Goal: Task Accomplishment & Management: Use online tool/utility

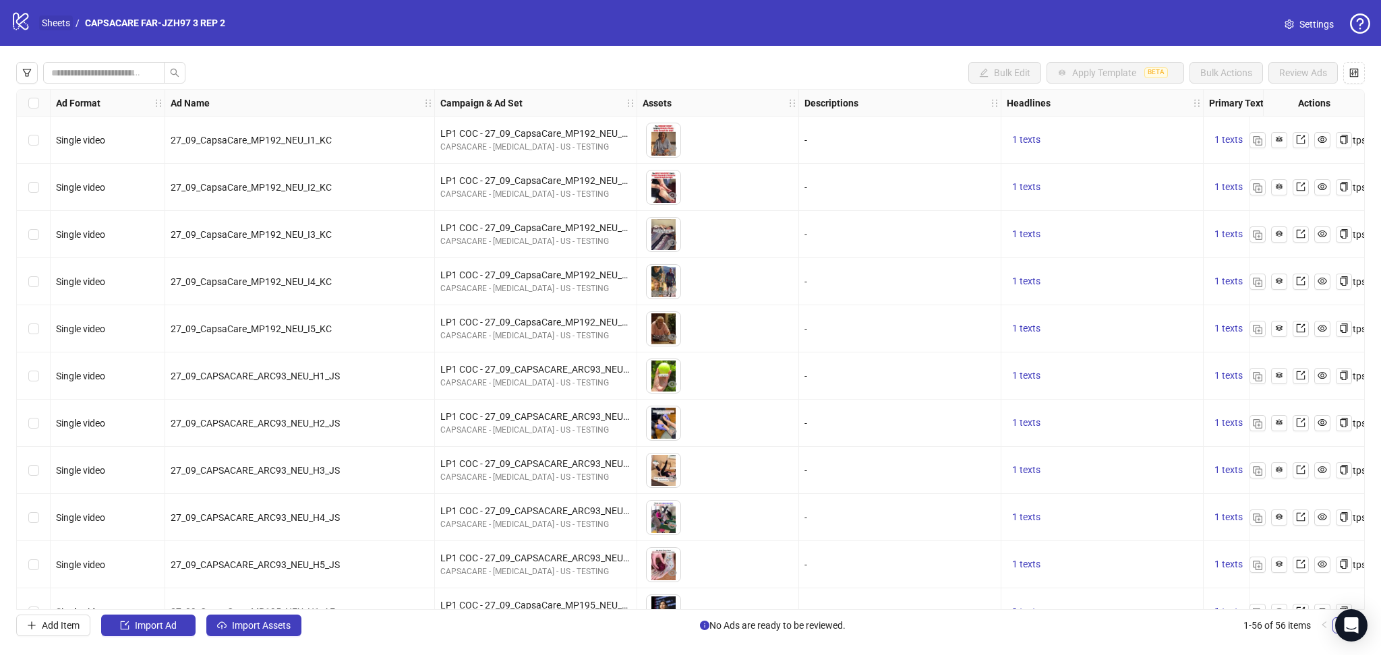
click at [62, 22] on link "Sheets" at bounding box center [56, 23] width 34 height 15
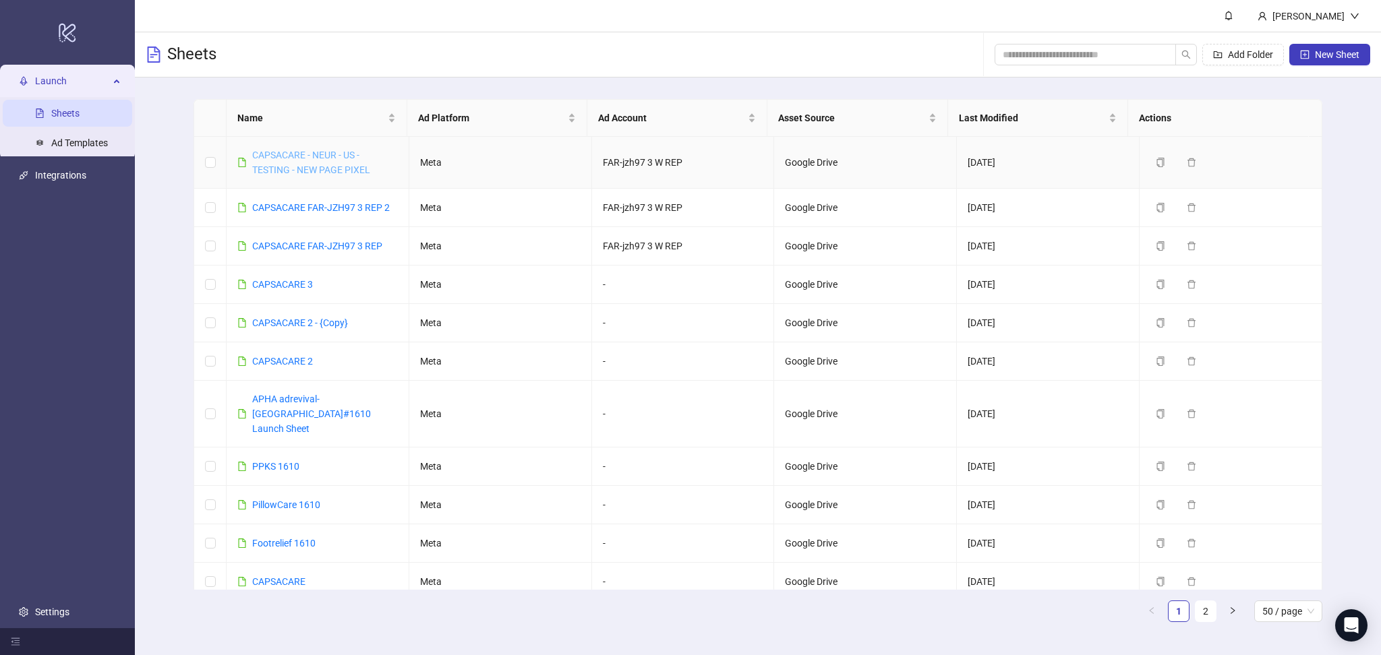
click at [302, 158] on link "CAPSACARE - NEUR - US - TESTING - NEW PAGE PIXEL" at bounding box center [311, 163] width 118 height 26
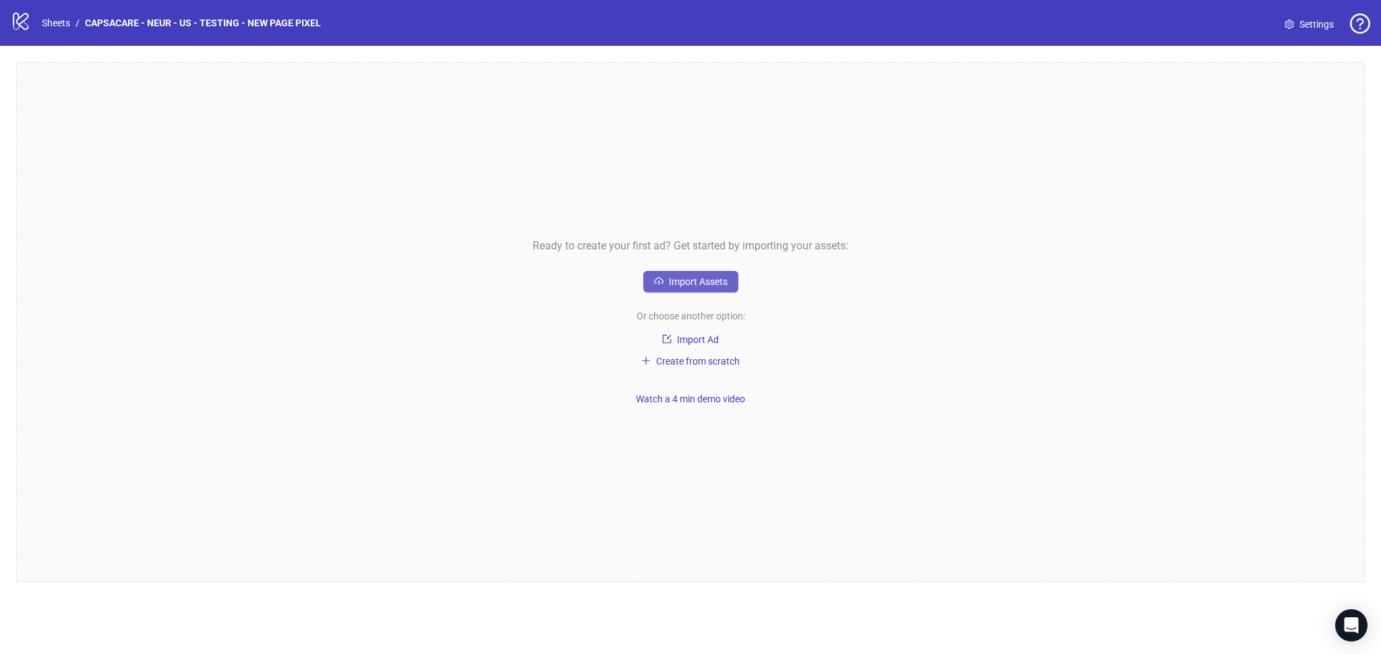
drag, startPoint x: 703, startPoint y: 270, endPoint x: 702, endPoint y: 278, distance: 7.4
click at [703, 276] on div "Ready to create your first ad? Get started by importing your assets: Import Ass…" at bounding box center [690, 322] width 1348 height 521
click at [703, 287] on span "Import Assets" at bounding box center [698, 281] width 59 height 11
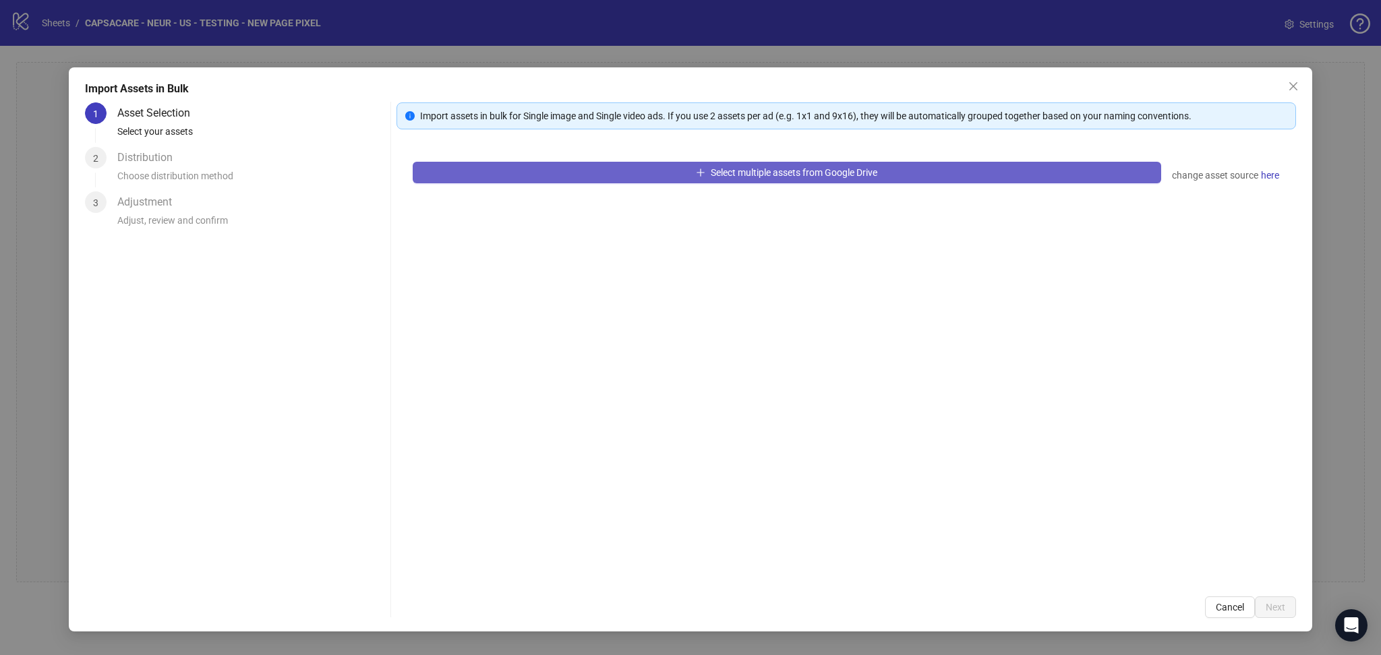
click at [742, 168] on span "Select multiple assets from Google Drive" at bounding box center [794, 172] width 167 height 11
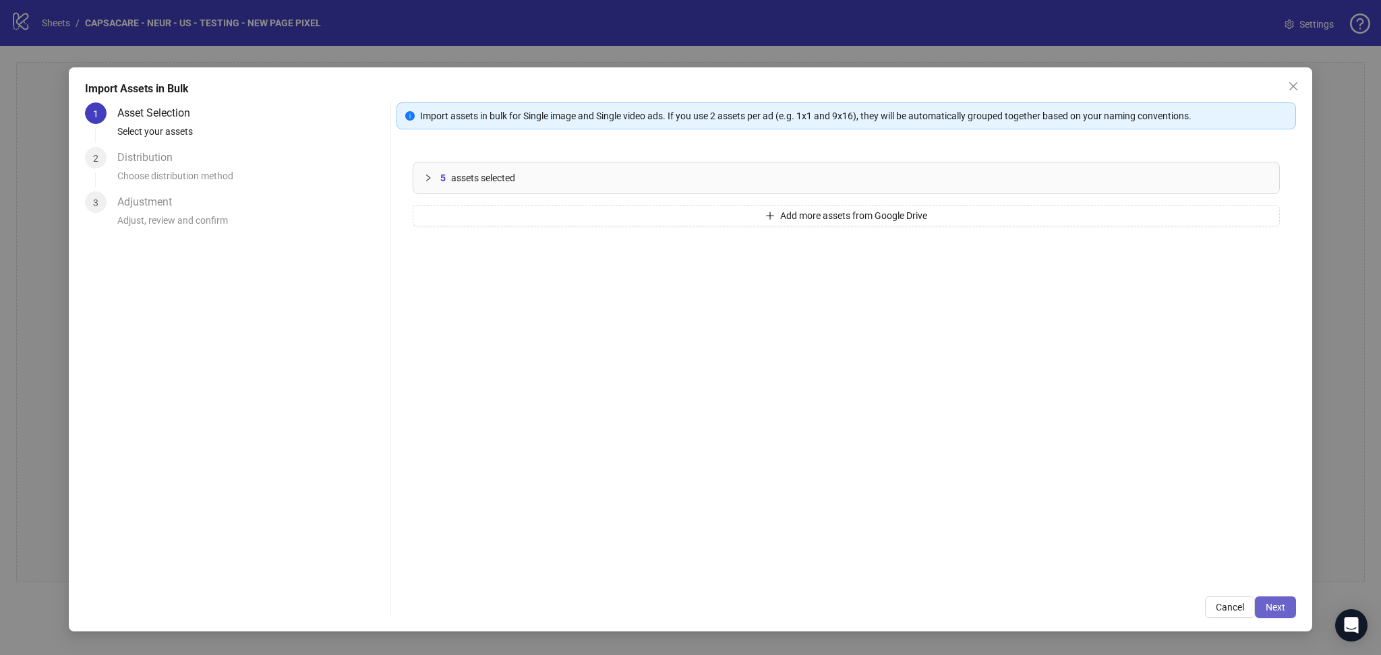
click at [1286, 605] on button "Next" at bounding box center [1275, 608] width 41 height 22
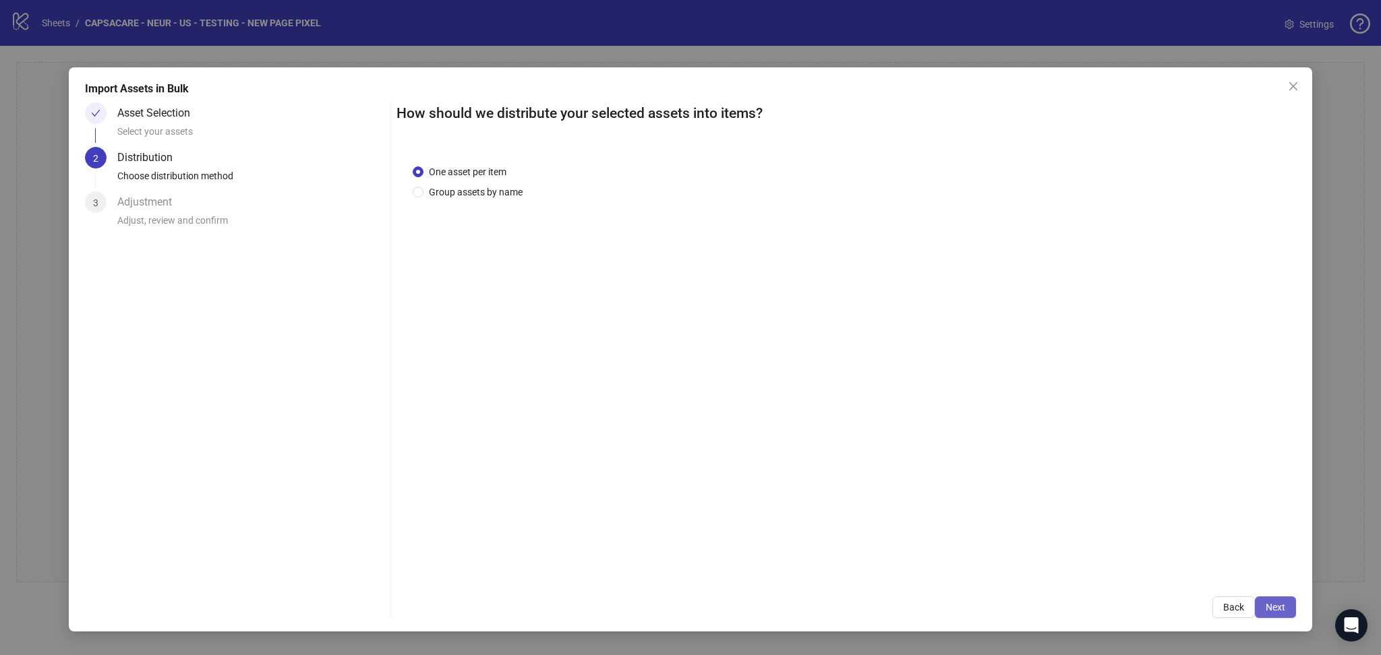
click at [1282, 603] on span "Next" at bounding box center [1276, 607] width 20 height 11
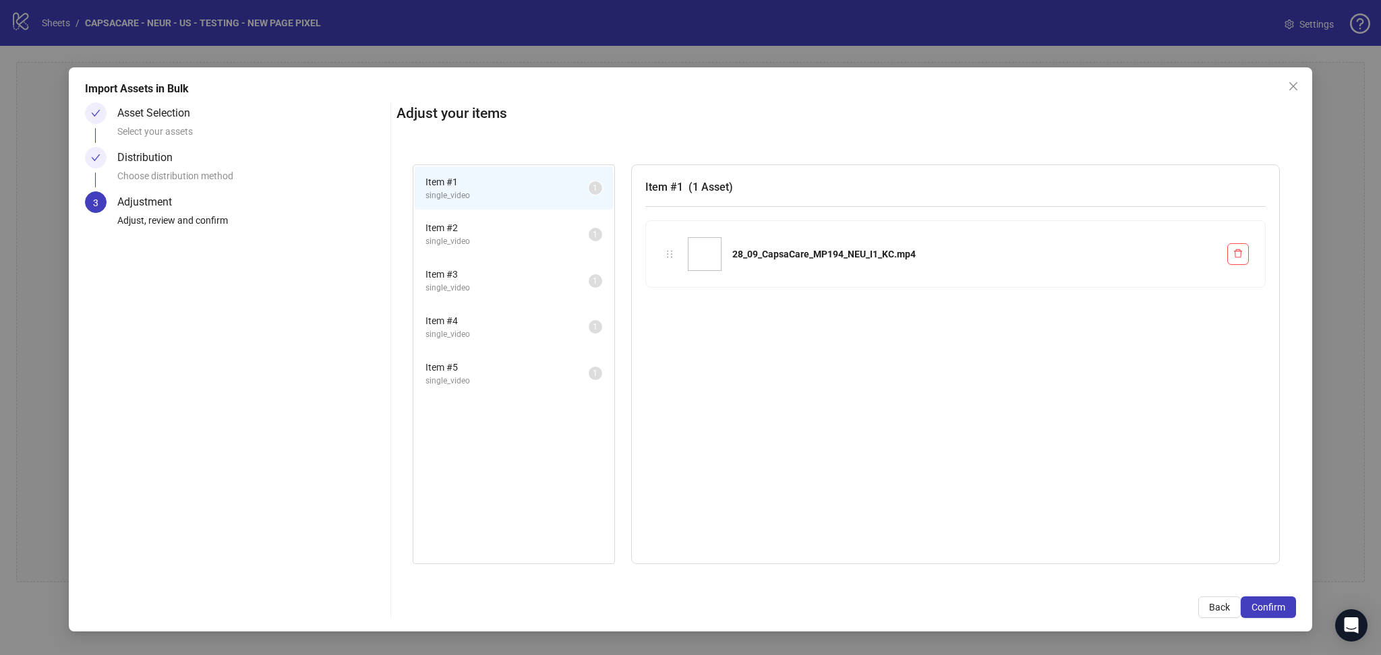
click at [1282, 603] on span "Confirm" at bounding box center [1268, 607] width 34 height 11
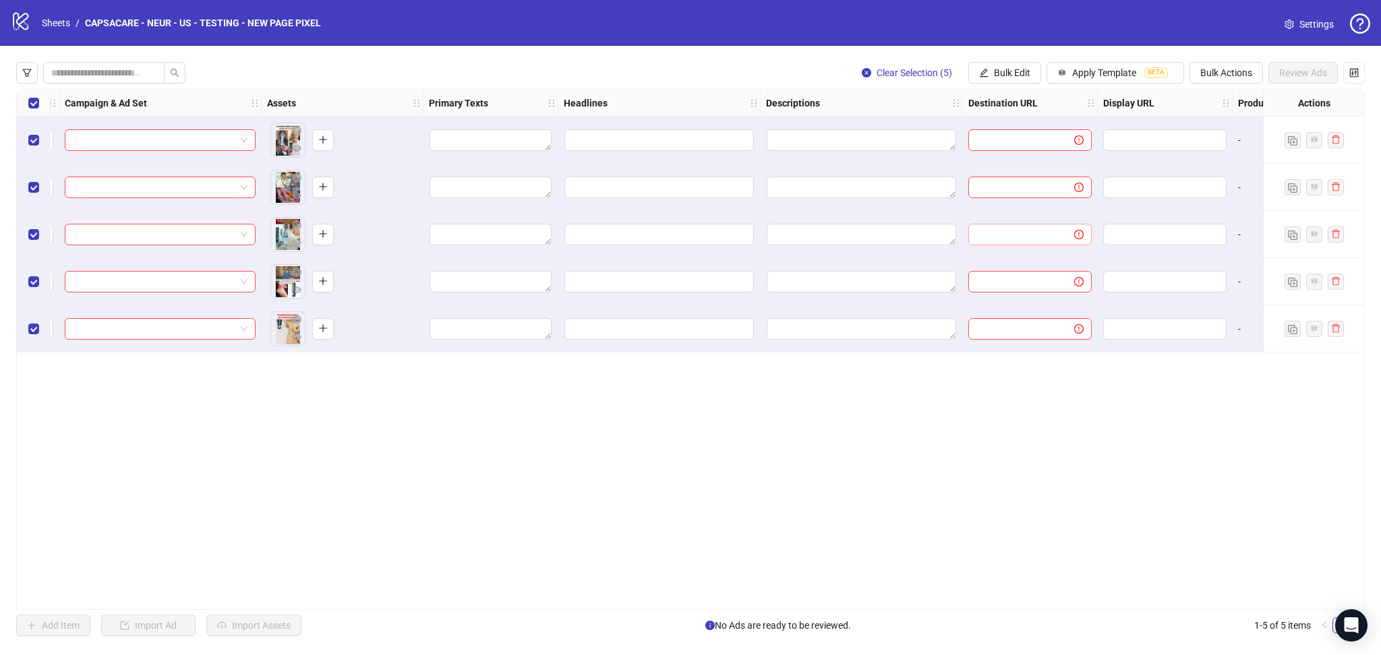
scroll to position [0, 488]
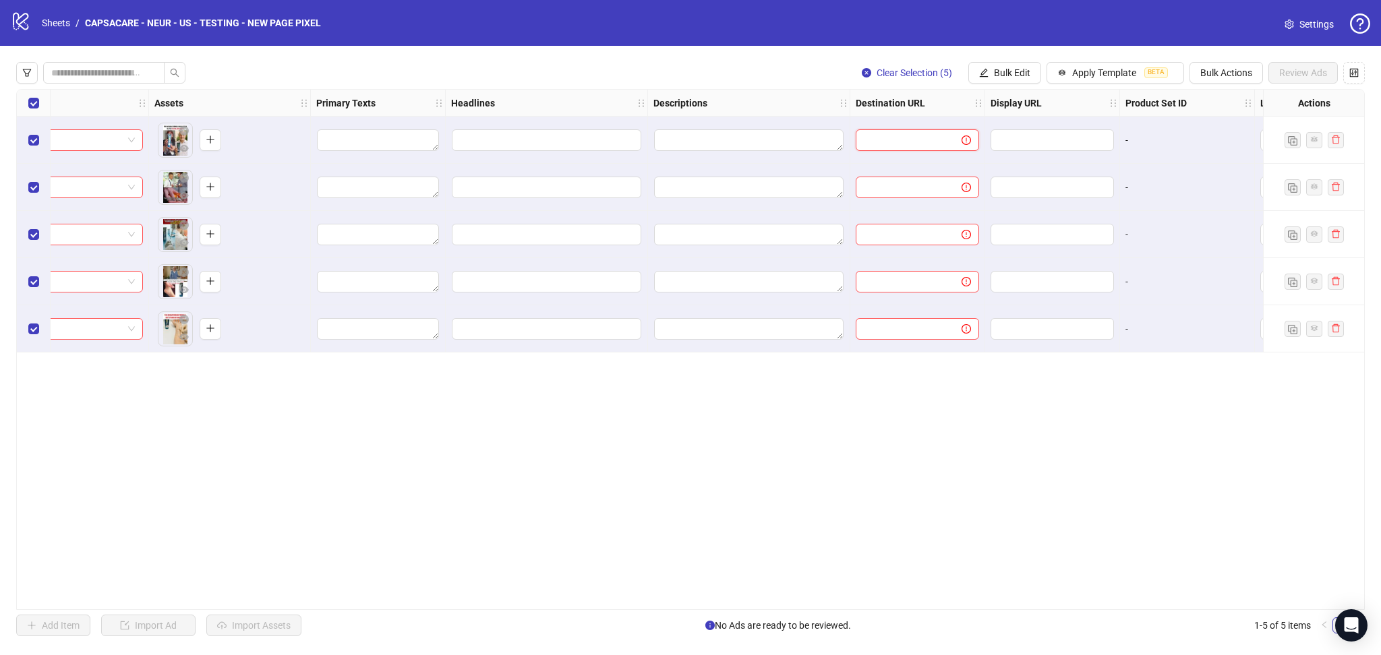
click at [892, 138] on input "text" at bounding box center [903, 140] width 79 height 15
paste input "**********"
type input "**********"
click at [829, 57] on div "**********" at bounding box center [690, 349] width 1381 height 607
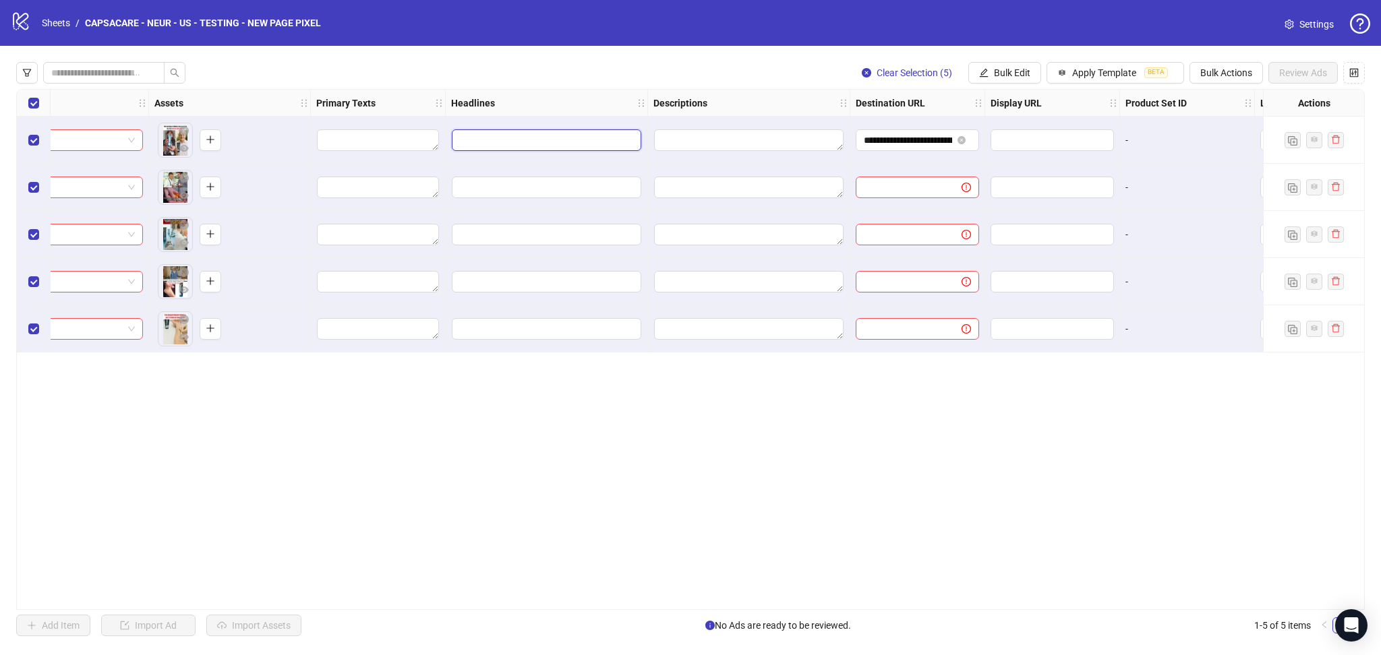
click at [512, 138] on input "Edit values" at bounding box center [546, 140] width 189 height 22
click at [544, 59] on div "**********" at bounding box center [690, 349] width 1381 height 607
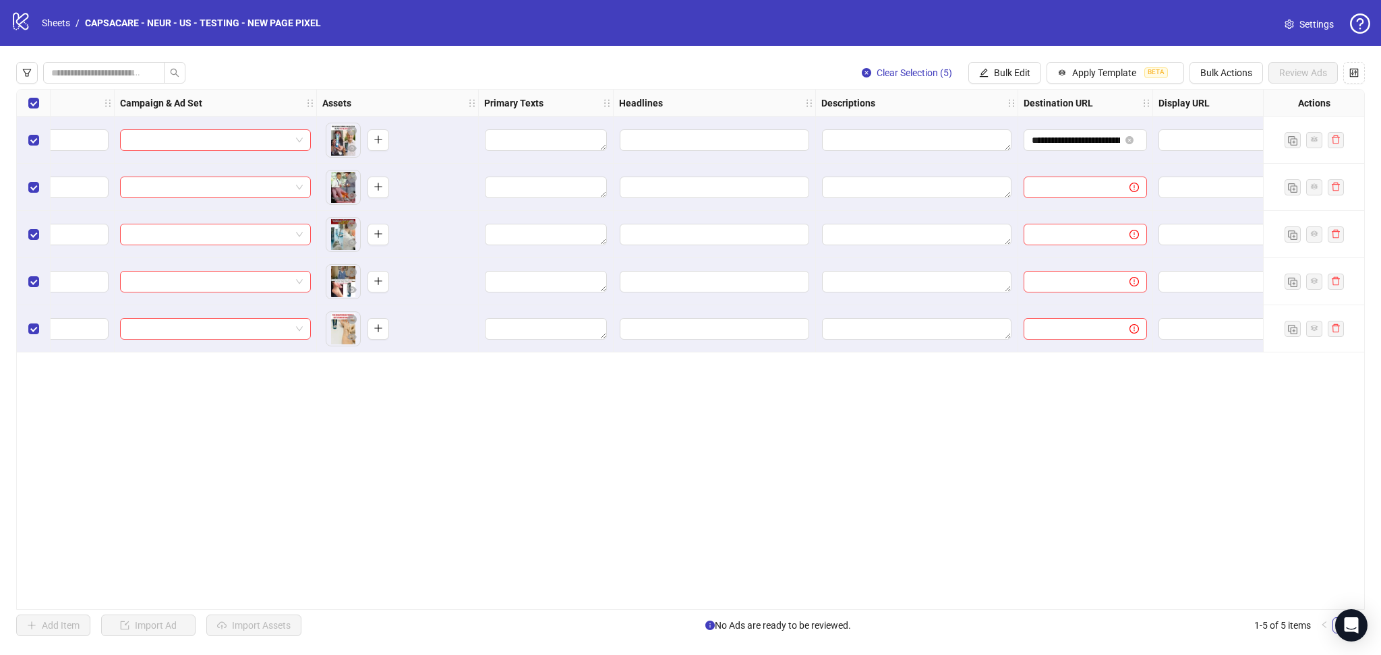
scroll to position [0, 241]
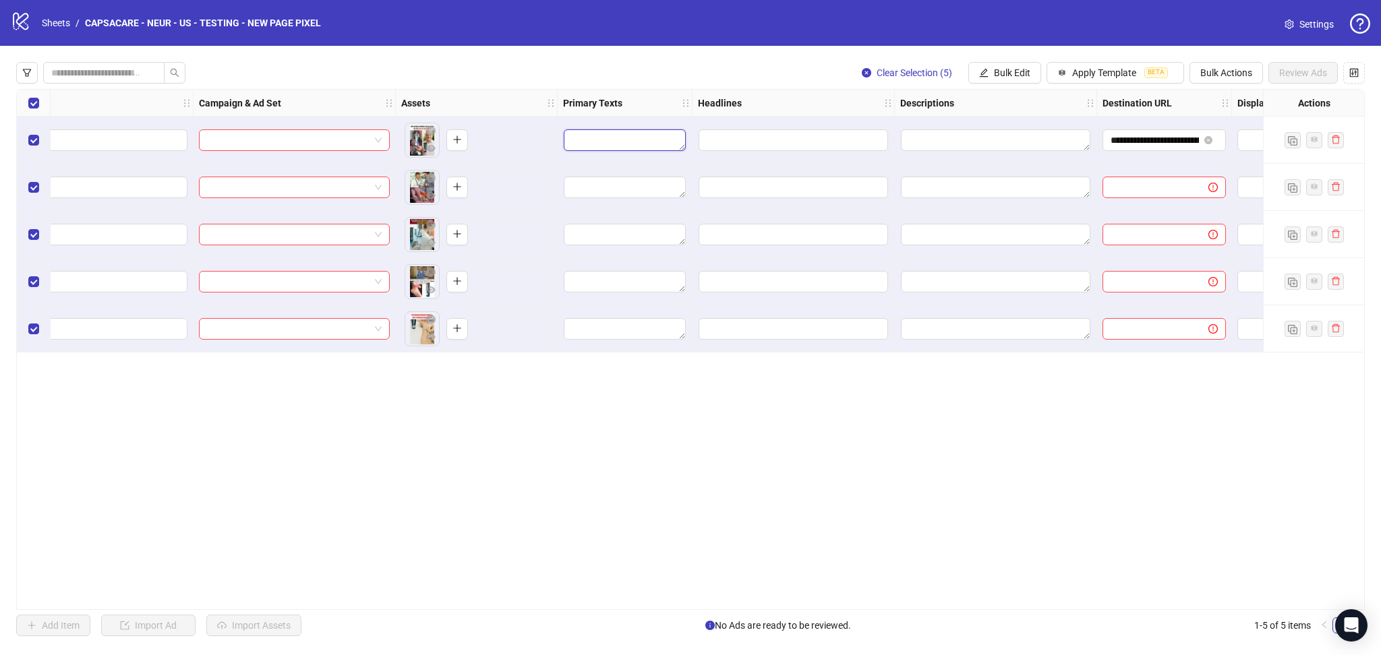
click at [632, 140] on textarea "Edit values" at bounding box center [625, 140] width 122 height 22
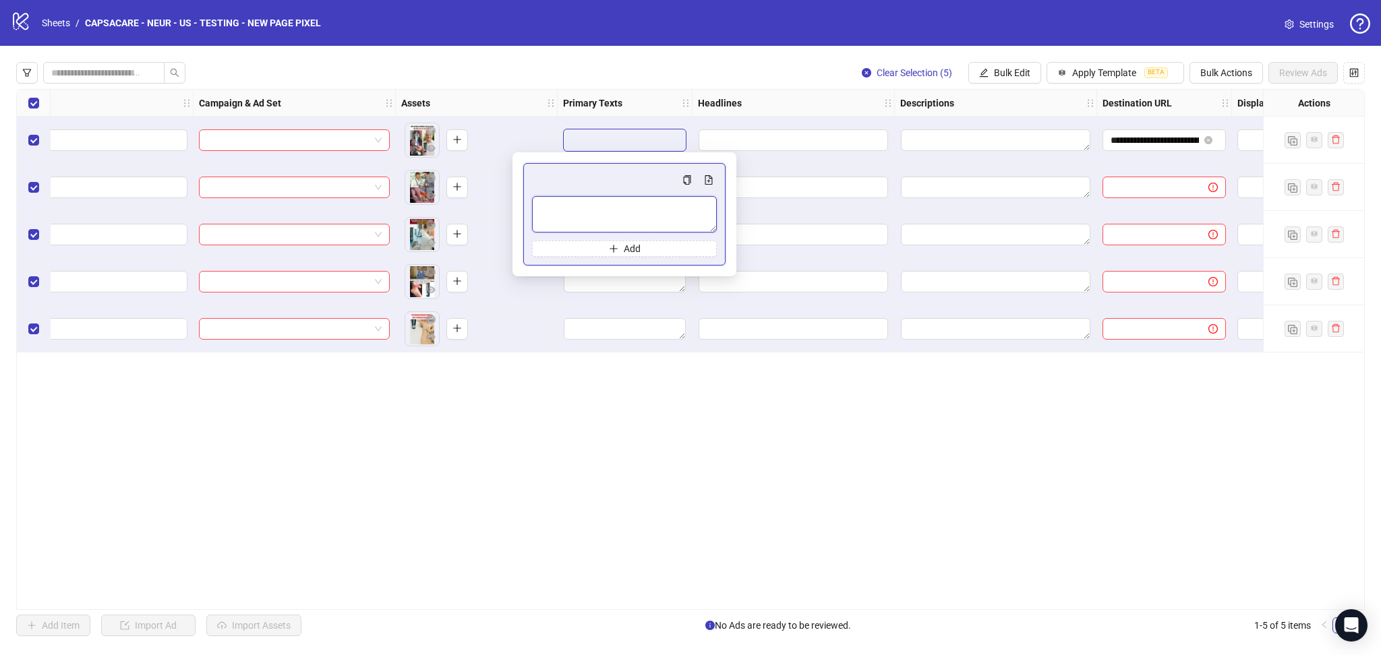
click at [585, 208] on textarea "Multi-text input container - paste or copy values" at bounding box center [624, 214] width 185 height 36
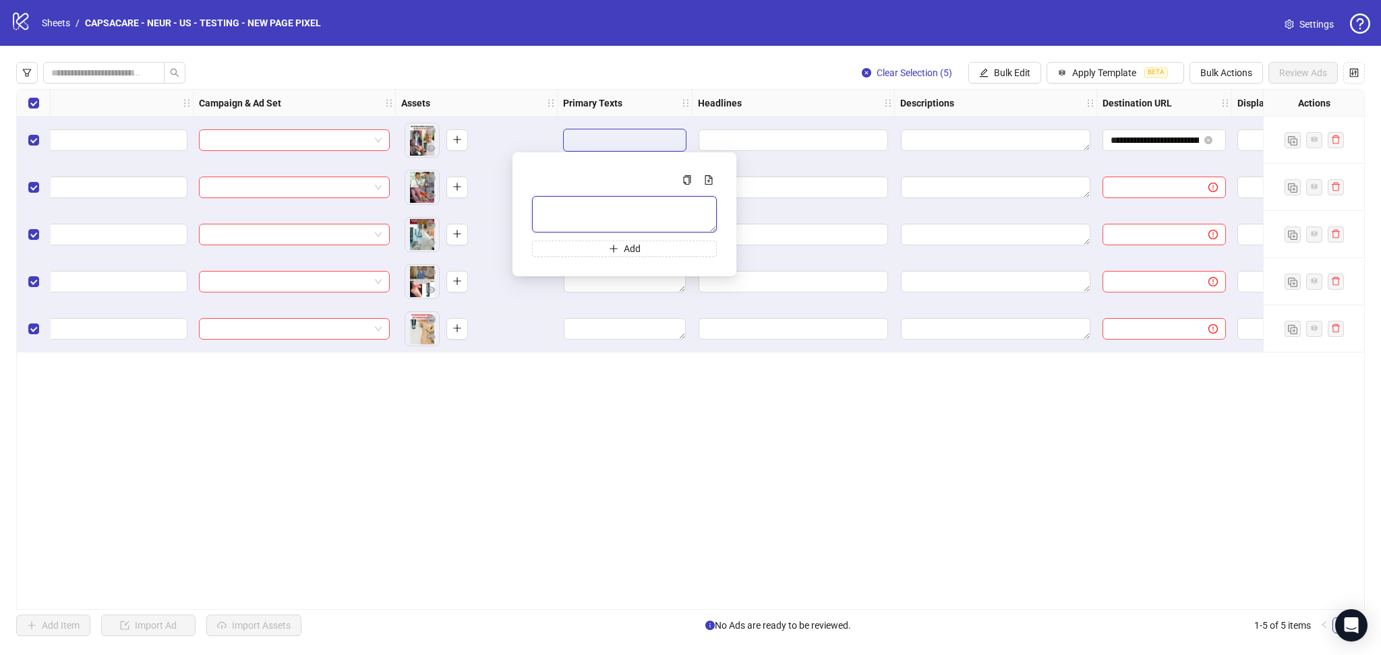
paste textarea "**********"
type textarea "**********"
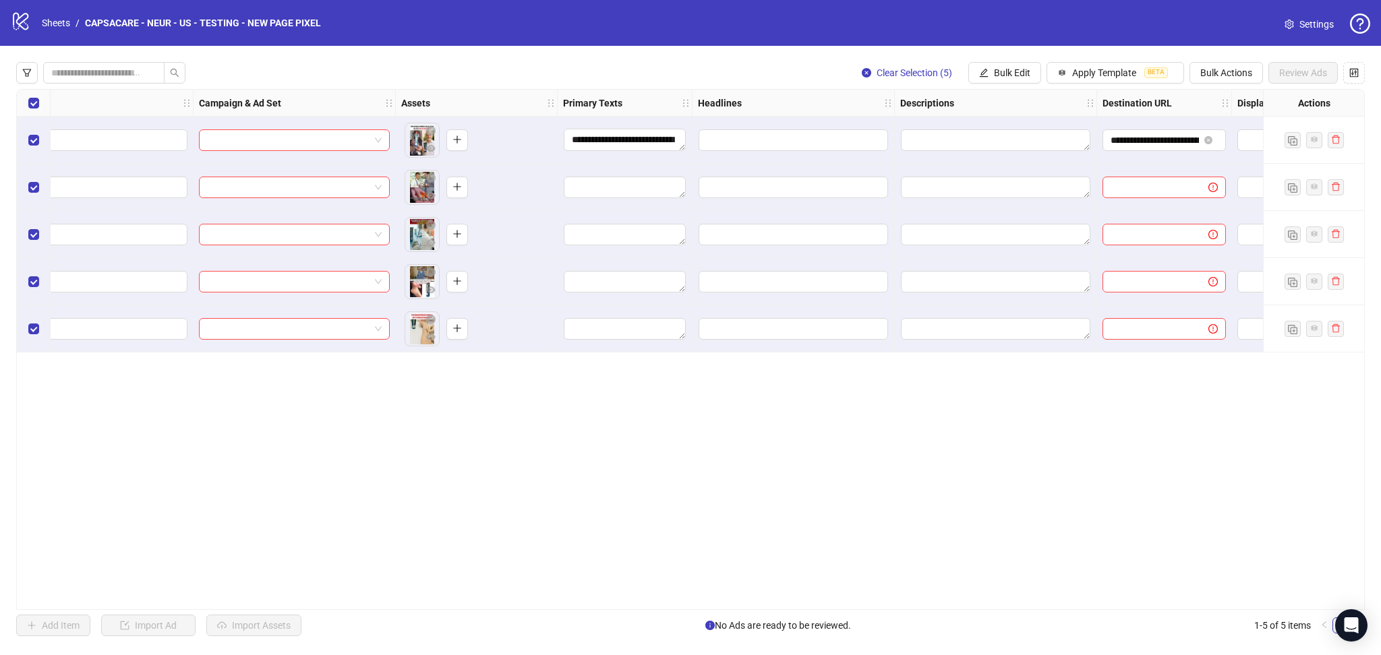
click at [614, 34] on div "logo/logo-mobile Sheets / CAPSACARE - NEUR - US - TESTING - NEW PAGE PIXEL Sett…" at bounding box center [690, 23] width 1359 height 24
click at [771, 144] on input "Edit values" at bounding box center [793, 140] width 189 height 22
click at [747, 204] on input "Multi-input container - paste or copy values" at bounding box center [793, 207] width 185 height 22
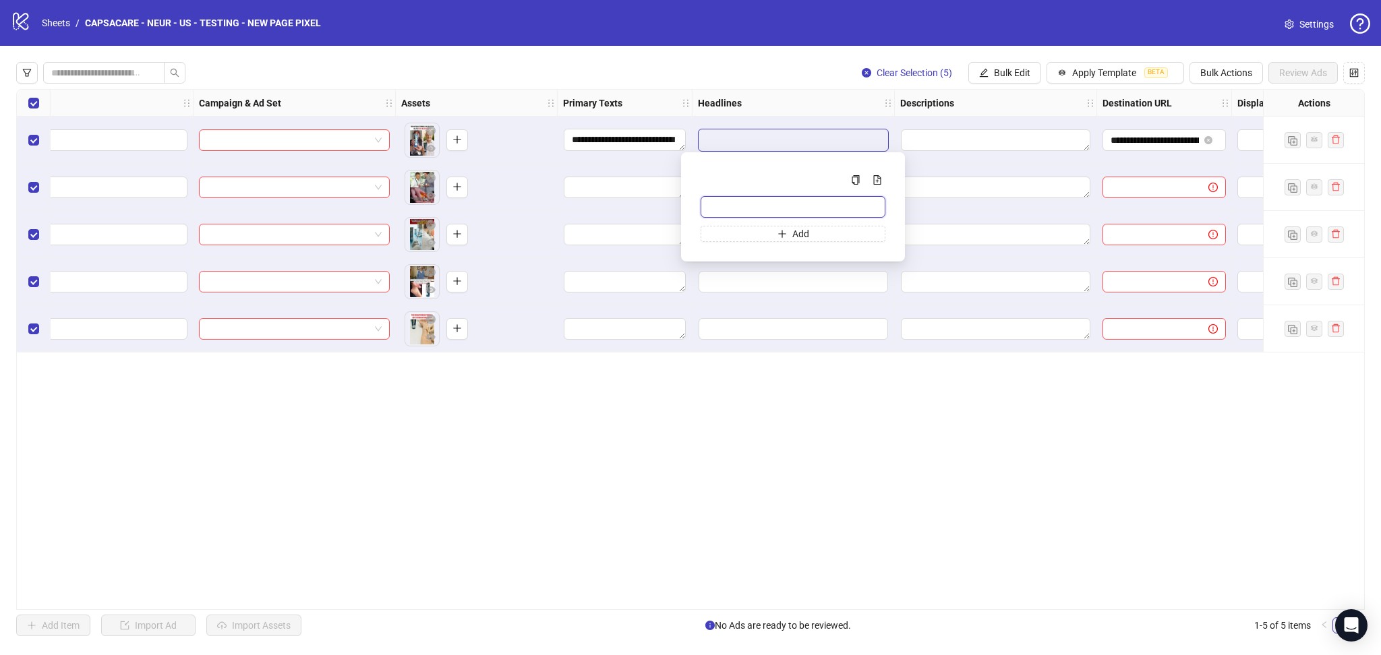
paste input "**********"
type input "**********"
click at [746, 82] on div "Clear Selection (5) Bulk Edit Apply Template BETA Bulk Actions Review Ads" at bounding box center [690, 73] width 1348 height 22
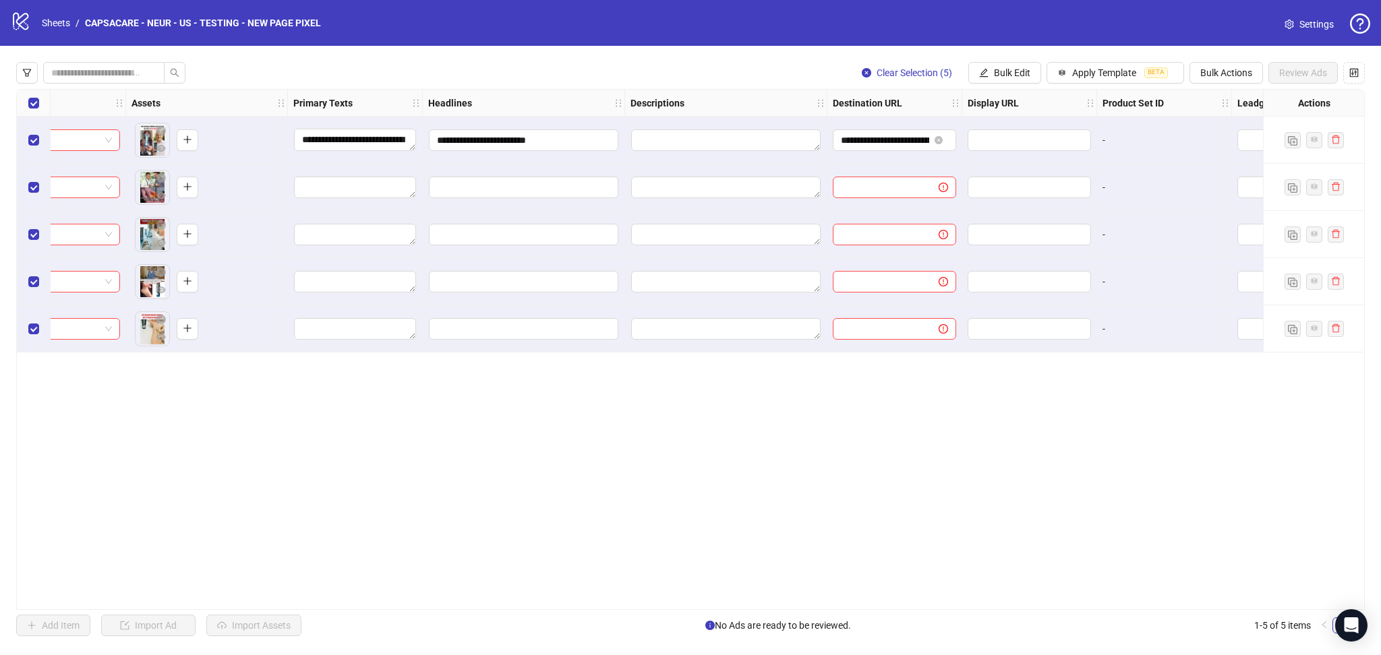
scroll to position [0, 723]
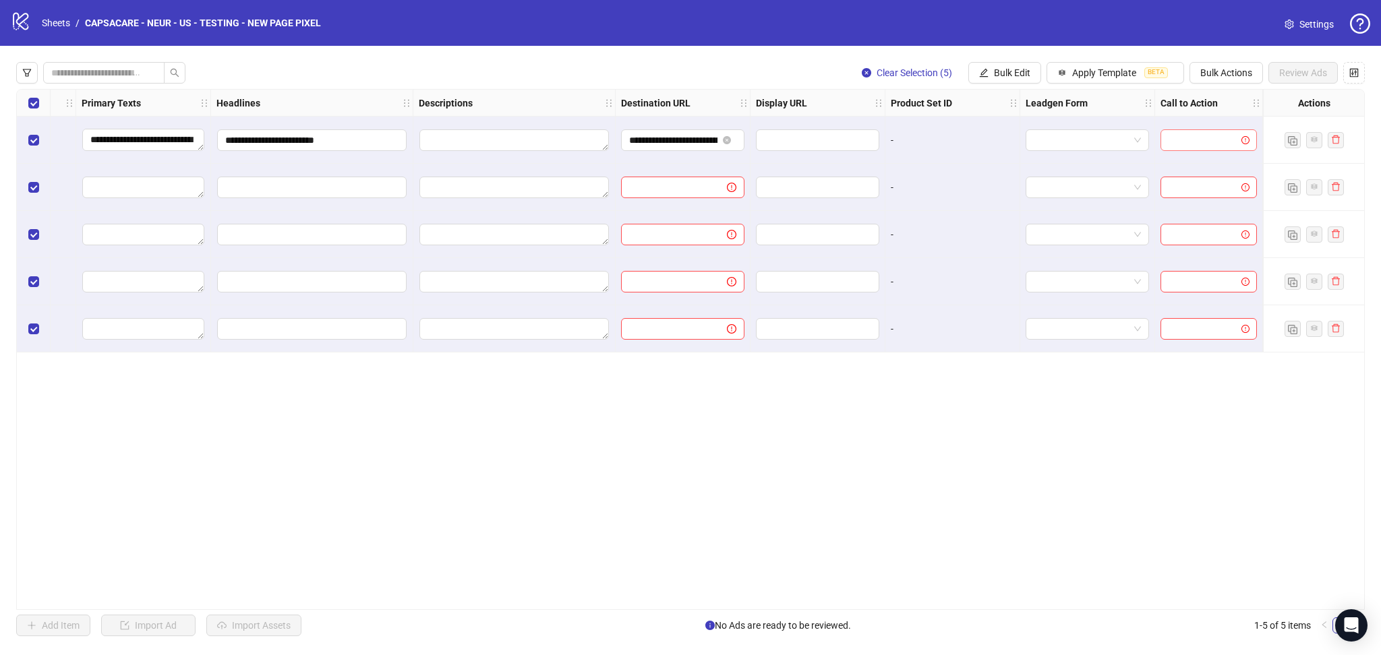
click at [1193, 140] on input "search" at bounding box center [1202, 140] width 68 height 20
drag, startPoint x: 1251, startPoint y: 197, endPoint x: 1253, endPoint y: 254, distance: 57.3
click at [1253, 254] on div at bounding box center [1251, 246] width 5 height 65
click at [1213, 216] on div "Learn more" at bounding box center [1208, 212] width 75 height 15
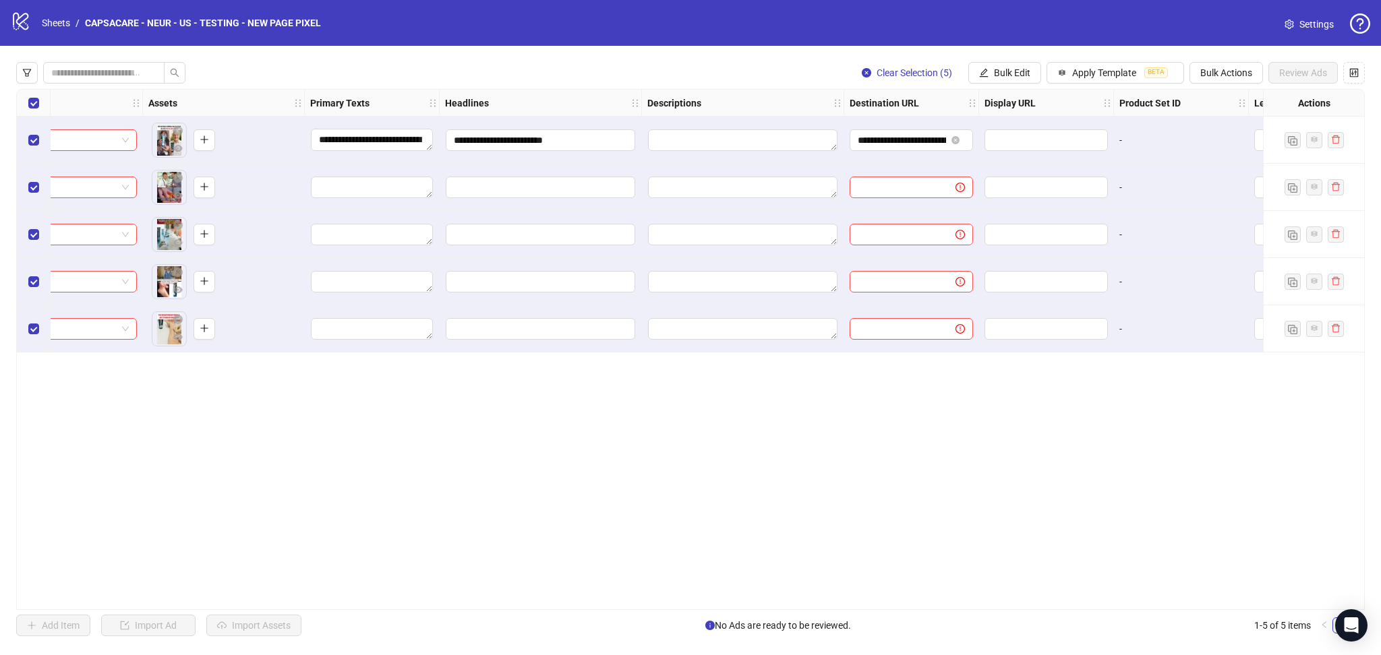
scroll to position [0, 0]
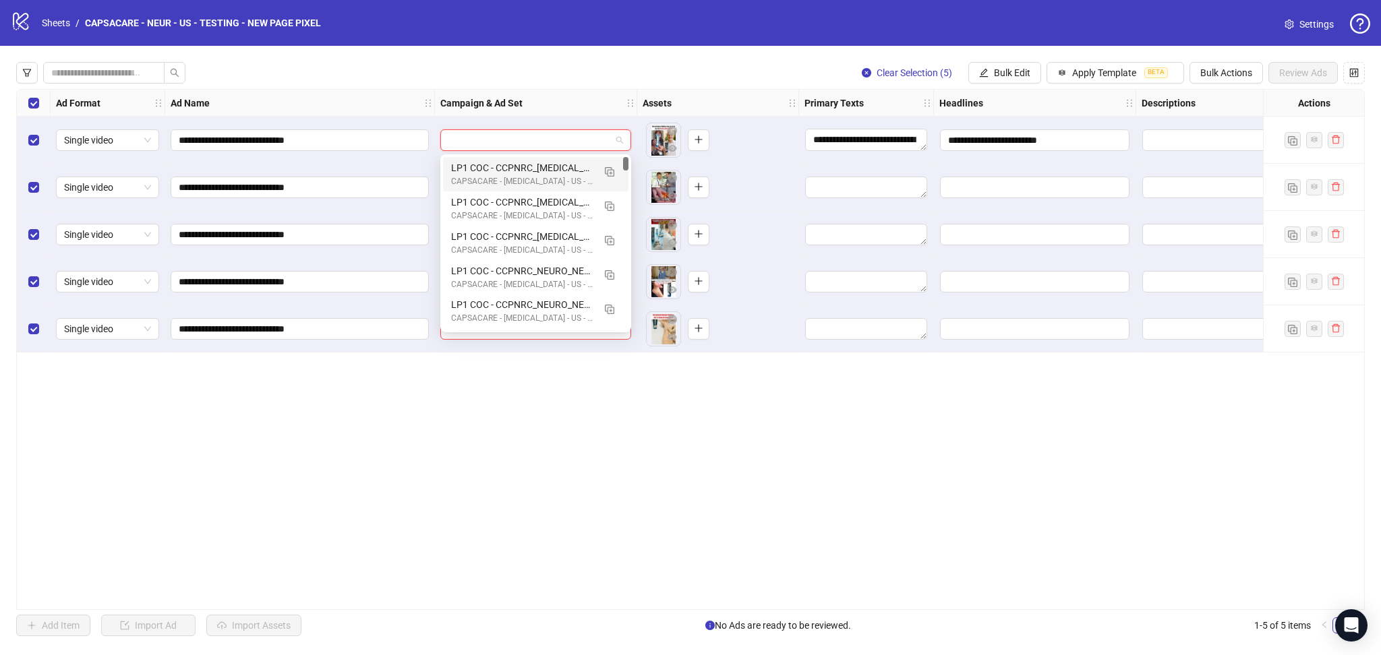
click at [508, 142] on input "search" at bounding box center [529, 140] width 162 height 20
paste input "**********"
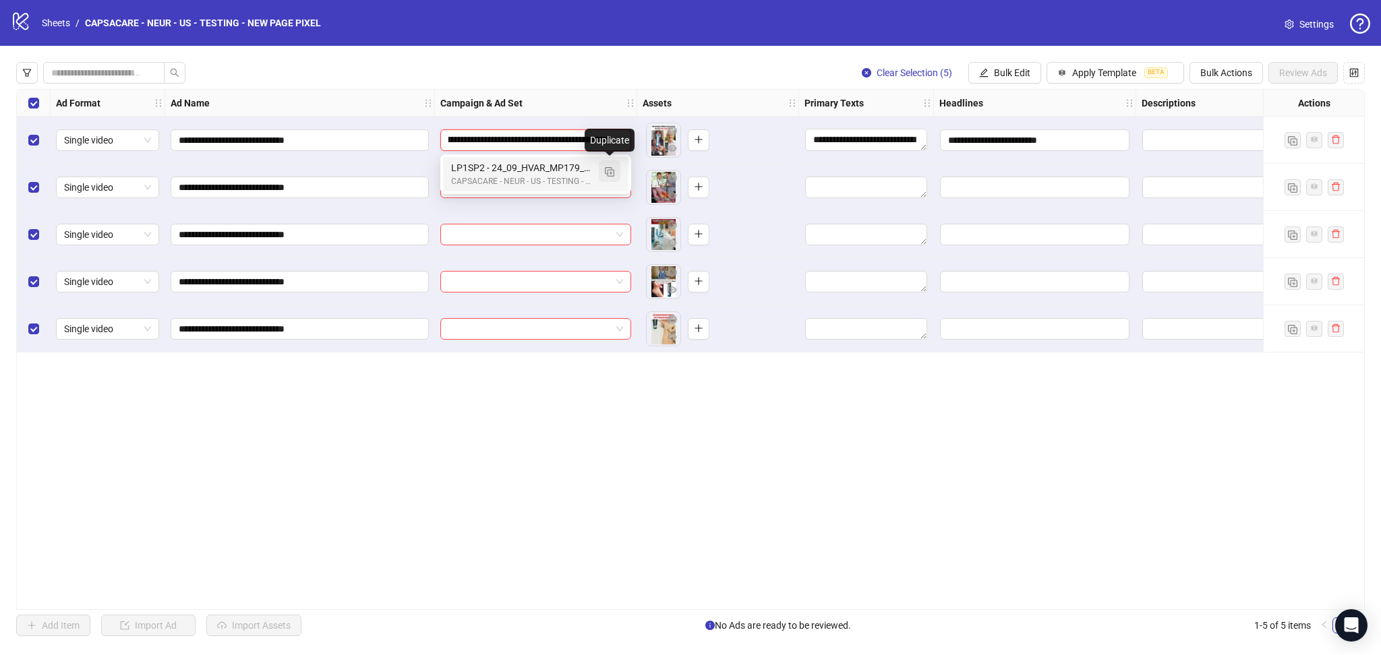
click at [617, 175] on button "button" at bounding box center [610, 171] width 22 height 22
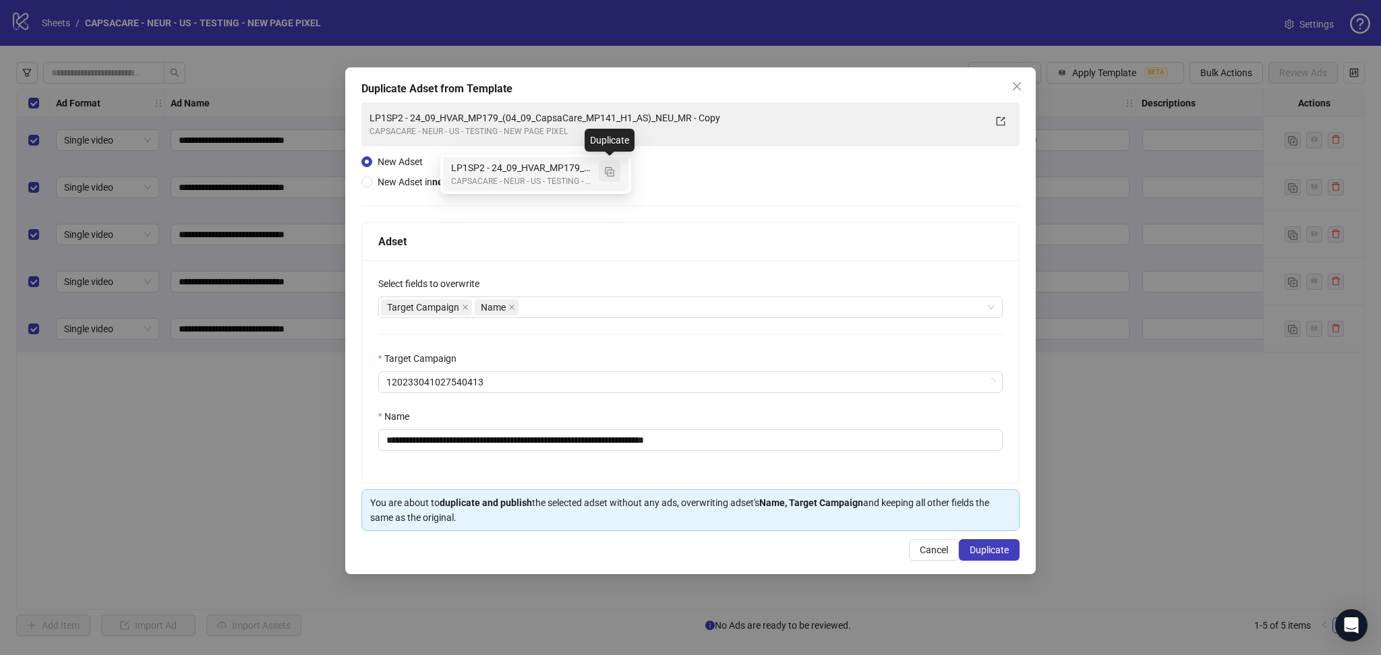
type input "**********"
click at [464, 307] on icon "close" at bounding box center [465, 307] width 7 height 7
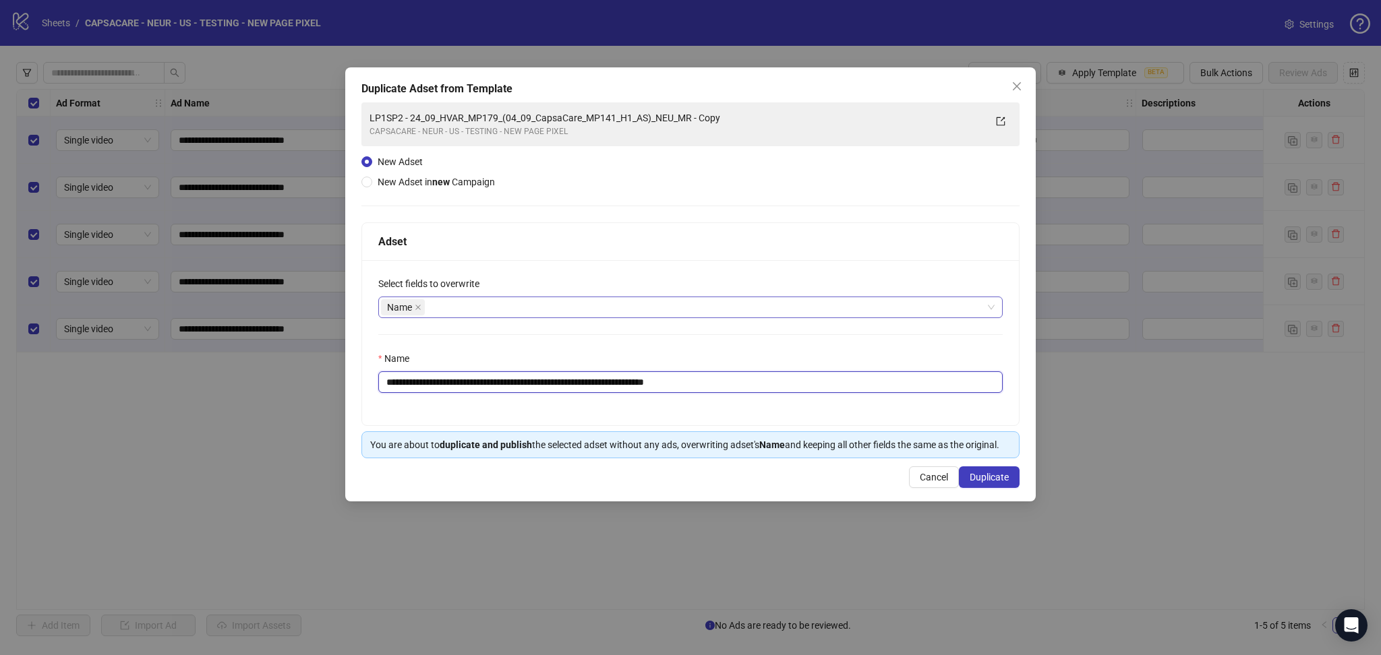
drag, startPoint x: 434, startPoint y: 379, endPoint x: 451, endPoint y: 378, distance: 16.9
click at [443, 379] on input "**********" at bounding box center [690, 383] width 624 height 22
click at [451, 378] on input "**********" at bounding box center [690, 383] width 624 height 22
drag, startPoint x: 427, startPoint y: 380, endPoint x: 840, endPoint y: 388, distance: 412.7
click at [840, 388] on input "**********" at bounding box center [690, 383] width 624 height 22
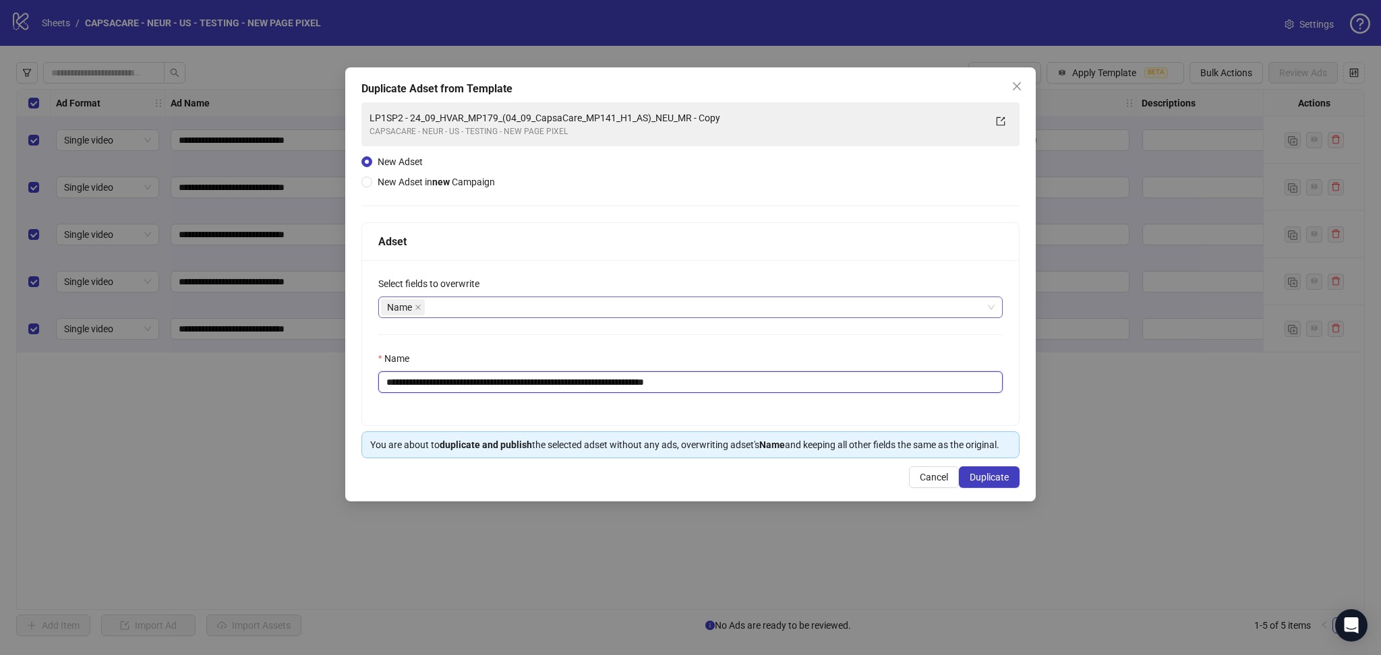
paste input "text"
type input "**********"
click at [1001, 480] on span "Duplicate" at bounding box center [989, 477] width 39 height 11
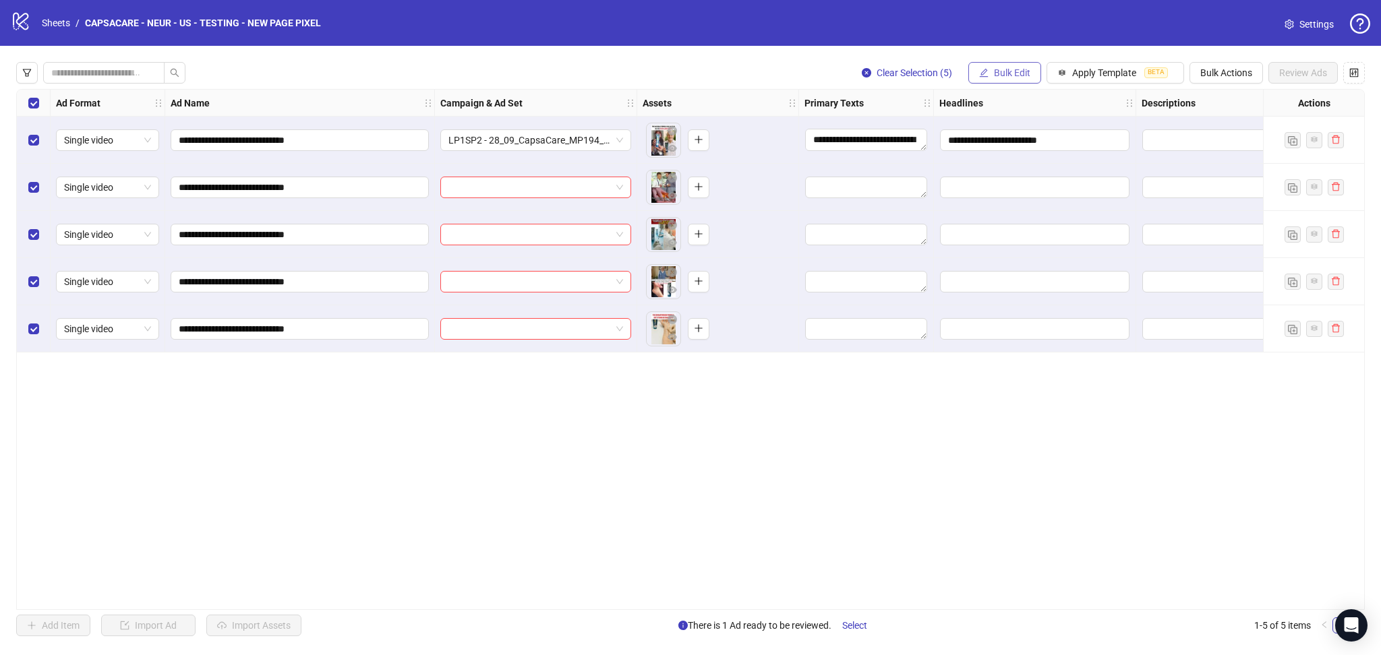
click at [1013, 79] on button "Bulk Edit" at bounding box center [1004, 73] width 73 height 22
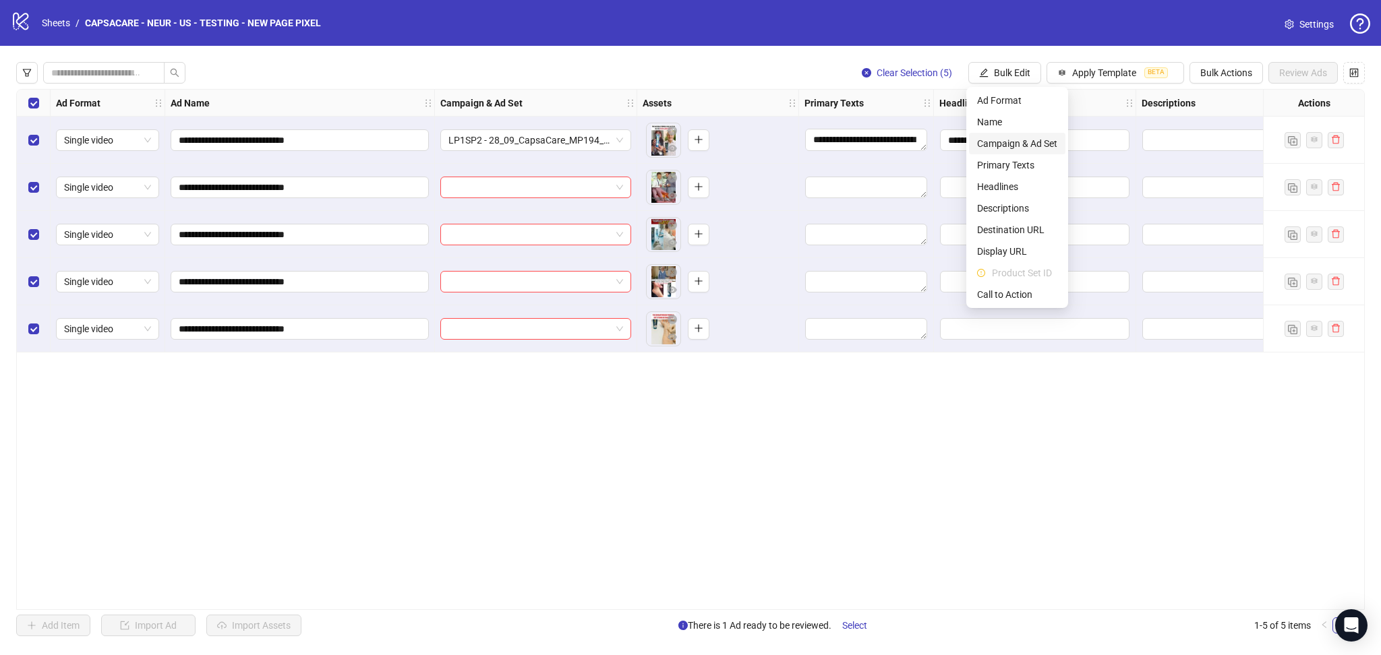
click at [1033, 138] on span "Campaign & Ad Set" at bounding box center [1017, 143] width 80 height 15
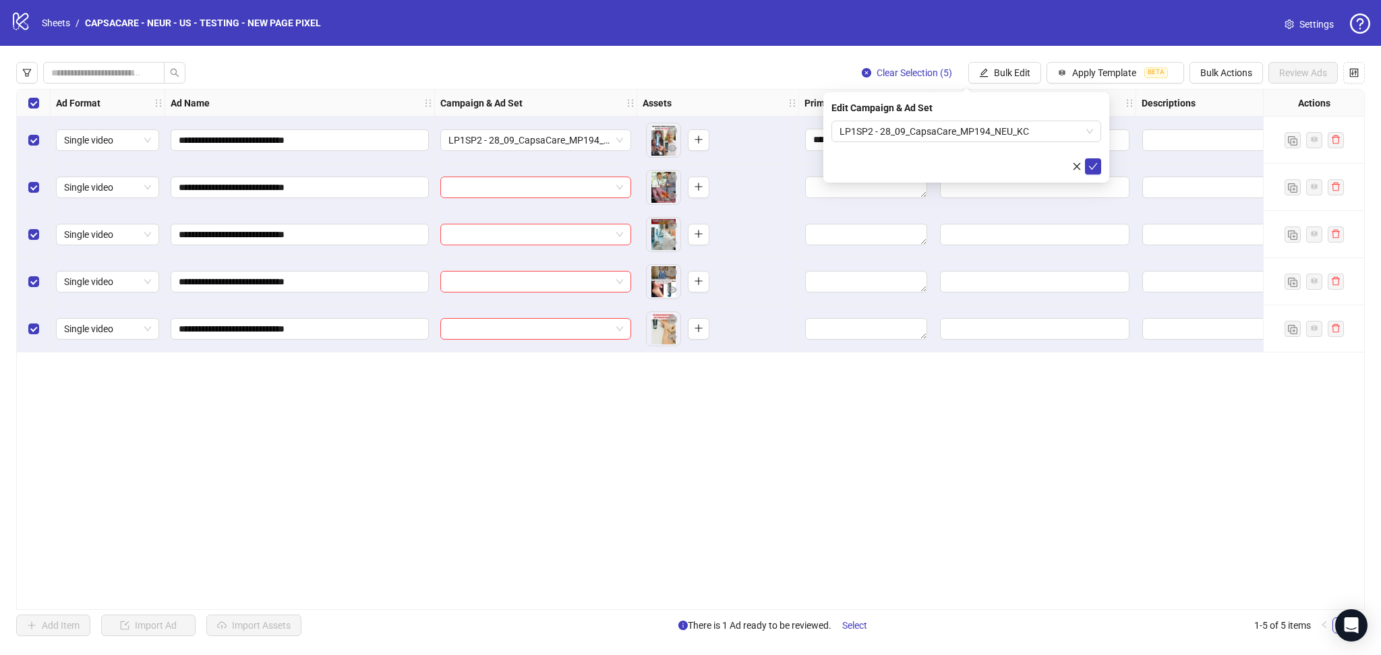
click at [1101, 164] on div "Edit Campaign & Ad Set LP1SP2 - 28_09_CapsaCare_MP194_NEU_KC" at bounding box center [966, 137] width 286 height 90
click at [1097, 166] on icon "check" at bounding box center [1092, 166] width 9 height 9
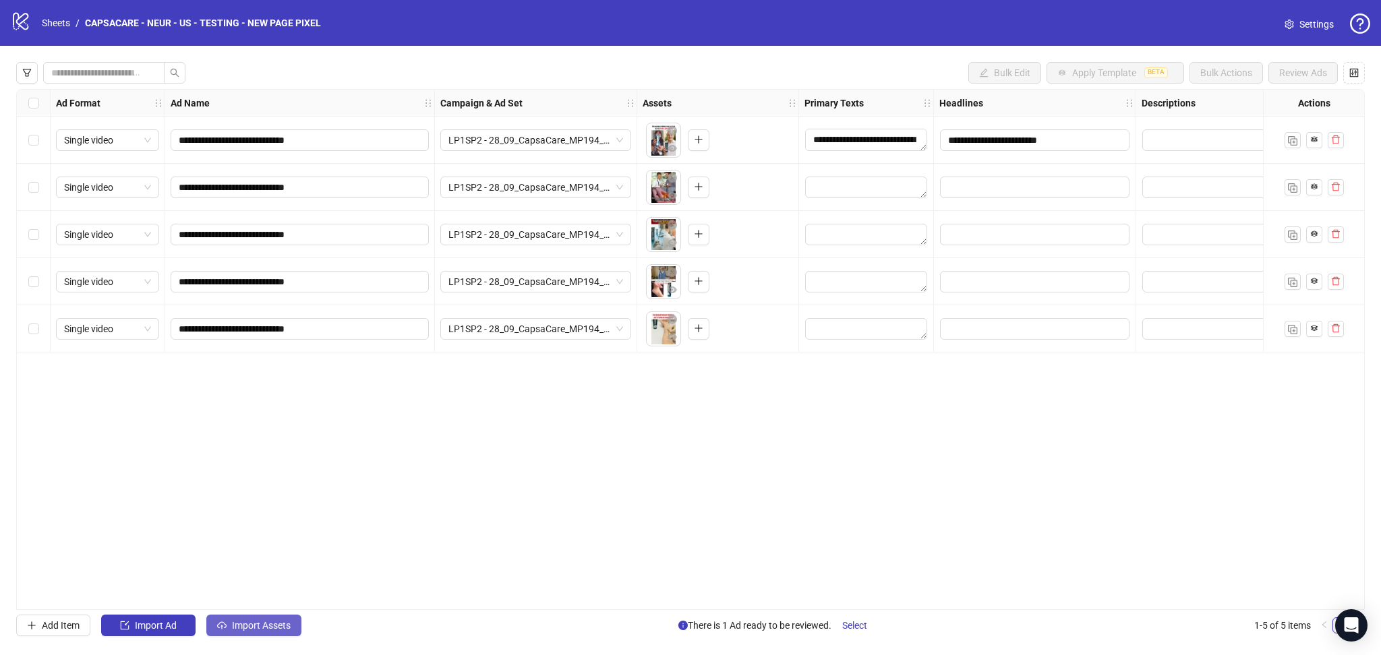
click at [237, 628] on span "Import Assets" at bounding box center [261, 625] width 59 height 11
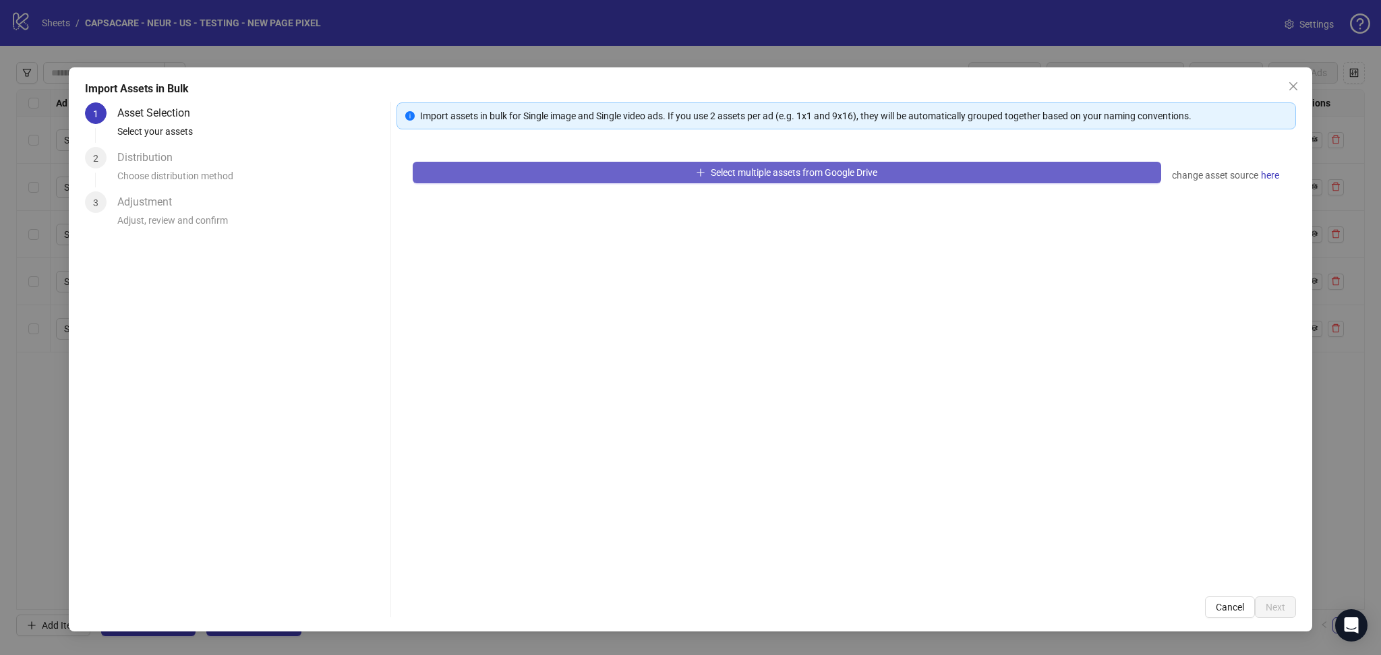
click at [696, 175] on icon "plus" at bounding box center [700, 172] width 9 height 9
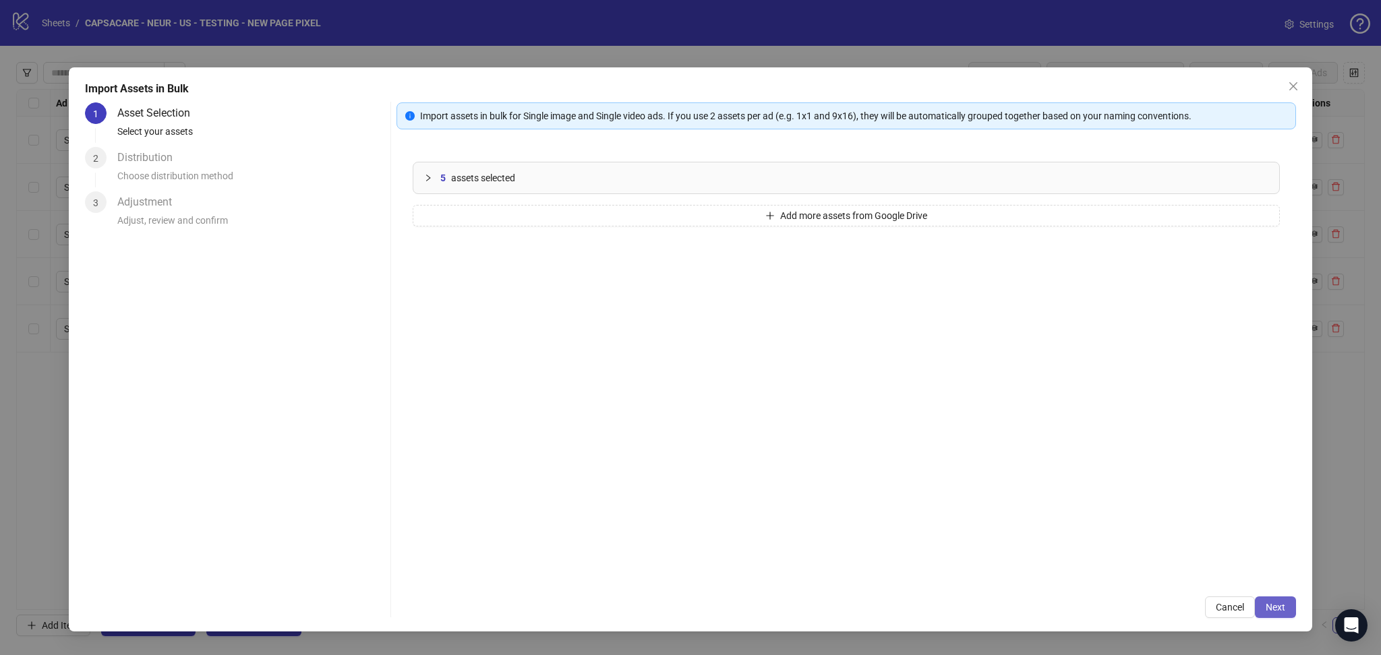
click at [1277, 611] on span "Next" at bounding box center [1276, 607] width 20 height 11
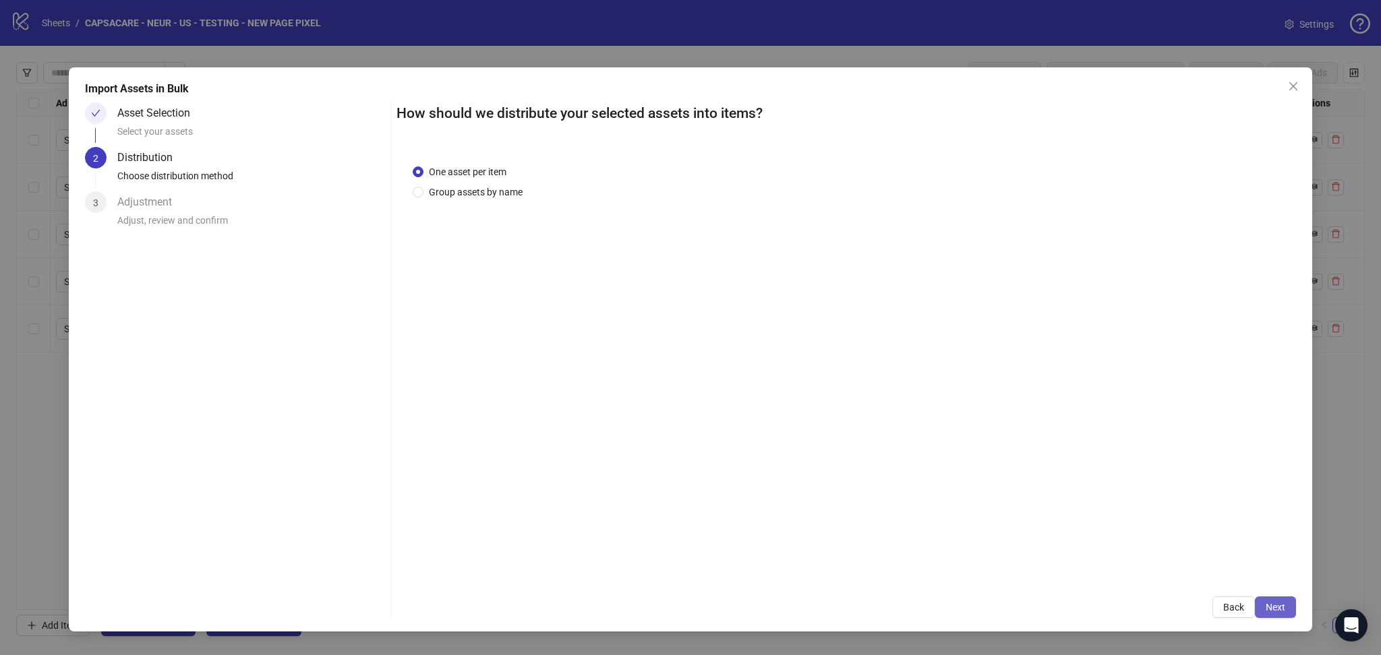
click at [1284, 605] on span "Next" at bounding box center [1276, 607] width 20 height 11
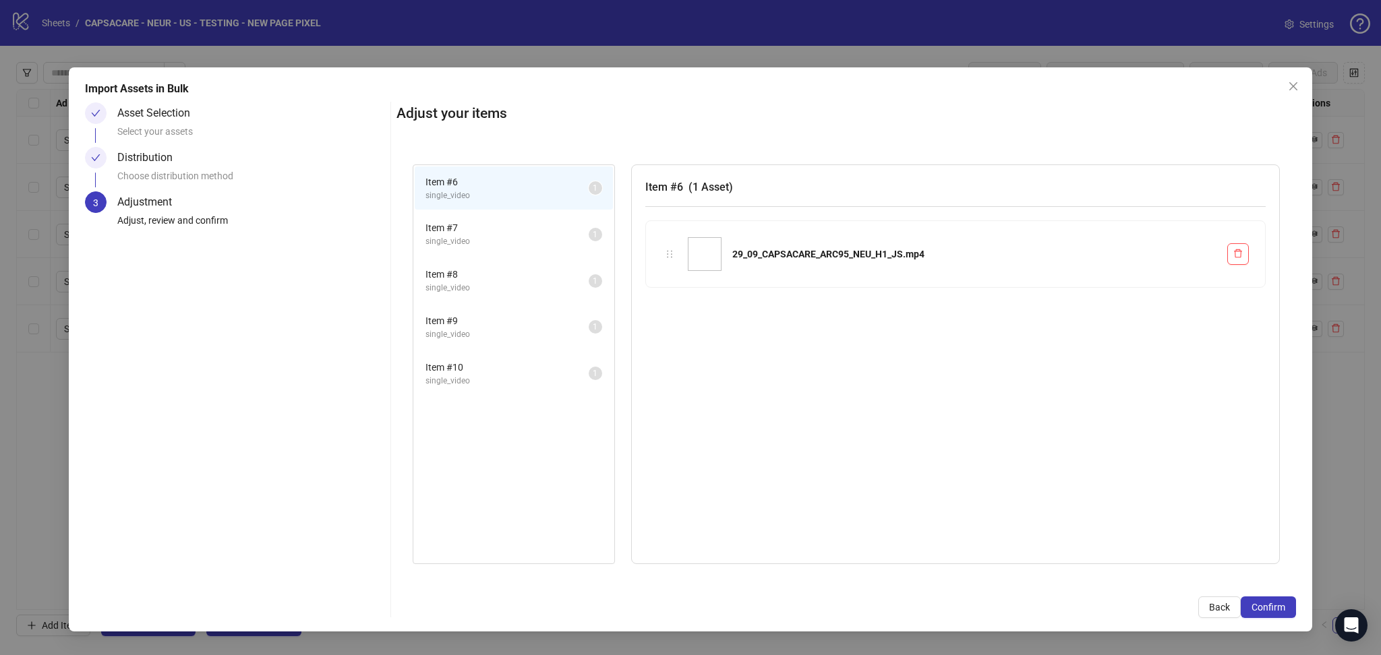
click at [1284, 605] on span "Confirm" at bounding box center [1268, 607] width 34 height 11
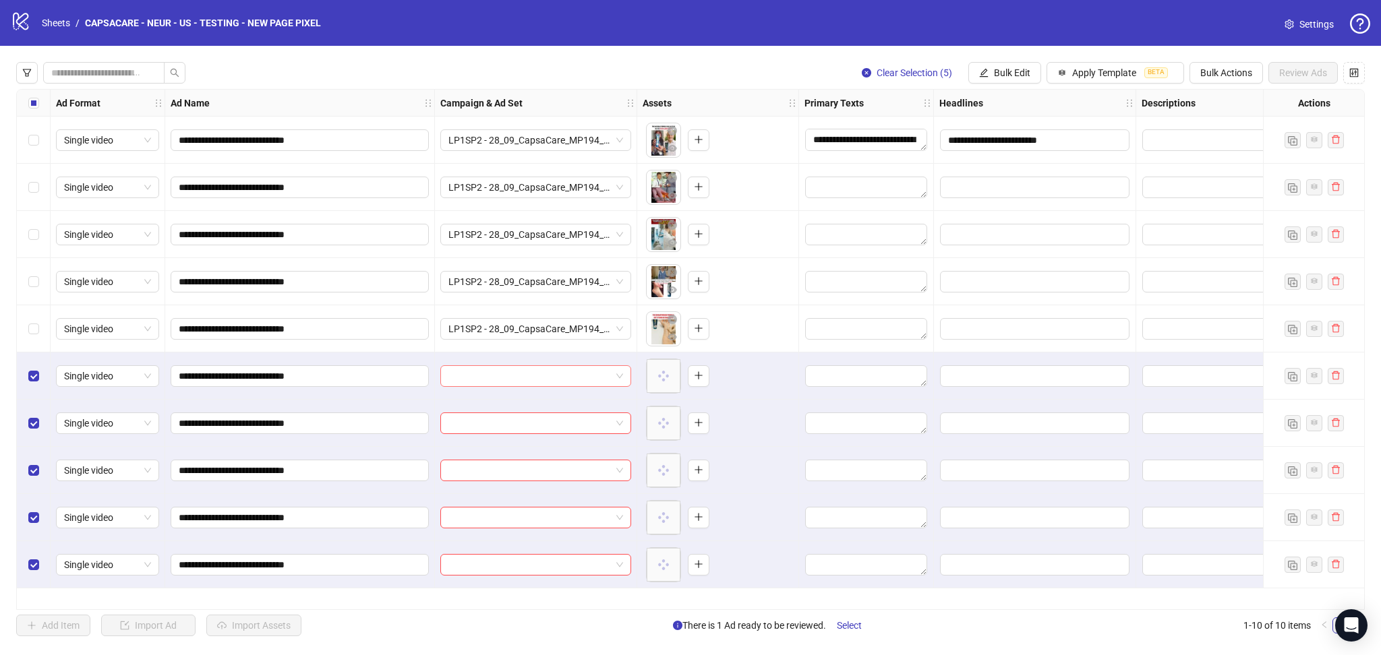
click at [535, 376] on input "search" at bounding box center [529, 376] width 162 height 20
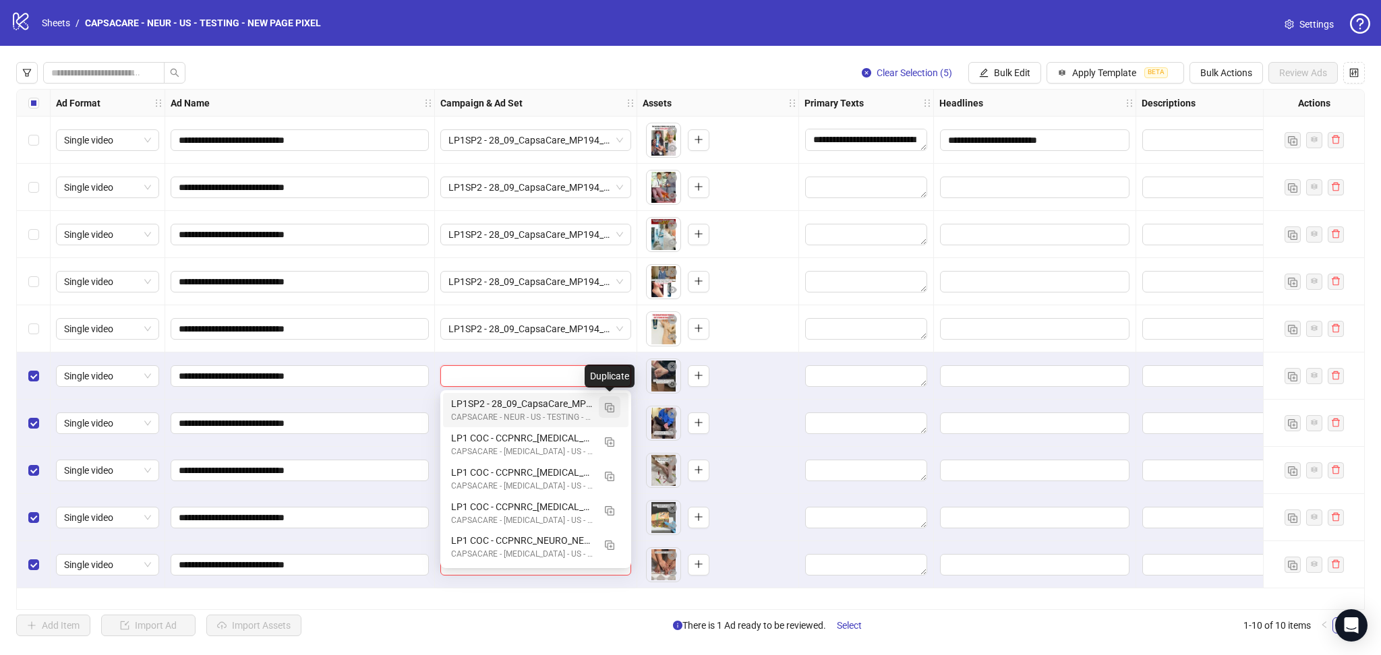
click at [611, 410] on img "button" at bounding box center [609, 407] width 9 height 9
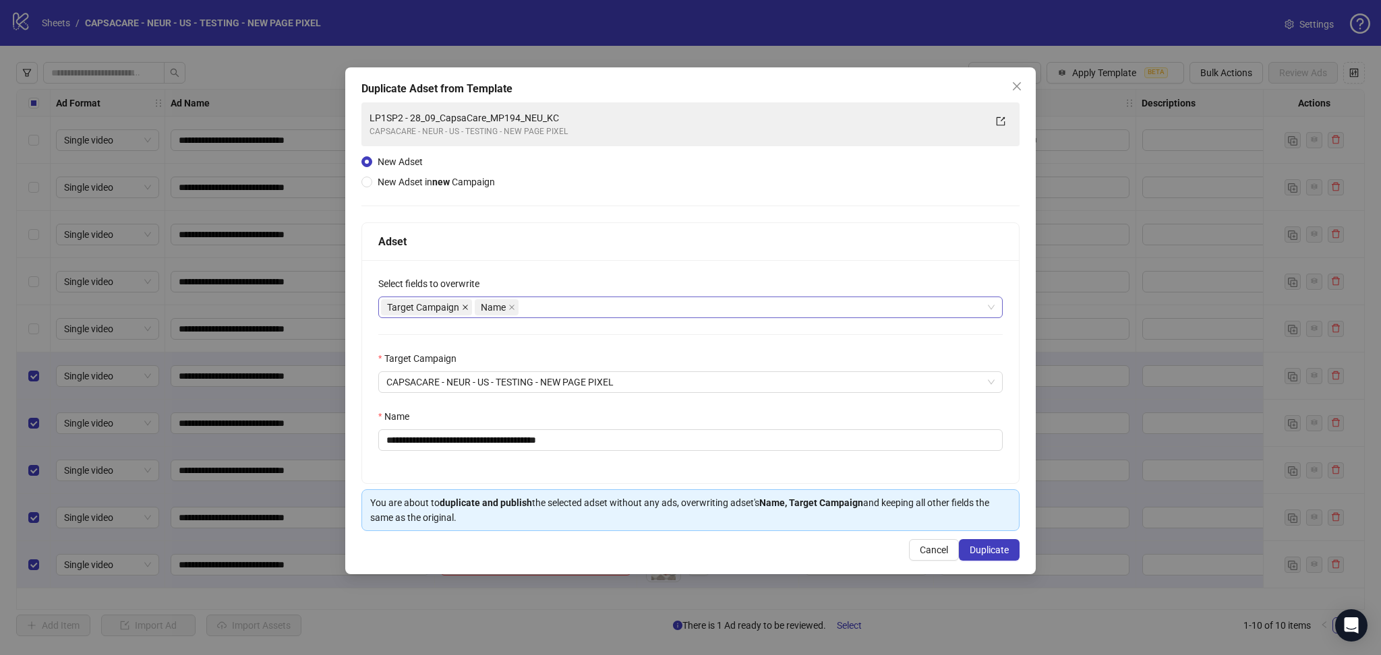
click at [466, 307] on icon "close" at bounding box center [465, 307] width 7 height 7
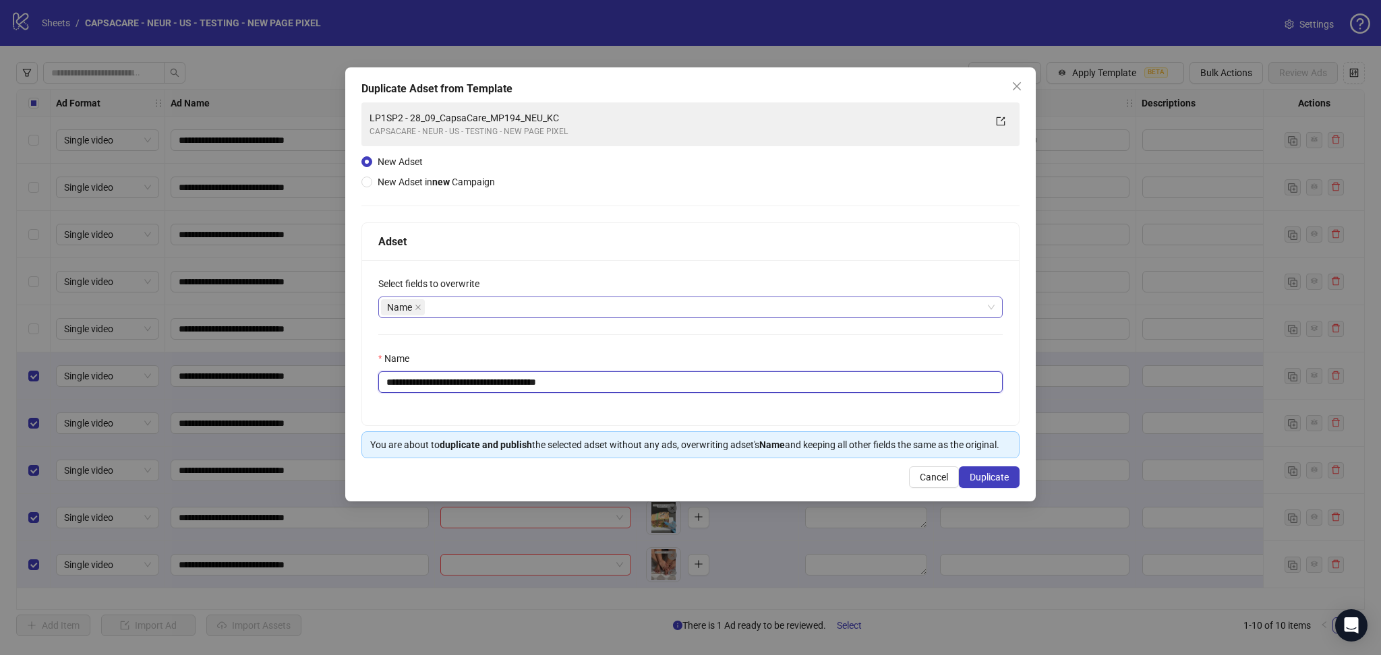
drag, startPoint x: 425, startPoint y: 381, endPoint x: 686, endPoint y: 397, distance: 260.8
click at [686, 397] on div "**********" at bounding box center [690, 342] width 657 height 165
paste input "text"
type input "**********"
click at [983, 473] on span "Duplicate" at bounding box center [989, 477] width 39 height 11
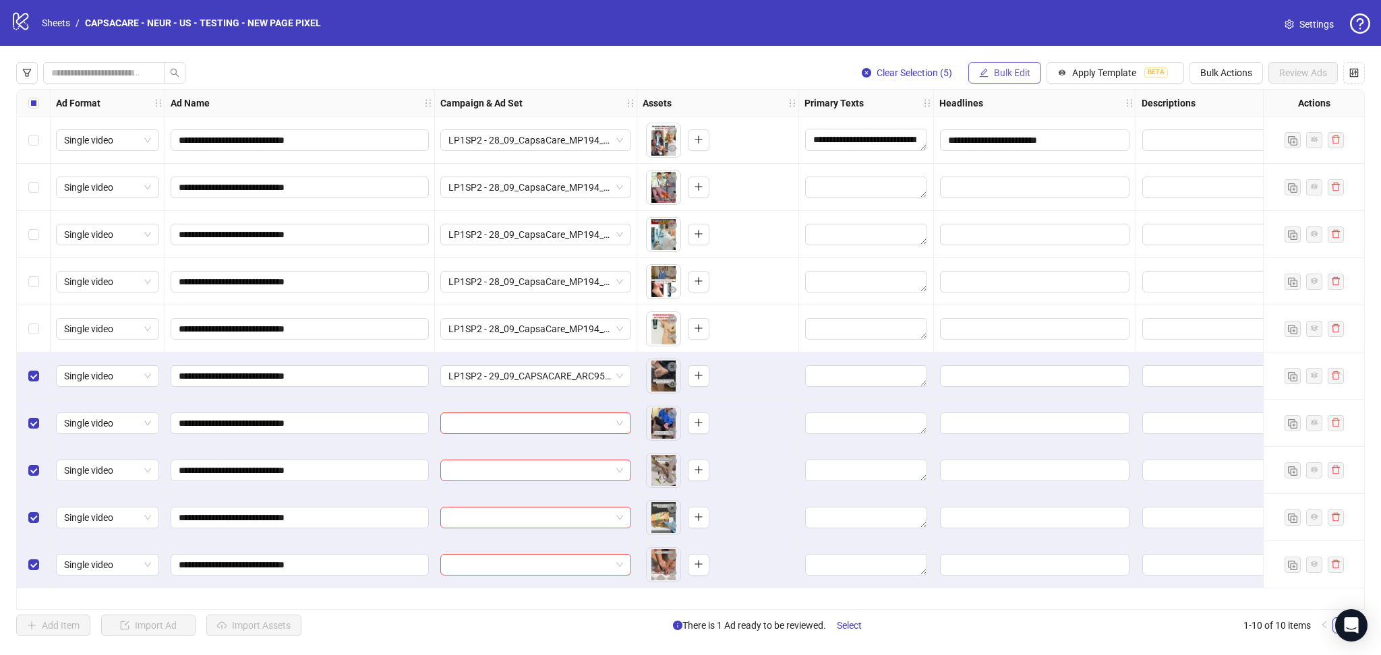
click at [1011, 74] on span "Bulk Edit" at bounding box center [1012, 72] width 36 height 11
click at [1030, 142] on span "Campaign & Ad Set" at bounding box center [1017, 143] width 80 height 15
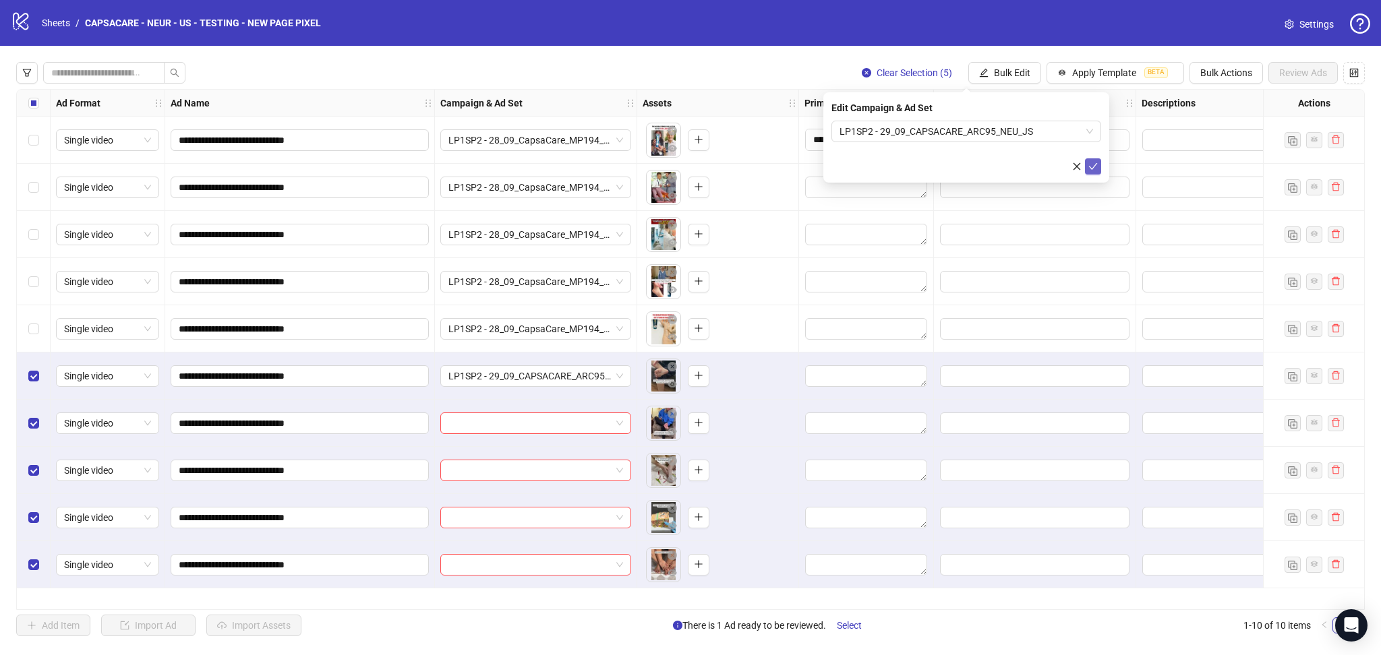
click at [1094, 164] on icon "check" at bounding box center [1092, 166] width 9 height 9
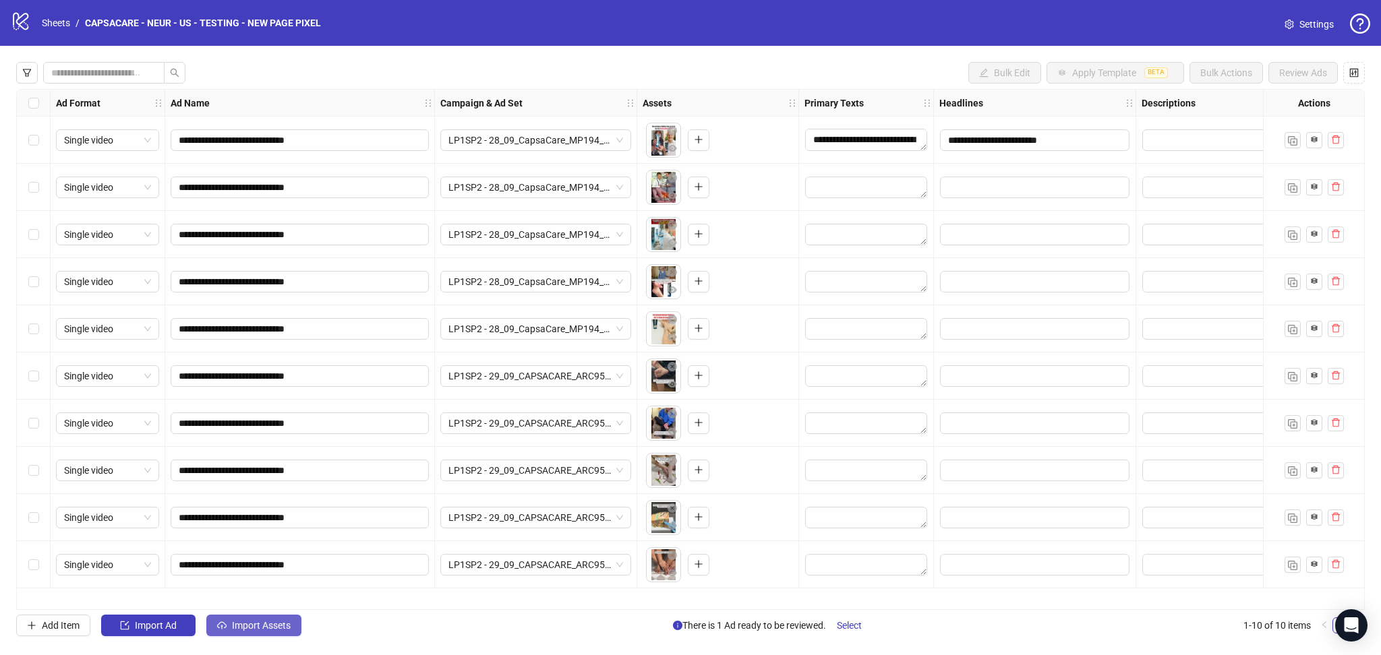
click at [262, 634] on button "Import Assets" at bounding box center [253, 626] width 95 height 22
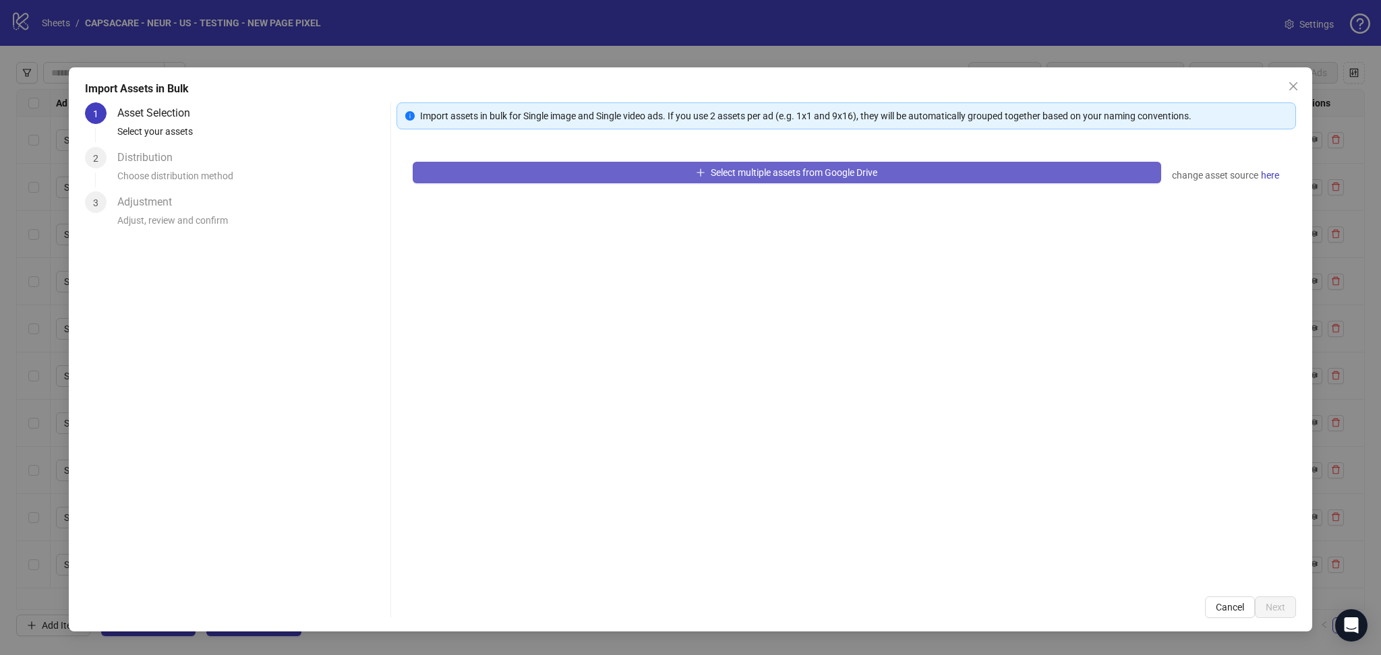
click at [558, 179] on button "Select multiple assets from Google Drive" at bounding box center [787, 173] width 748 height 22
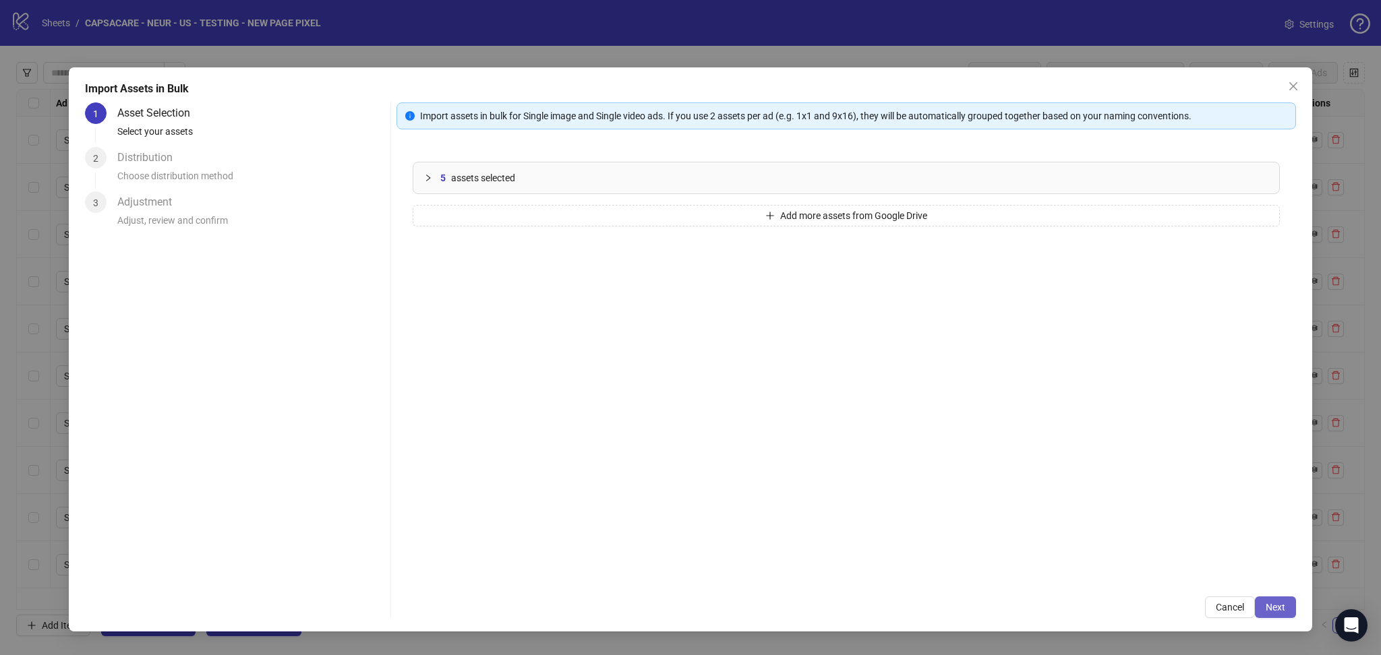
click at [1274, 607] on span "Next" at bounding box center [1276, 607] width 20 height 11
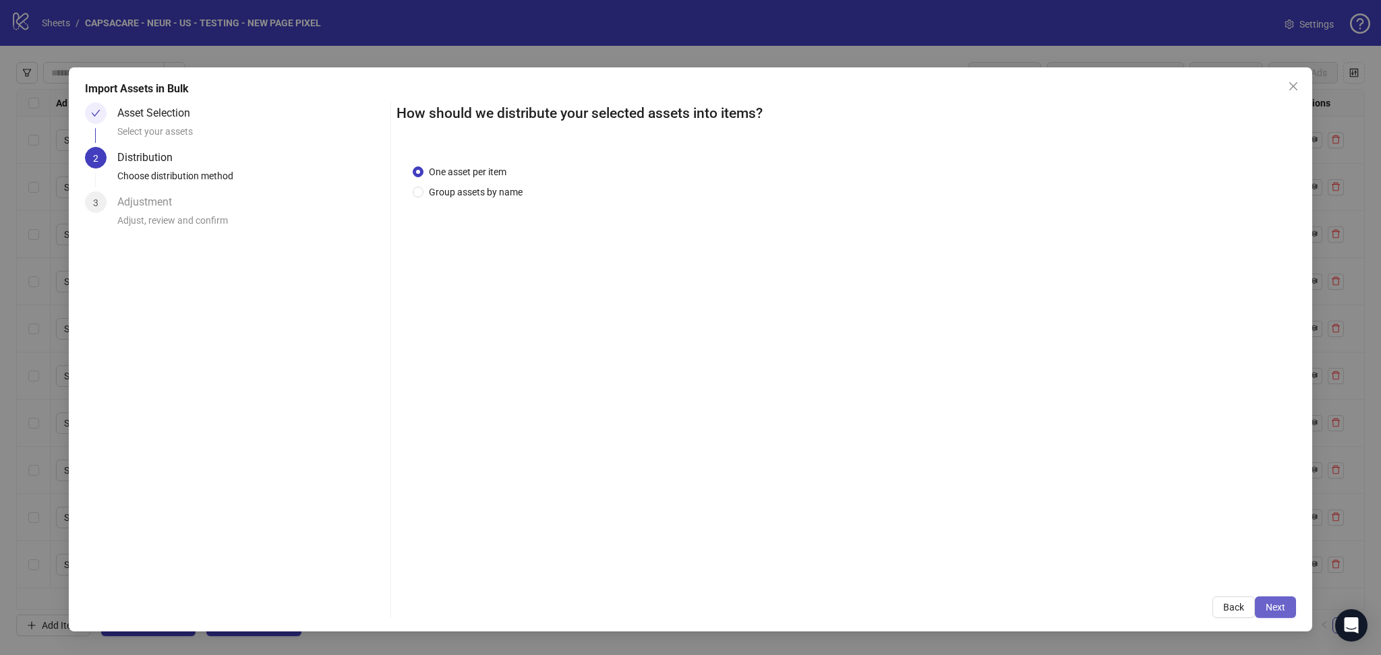
click at [1278, 606] on span "Next" at bounding box center [1276, 607] width 20 height 11
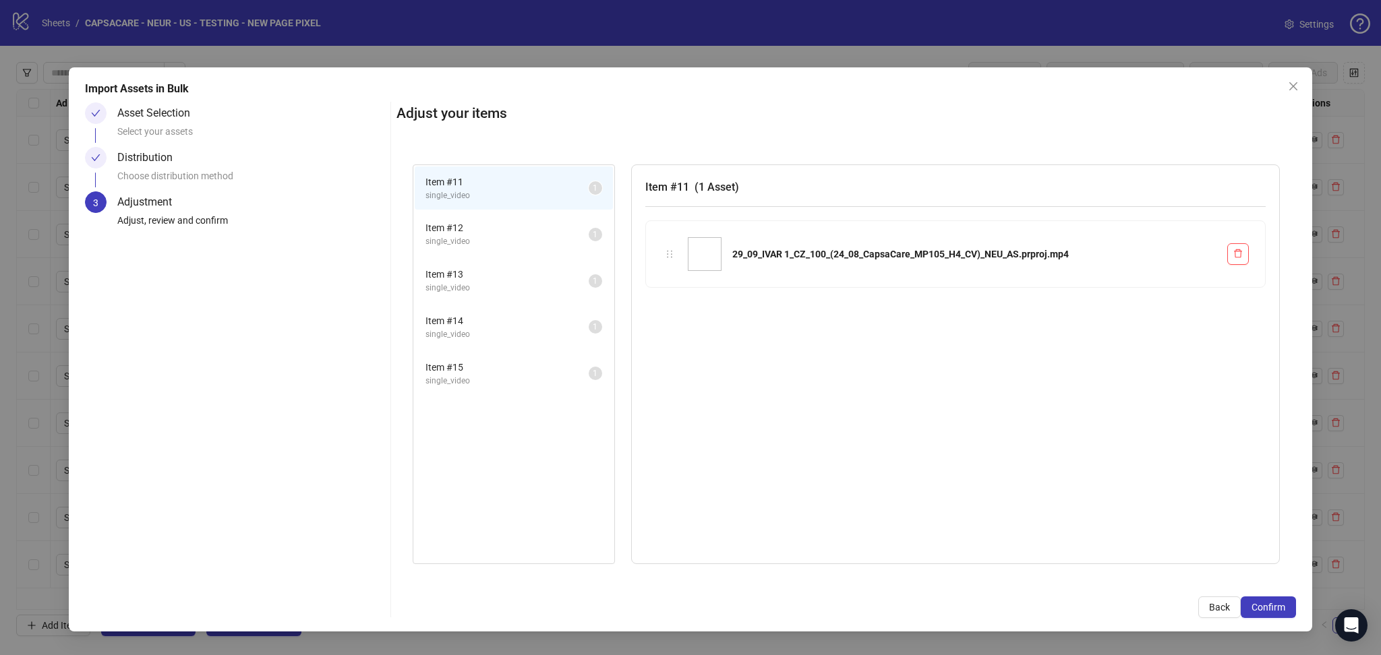
click at [1278, 606] on span "Confirm" at bounding box center [1268, 607] width 34 height 11
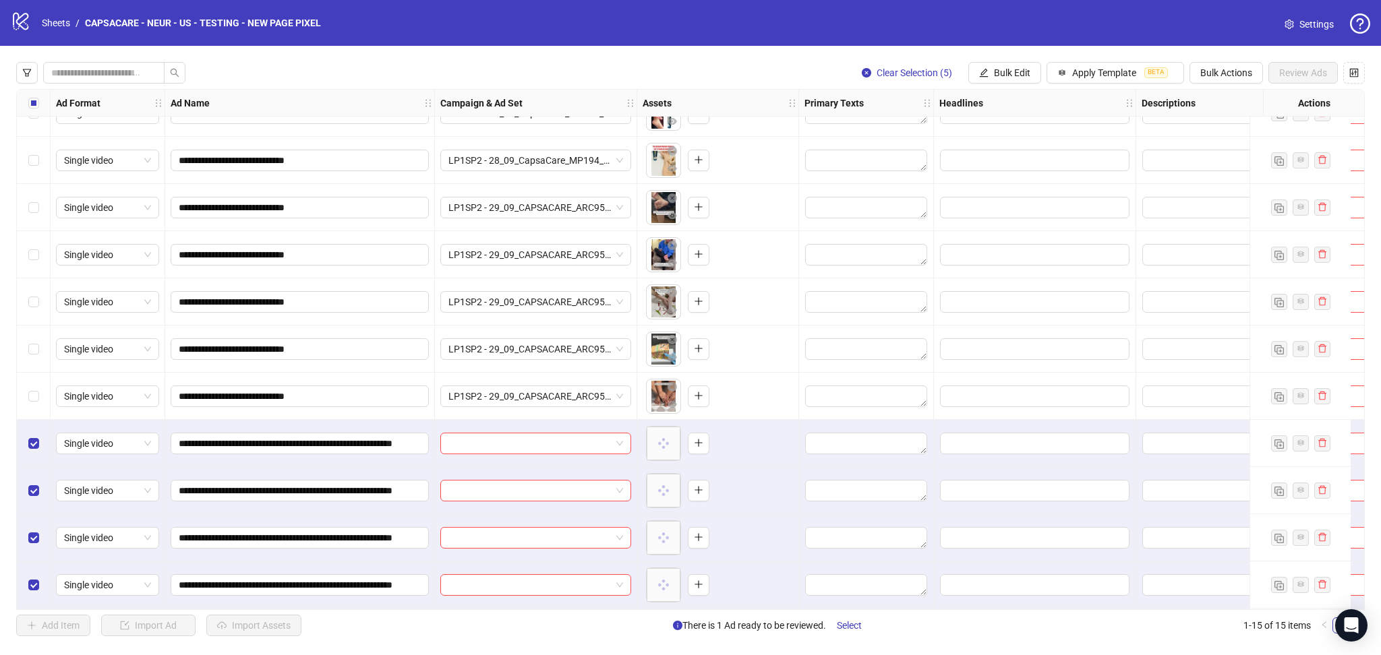
scroll to position [220, 0]
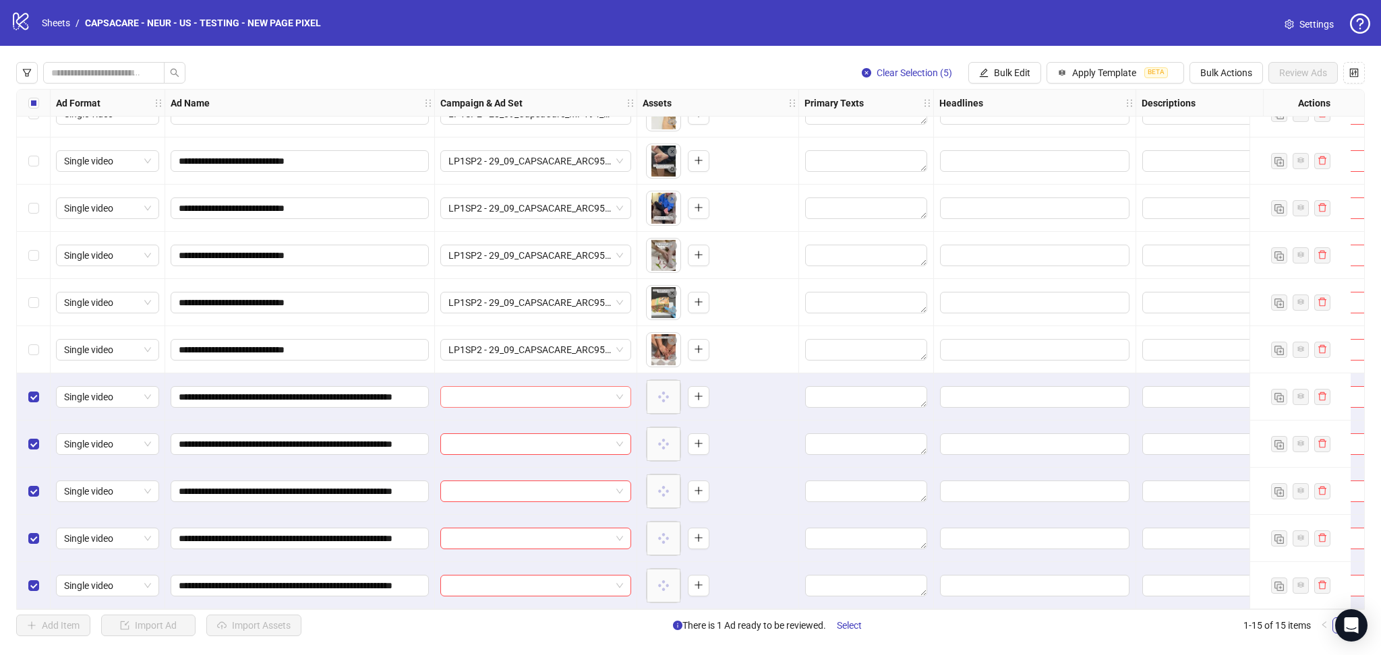
click at [501, 389] on input "search" at bounding box center [529, 397] width 162 height 20
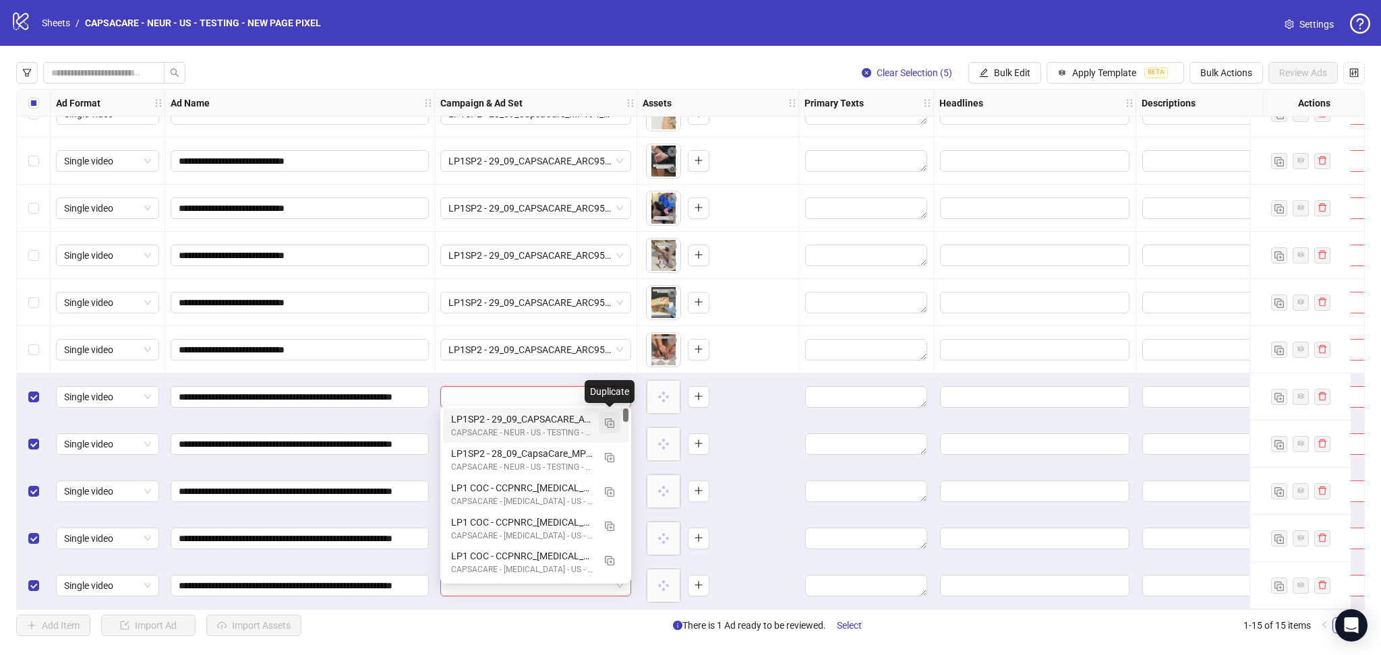
click at [618, 421] on button "button" at bounding box center [610, 423] width 22 height 22
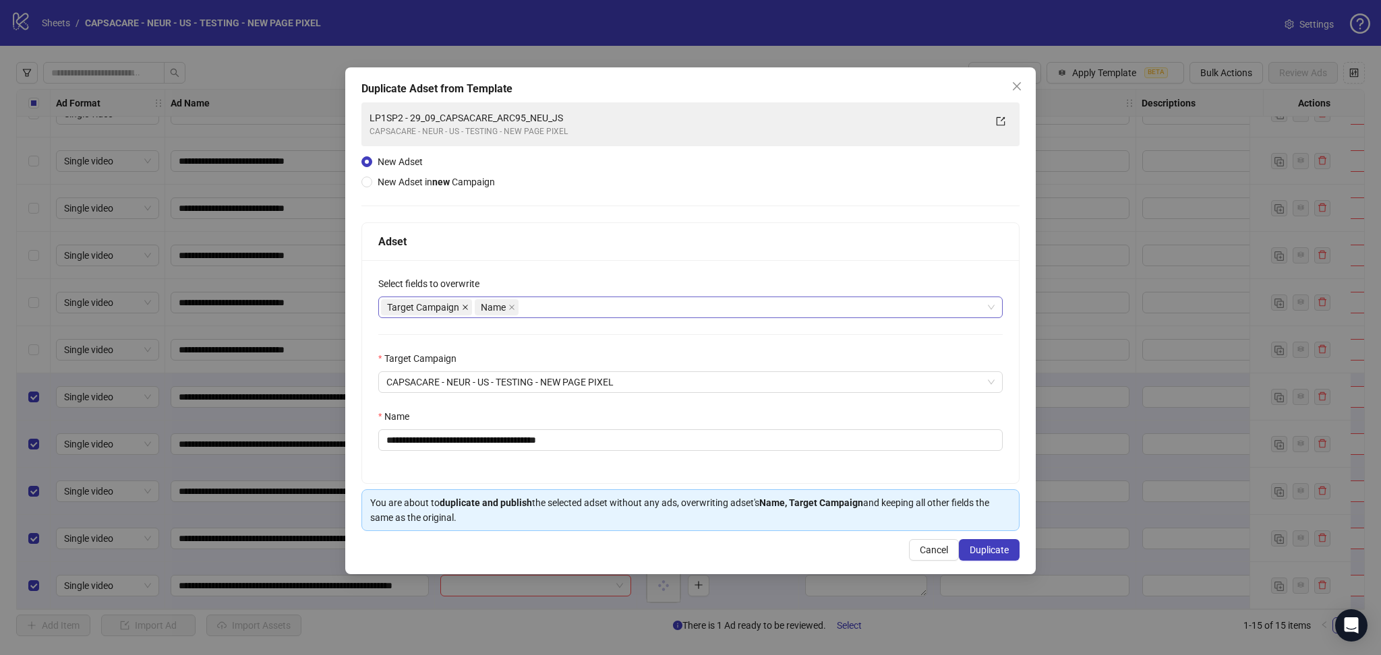
click at [463, 308] on icon "close" at bounding box center [465, 307] width 7 height 7
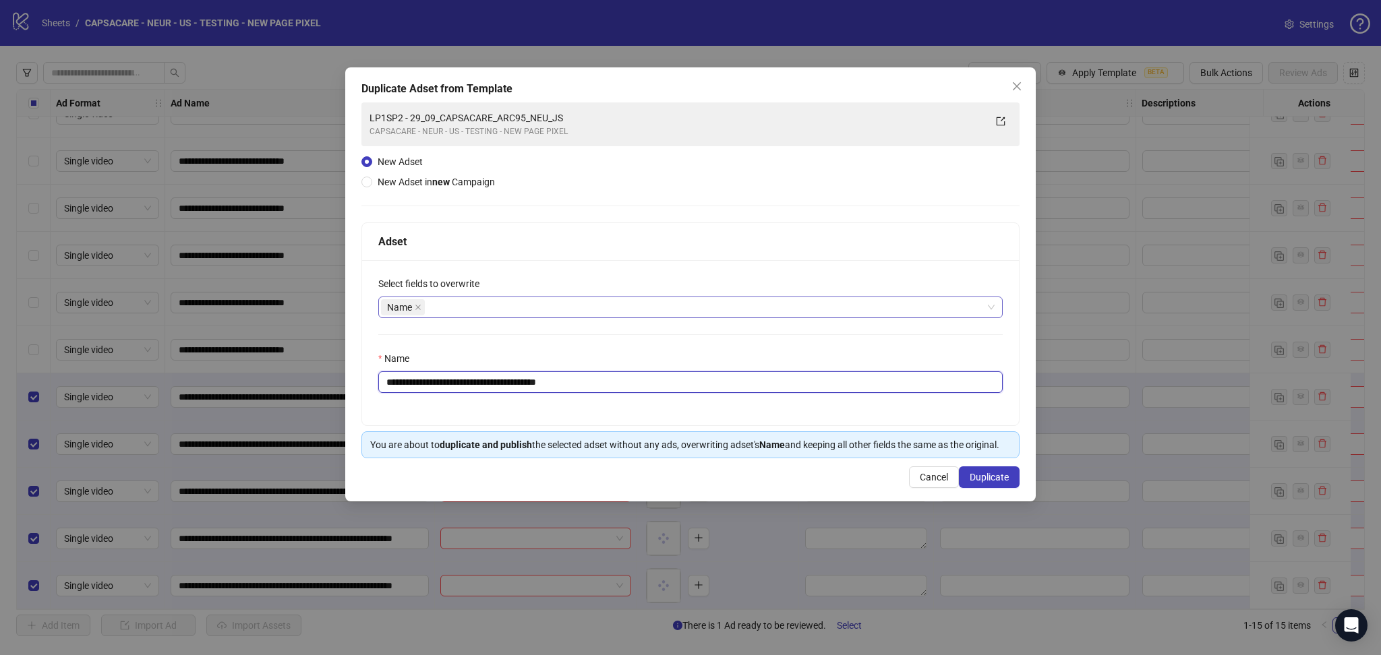
drag, startPoint x: 427, startPoint y: 382, endPoint x: 734, endPoint y: 386, distance: 306.8
click at [734, 386] on input "**********" at bounding box center [690, 383] width 624 height 22
paste input "**********"
type input "**********"
click at [1000, 476] on span "Duplicate" at bounding box center [989, 477] width 39 height 11
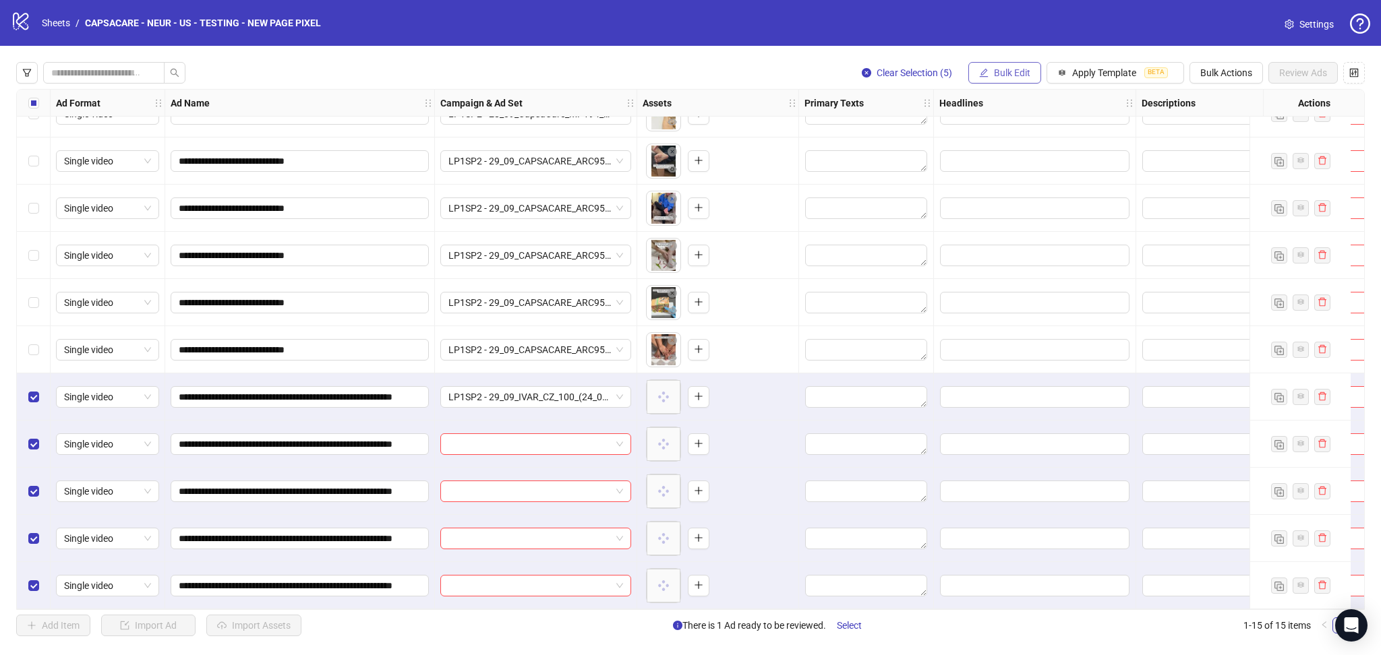
click at [994, 73] on span "Bulk Edit" at bounding box center [1012, 72] width 36 height 11
click at [1030, 139] on span "Campaign & Ad Set" at bounding box center [1017, 143] width 80 height 15
click at [1096, 165] on icon "check" at bounding box center [1092, 166] width 9 height 9
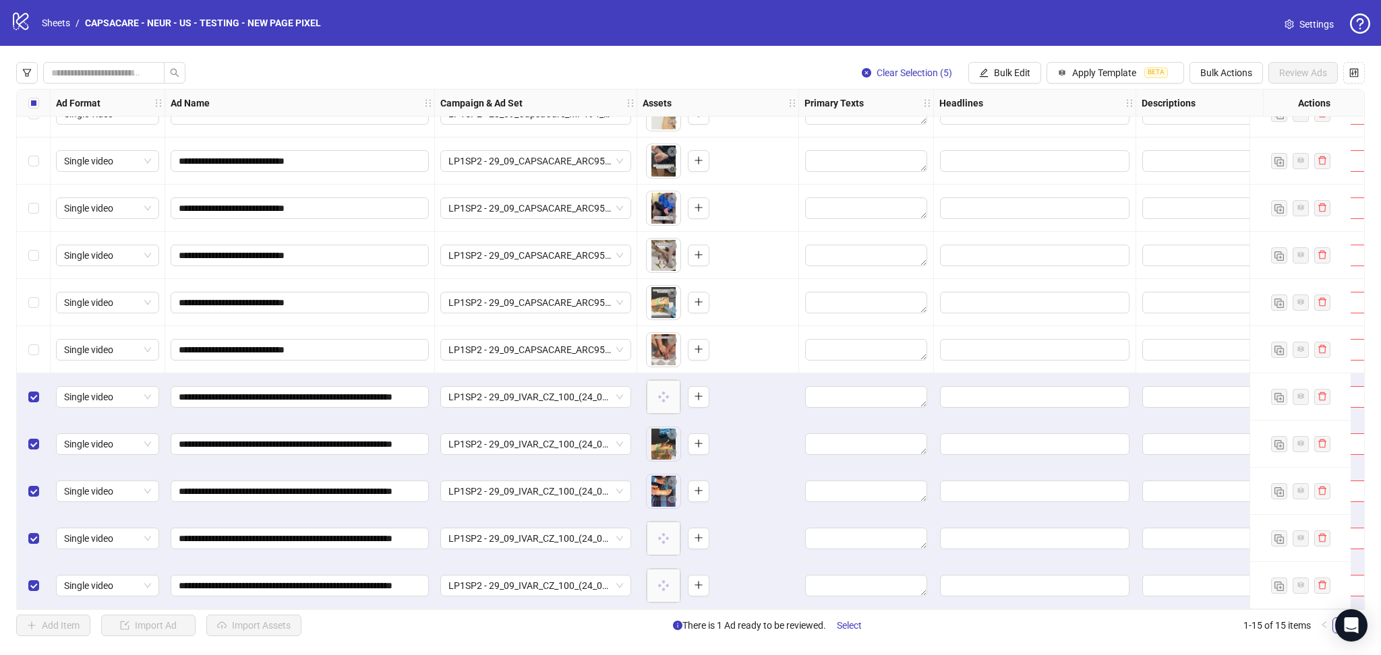
click at [27, 100] on div "Select all rows" at bounding box center [34, 103] width 34 height 27
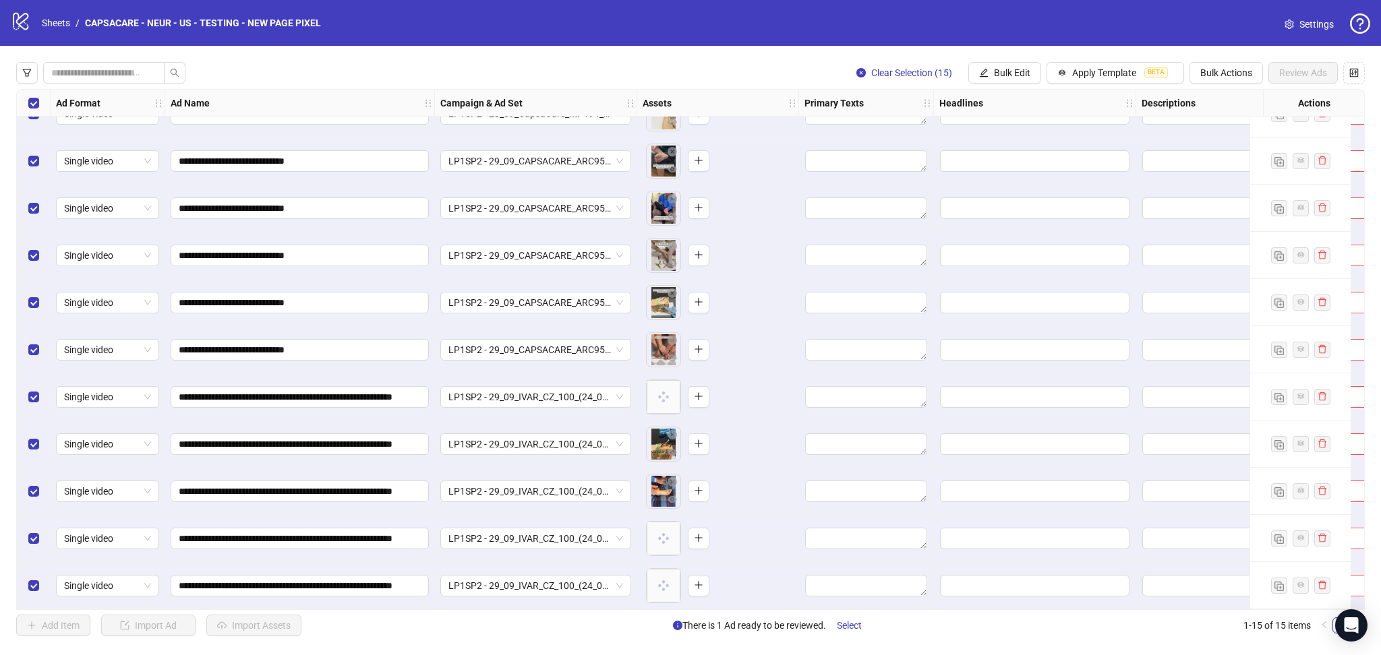
click at [27, 100] on div "Select all rows" at bounding box center [34, 103] width 34 height 27
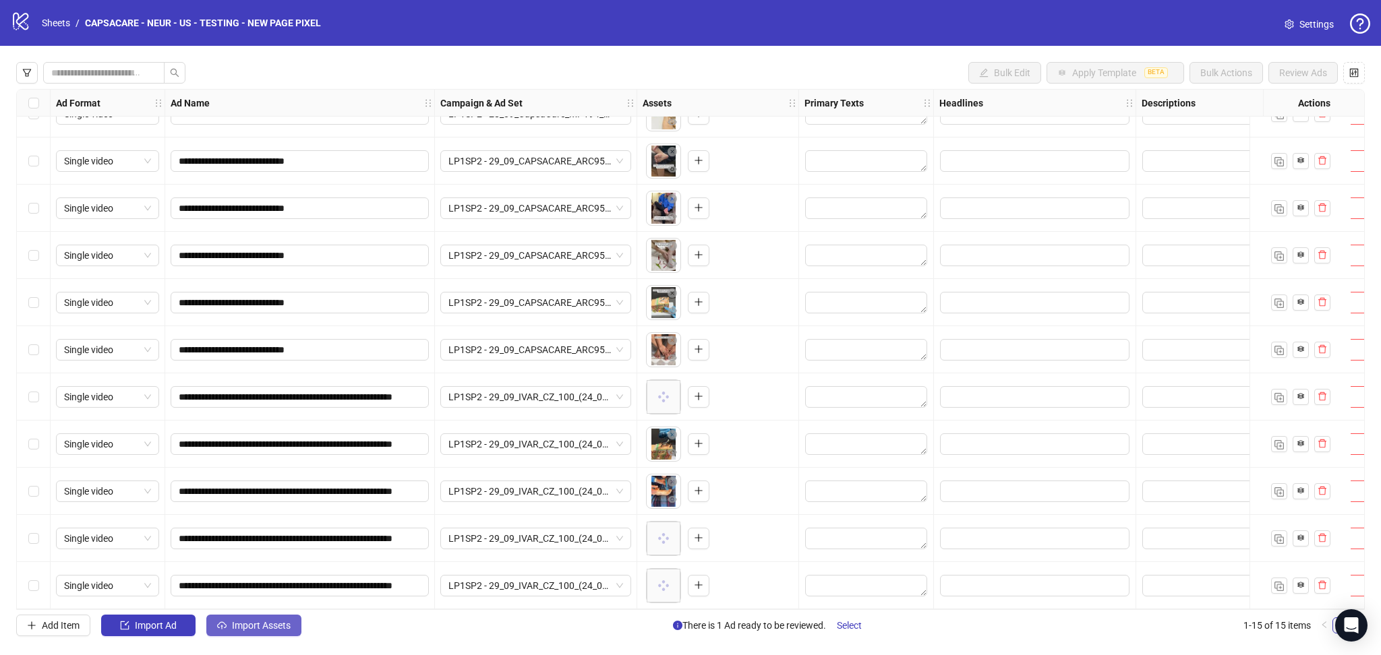
click at [249, 630] on span "Import Assets" at bounding box center [261, 625] width 59 height 11
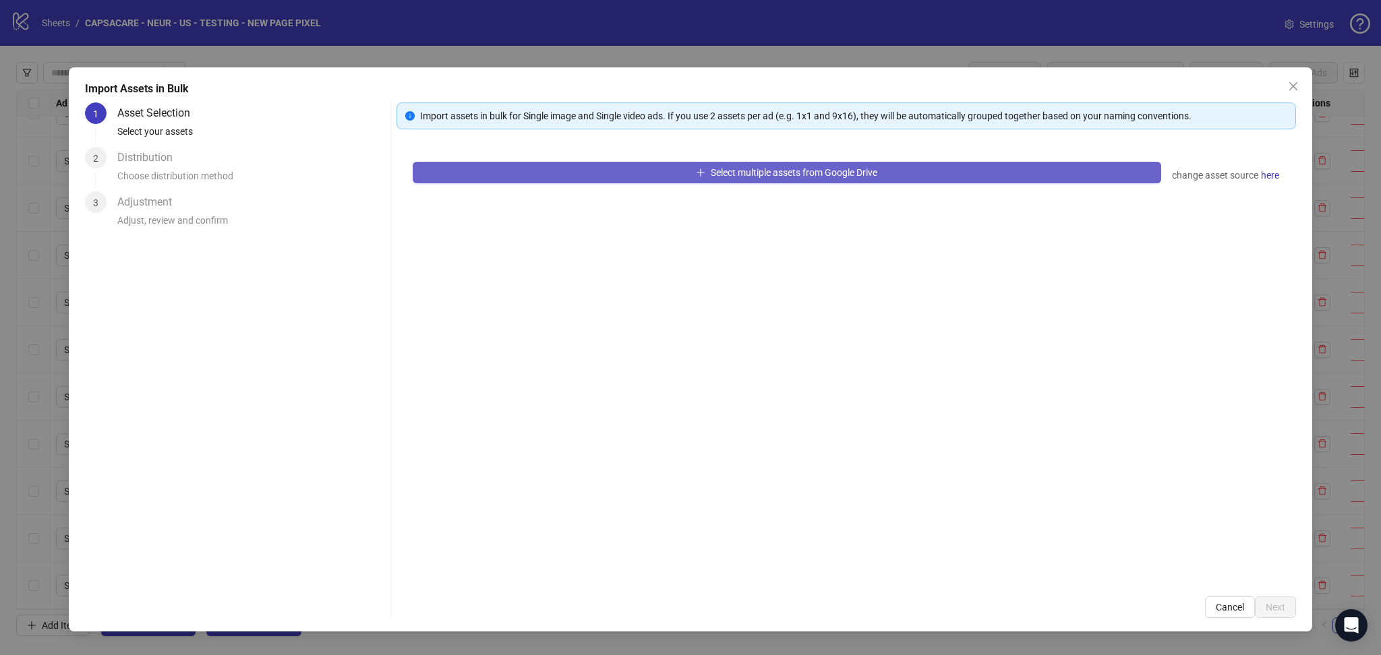
click at [501, 175] on button "Select multiple assets from Google Drive" at bounding box center [787, 173] width 748 height 22
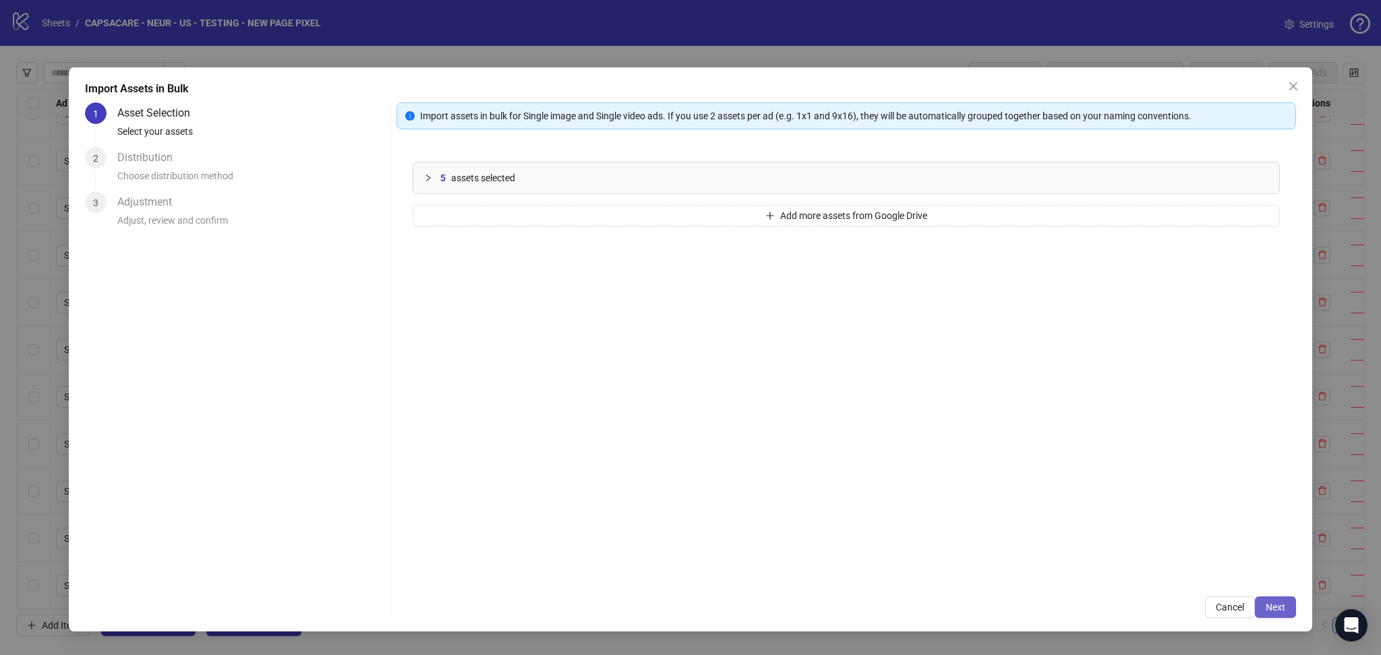
click at [1281, 605] on span "Next" at bounding box center [1276, 607] width 20 height 11
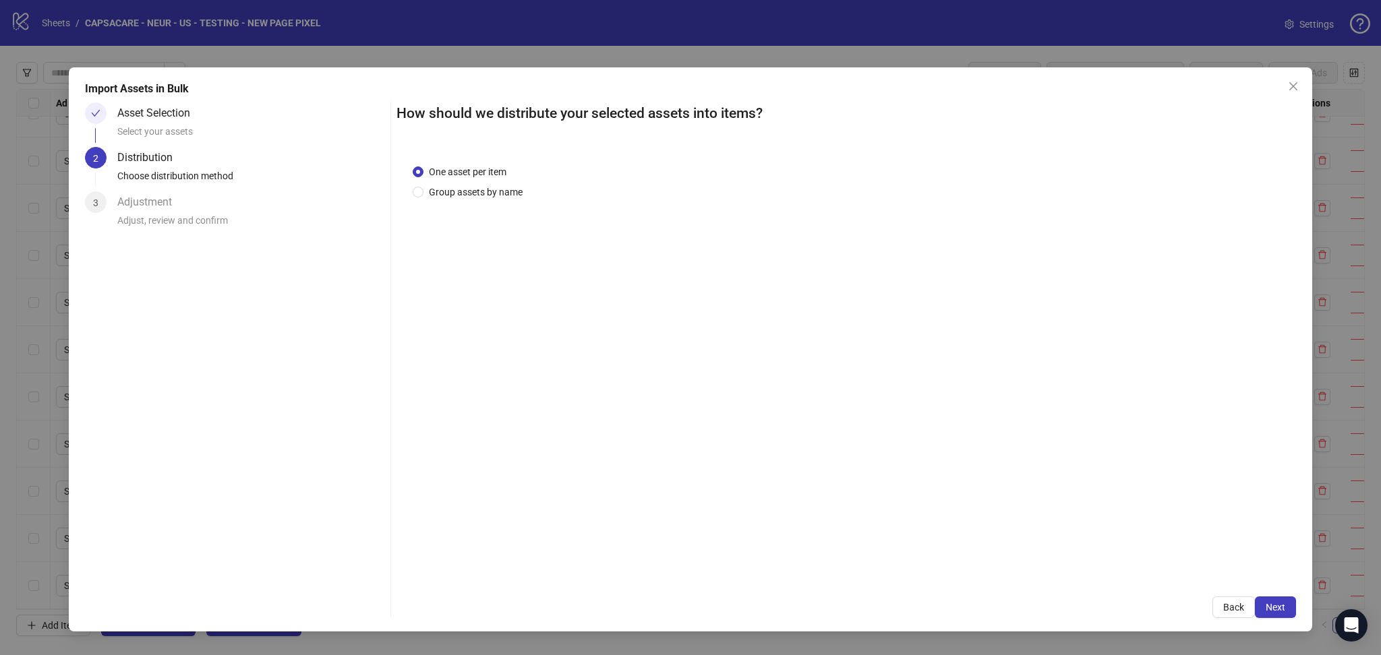
click at [1281, 605] on span "Next" at bounding box center [1276, 607] width 20 height 11
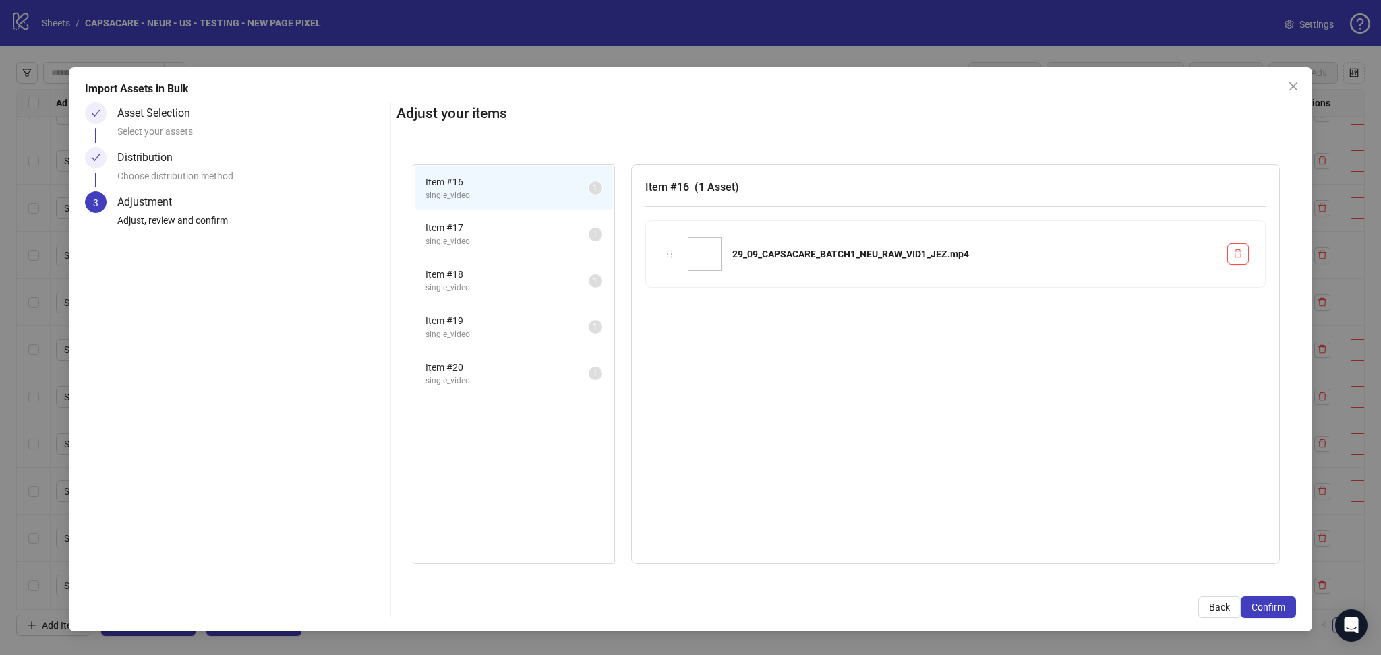
click at [1281, 605] on span "Confirm" at bounding box center [1268, 607] width 34 height 11
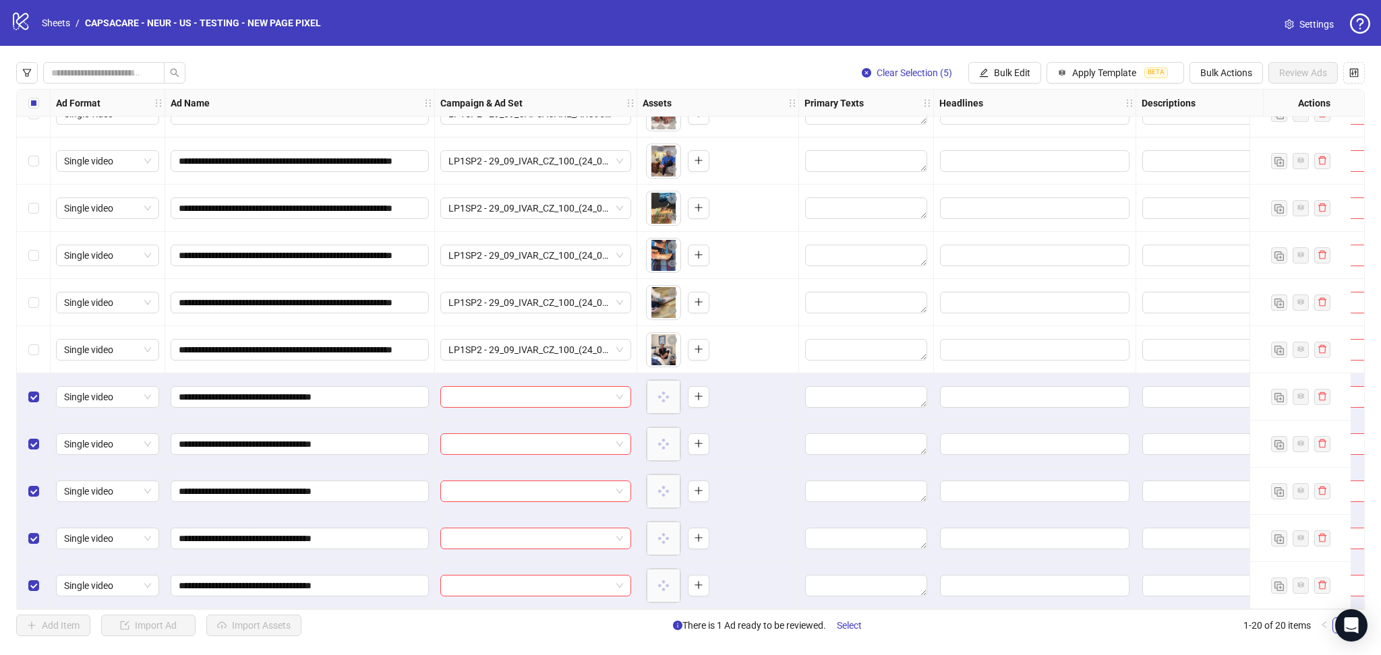
scroll to position [456, 0]
click at [540, 388] on input "search" at bounding box center [529, 397] width 162 height 20
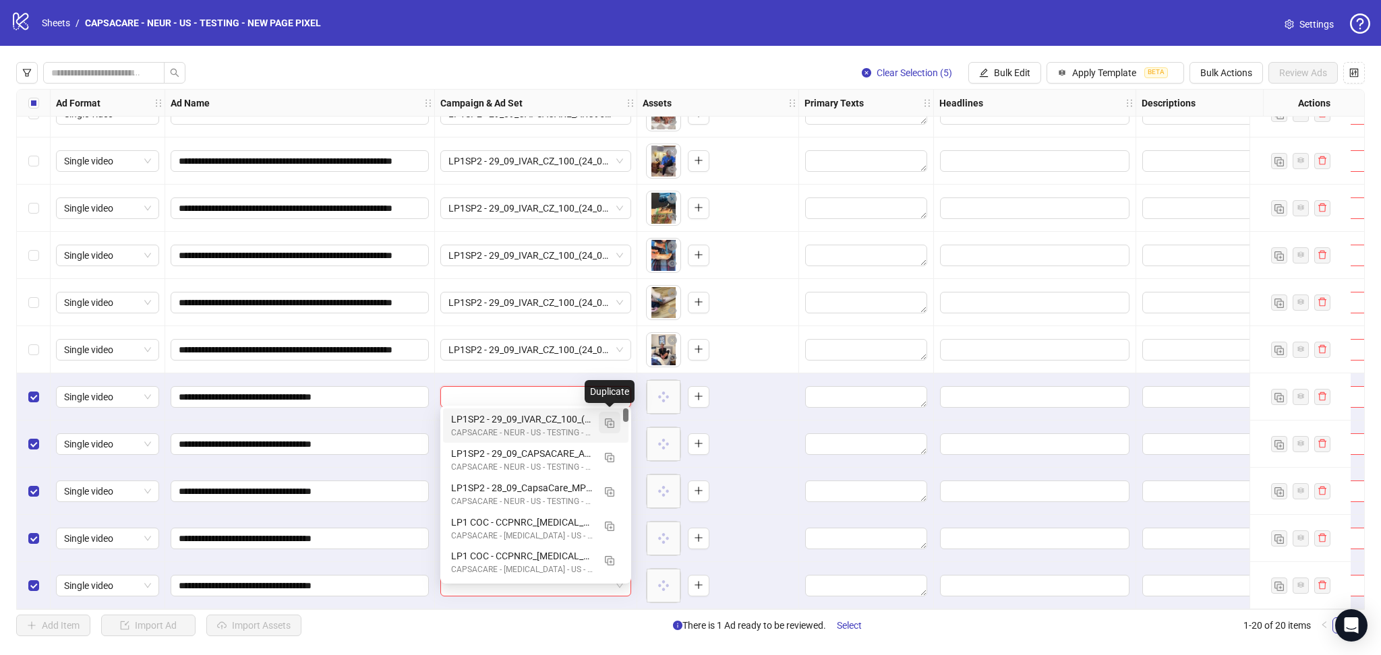
click at [611, 419] on img "button" at bounding box center [609, 423] width 9 height 9
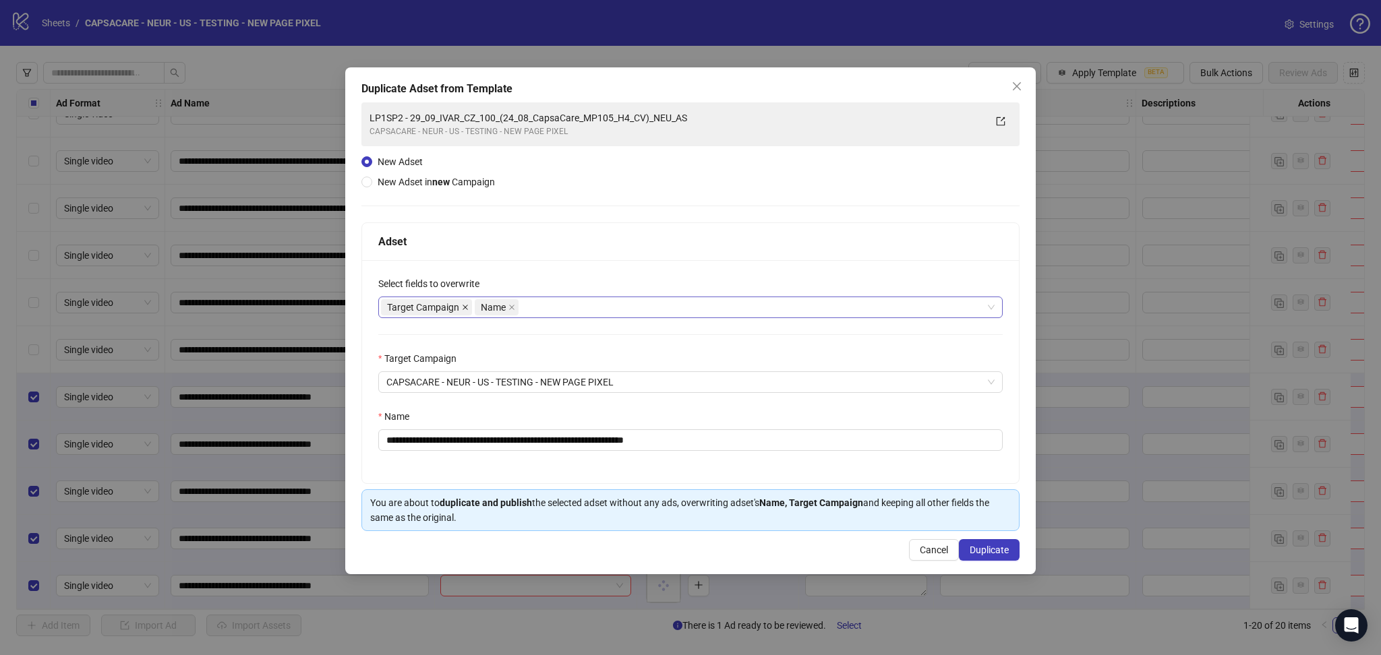
click at [465, 307] on icon "close" at bounding box center [465, 307] width 5 height 5
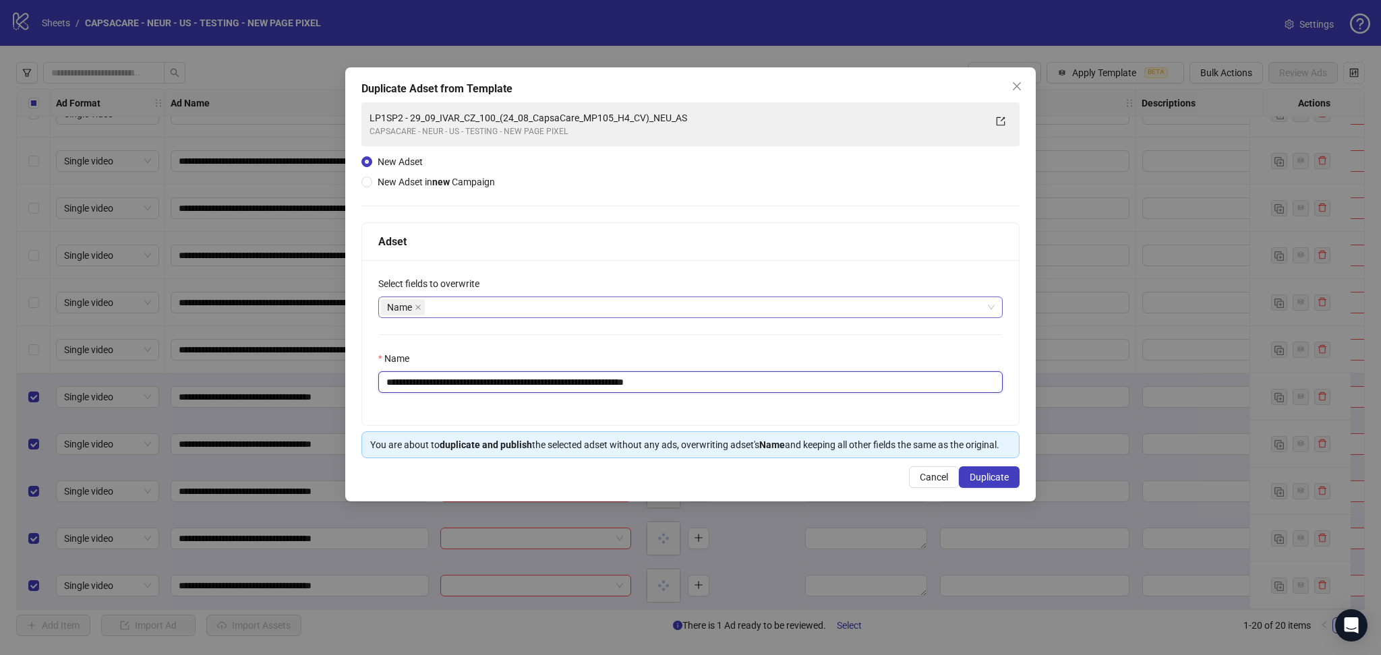
drag, startPoint x: 427, startPoint y: 377, endPoint x: 836, endPoint y: 377, distance: 408.6
click at [836, 377] on input "**********" at bounding box center [690, 383] width 624 height 22
paste input "text"
type input "**********"
click at [1002, 474] on span "Duplicate" at bounding box center [989, 477] width 39 height 11
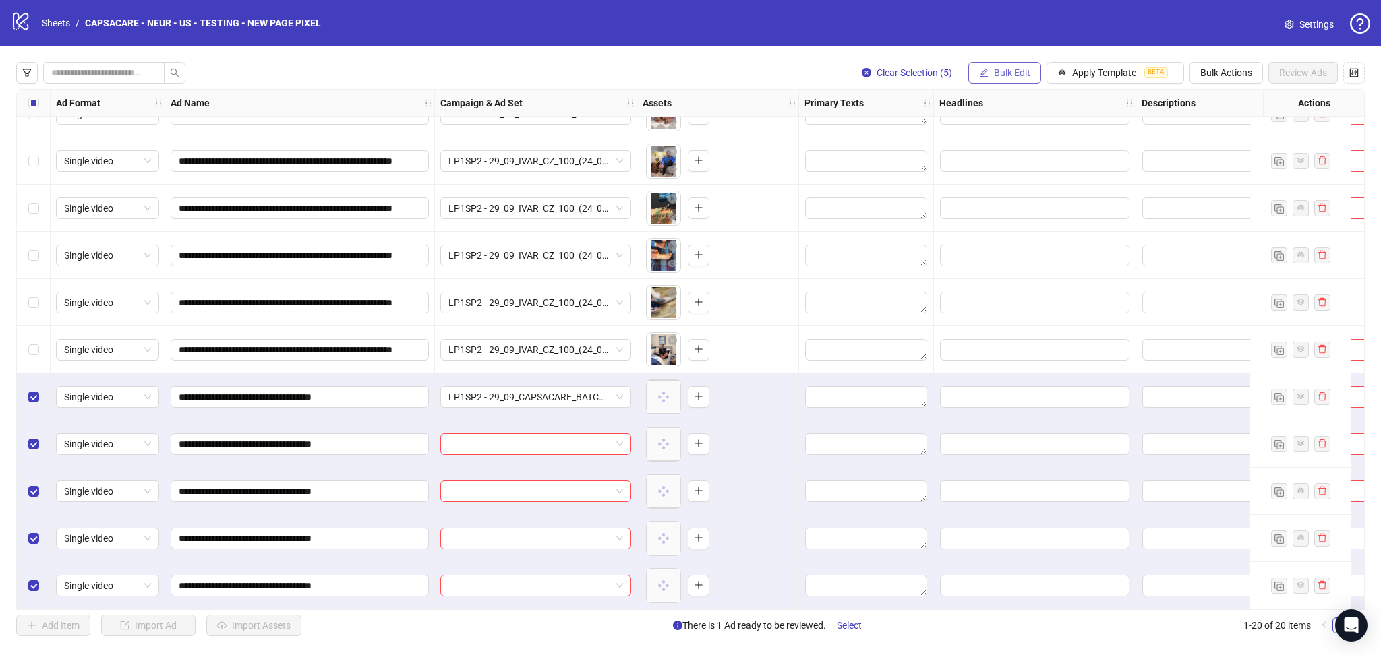
click at [1001, 65] on button "Bulk Edit" at bounding box center [1004, 73] width 73 height 22
click at [1039, 140] on span "Campaign & Ad Set" at bounding box center [1017, 143] width 80 height 15
click at [1096, 172] on button "submit" at bounding box center [1093, 166] width 16 height 16
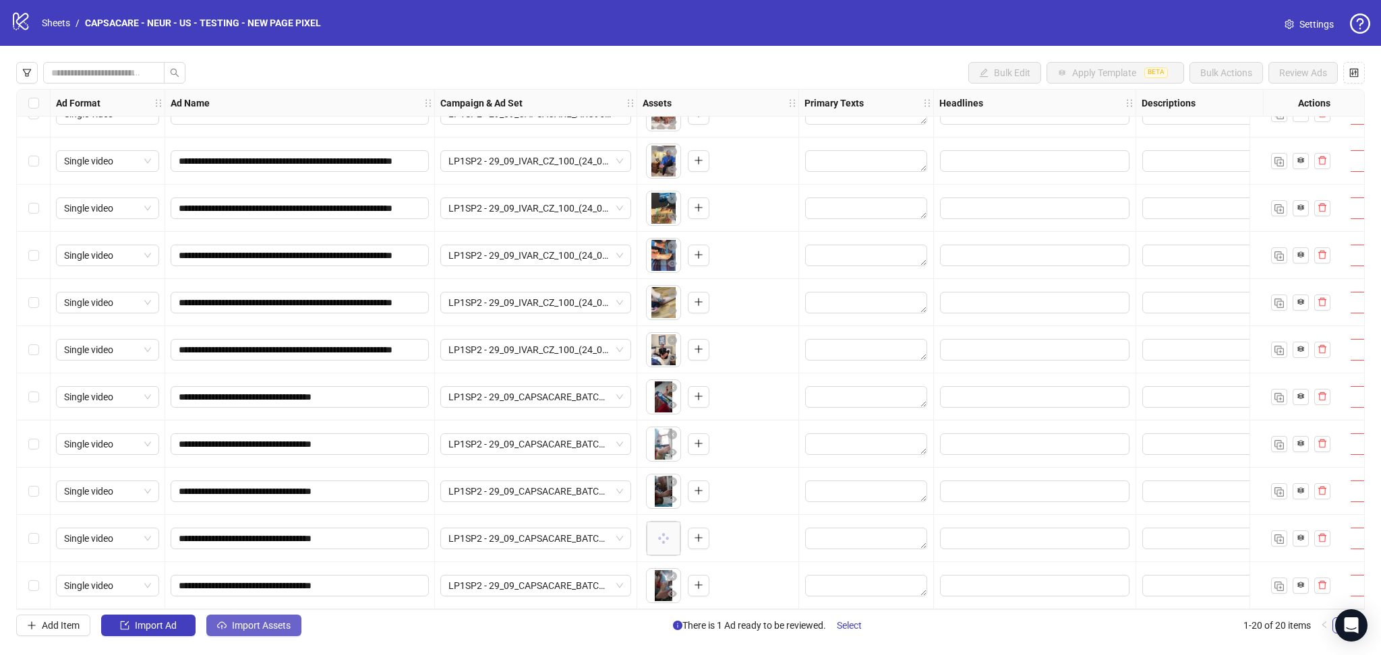
click at [239, 626] on span "Import Assets" at bounding box center [261, 625] width 59 height 11
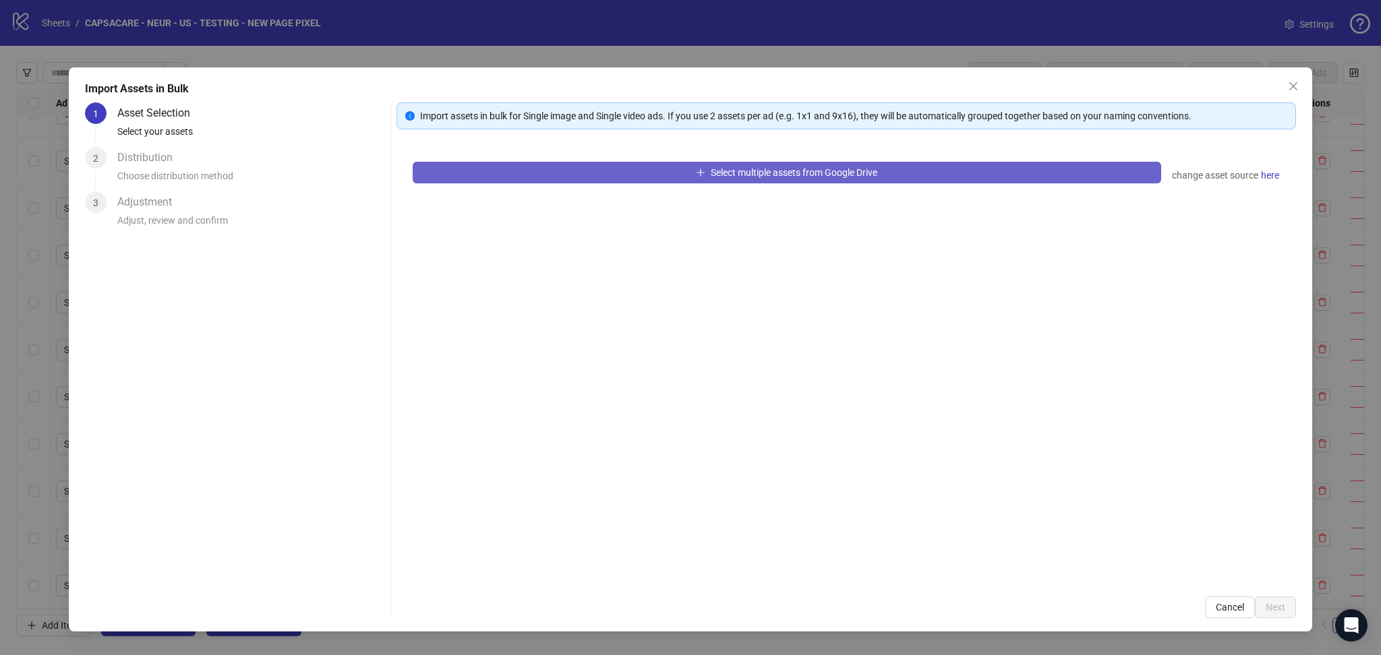
click at [626, 177] on button "Select multiple assets from Google Drive" at bounding box center [787, 173] width 748 height 22
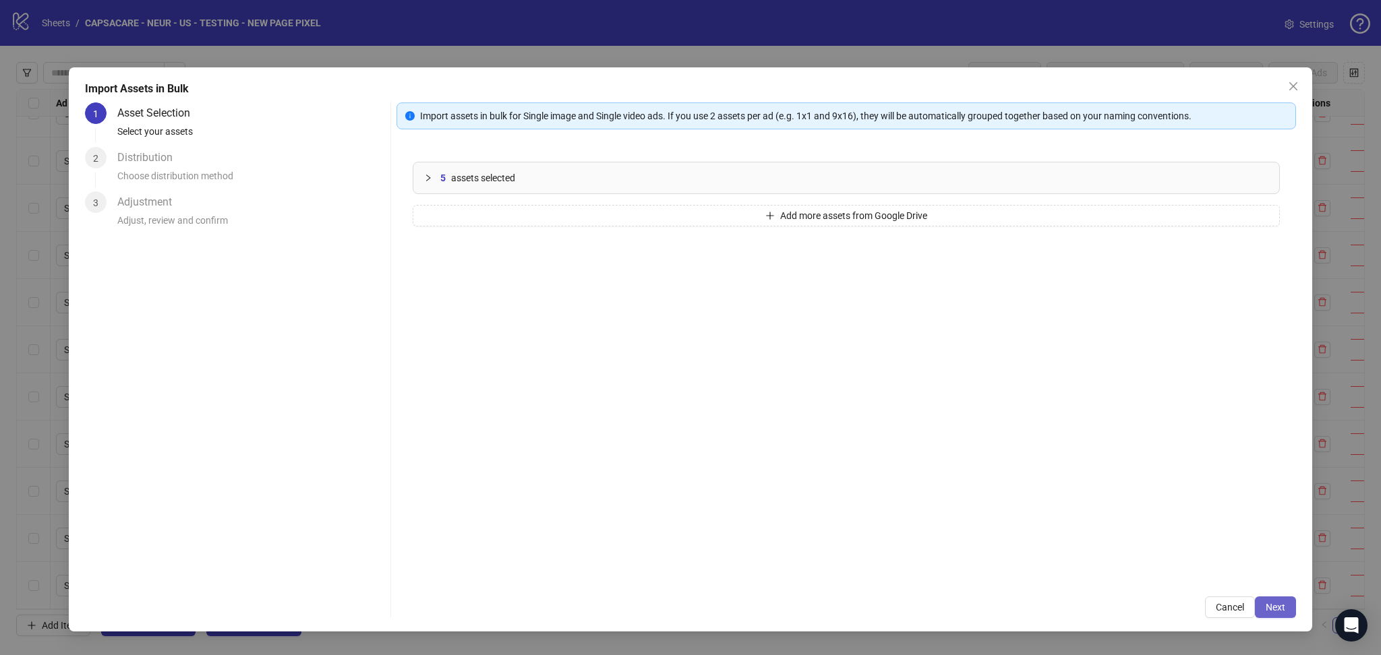
click at [1285, 604] on button "Next" at bounding box center [1275, 608] width 41 height 22
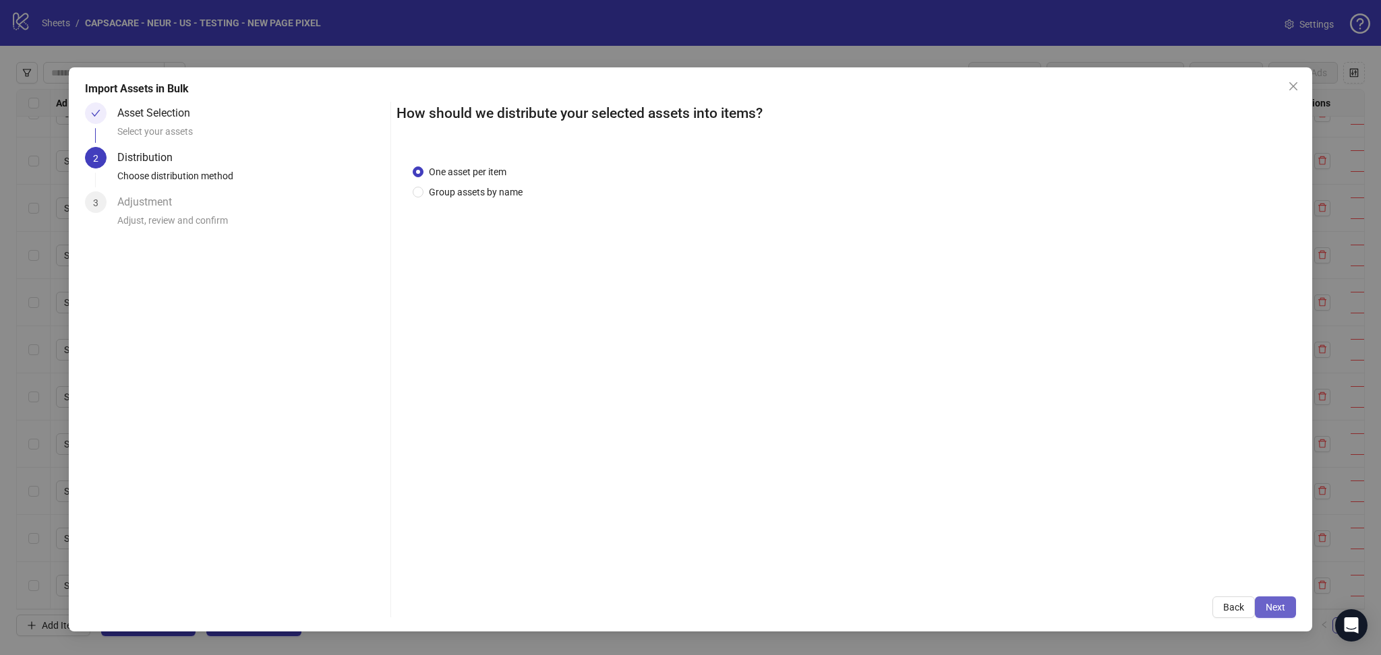
click at [1291, 611] on button "Next" at bounding box center [1275, 608] width 41 height 22
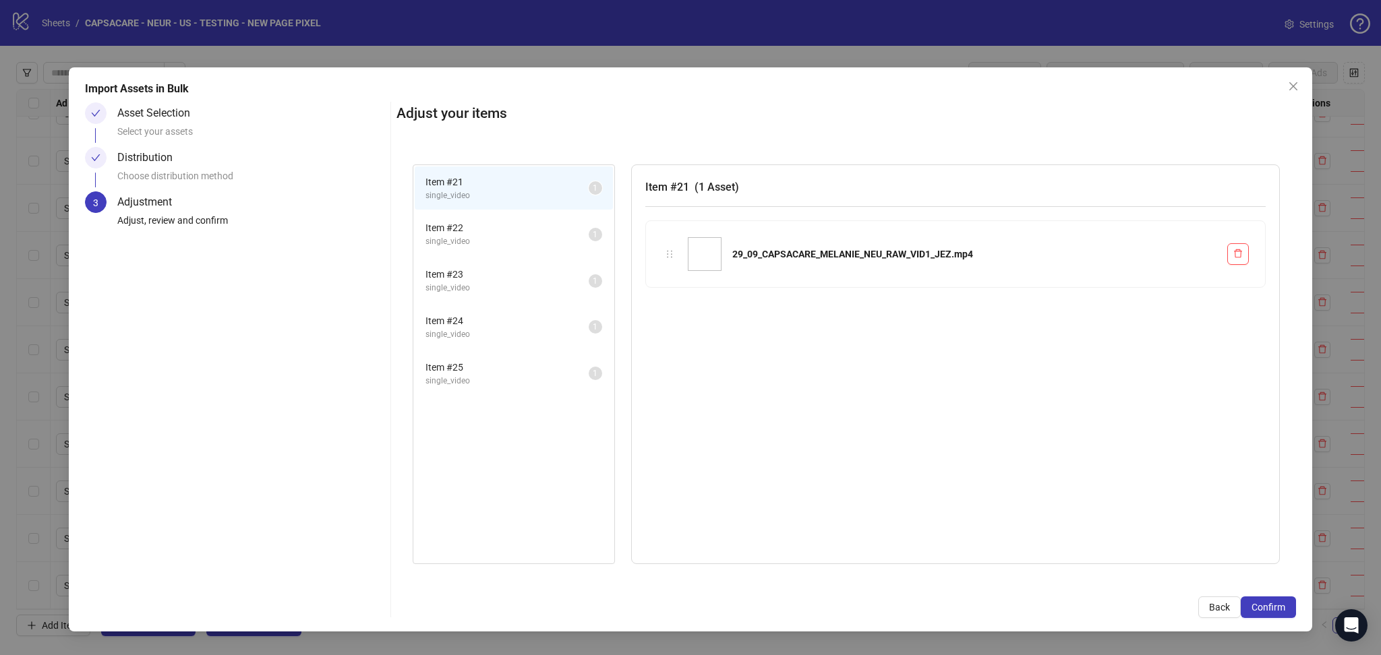
click at [1291, 611] on button "Confirm" at bounding box center [1268, 608] width 55 height 22
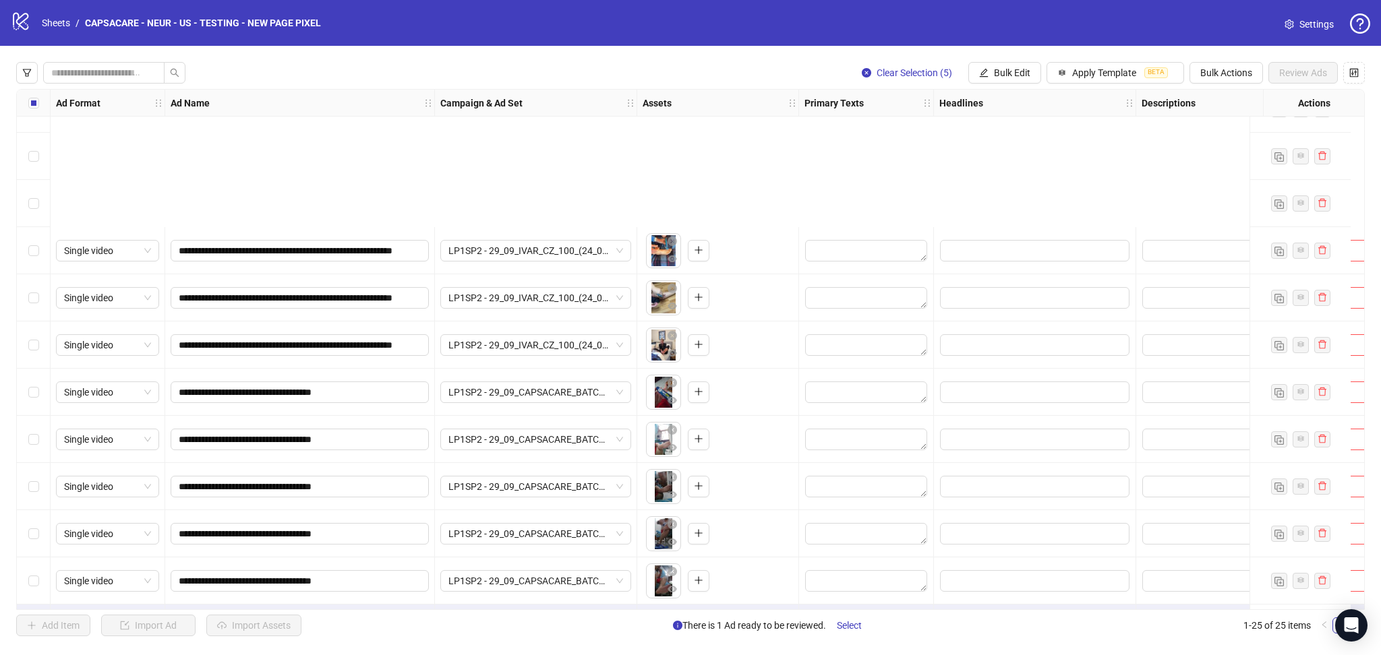
scroll to position [692, 0]
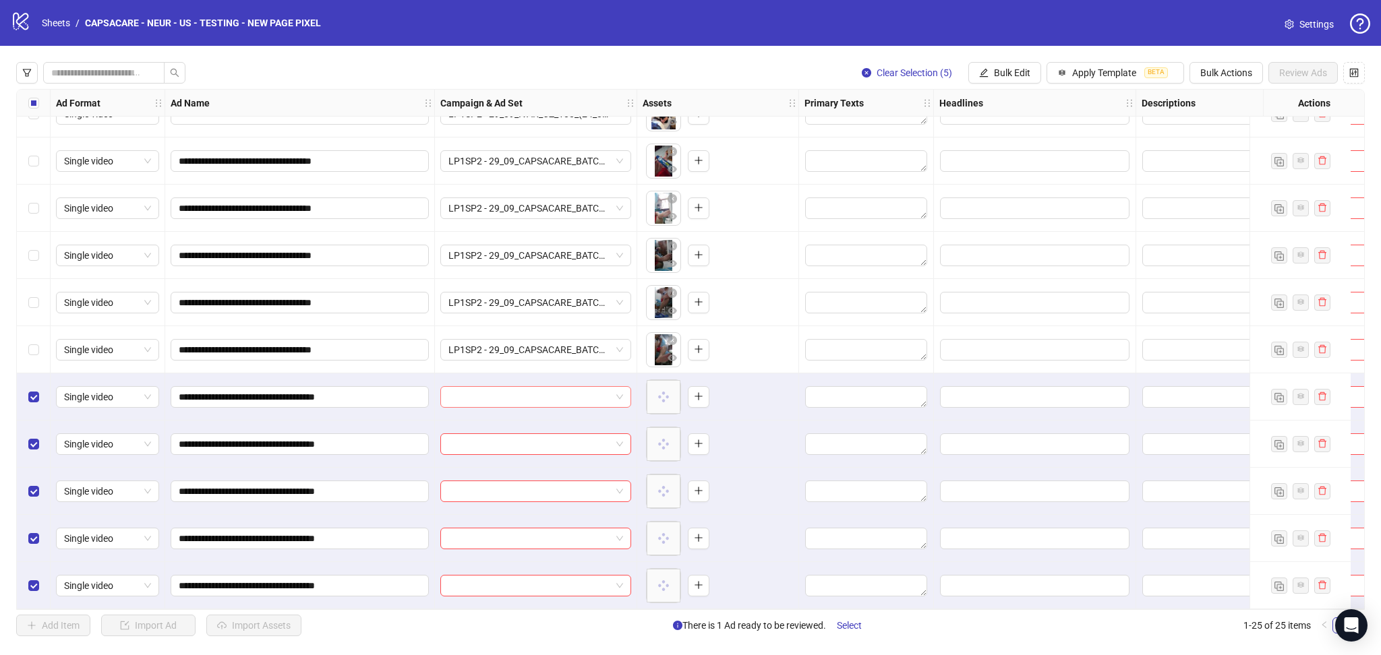
click at [495, 388] on input "search" at bounding box center [529, 397] width 162 height 20
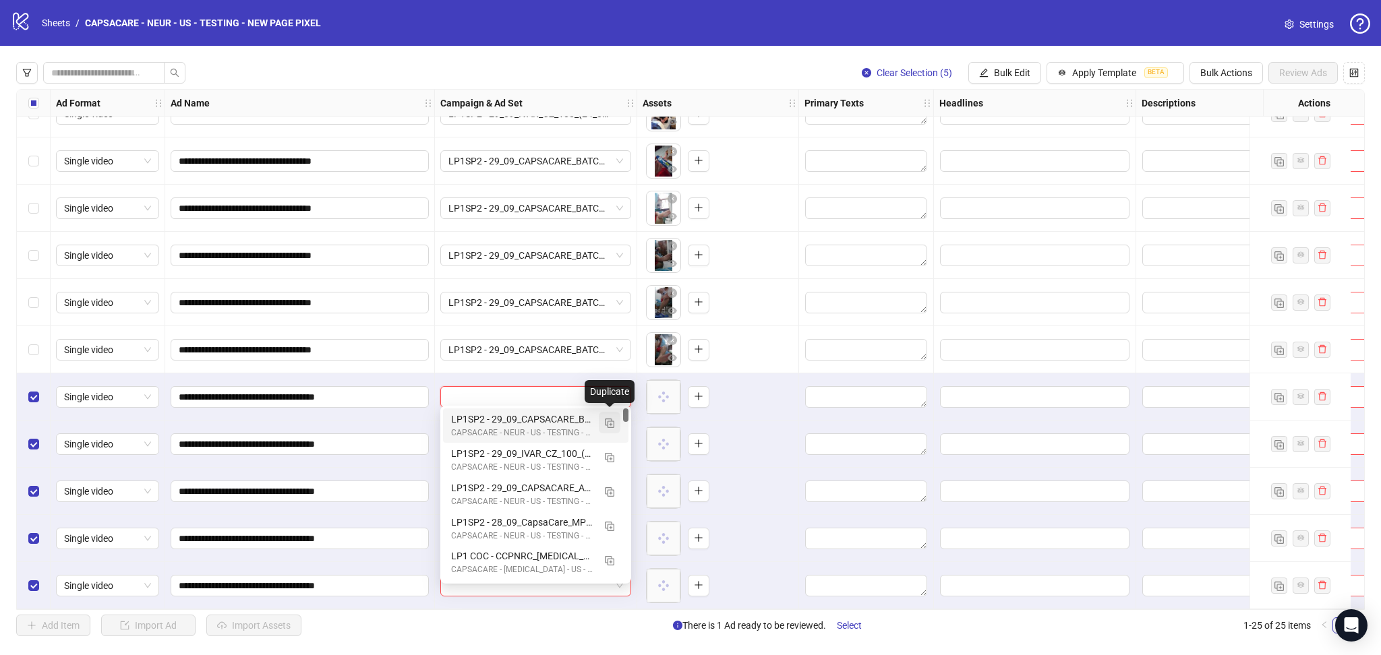
click at [607, 420] on img "button" at bounding box center [609, 423] width 9 height 9
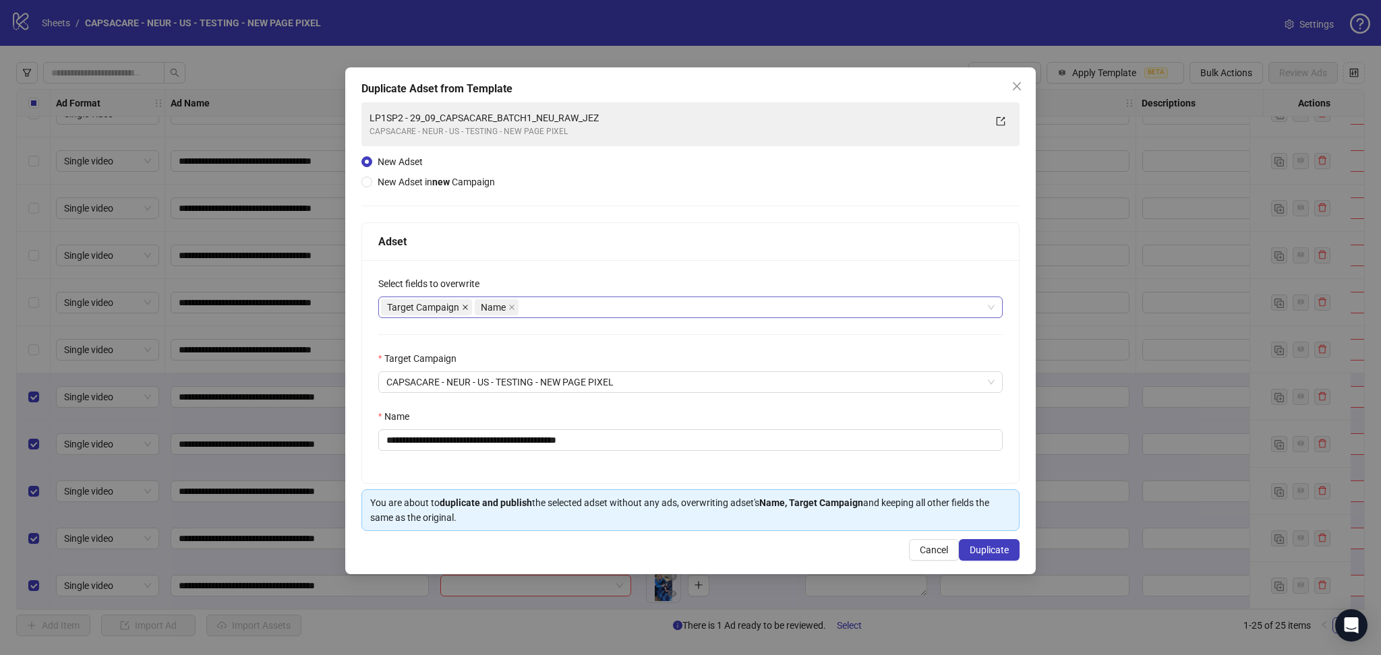
click at [465, 307] on icon "close" at bounding box center [465, 307] width 5 height 5
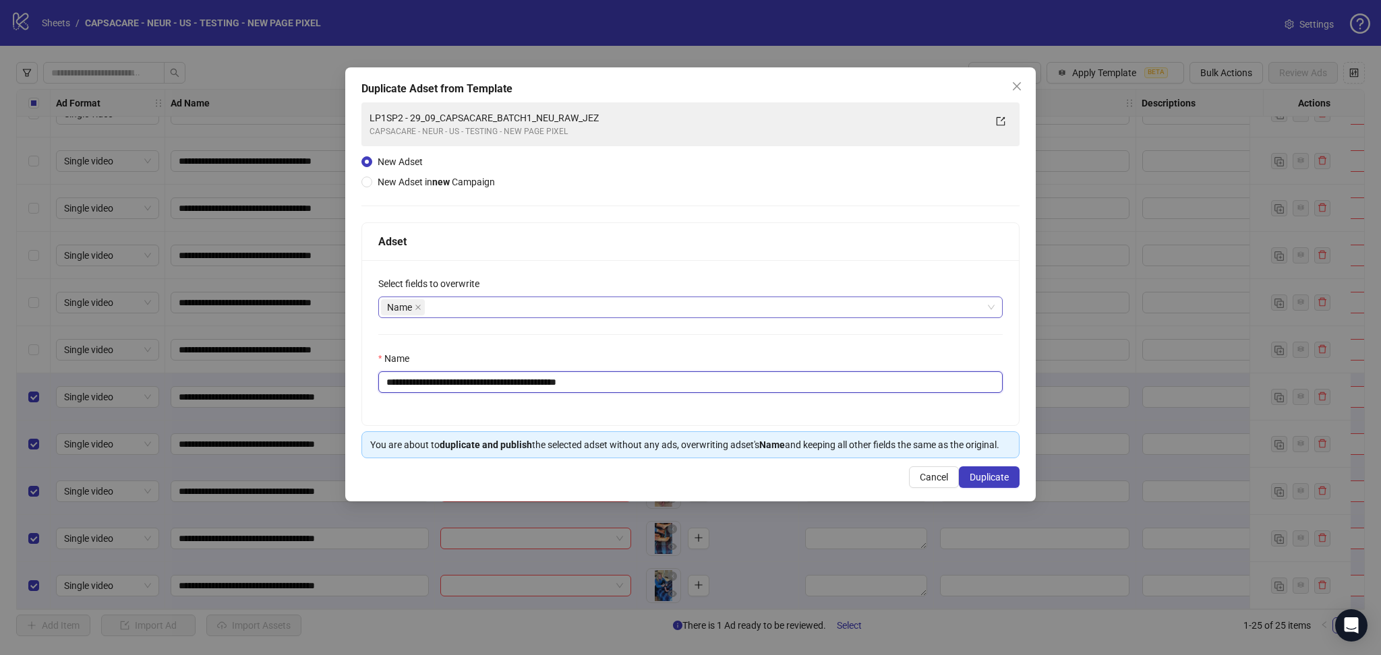
drag, startPoint x: 428, startPoint y: 382, endPoint x: 775, endPoint y: 418, distance: 348.5
click at [775, 418] on div "**********" at bounding box center [690, 342] width 657 height 165
paste input "text"
type input "**********"
click at [997, 472] on button "Duplicate" at bounding box center [989, 478] width 61 height 22
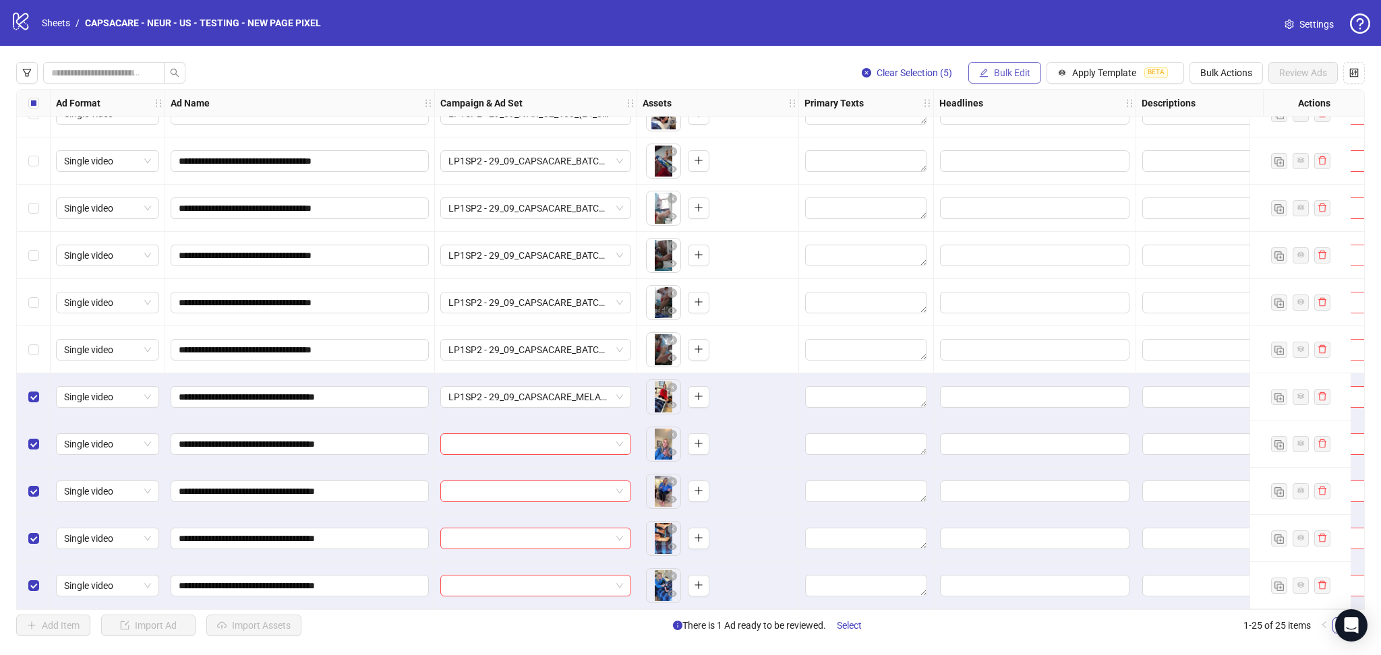
click at [1013, 76] on span "Bulk Edit" at bounding box center [1012, 72] width 36 height 11
click at [1034, 140] on span "Campaign & Ad Set" at bounding box center [1017, 143] width 80 height 15
click at [1088, 167] on icon "check" at bounding box center [1092, 166] width 9 height 9
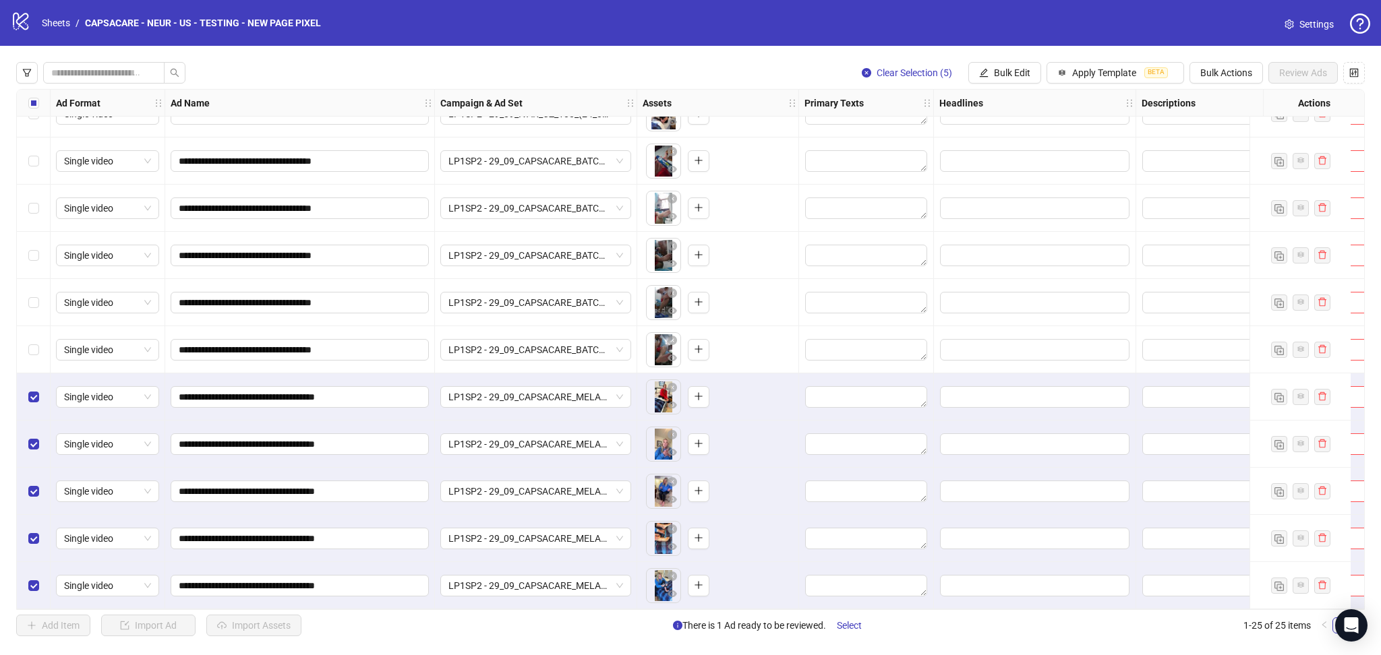
click at [35, 111] on label "Select all rows" at bounding box center [33, 103] width 11 height 15
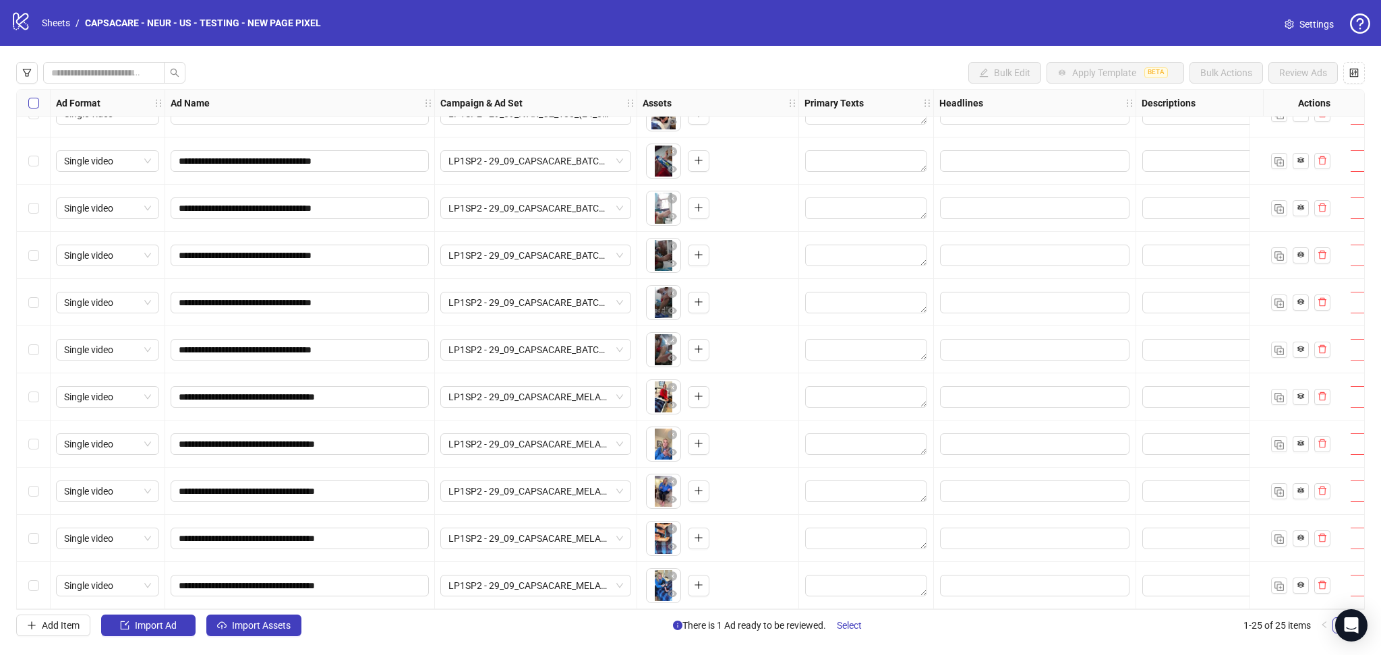
click at [35, 111] on label "Select all rows" at bounding box center [33, 103] width 11 height 15
click at [285, 624] on span "Import Assets" at bounding box center [261, 625] width 59 height 11
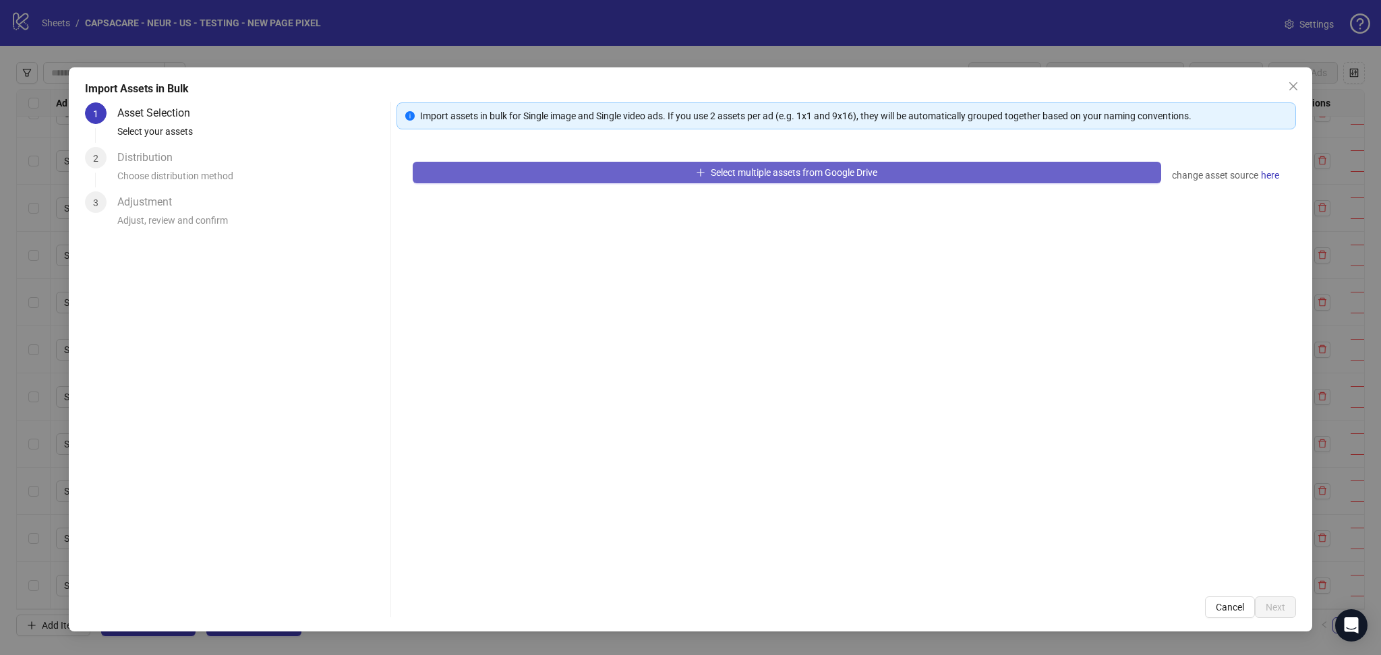
click at [581, 177] on button "Select multiple assets from Google Drive" at bounding box center [787, 173] width 748 height 22
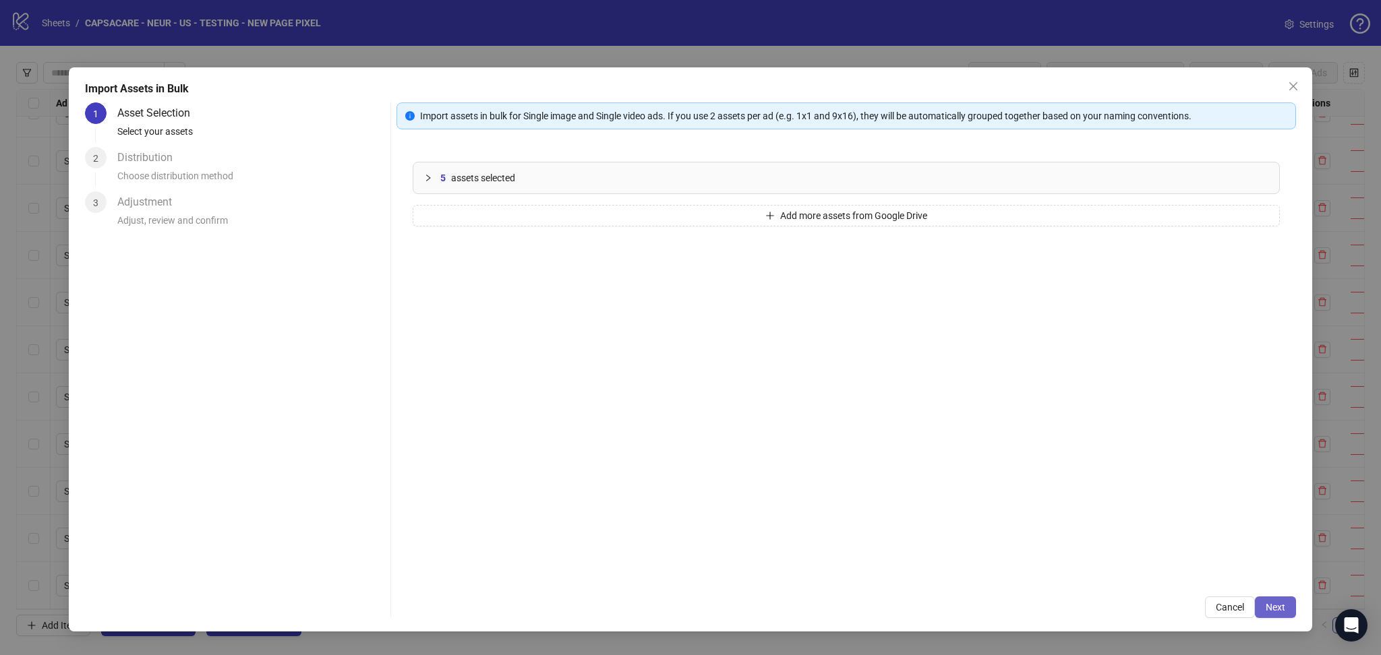
click at [1282, 608] on button "Next" at bounding box center [1275, 608] width 41 height 22
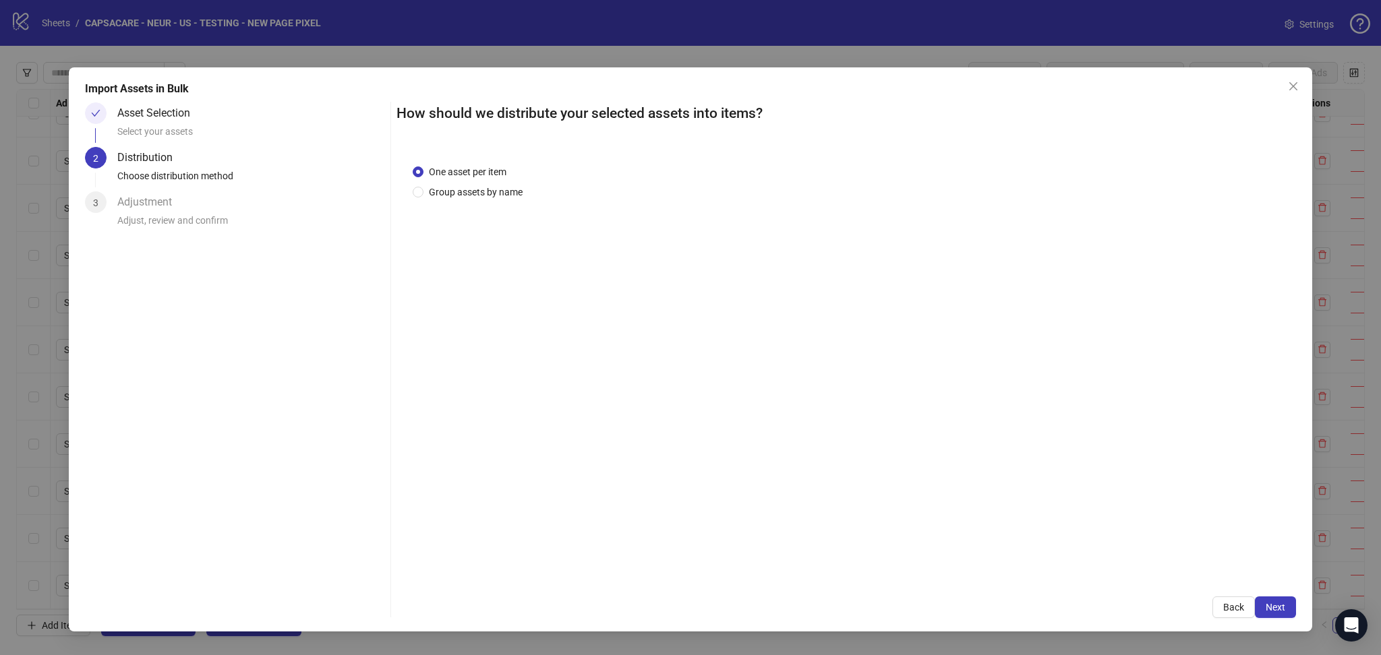
click at [1280, 607] on span "Next" at bounding box center [1276, 607] width 20 height 11
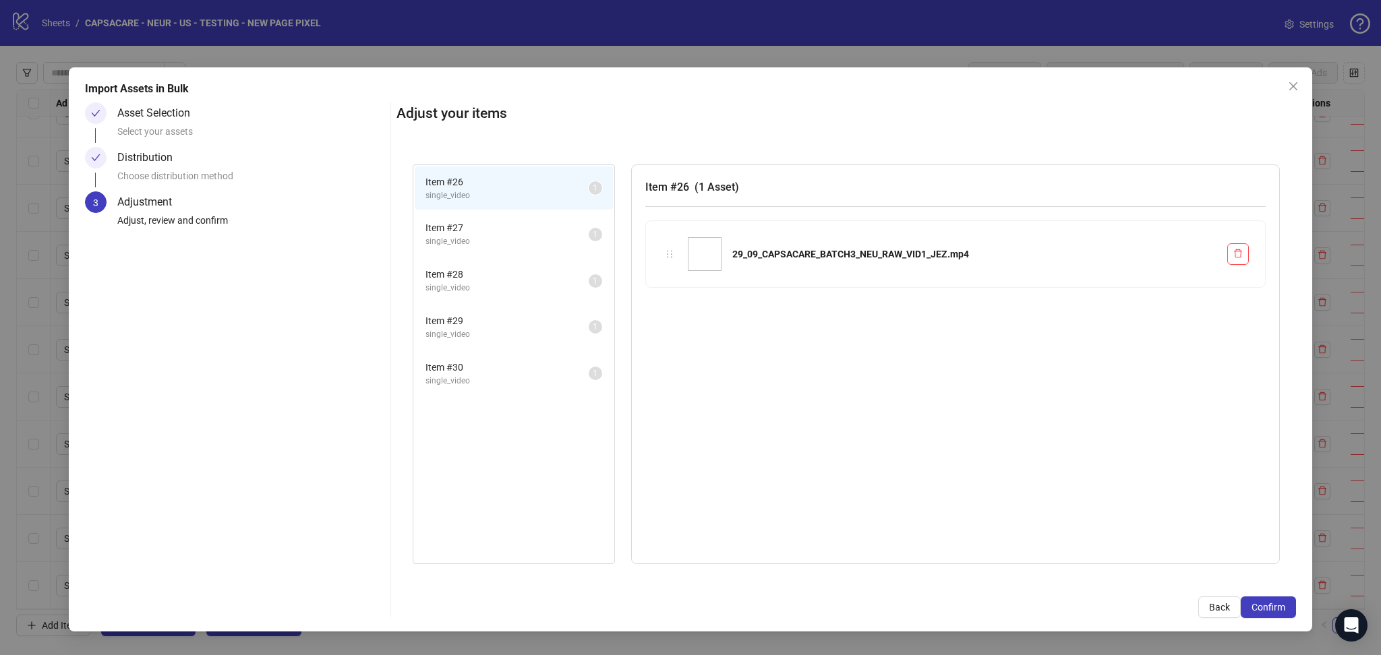
click at [1280, 607] on span "Confirm" at bounding box center [1268, 607] width 34 height 11
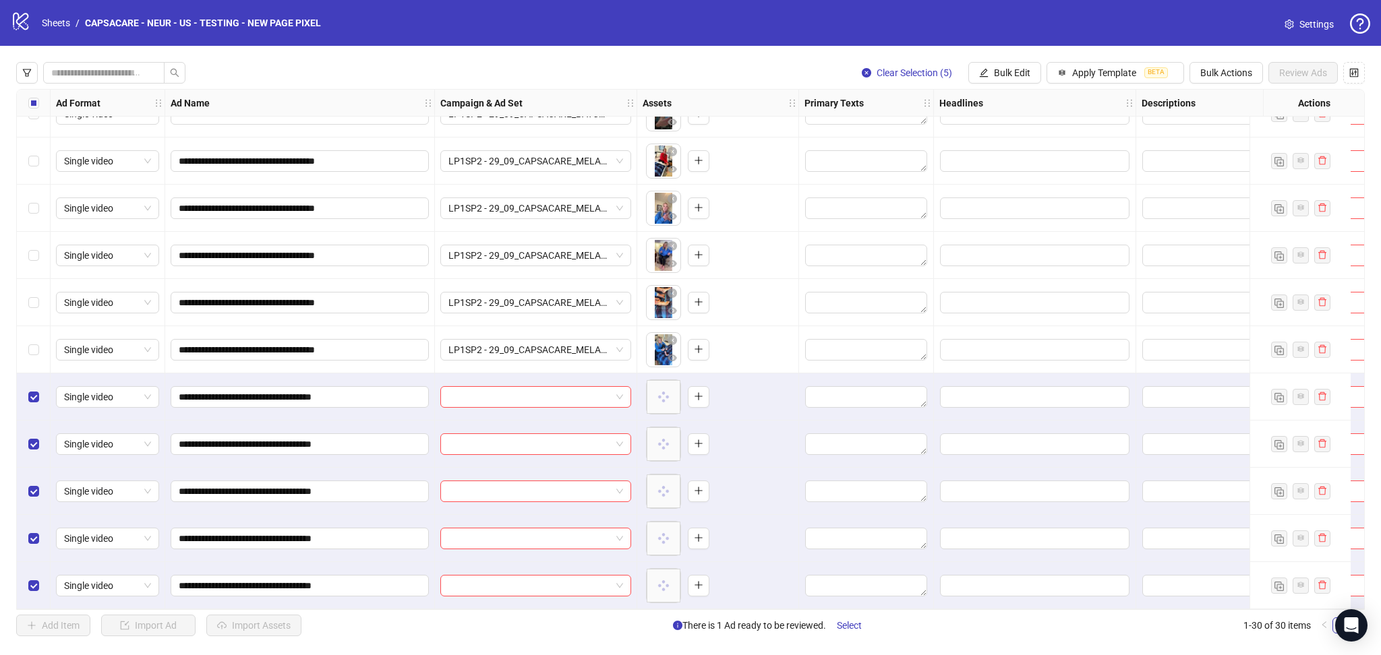
scroll to position [928, 0]
click at [494, 392] on input "search" at bounding box center [529, 397] width 162 height 20
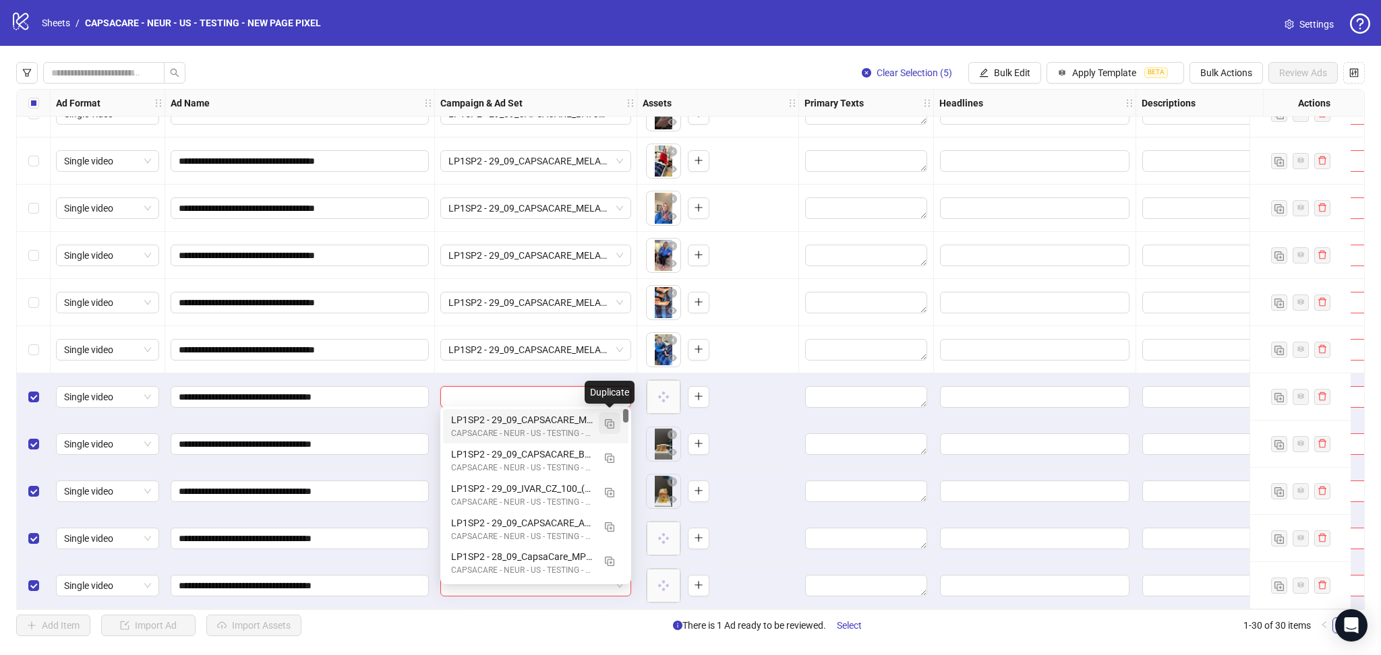
click at [609, 424] on img "button" at bounding box center [609, 423] width 9 height 9
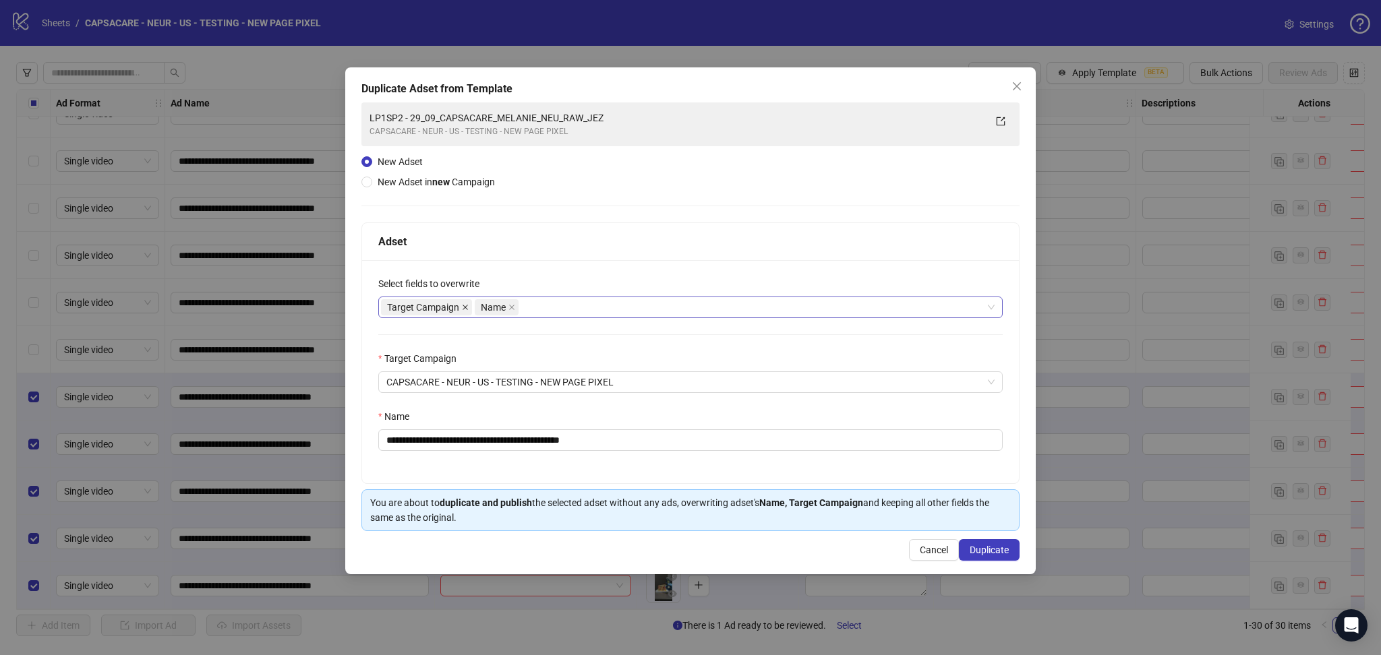
click at [467, 305] on icon "close" at bounding box center [465, 307] width 5 height 5
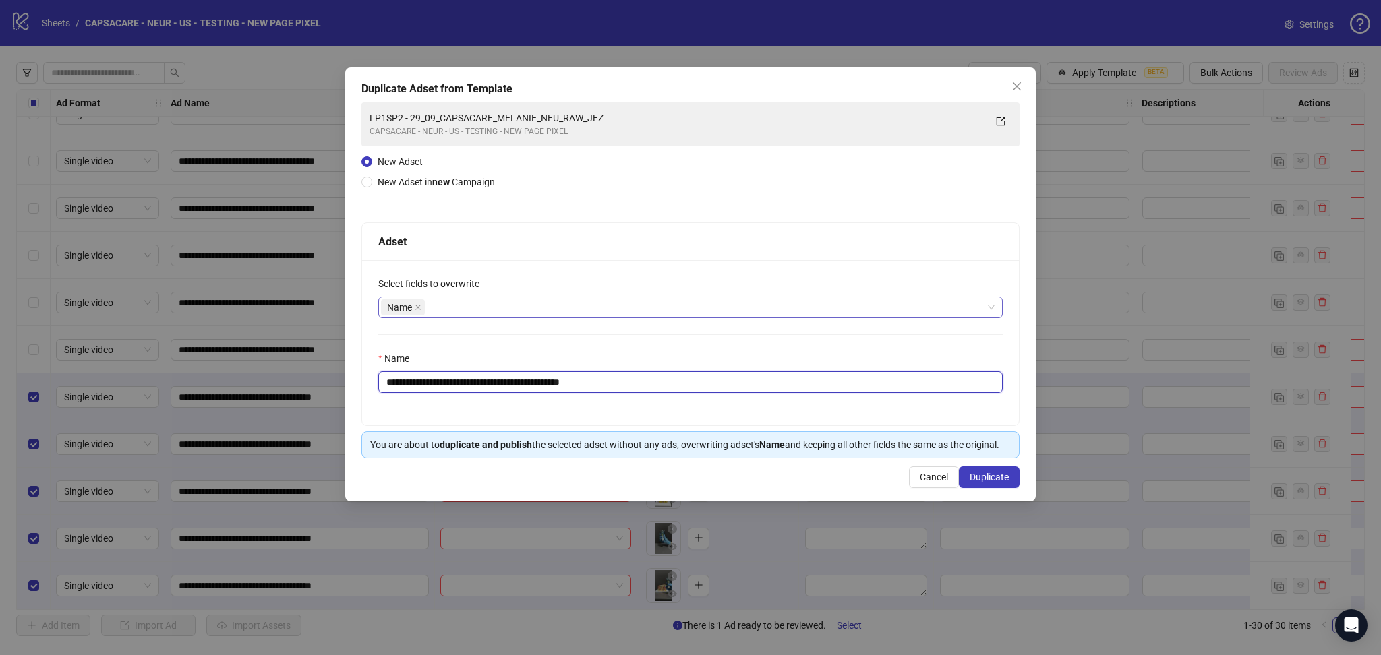
drag, startPoint x: 428, startPoint y: 383, endPoint x: 709, endPoint y: 395, distance: 281.4
click at [708, 395] on div "**********" at bounding box center [690, 342] width 657 height 165
paste input "text"
type input "**********"
click at [1017, 472] on button "Duplicate" at bounding box center [989, 478] width 61 height 22
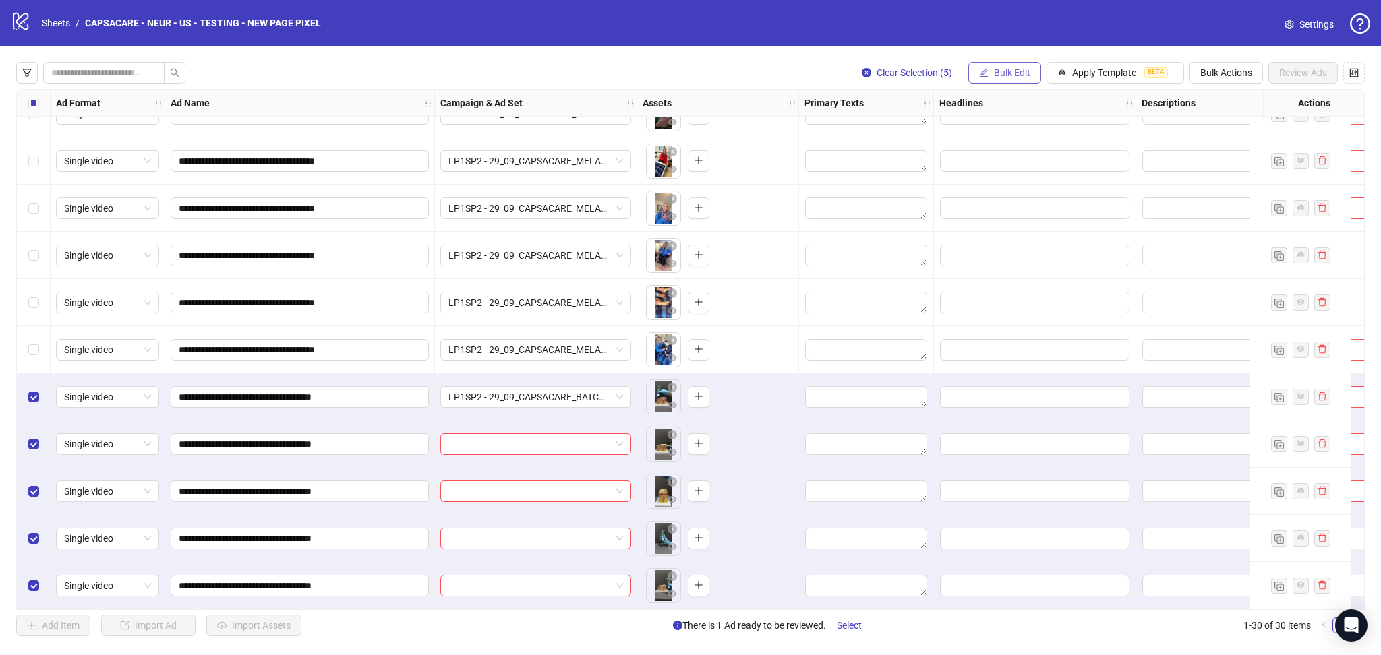
click at [1013, 76] on span "Bulk Edit" at bounding box center [1012, 72] width 36 height 11
click at [1033, 145] on span "Campaign & Ad Set" at bounding box center [1017, 143] width 80 height 15
click at [1092, 167] on icon "check" at bounding box center [1092, 166] width 9 height 9
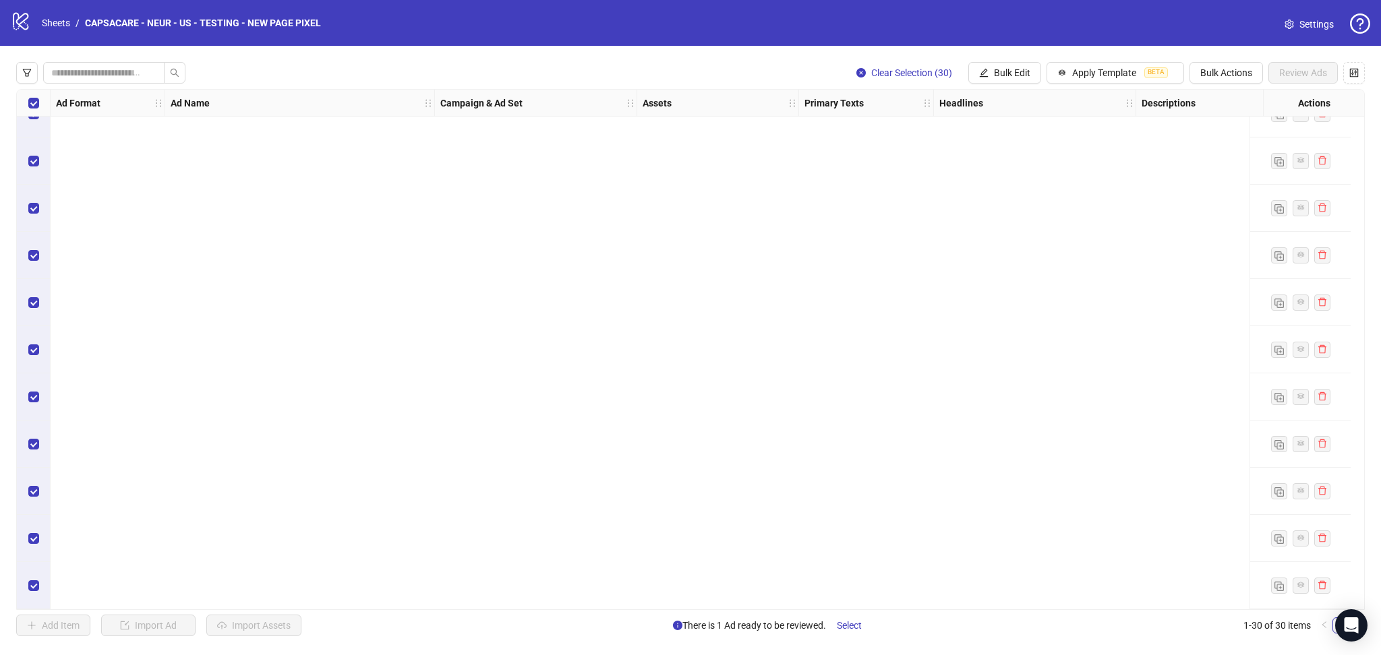
scroll to position [0, 0]
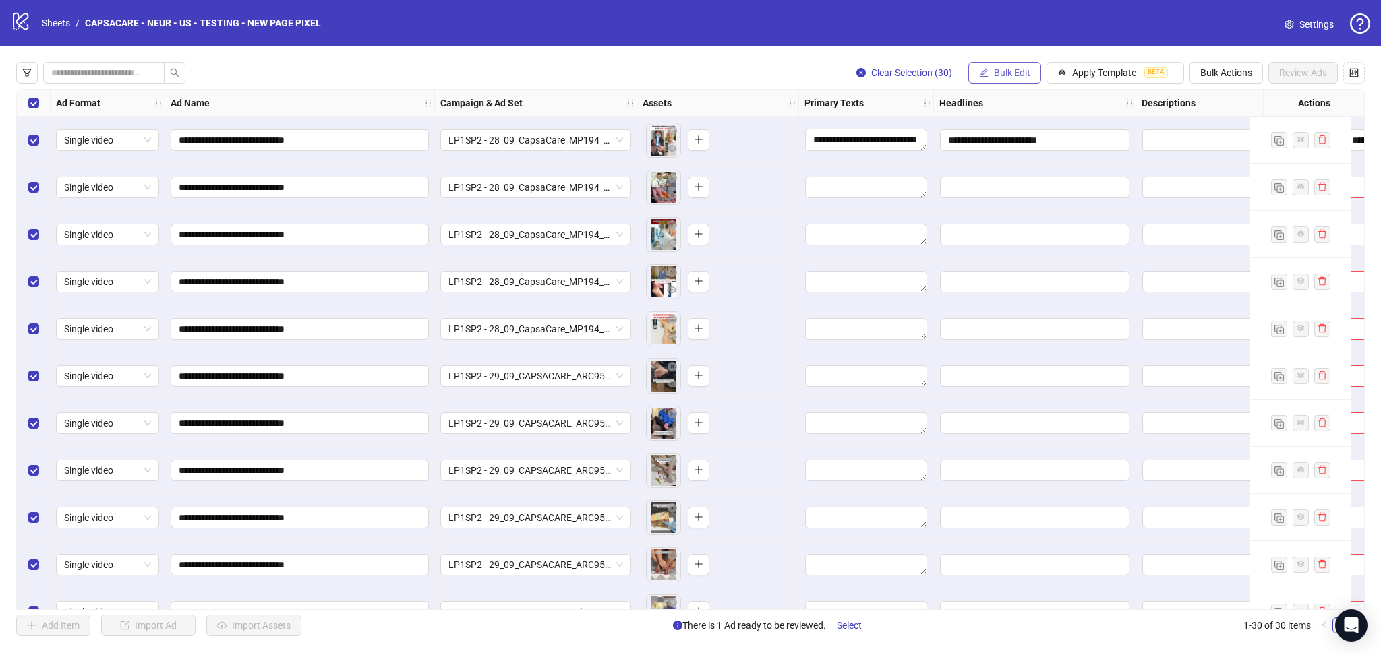
click at [1010, 69] on span "Bulk Edit" at bounding box center [1012, 72] width 36 height 11
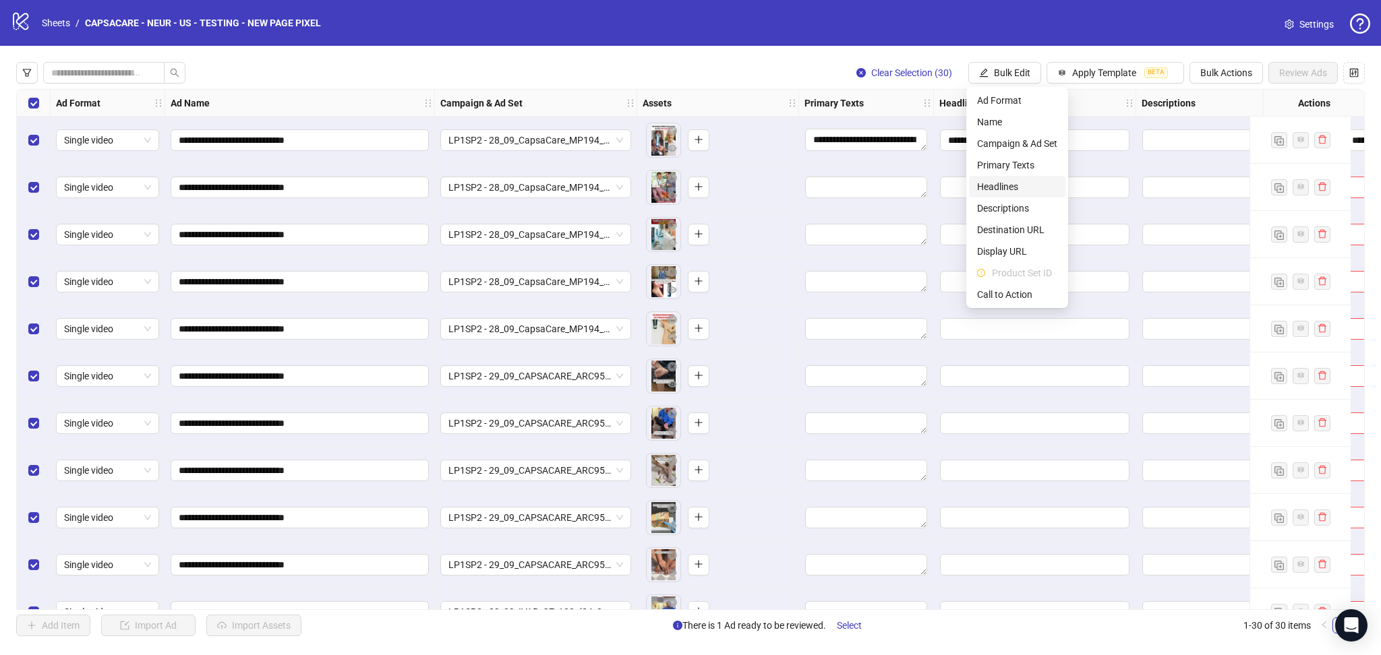
click at [1031, 179] on span "Headlines" at bounding box center [1017, 186] width 80 height 15
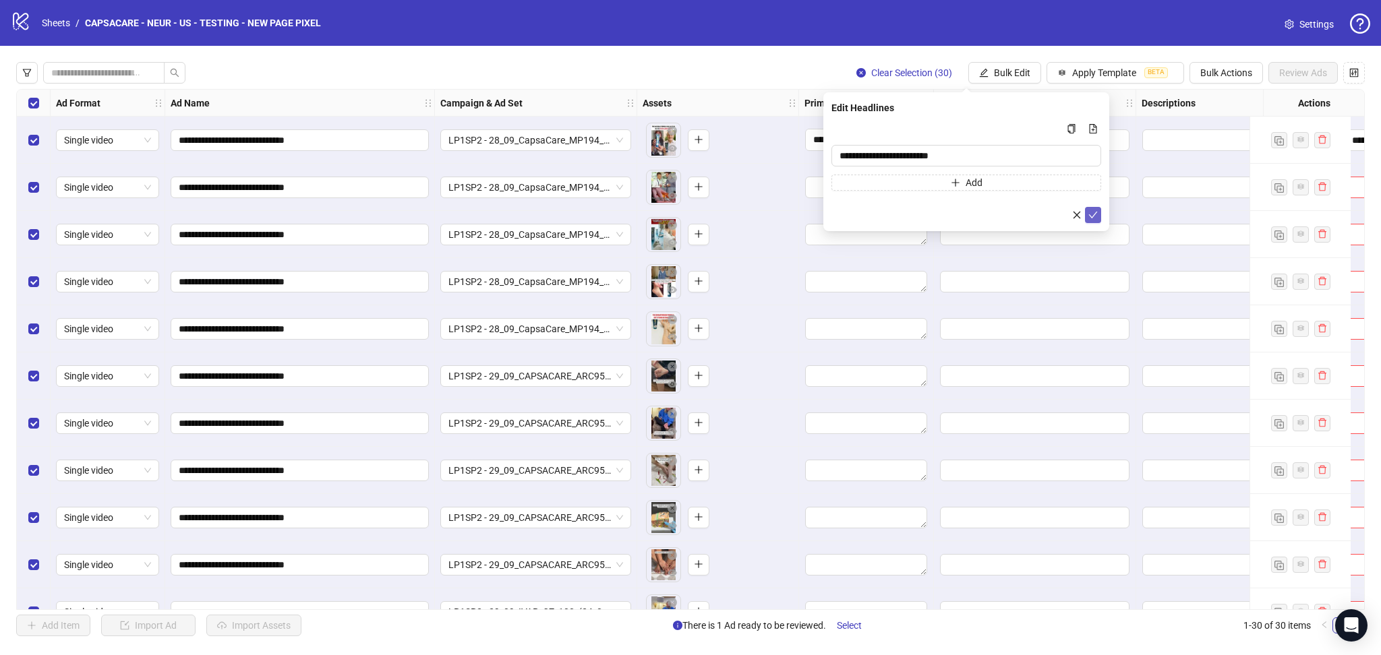
click at [1094, 210] on button "submit" at bounding box center [1093, 215] width 16 height 16
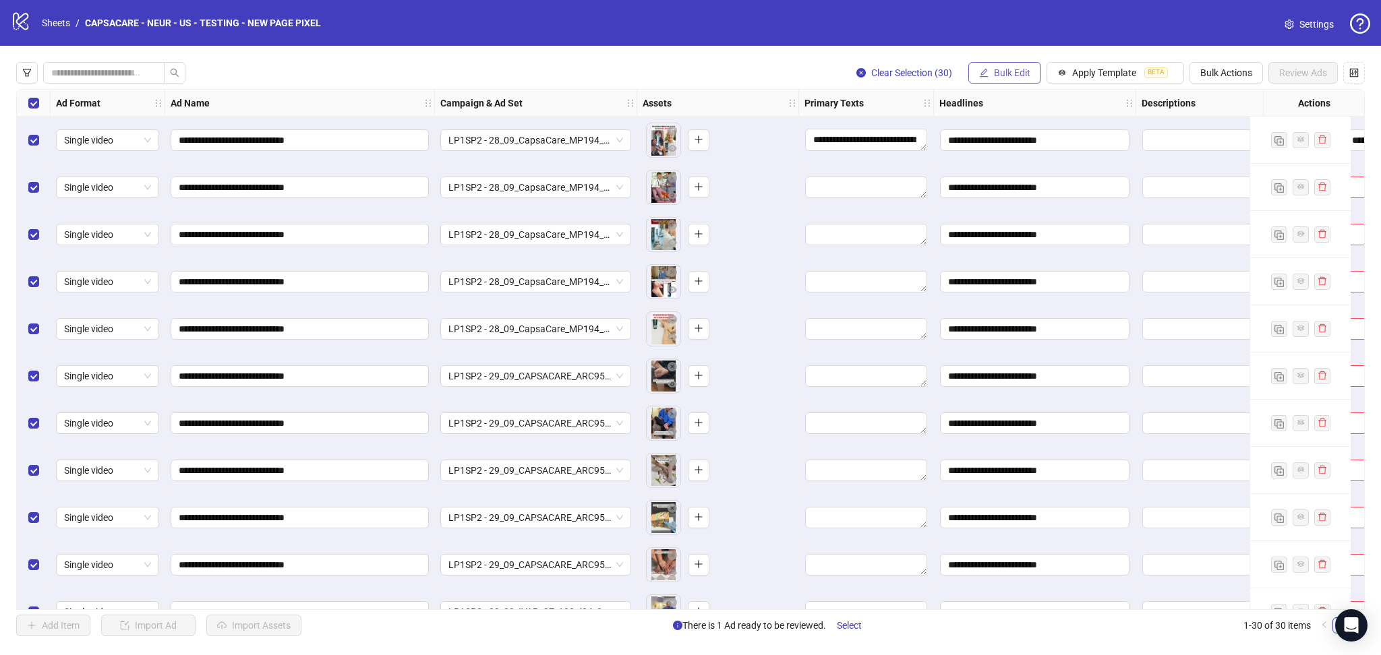
click at [1001, 67] on span "Bulk Edit" at bounding box center [1012, 72] width 36 height 11
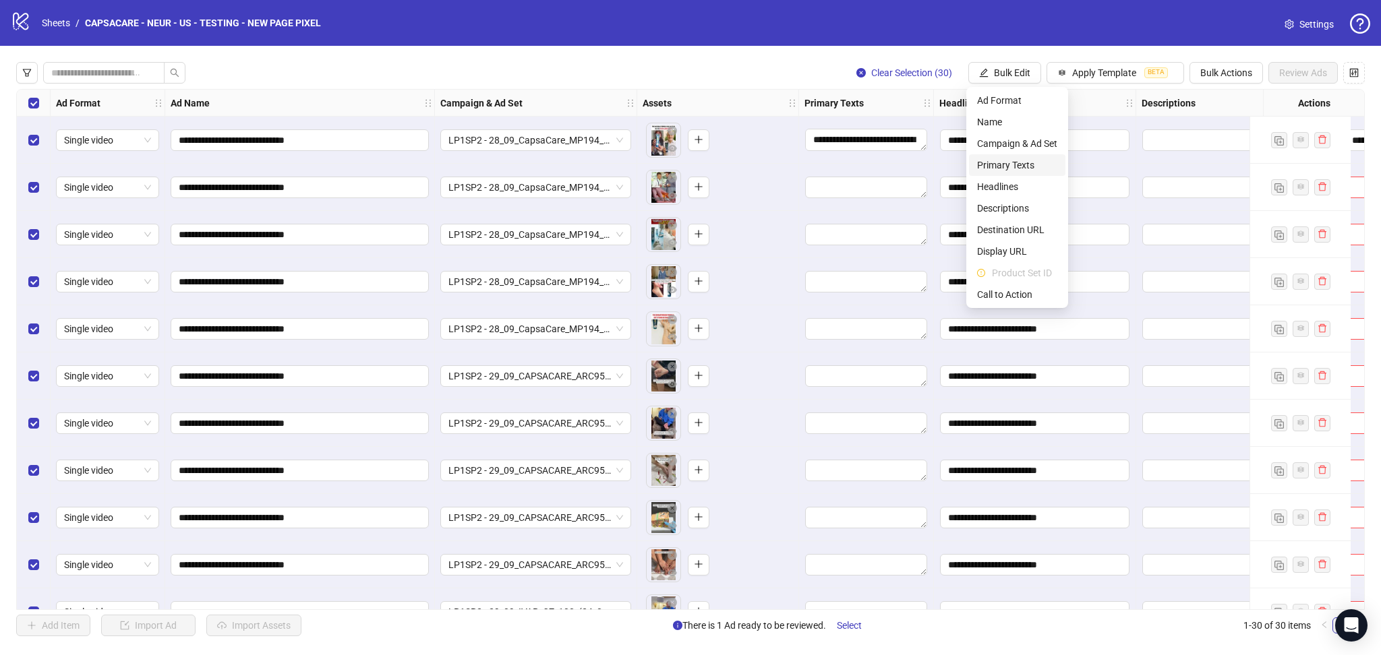
click at [1017, 162] on span "Primary Texts" at bounding box center [1017, 165] width 80 height 15
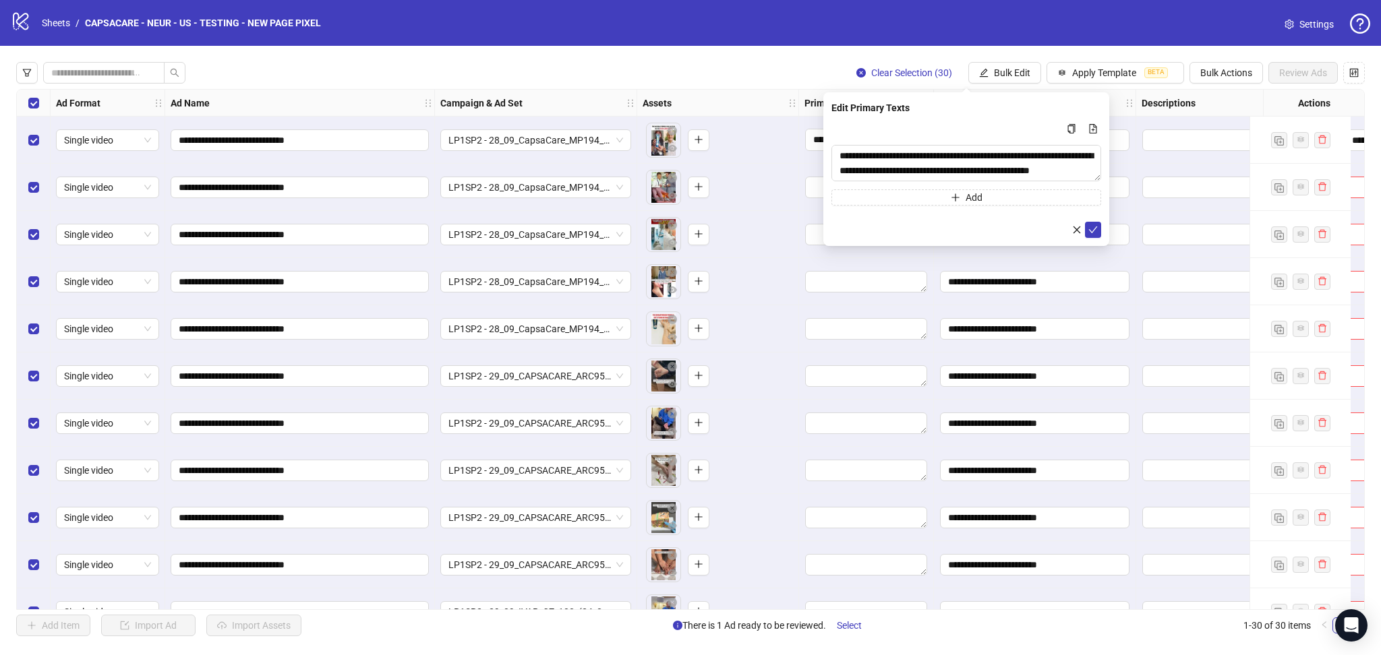
drag, startPoint x: 1094, startPoint y: 225, endPoint x: 1104, endPoint y: 232, distance: 12.0
click at [1094, 225] on button "submit" at bounding box center [1093, 230] width 16 height 16
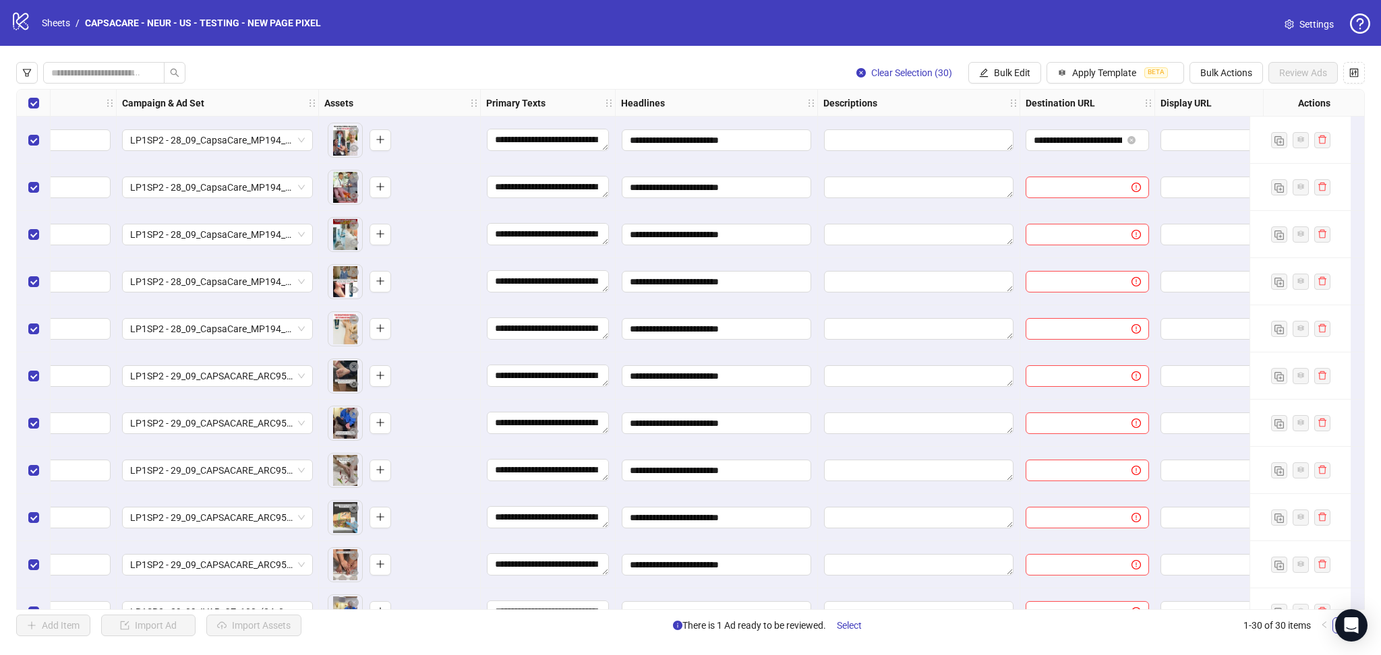
scroll to position [0, 510]
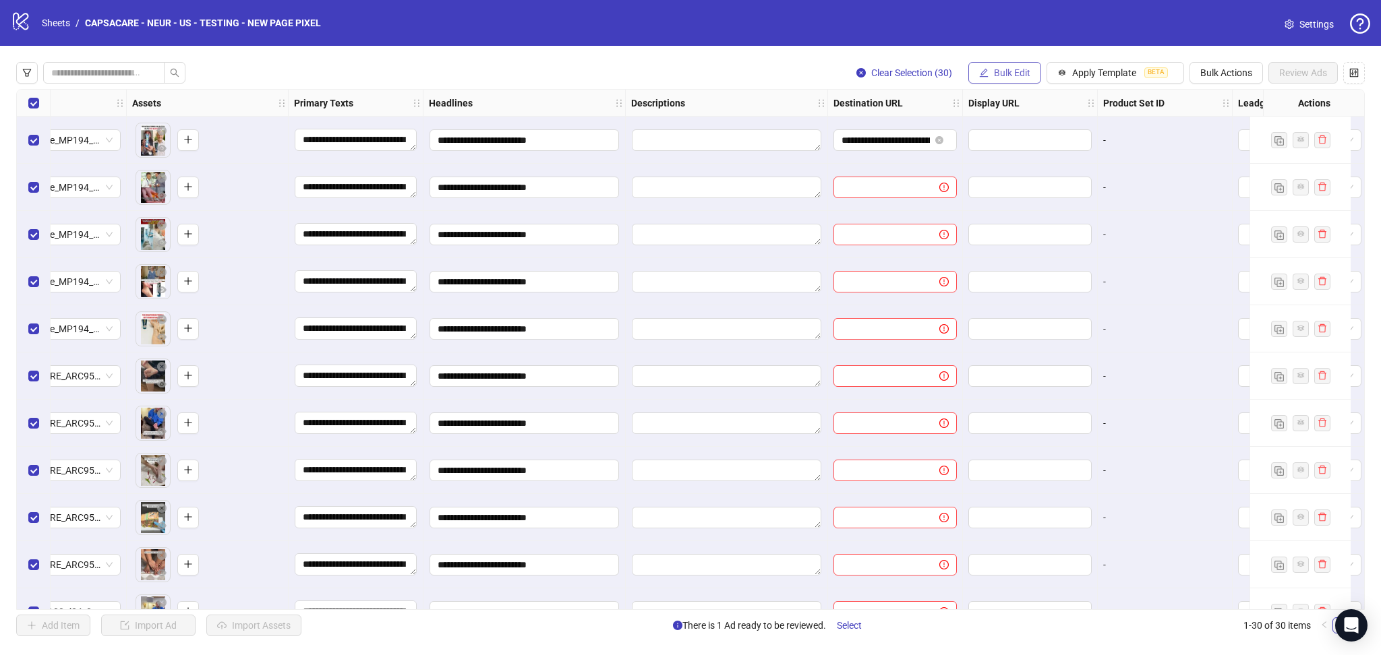
click at [1010, 75] on span "Bulk Edit" at bounding box center [1012, 72] width 36 height 11
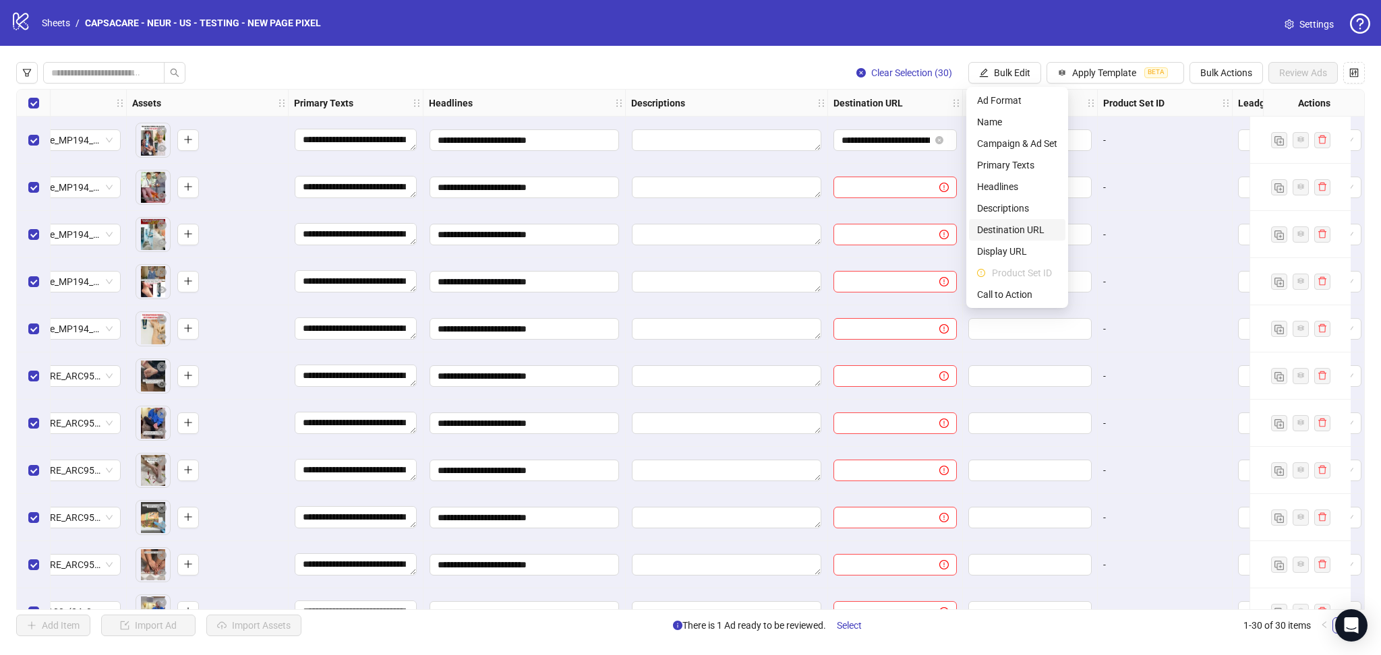
click at [1009, 222] on span "Destination URL" at bounding box center [1017, 229] width 80 height 15
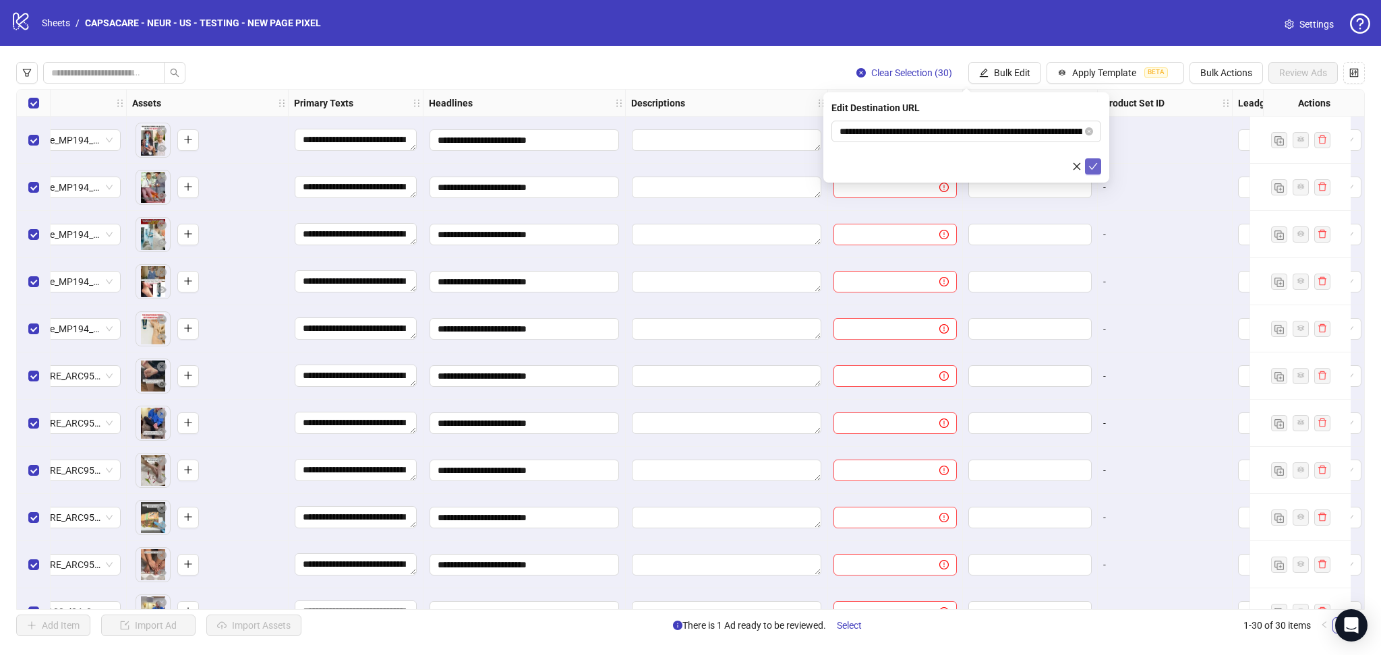
click at [1094, 163] on icon "check" at bounding box center [1092, 166] width 9 height 9
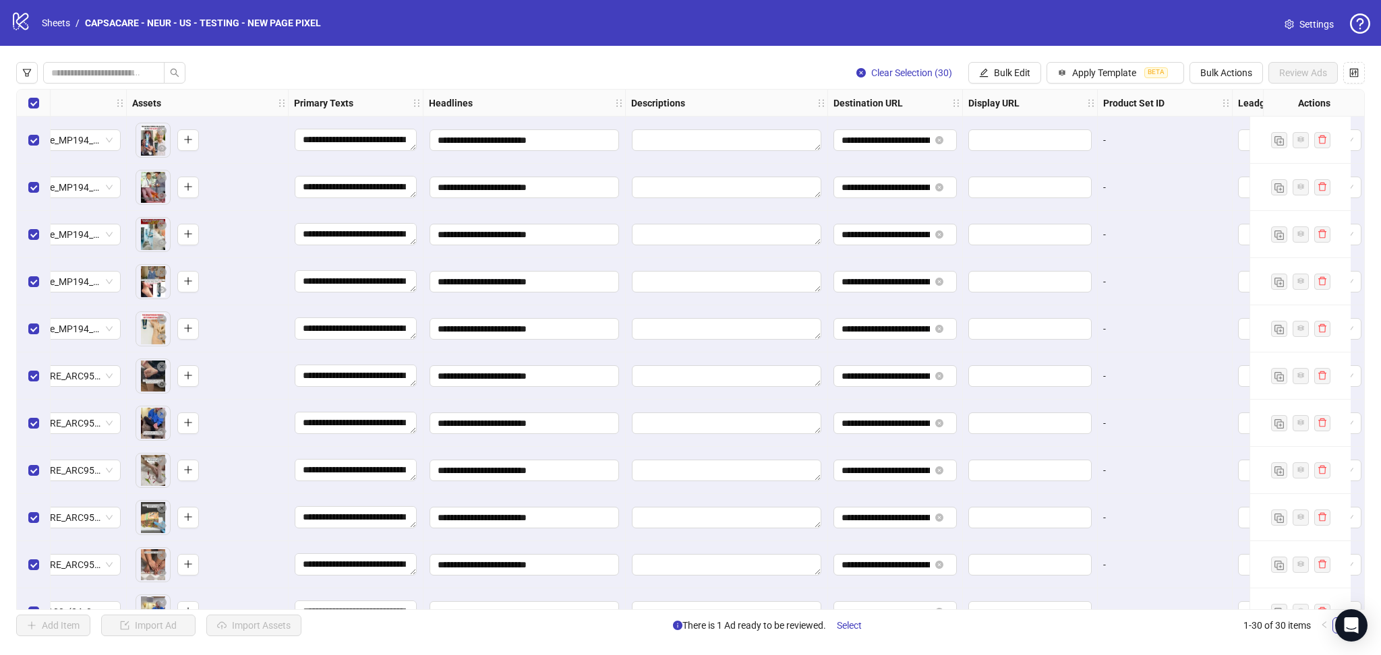
scroll to position [0, 736]
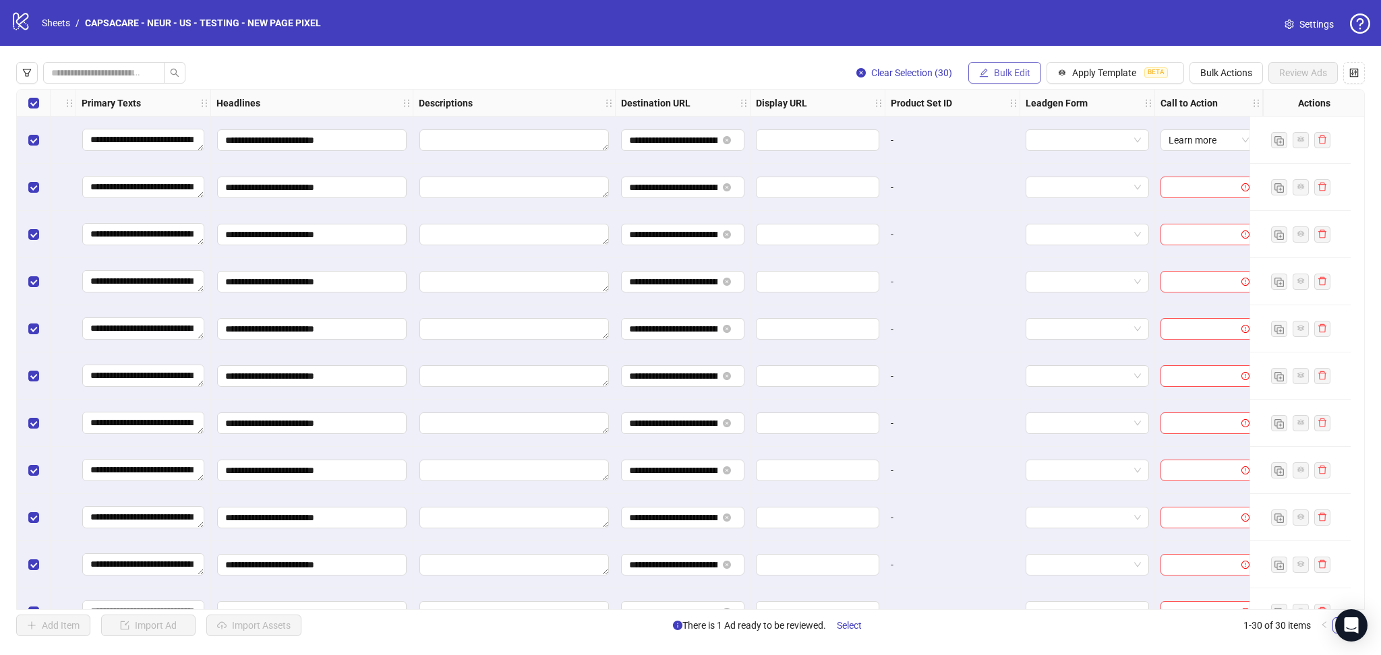
click at [1007, 80] on button "Bulk Edit" at bounding box center [1004, 73] width 73 height 22
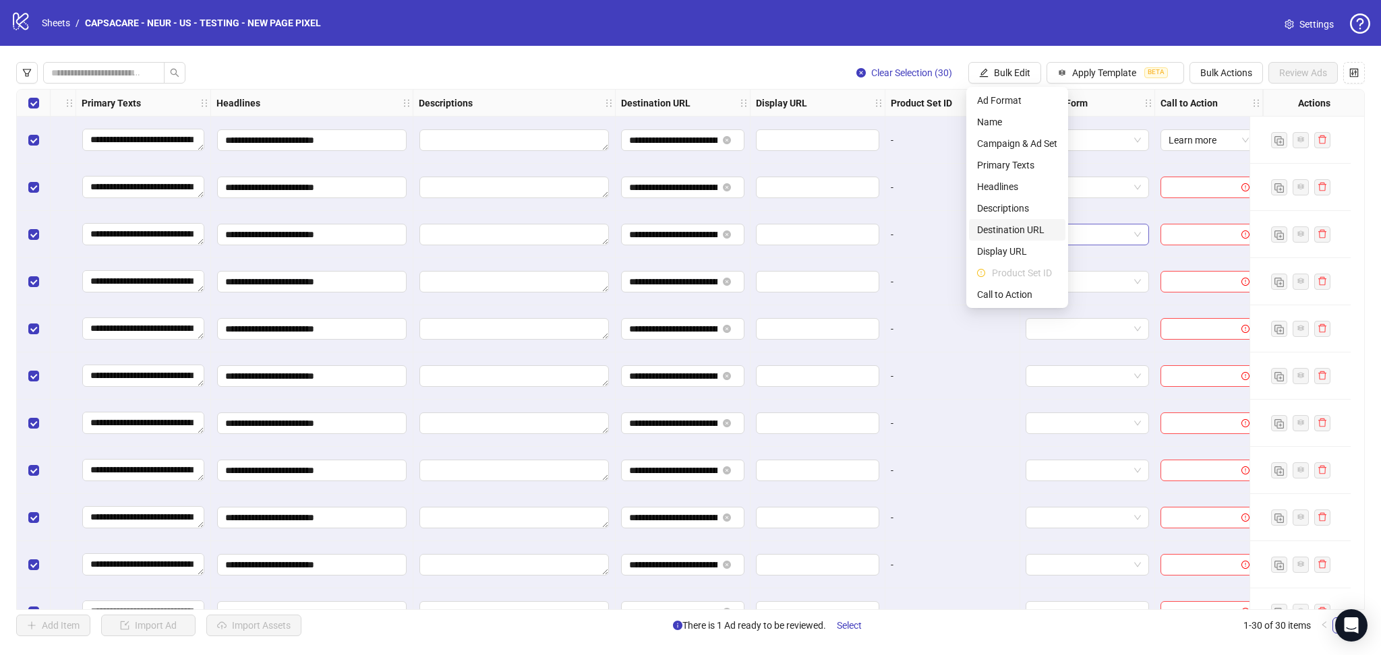
click at [1031, 235] on span "Destination URL" at bounding box center [1017, 229] width 80 height 15
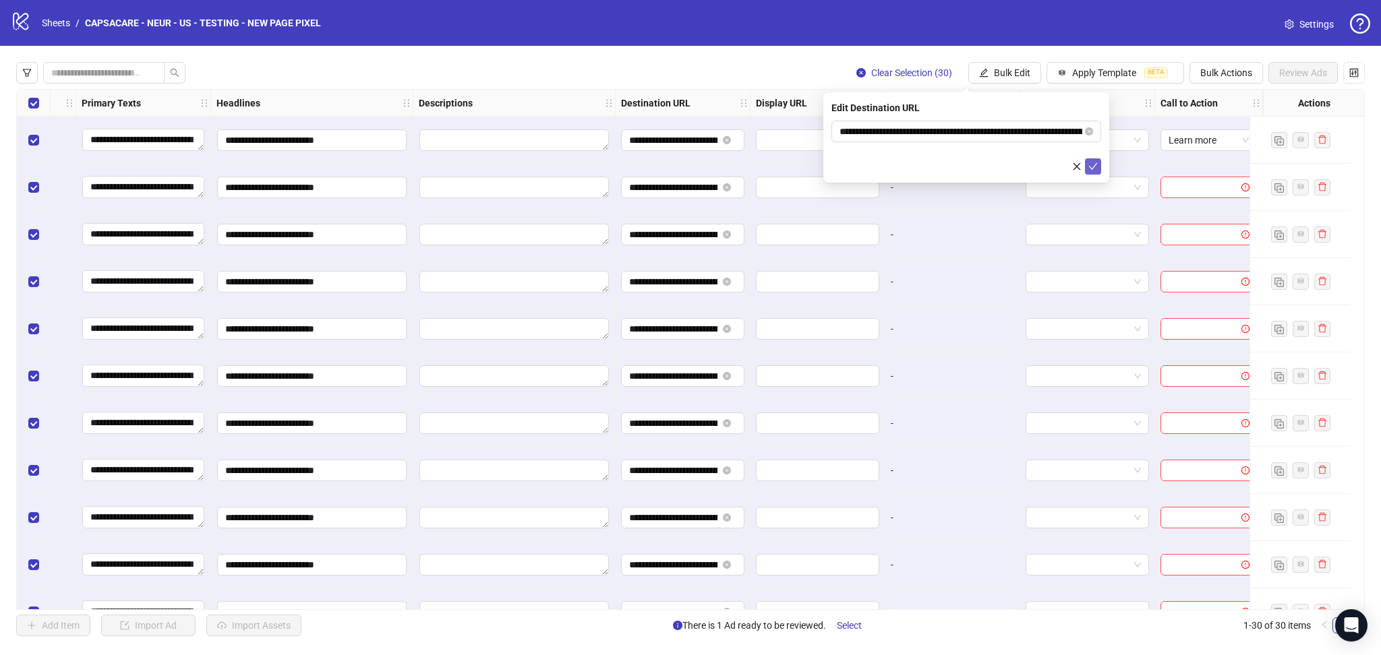
click at [1090, 167] on icon "check" at bounding box center [1092, 166] width 9 height 9
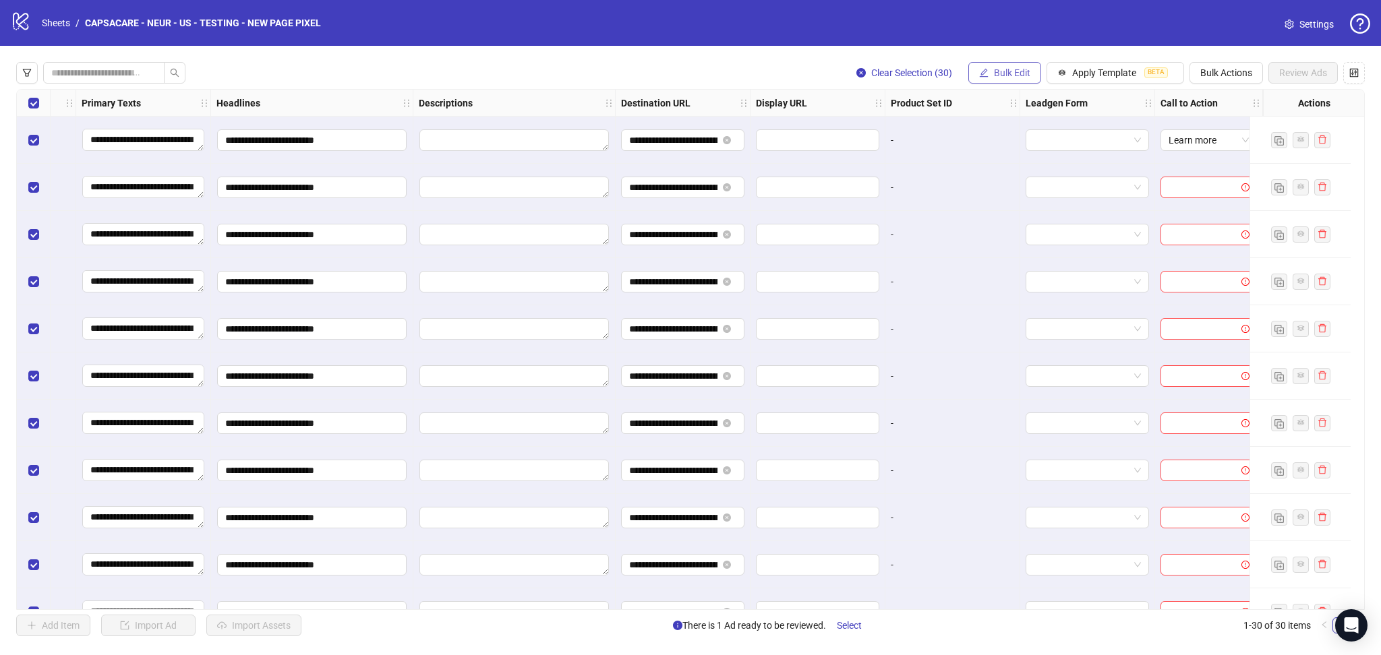
click at [1013, 77] on span "Bulk Edit" at bounding box center [1012, 72] width 36 height 11
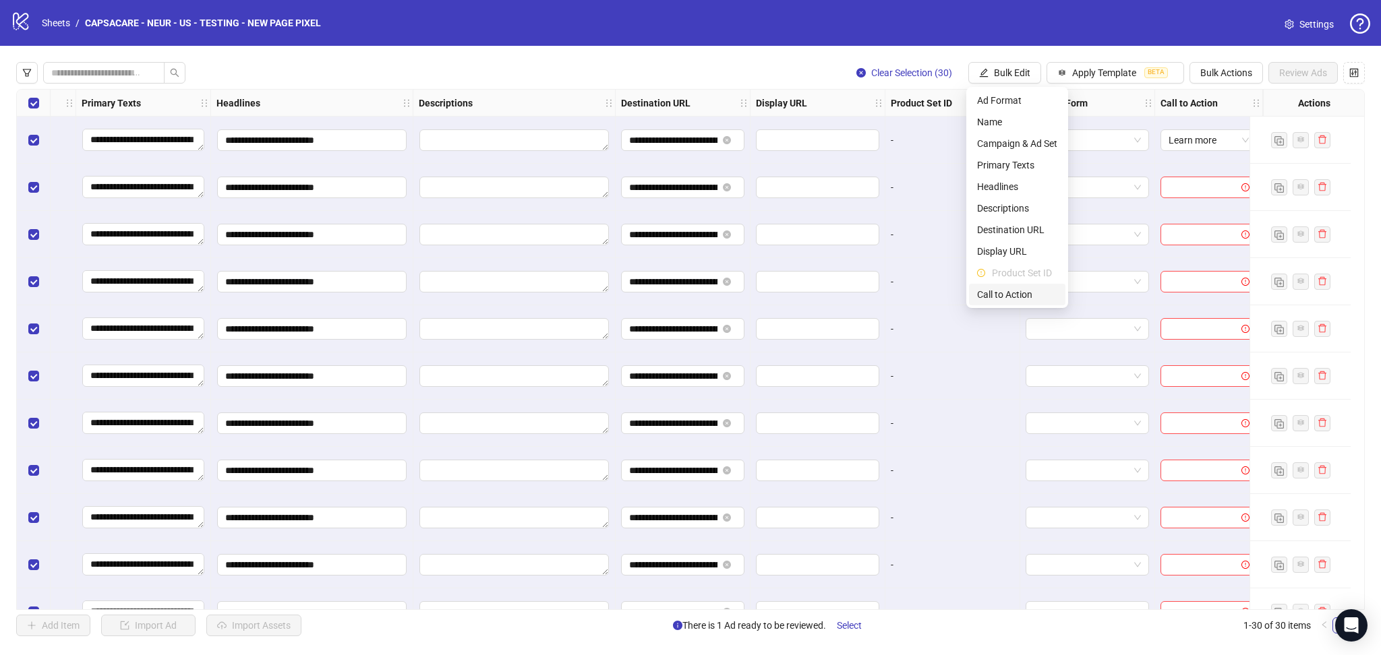
click at [1011, 293] on span "Call to Action" at bounding box center [1017, 294] width 80 height 15
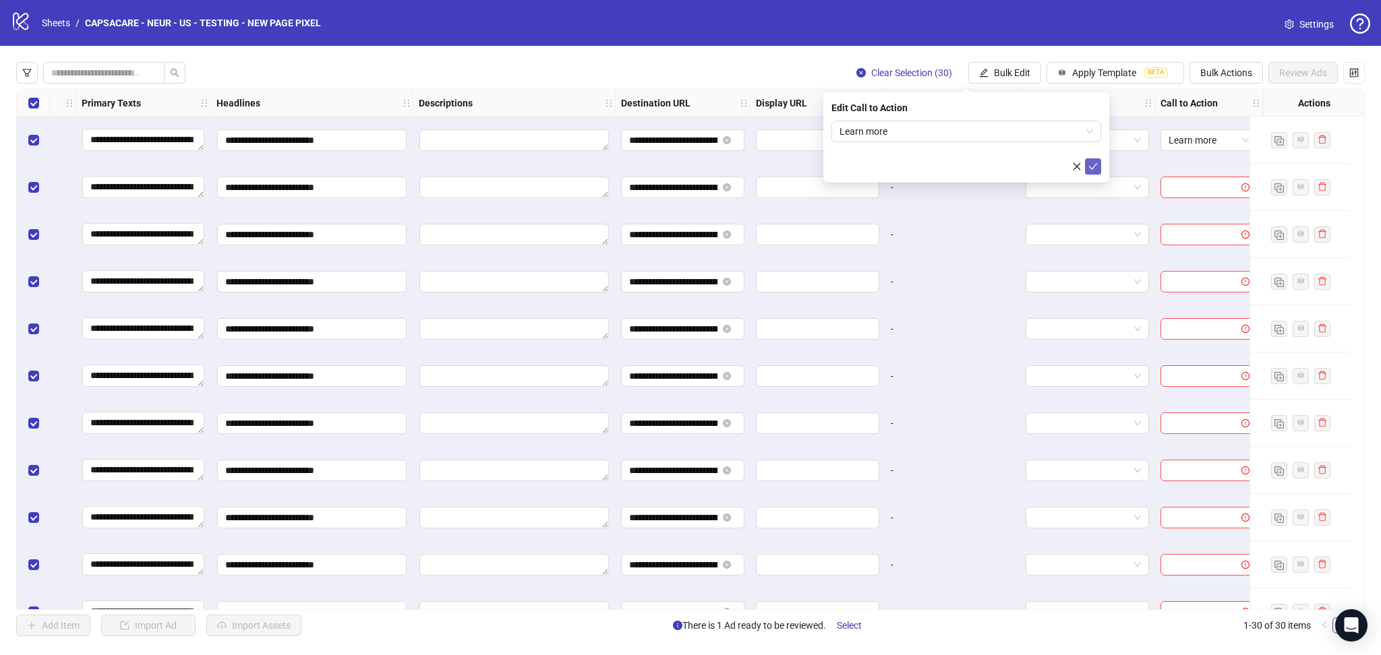
click at [1096, 164] on icon "check" at bounding box center [1093, 166] width 9 height 7
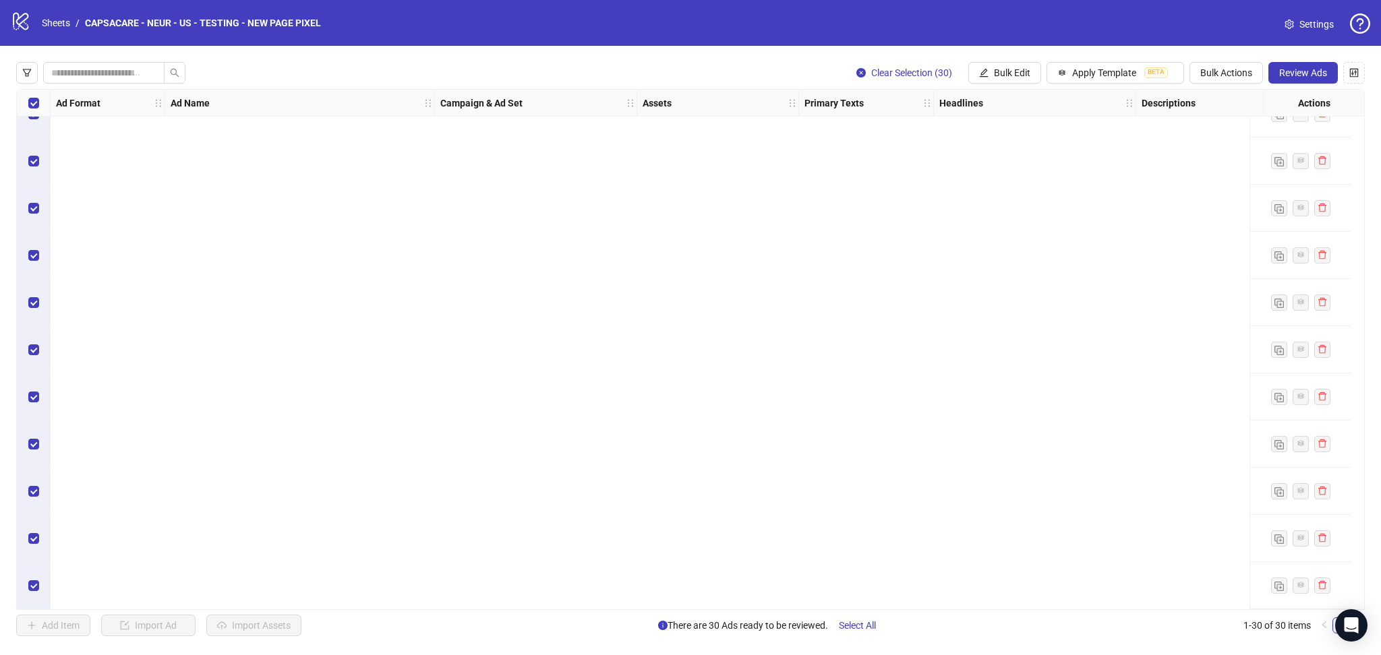
scroll to position [0, 0]
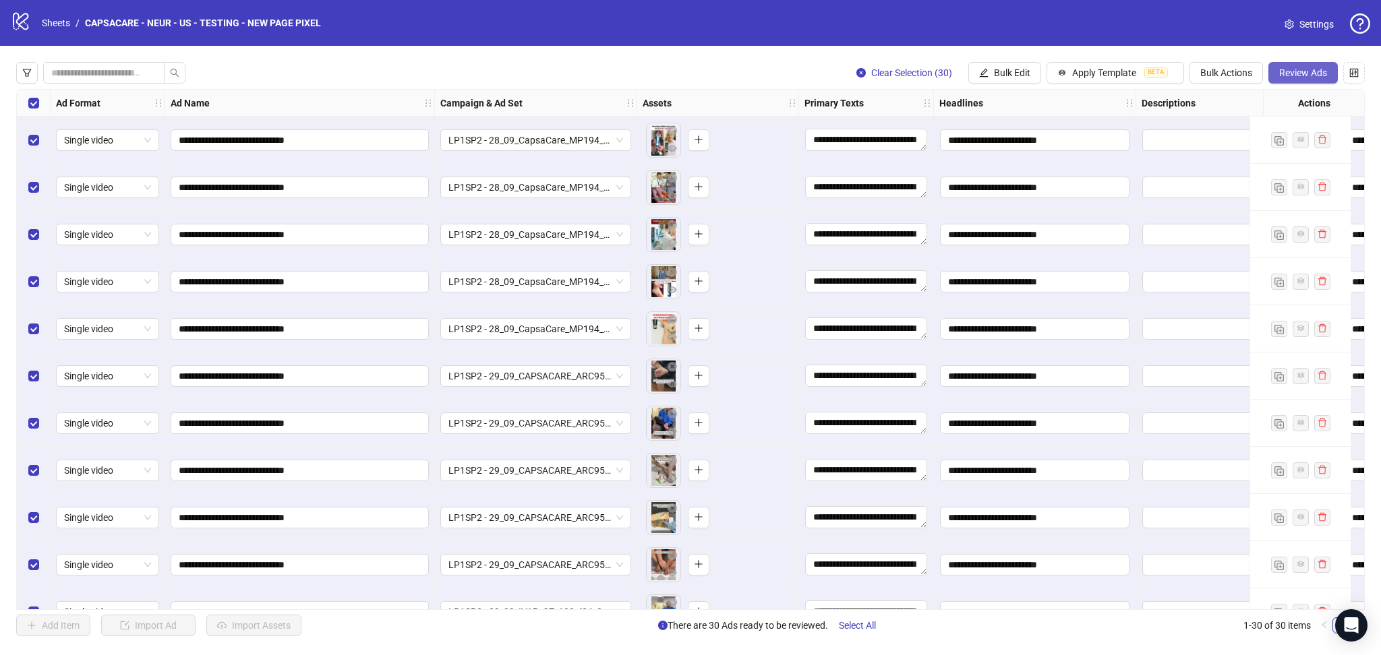
click at [1303, 82] on button "Review Ads" at bounding box center [1302, 73] width 69 height 22
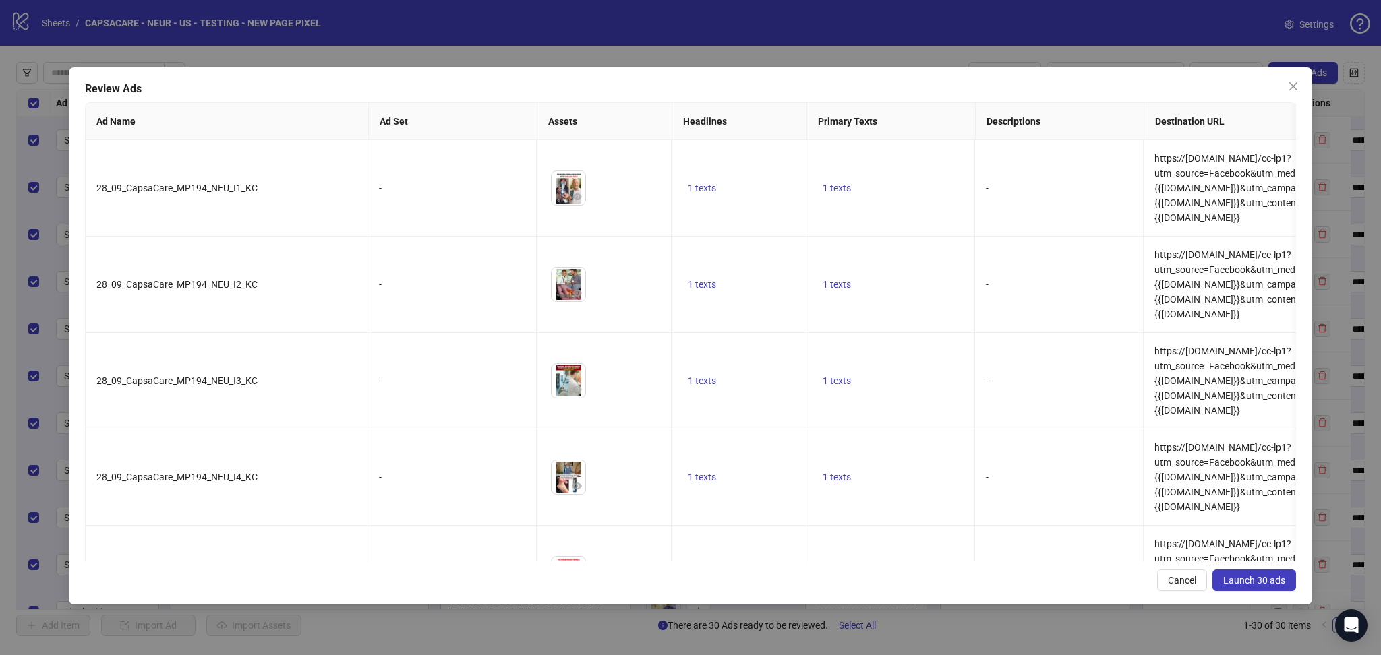
drag, startPoint x: 1252, startPoint y: 582, endPoint x: 1251, endPoint y: 589, distance: 6.8
click at [1252, 586] on span "Launch 30 ads" at bounding box center [1254, 580] width 62 height 11
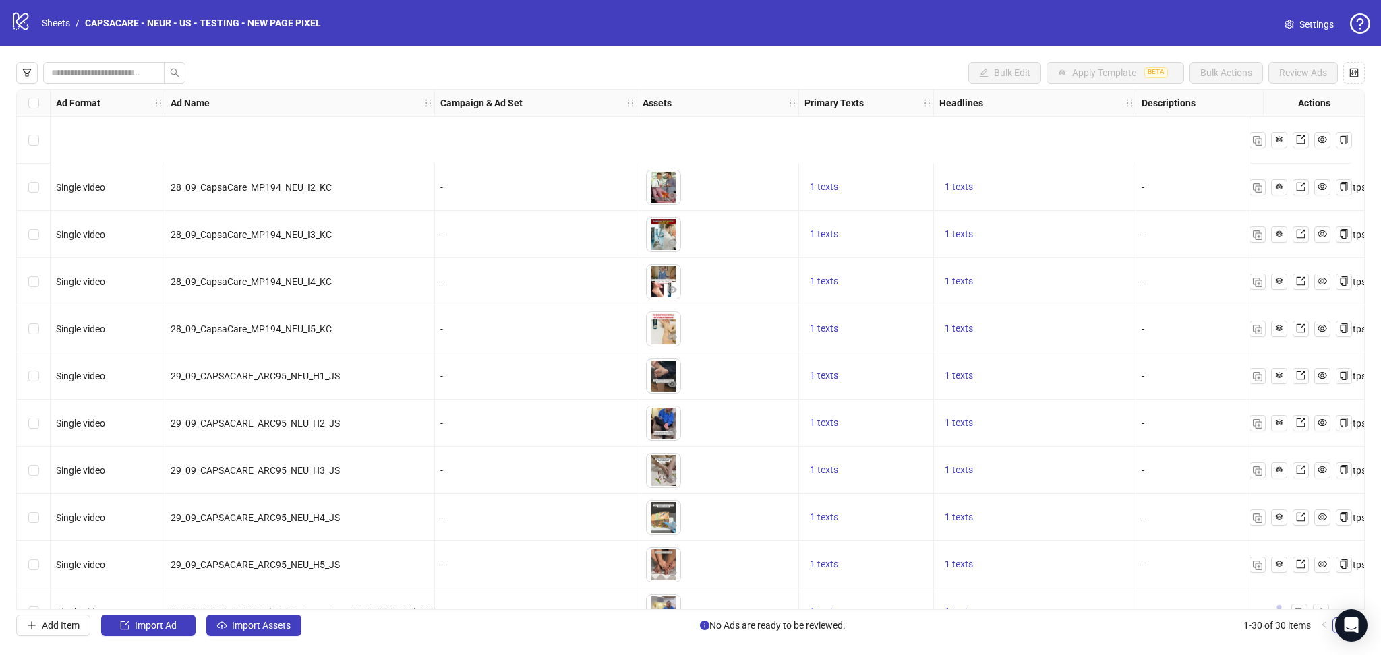
scroll to position [928, 0]
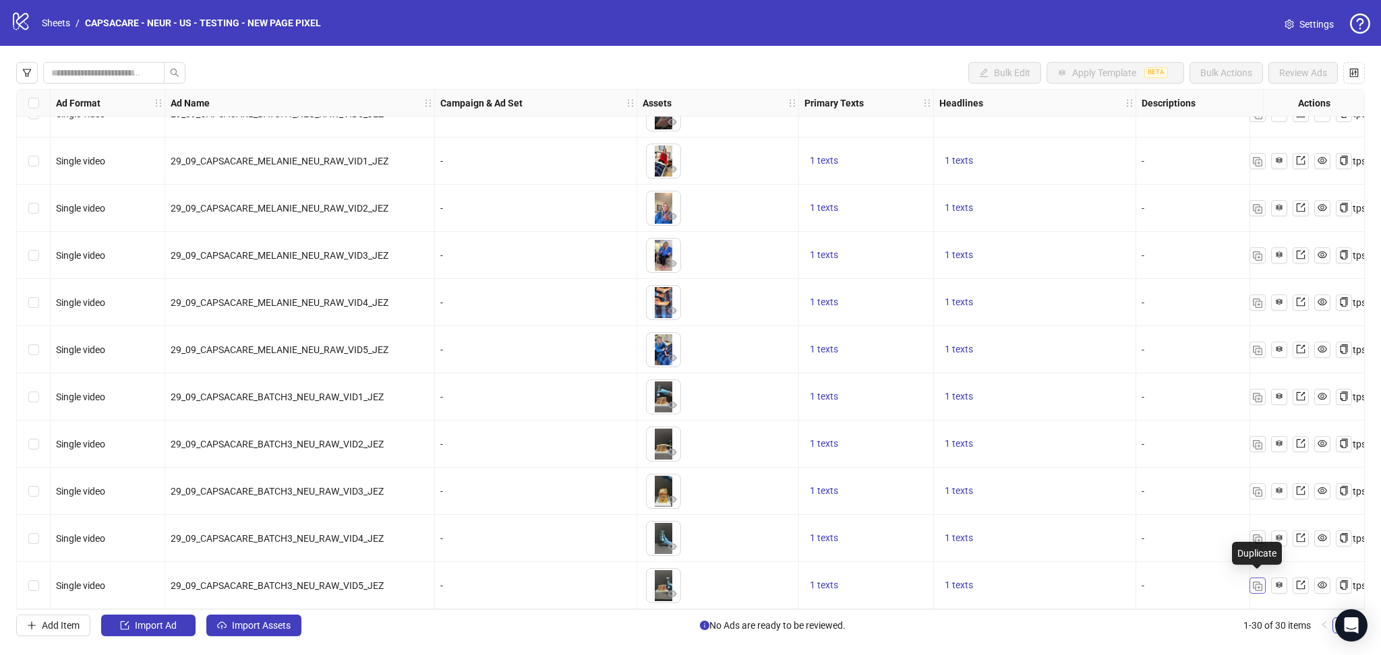
click at [1249, 583] on button "button" at bounding box center [1257, 586] width 16 height 16
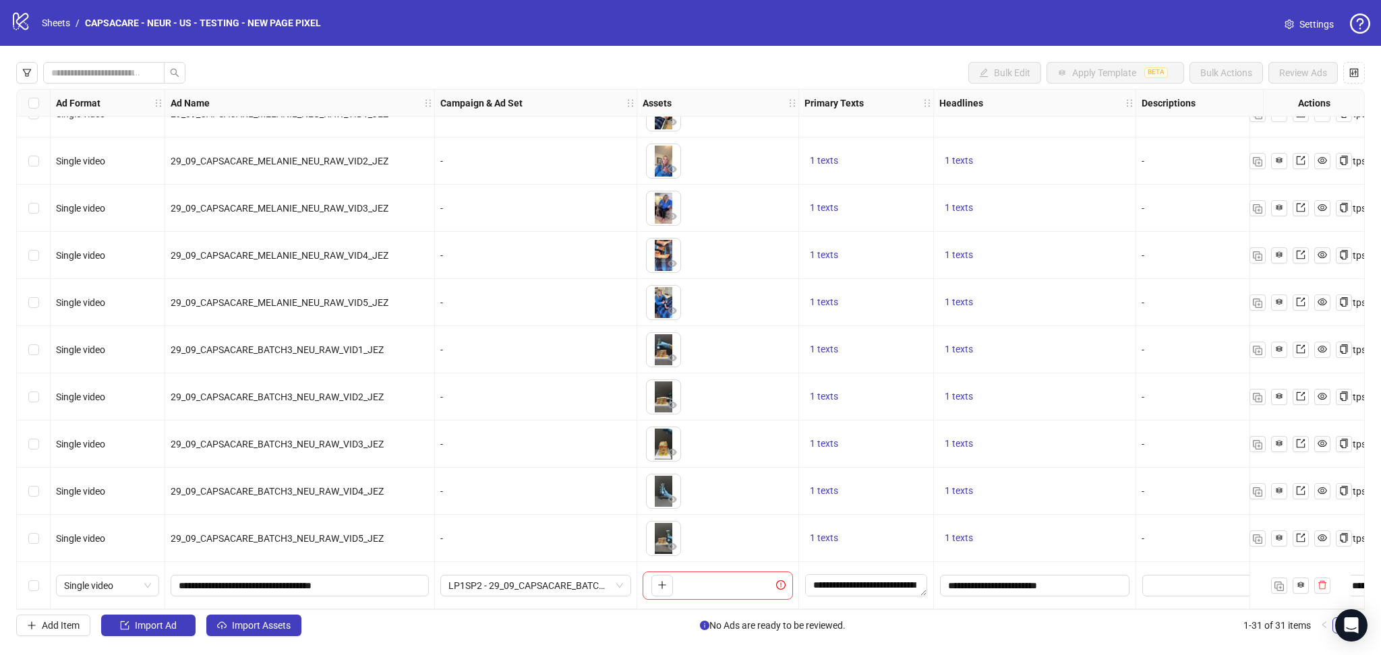
scroll to position [975, 0]
click at [250, 631] on span "Import Assets" at bounding box center [261, 625] width 59 height 11
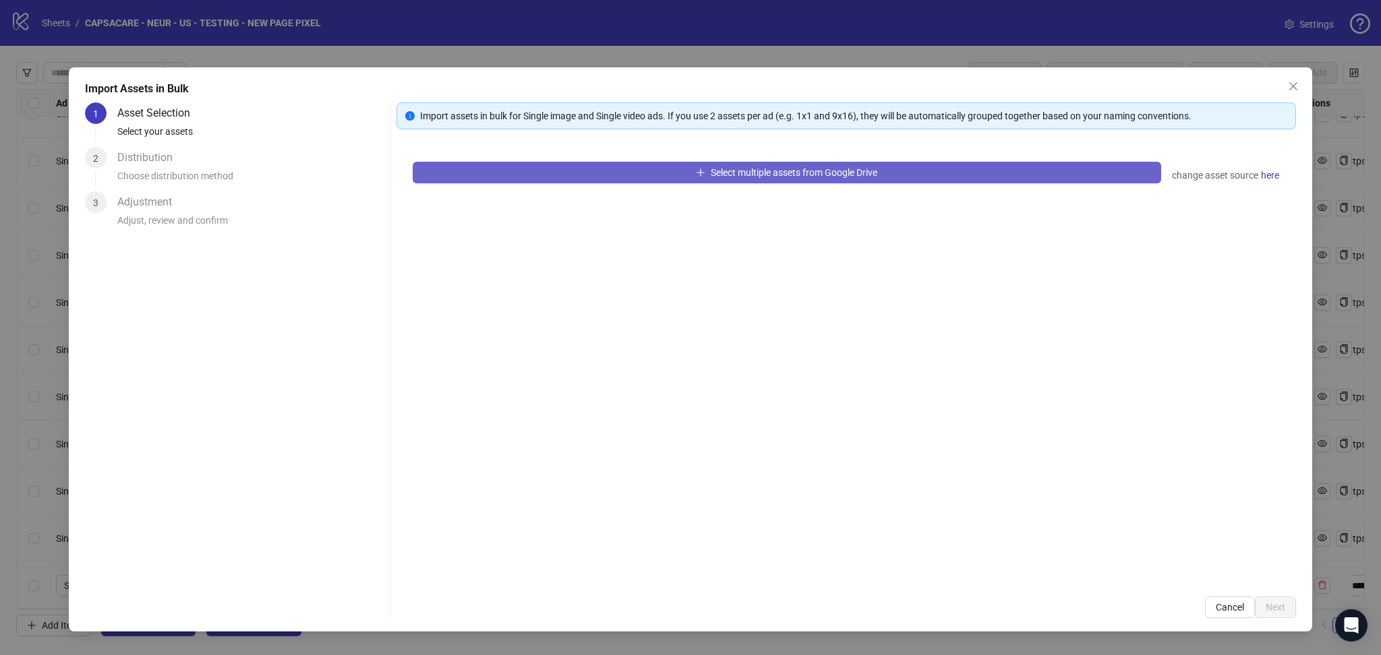
click at [518, 168] on button "Select multiple assets from Google Drive" at bounding box center [787, 173] width 748 height 22
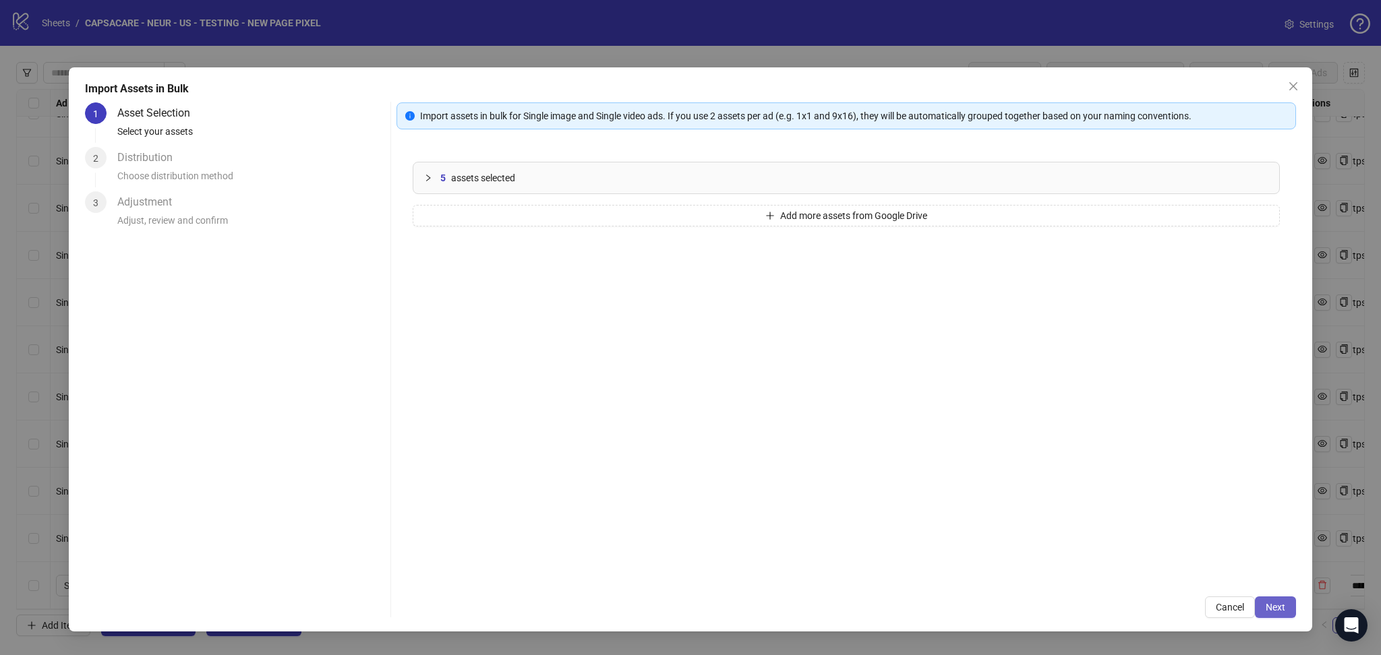
click at [1278, 605] on span "Next" at bounding box center [1276, 607] width 20 height 11
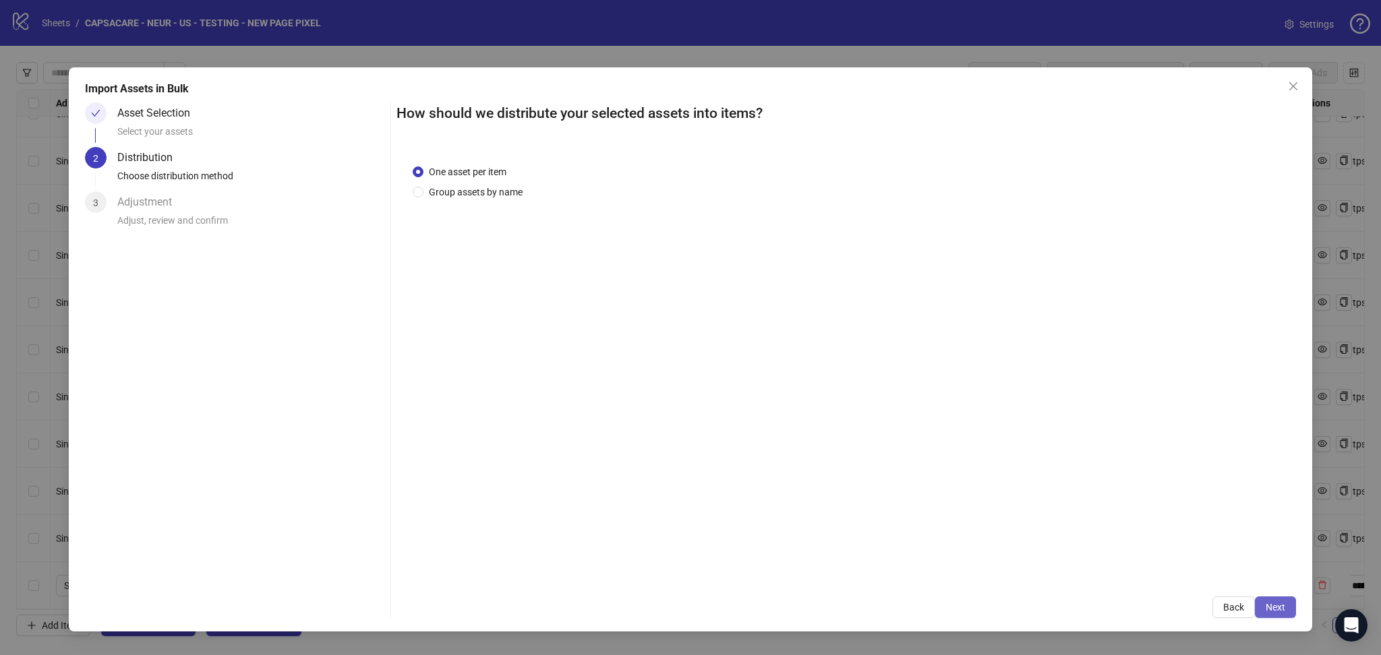
click at [1282, 610] on span "Next" at bounding box center [1276, 607] width 20 height 11
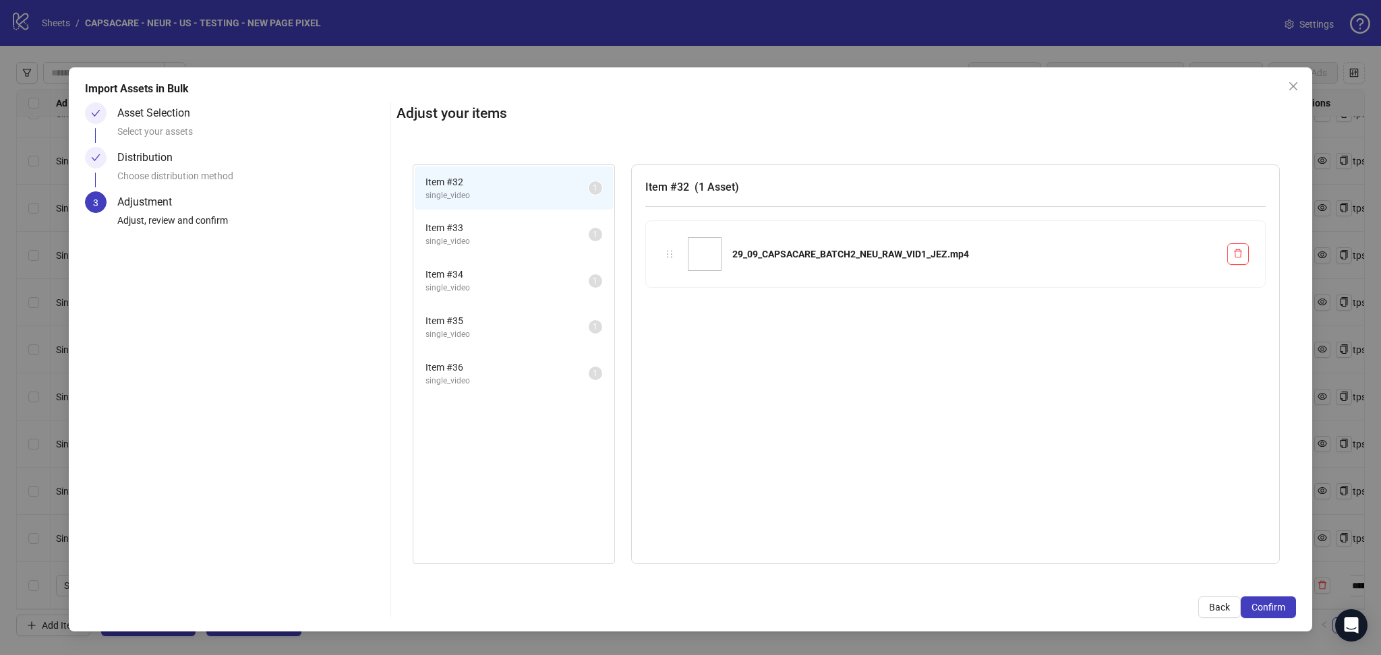
click at [1282, 610] on span "Confirm" at bounding box center [1268, 607] width 34 height 11
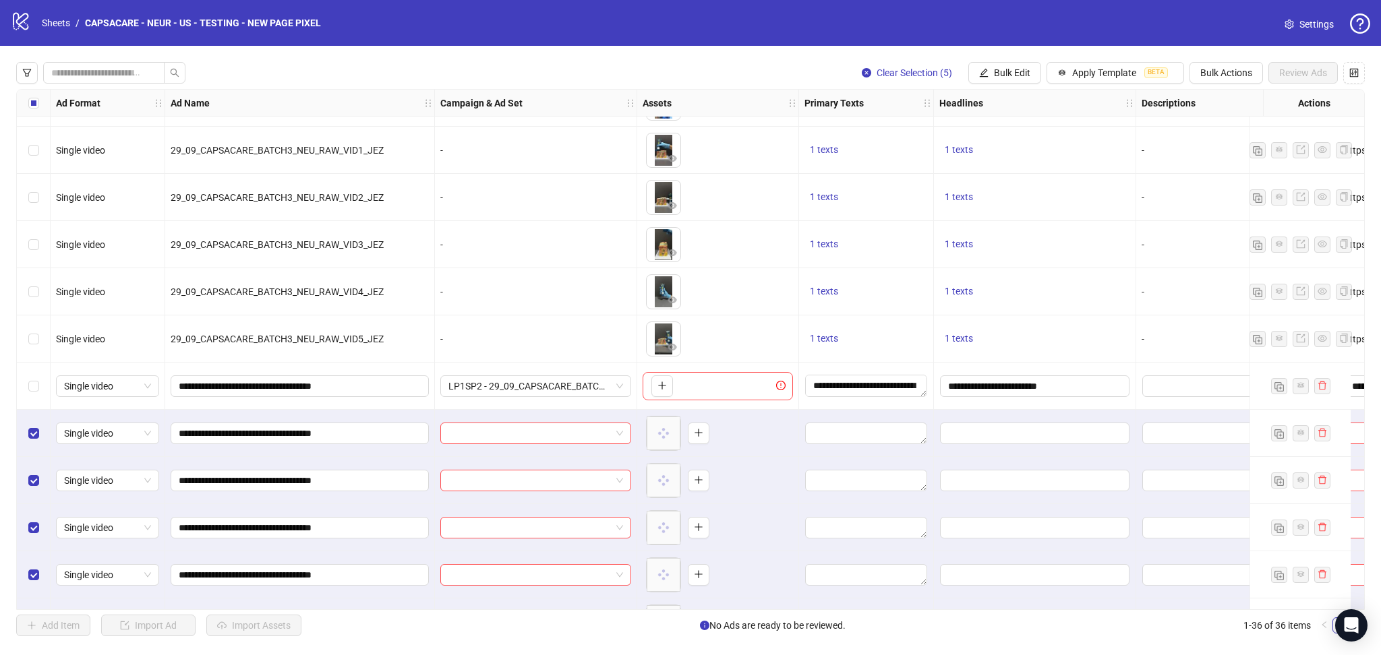
scroll to position [1211, 0]
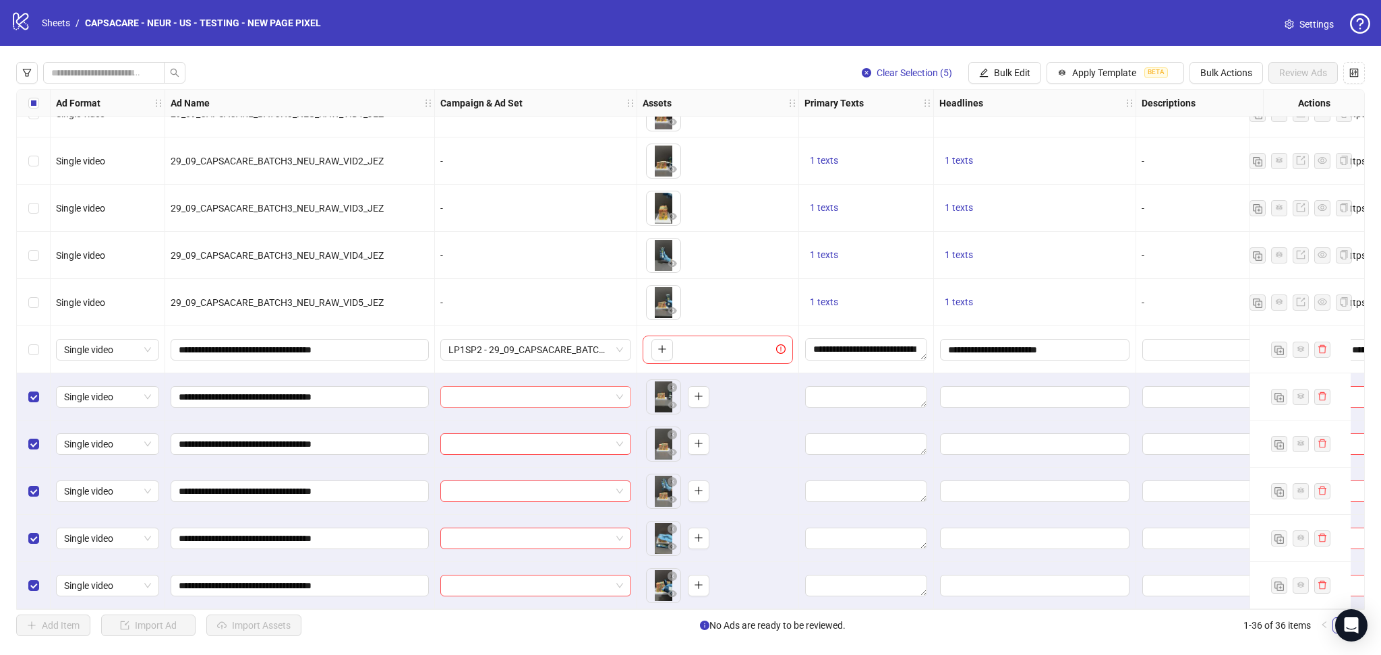
click at [494, 393] on input "search" at bounding box center [529, 397] width 162 height 20
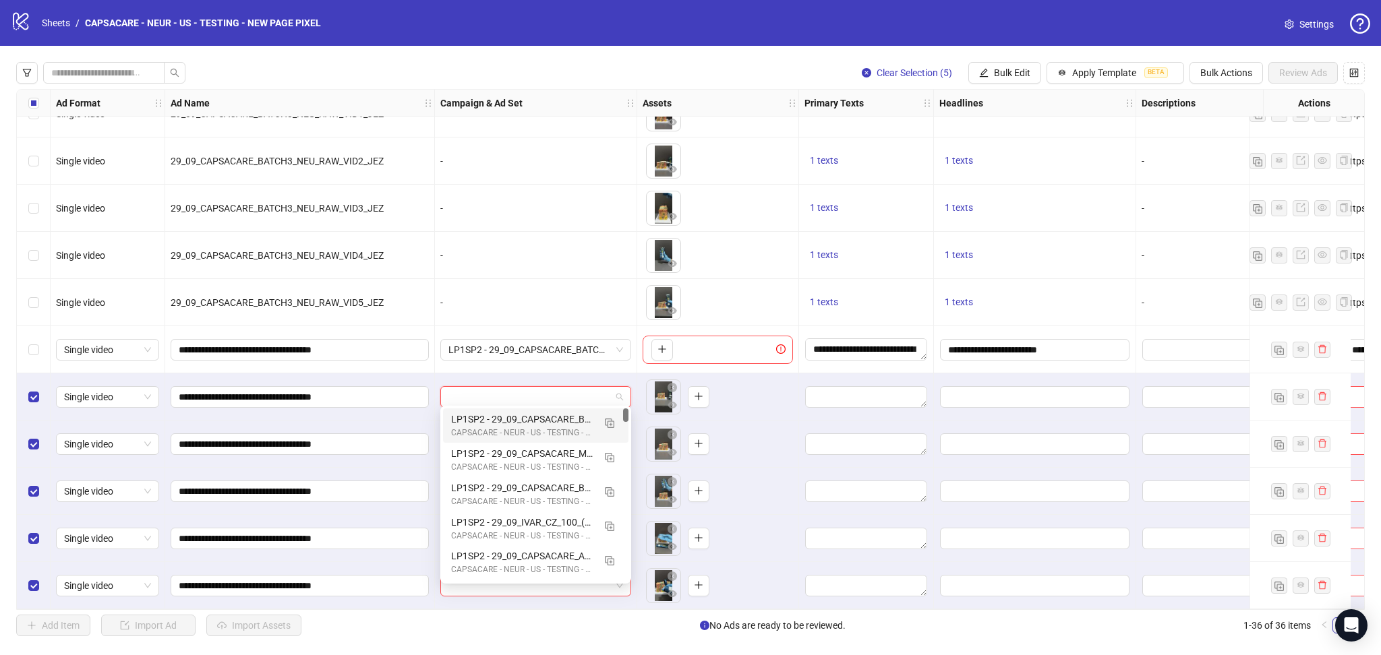
paste input "**********"
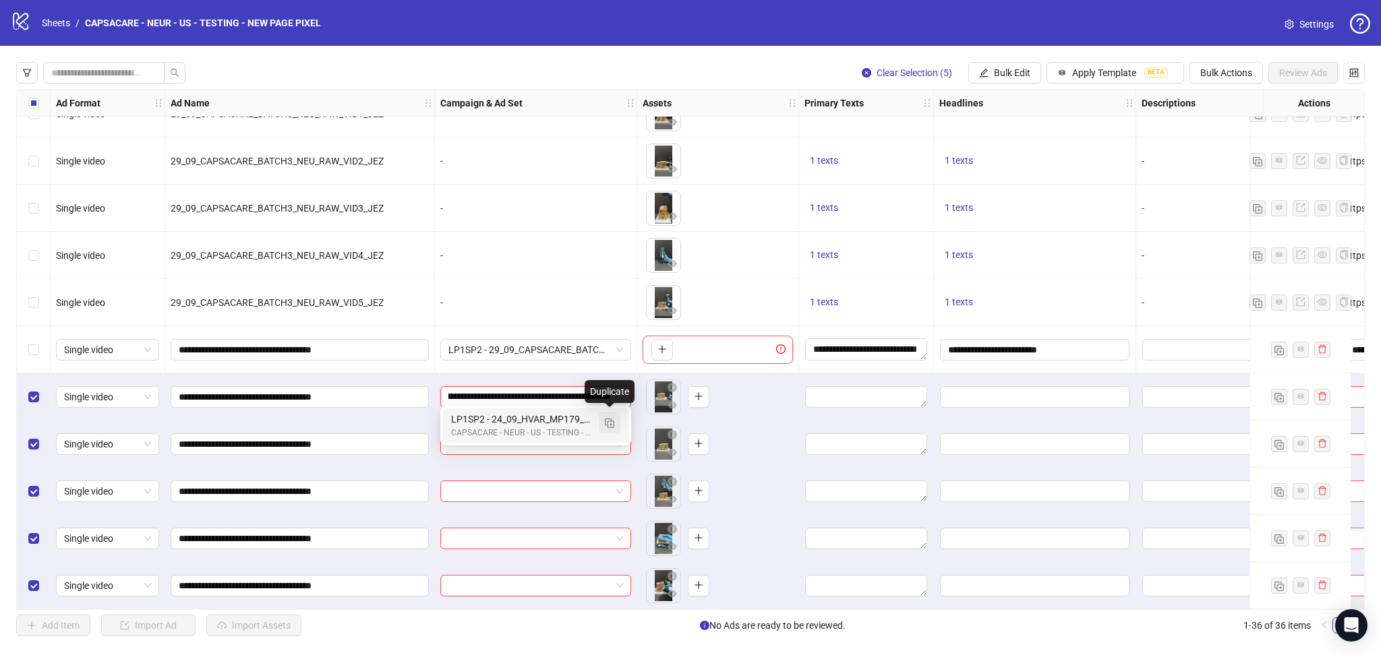
click at [616, 424] on button "button" at bounding box center [610, 423] width 22 height 22
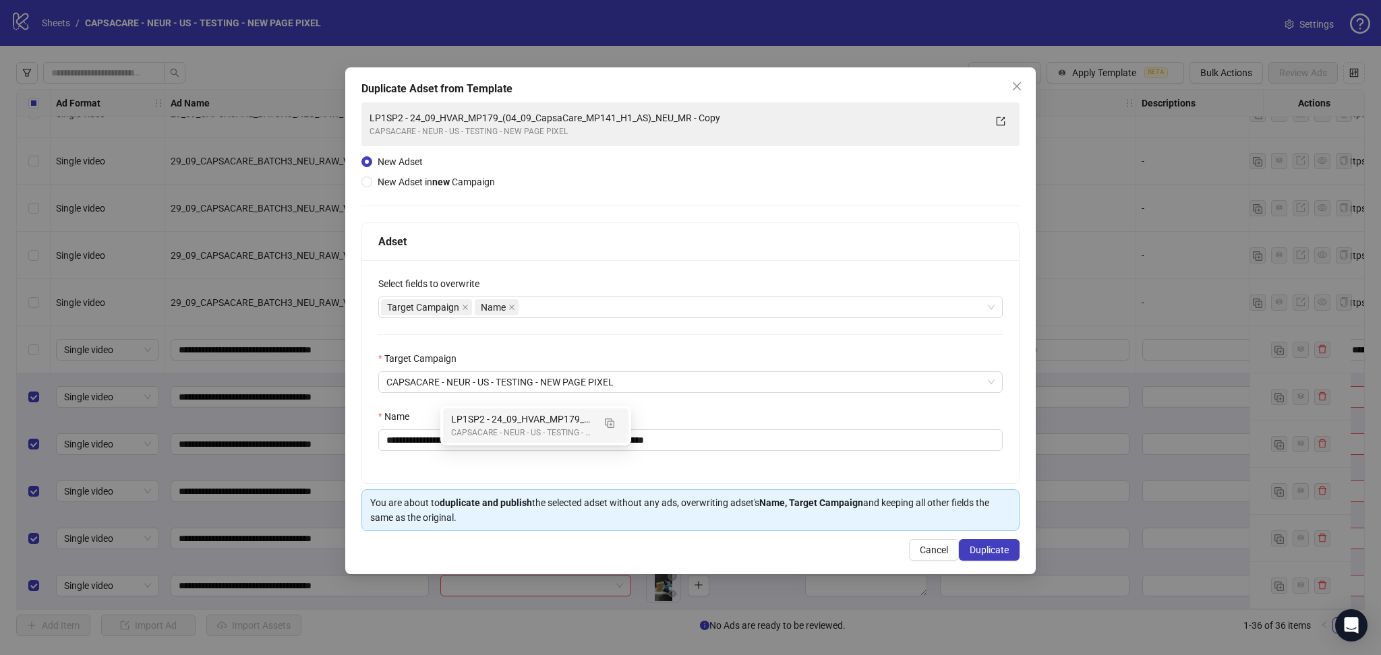
type input "**********"
click at [467, 311] on span at bounding box center [465, 307] width 7 height 15
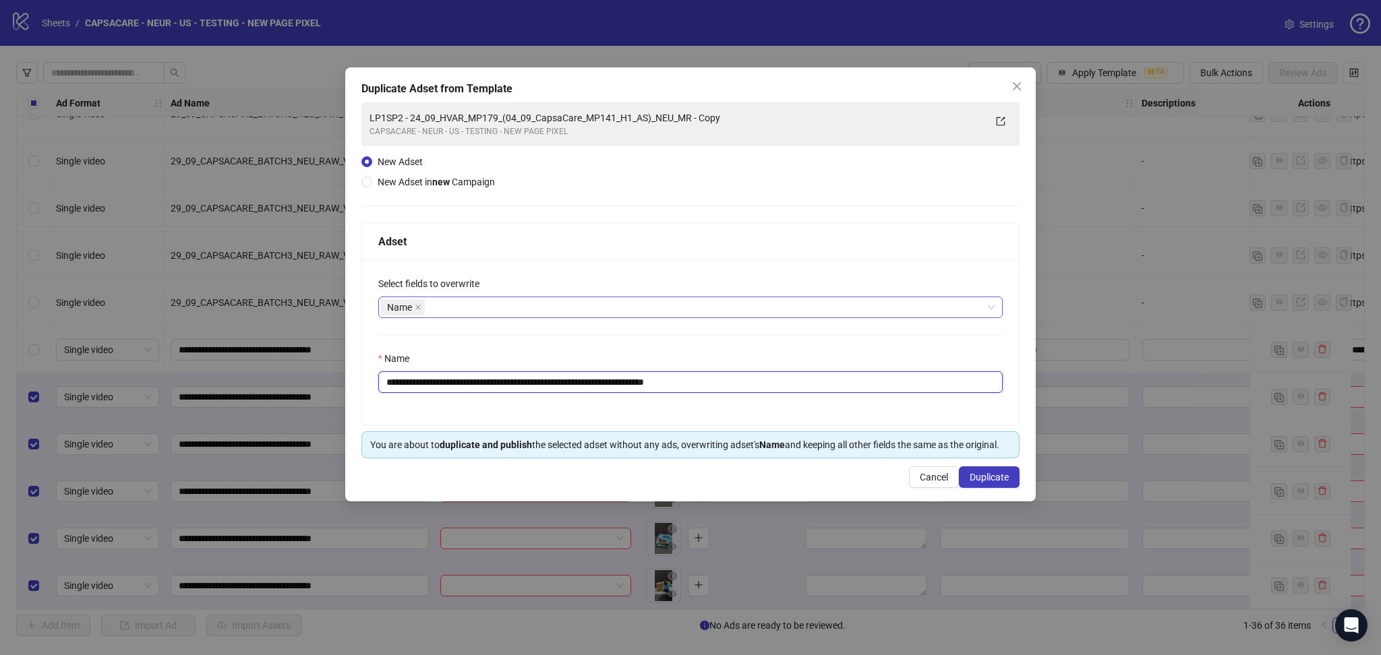
drag, startPoint x: 425, startPoint y: 378, endPoint x: 789, endPoint y: 398, distance: 363.9
click at [789, 398] on div "**********" at bounding box center [690, 342] width 657 height 165
paste input "text"
type input "**********"
click at [994, 477] on span "Duplicate" at bounding box center [989, 477] width 39 height 11
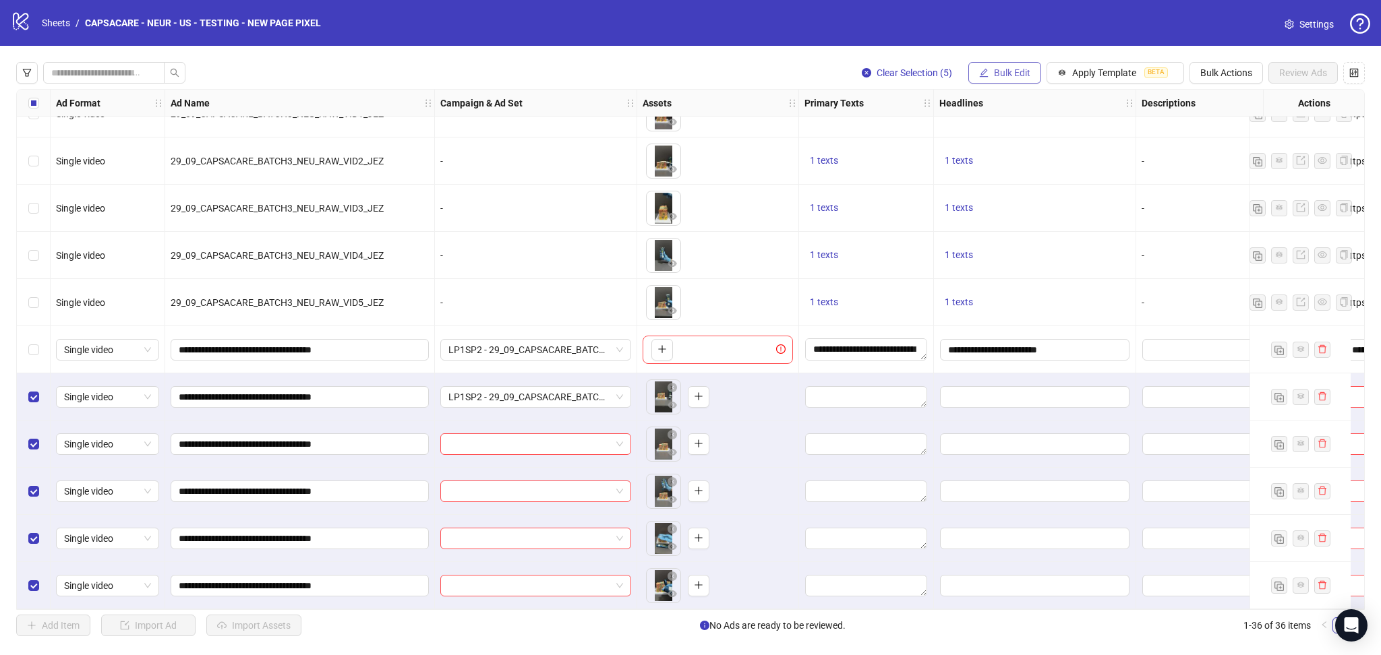
click at [984, 76] on icon "edit" at bounding box center [983, 72] width 9 height 9
click at [1023, 144] on span "Campaign & Ad Set" at bounding box center [1017, 143] width 80 height 15
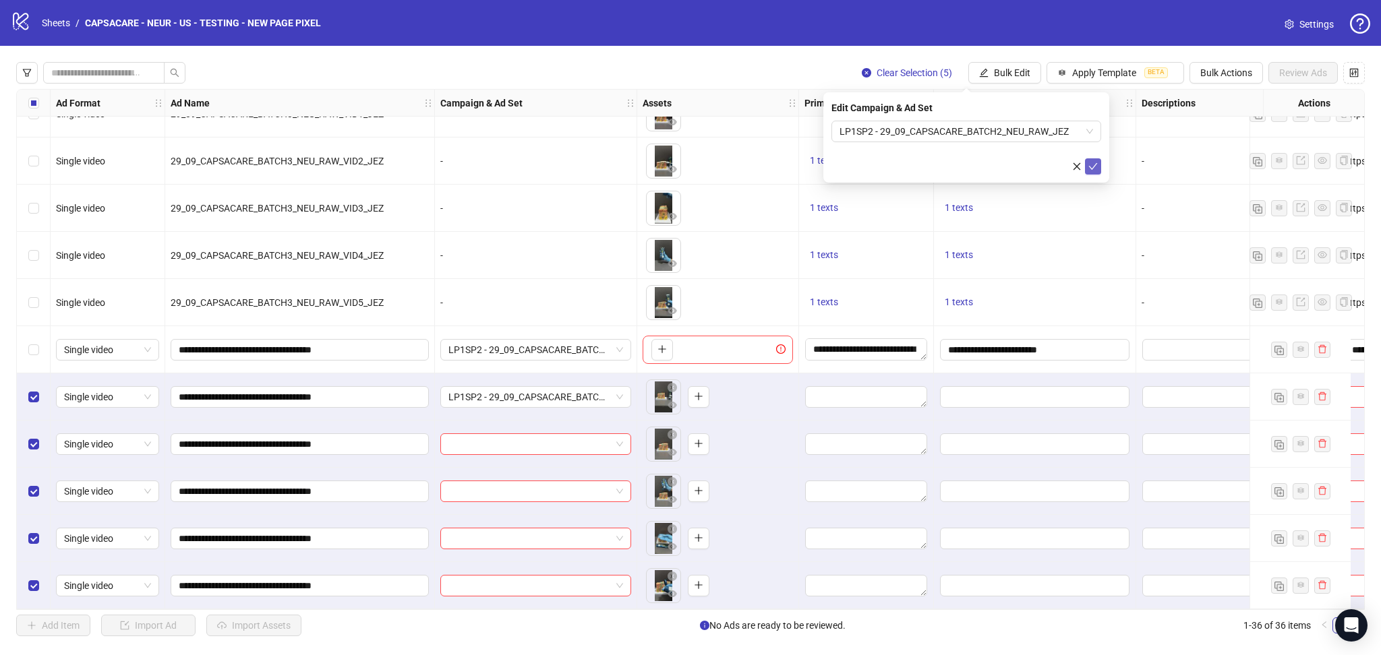
click at [1098, 169] on button "submit" at bounding box center [1093, 166] width 16 height 16
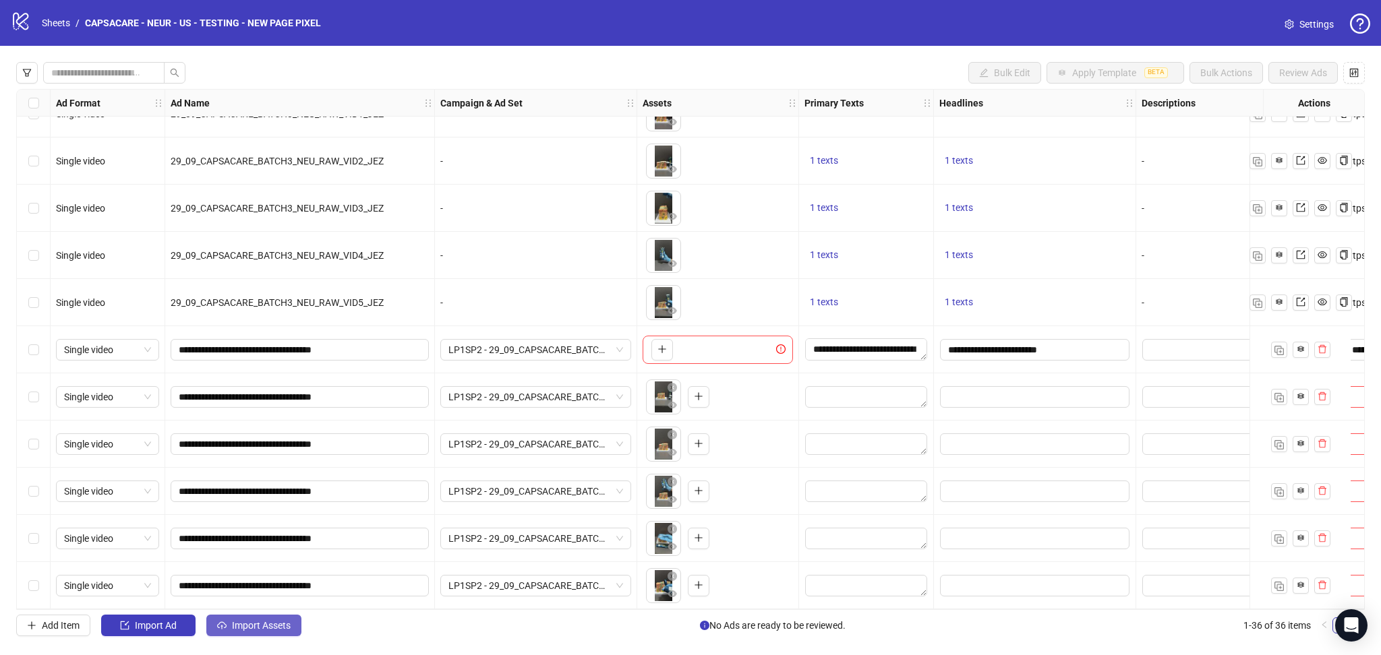
click at [271, 624] on span "Import Assets" at bounding box center [261, 625] width 59 height 11
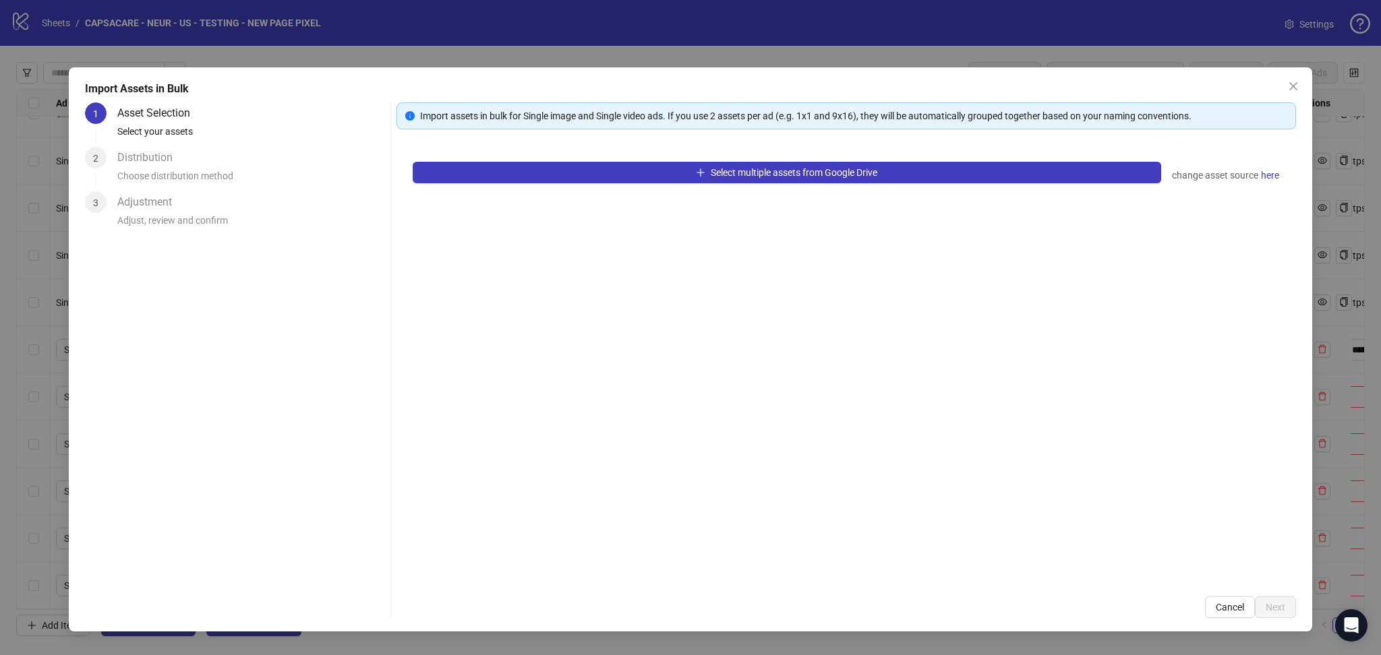
click at [735, 185] on div "Select multiple assets from Google Drive change asset source here" at bounding box center [845, 363] width 899 height 435
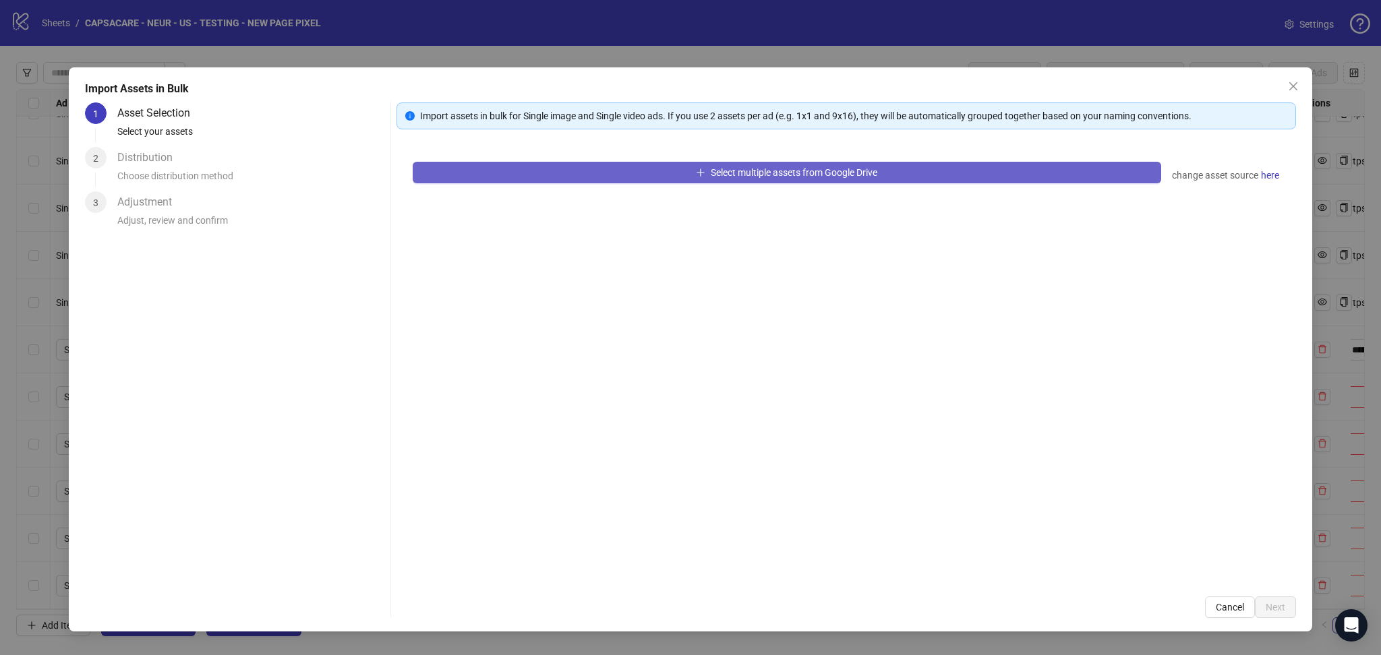
click at [738, 176] on span "Select multiple assets from Google Drive" at bounding box center [794, 172] width 167 height 11
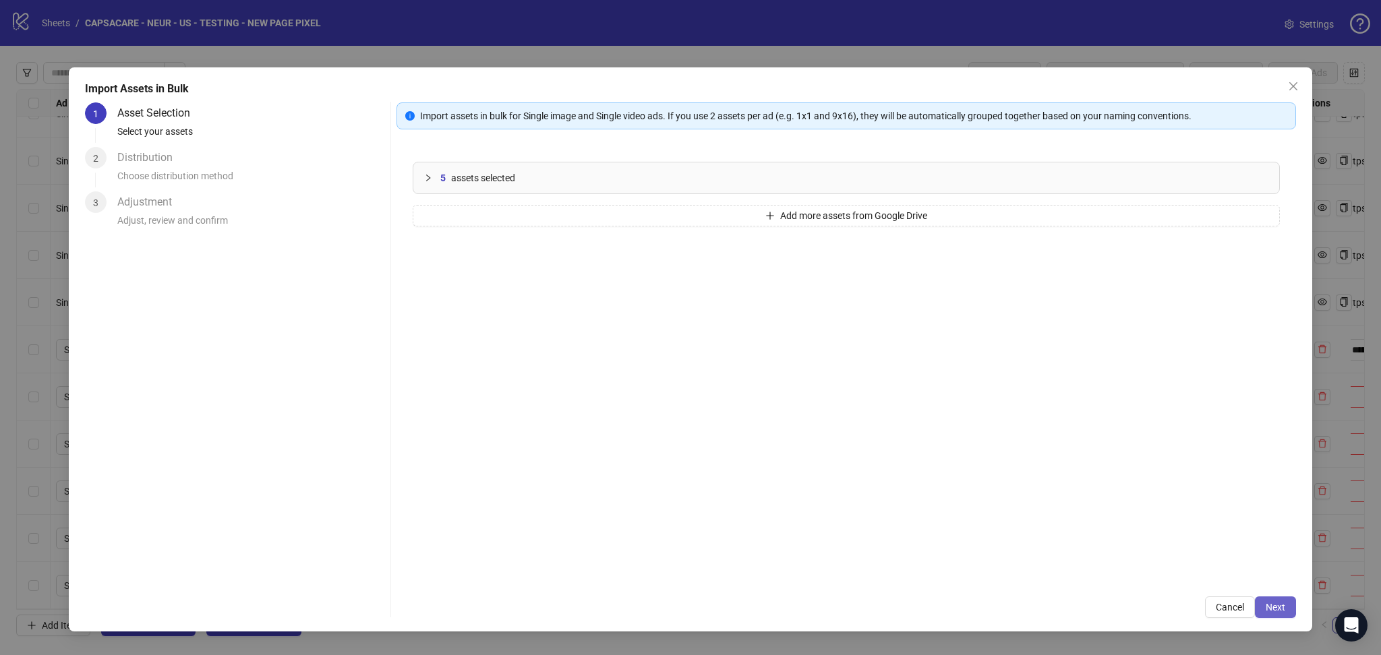
click at [1282, 602] on span "Next" at bounding box center [1276, 607] width 20 height 11
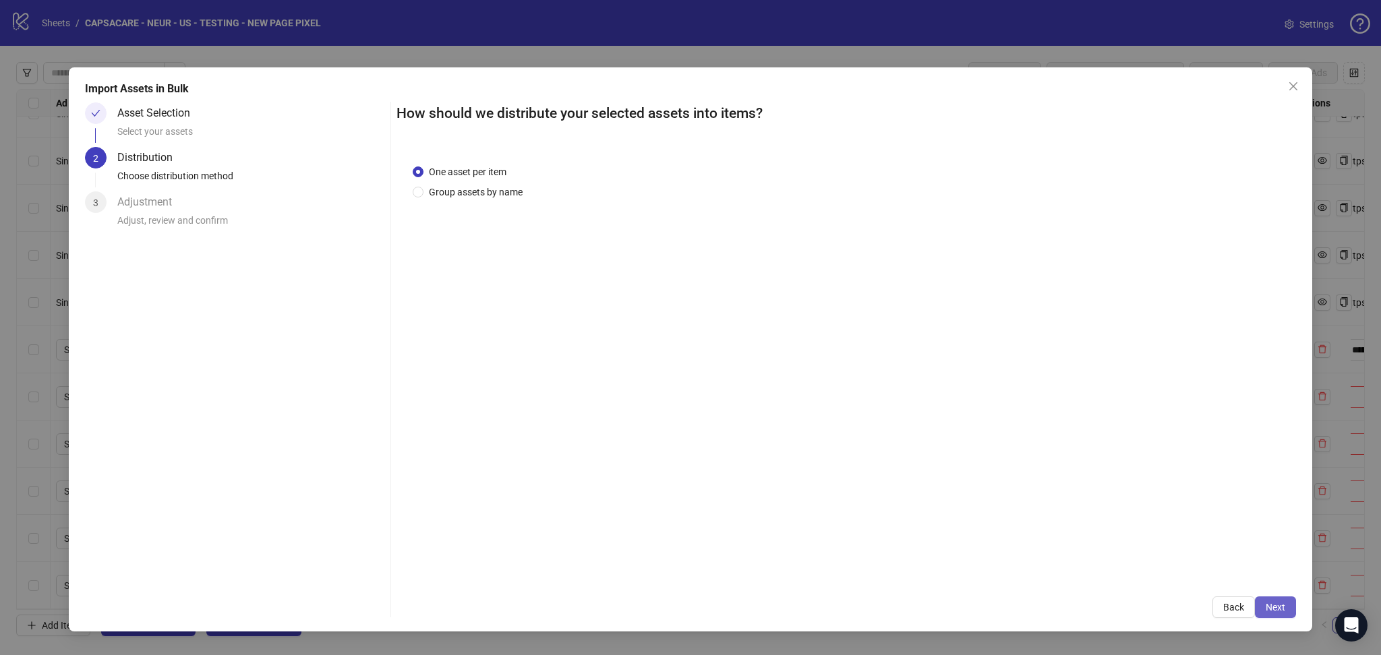
click at [1284, 605] on span "Next" at bounding box center [1276, 607] width 20 height 11
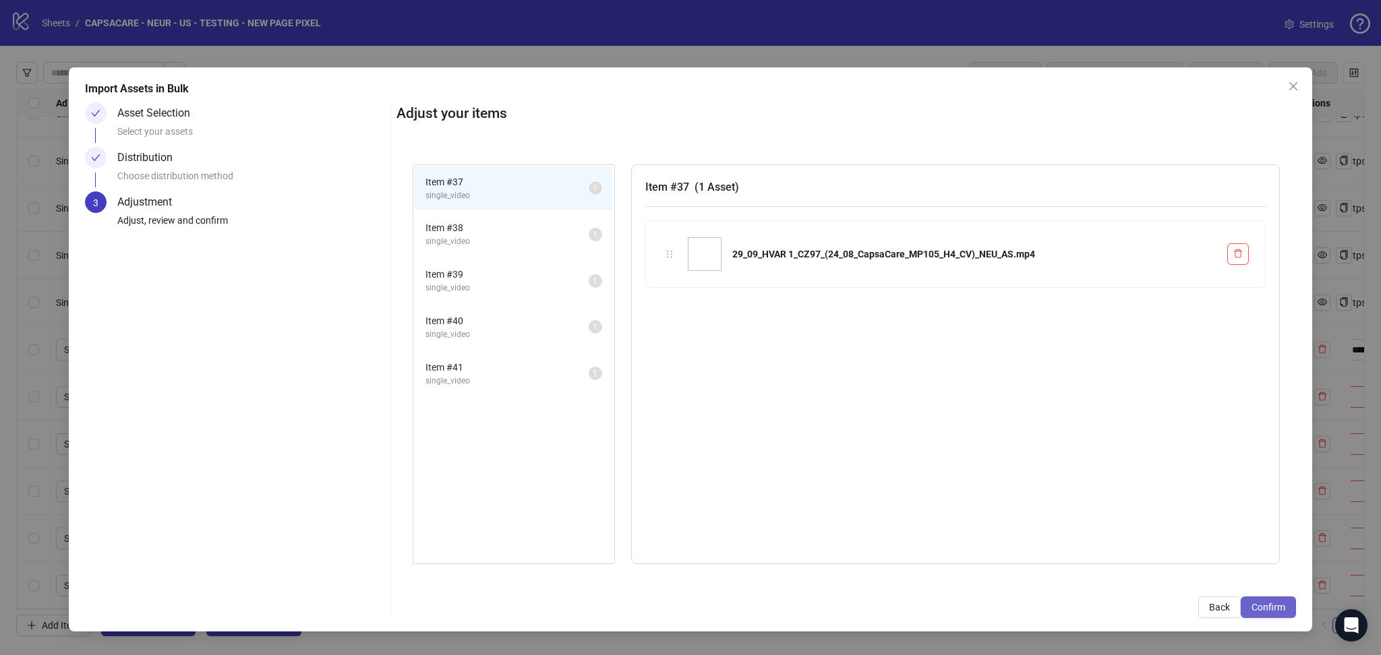
click at [1280, 611] on span "Confirm" at bounding box center [1268, 607] width 34 height 11
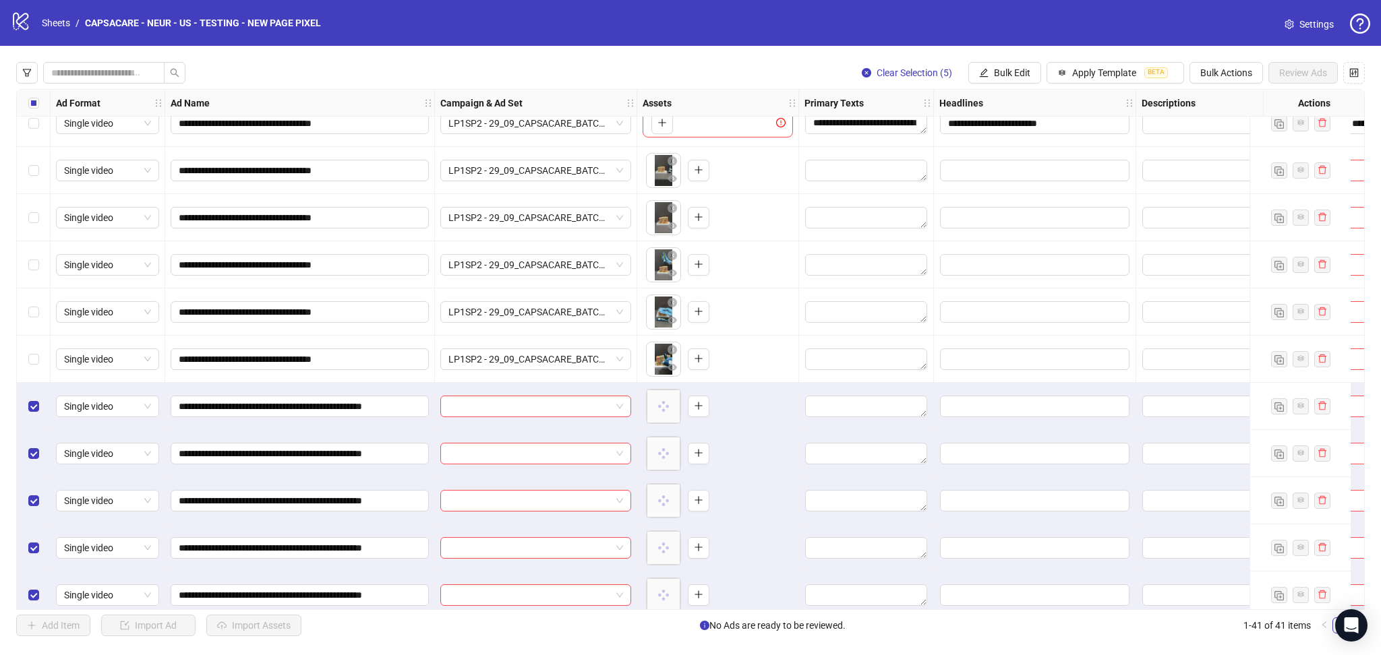
scroll to position [1447, 0]
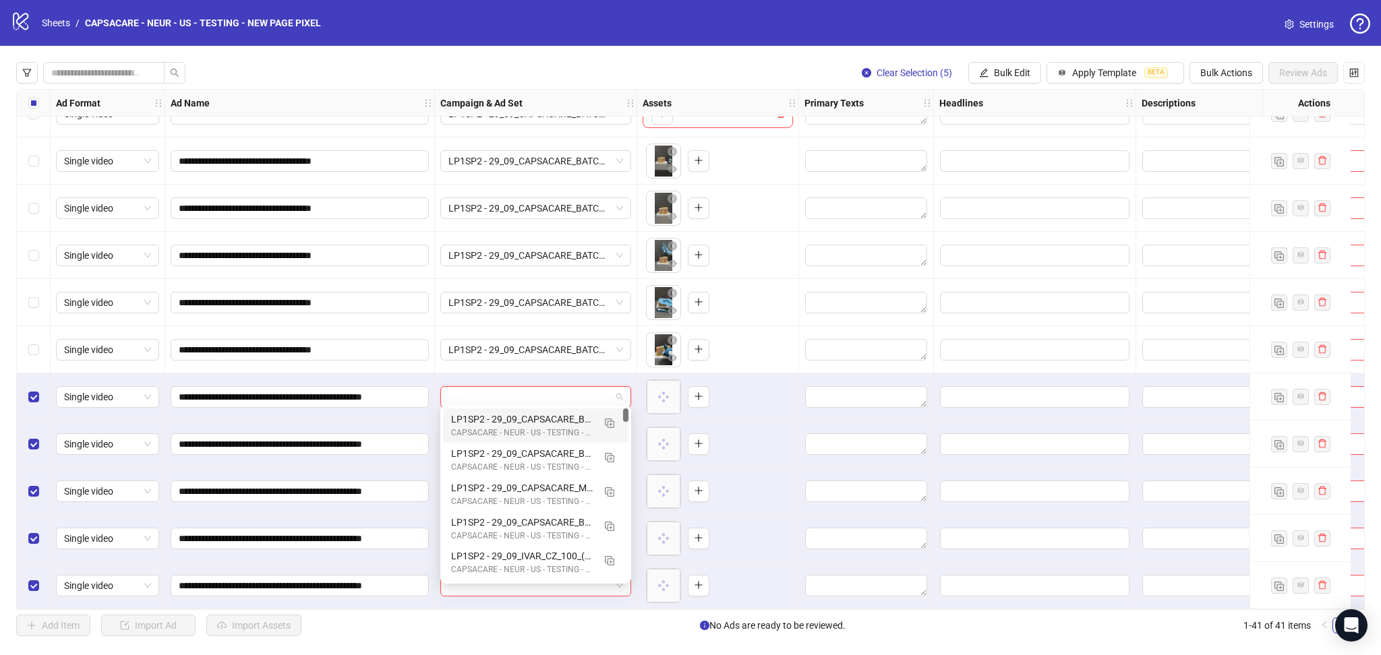
click at [530, 393] on input "search" at bounding box center [529, 397] width 162 height 20
click at [615, 422] on button "button" at bounding box center [610, 423] width 22 height 22
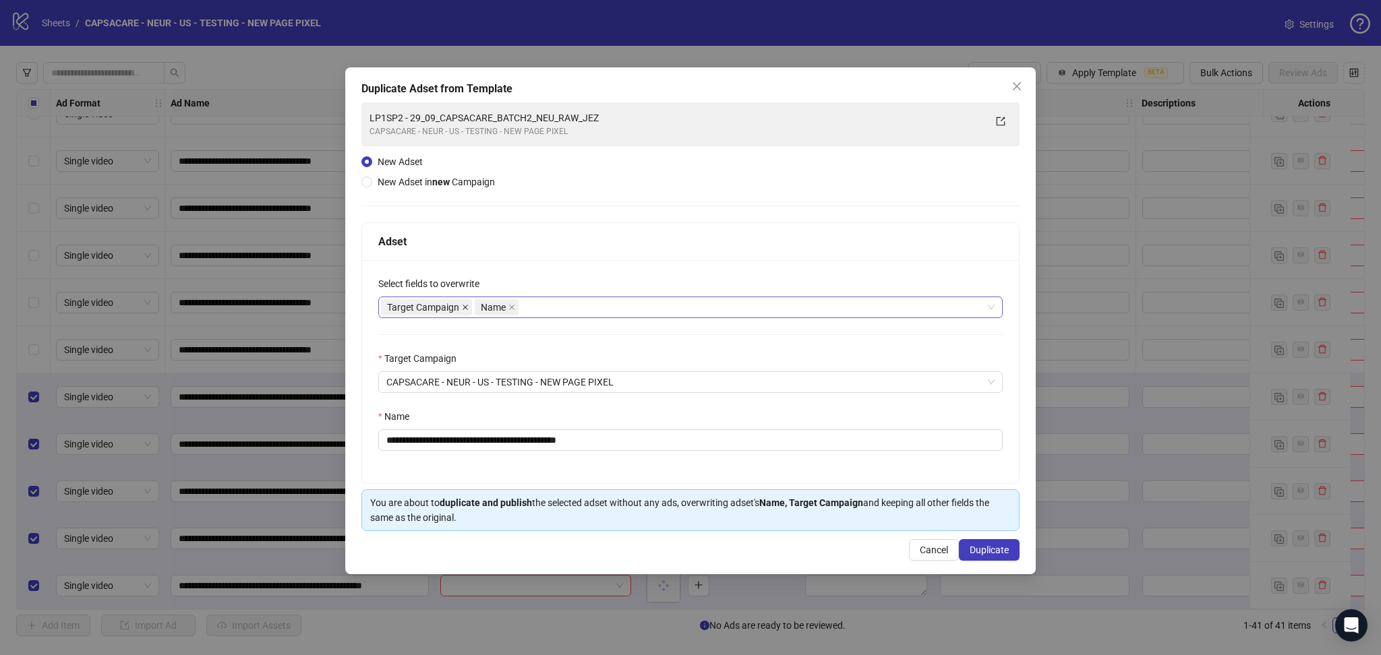
click at [464, 311] on span at bounding box center [465, 307] width 7 height 15
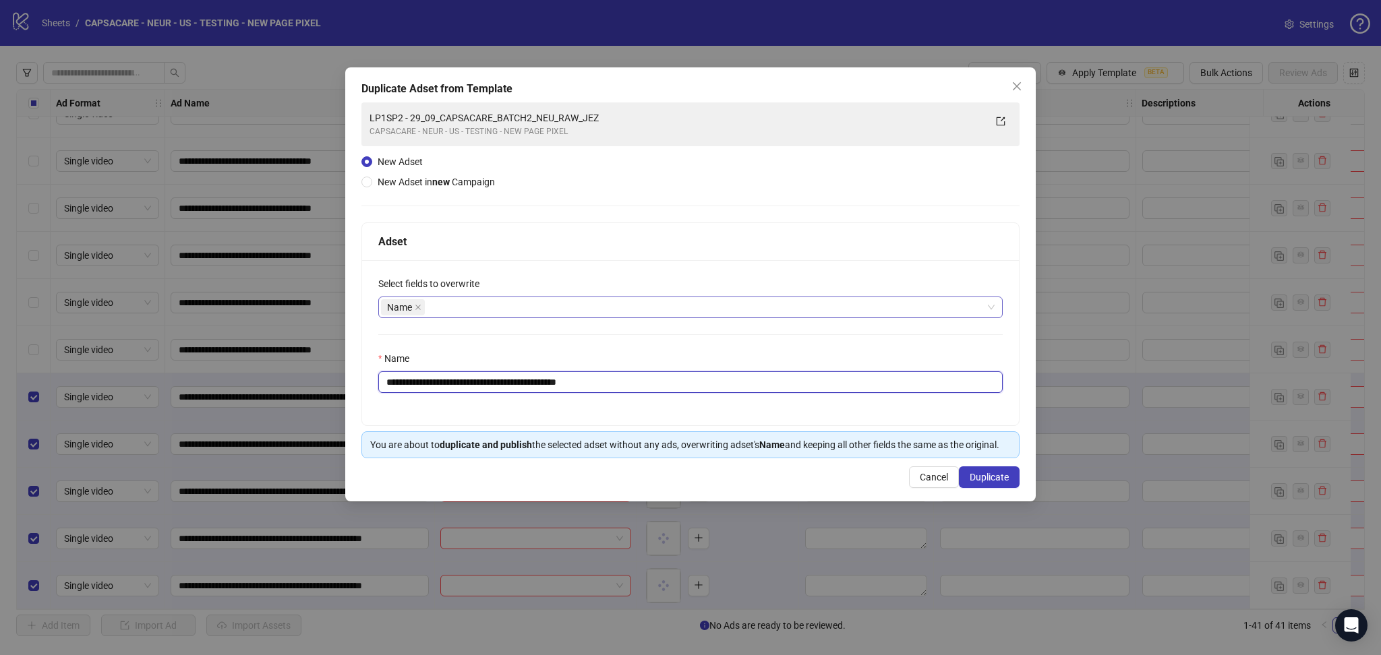
drag, startPoint x: 426, startPoint y: 384, endPoint x: 719, endPoint y: 380, distance: 292.6
click at [719, 379] on input "**********" at bounding box center [690, 383] width 624 height 22
paste input "**********"
type input "**********"
click at [978, 478] on span "Duplicate" at bounding box center [989, 477] width 39 height 11
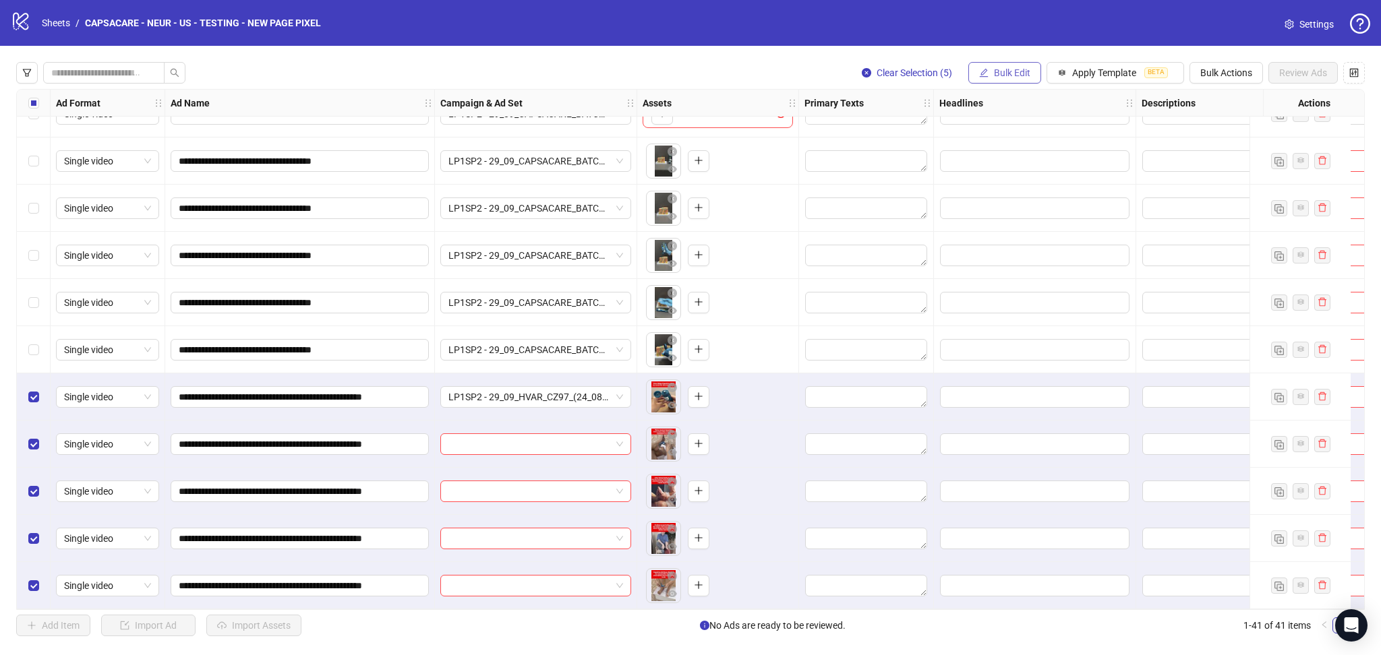
click at [1011, 73] on span "Bulk Edit" at bounding box center [1012, 72] width 36 height 11
click at [1019, 138] on span "Campaign & Ad Set" at bounding box center [1017, 143] width 80 height 15
click at [1096, 166] on icon "check" at bounding box center [1092, 166] width 9 height 9
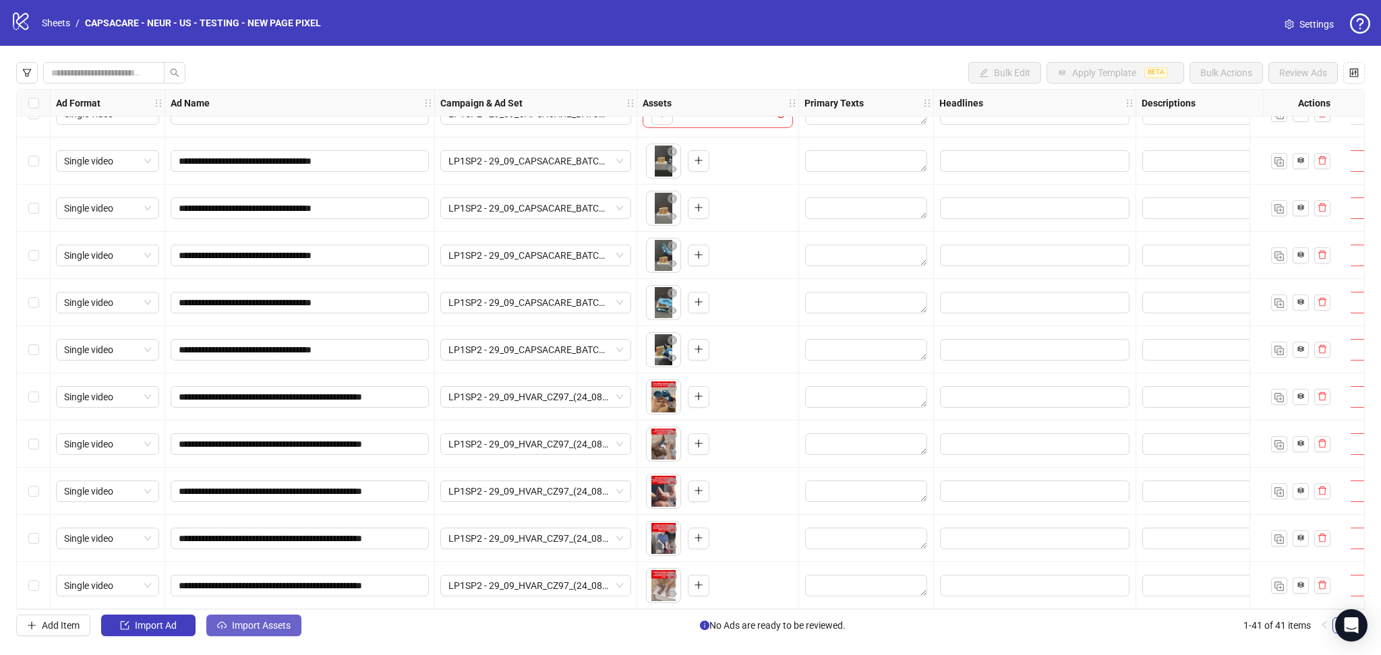
click at [271, 621] on span "Import Assets" at bounding box center [261, 625] width 59 height 11
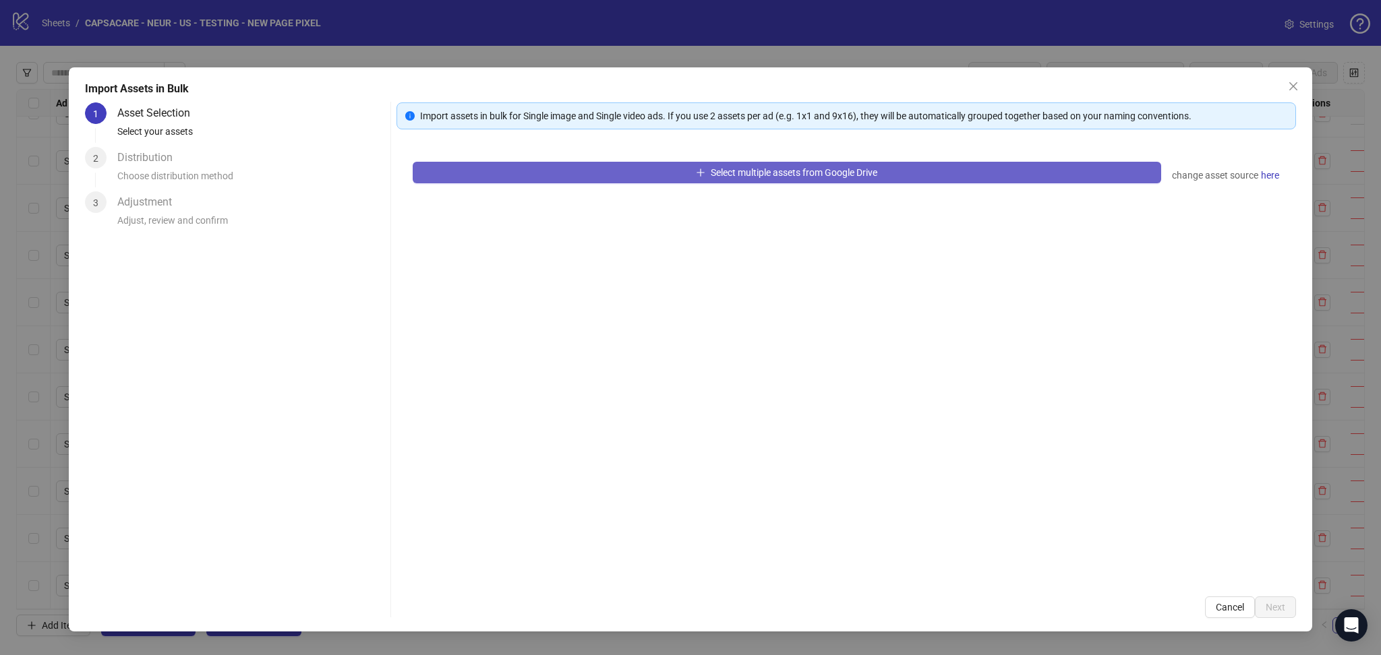
click at [548, 171] on button "Select multiple assets from Google Drive" at bounding box center [787, 173] width 748 height 22
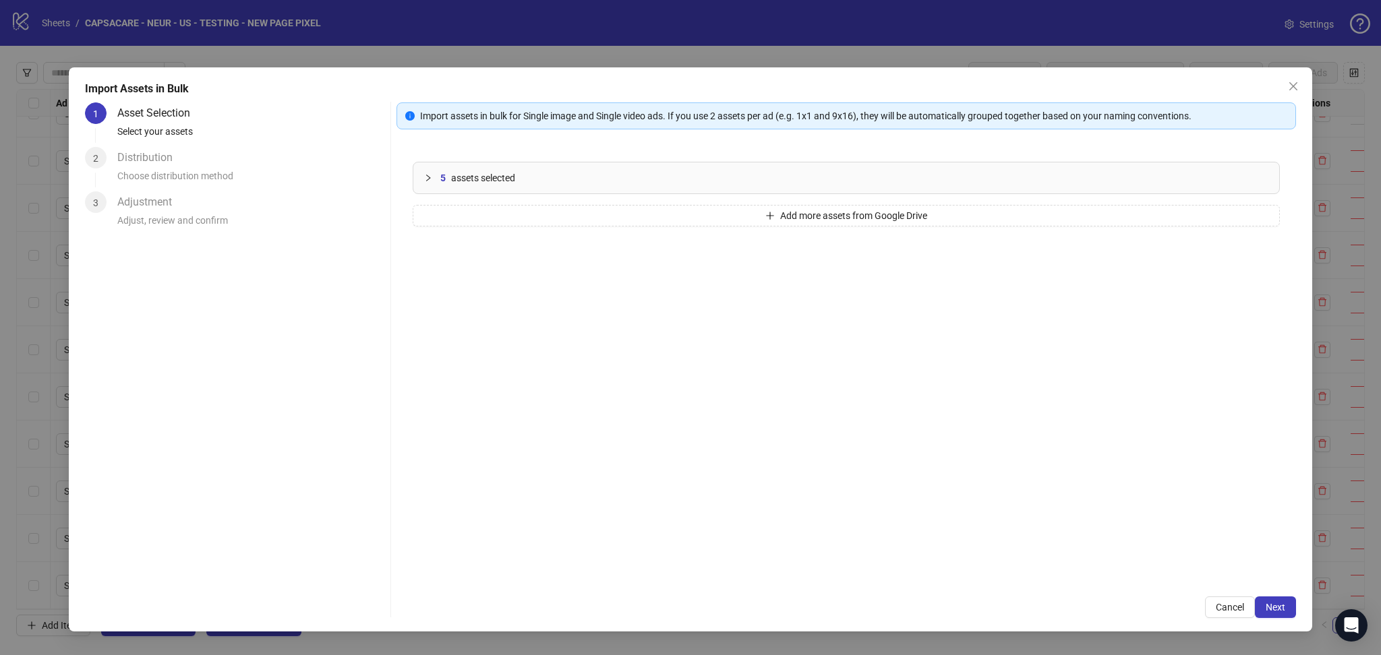
click at [1280, 605] on span "Next" at bounding box center [1276, 607] width 20 height 11
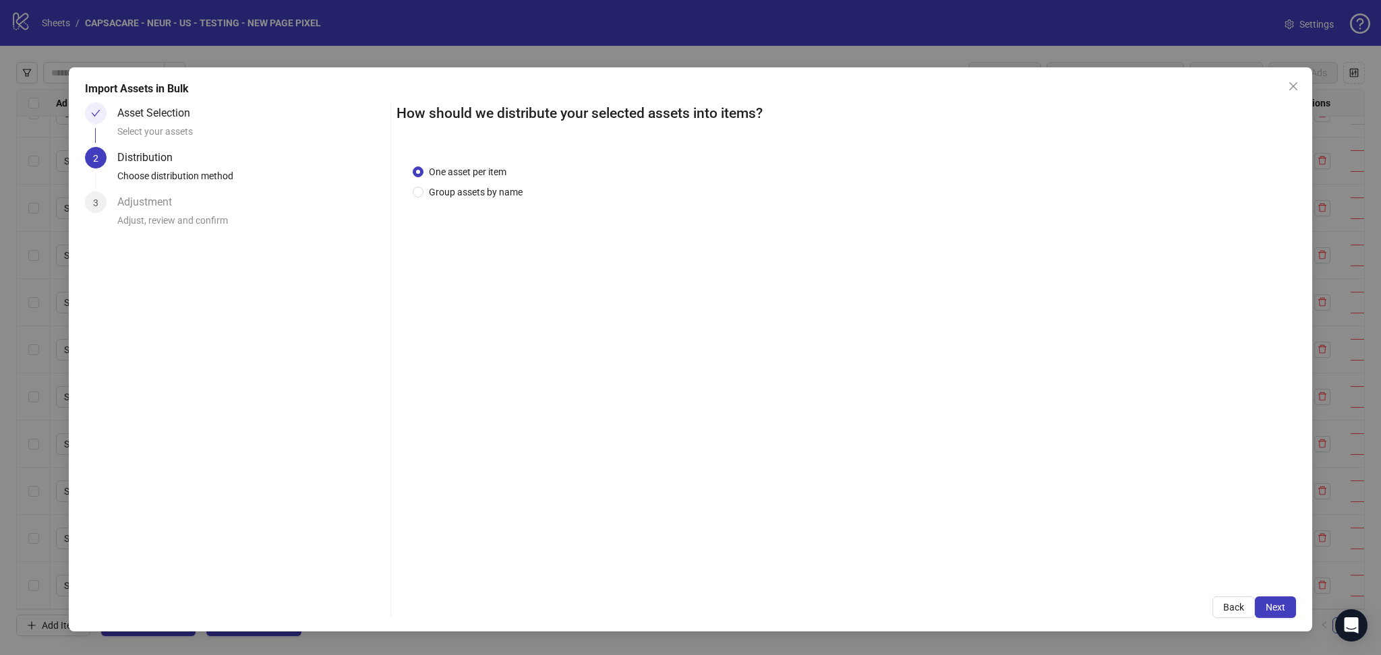
click at [1280, 605] on span "Next" at bounding box center [1276, 607] width 20 height 11
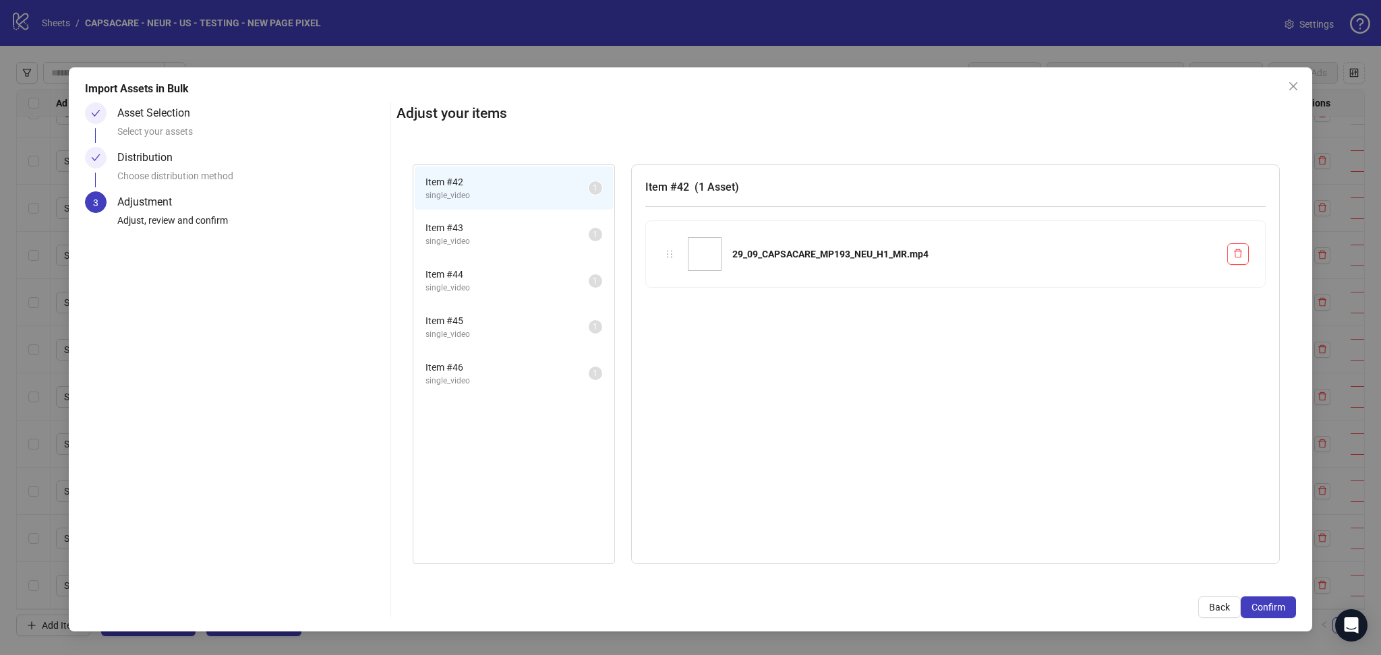
click at [1280, 605] on span "Confirm" at bounding box center [1268, 607] width 34 height 11
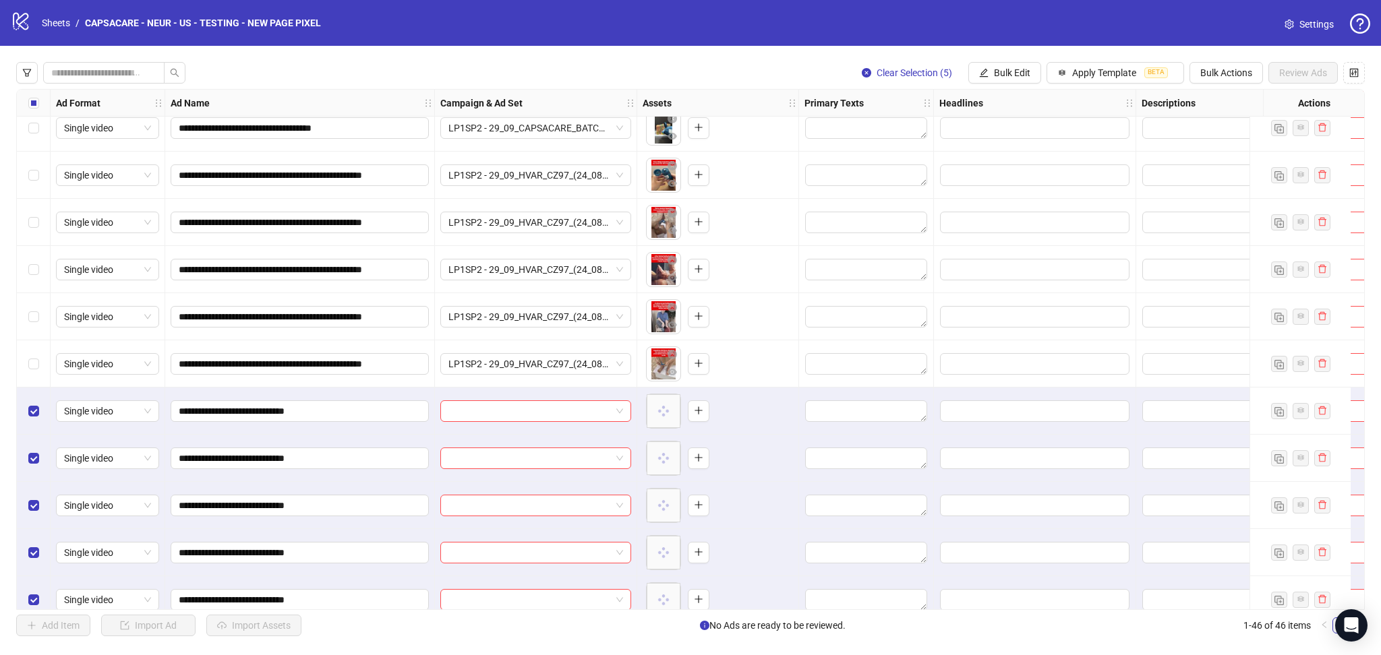
scroll to position [1683, 0]
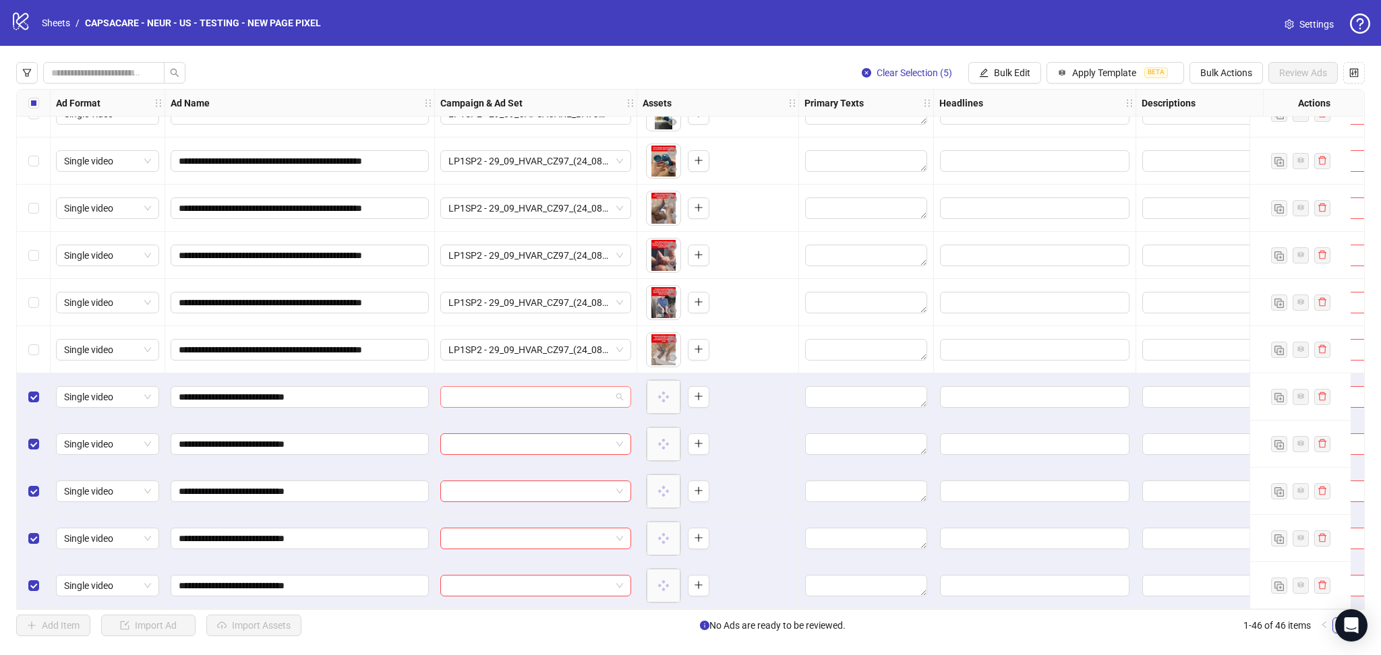
click at [525, 392] on input "search" at bounding box center [529, 397] width 162 height 20
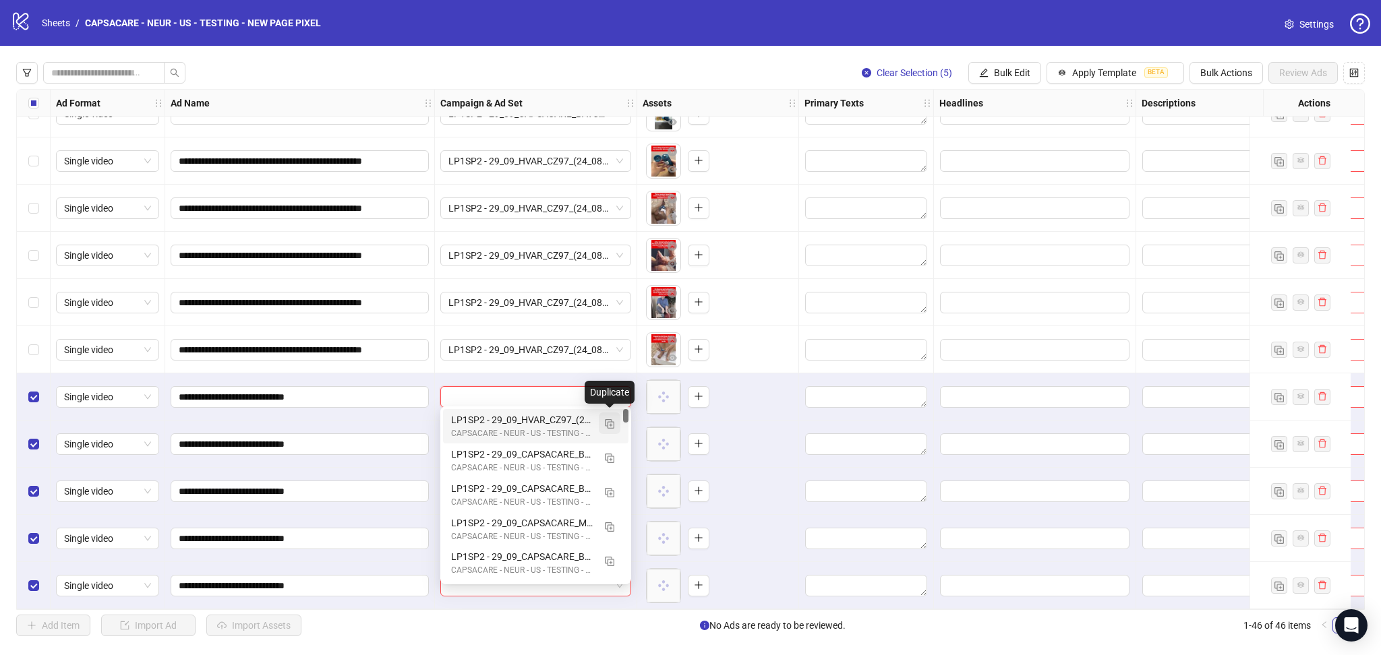
click at [608, 419] on img "button" at bounding box center [609, 423] width 9 height 9
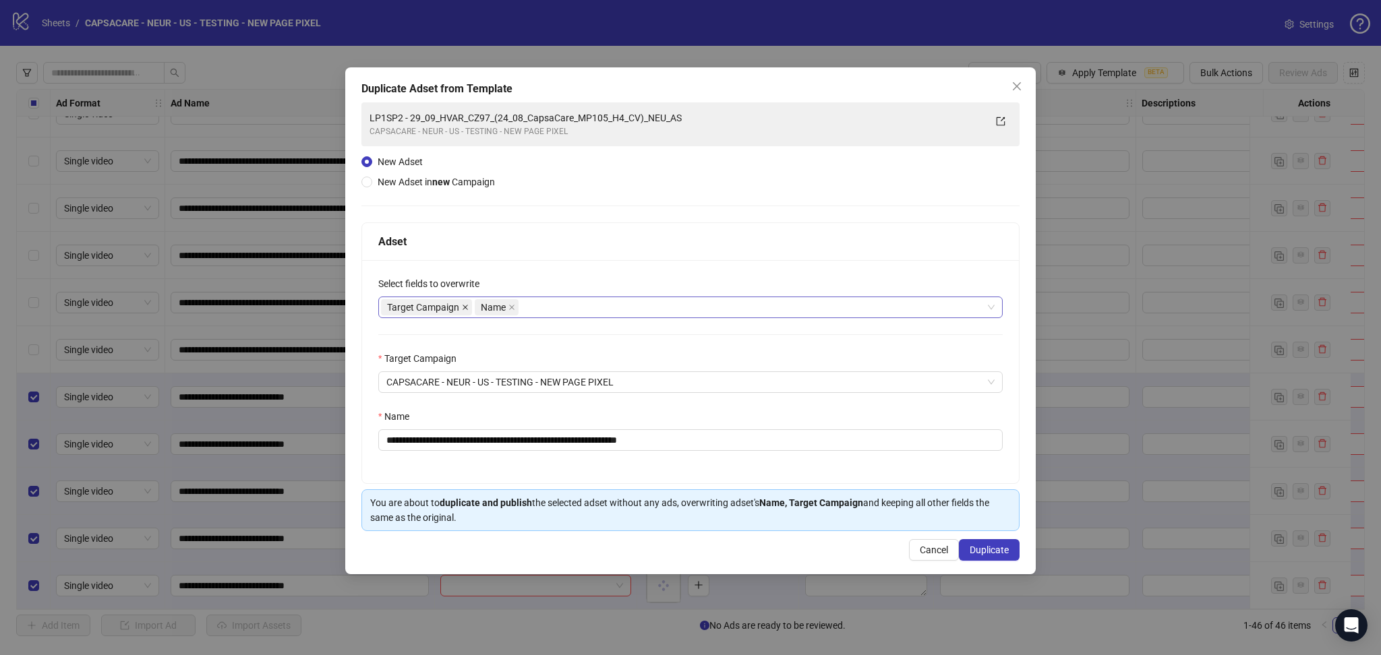
click at [463, 307] on icon "close" at bounding box center [465, 307] width 7 height 7
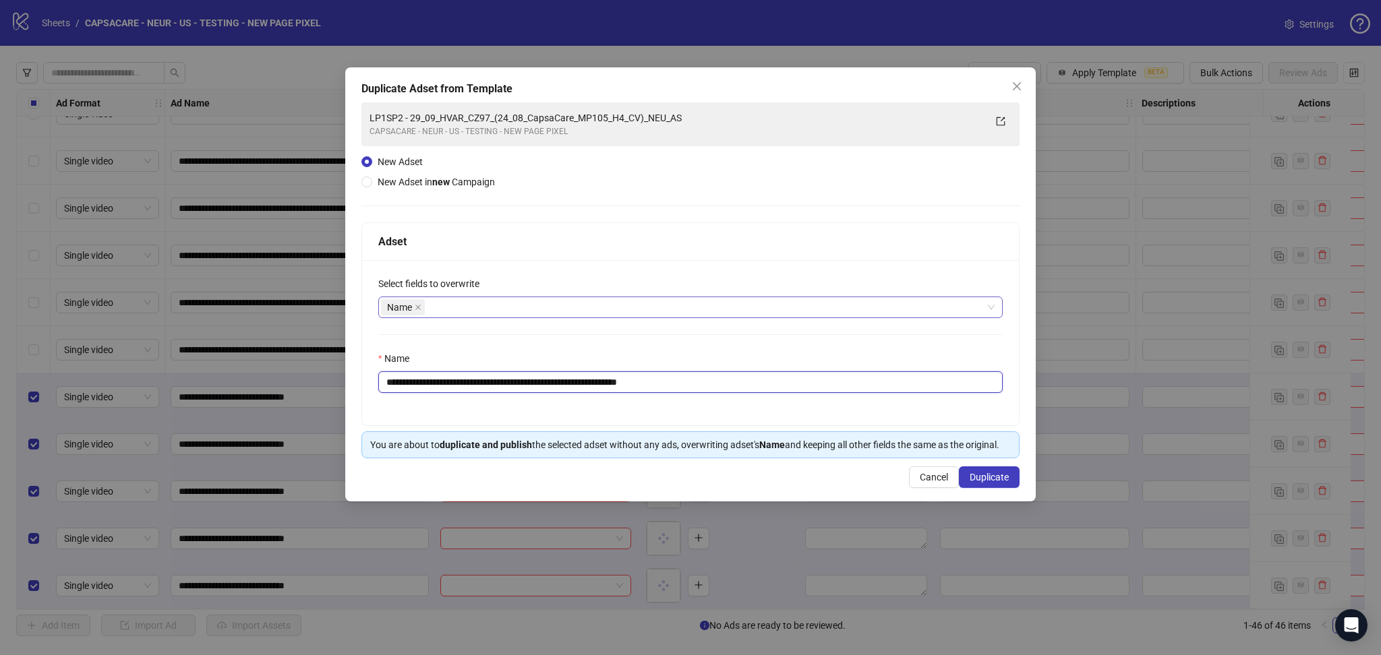
drag, startPoint x: 428, startPoint y: 382, endPoint x: 800, endPoint y: 392, distance: 371.7
click at [797, 392] on input "**********" at bounding box center [690, 383] width 624 height 22
paste input "text"
type input "**********"
click at [980, 476] on span "Duplicate" at bounding box center [989, 477] width 39 height 11
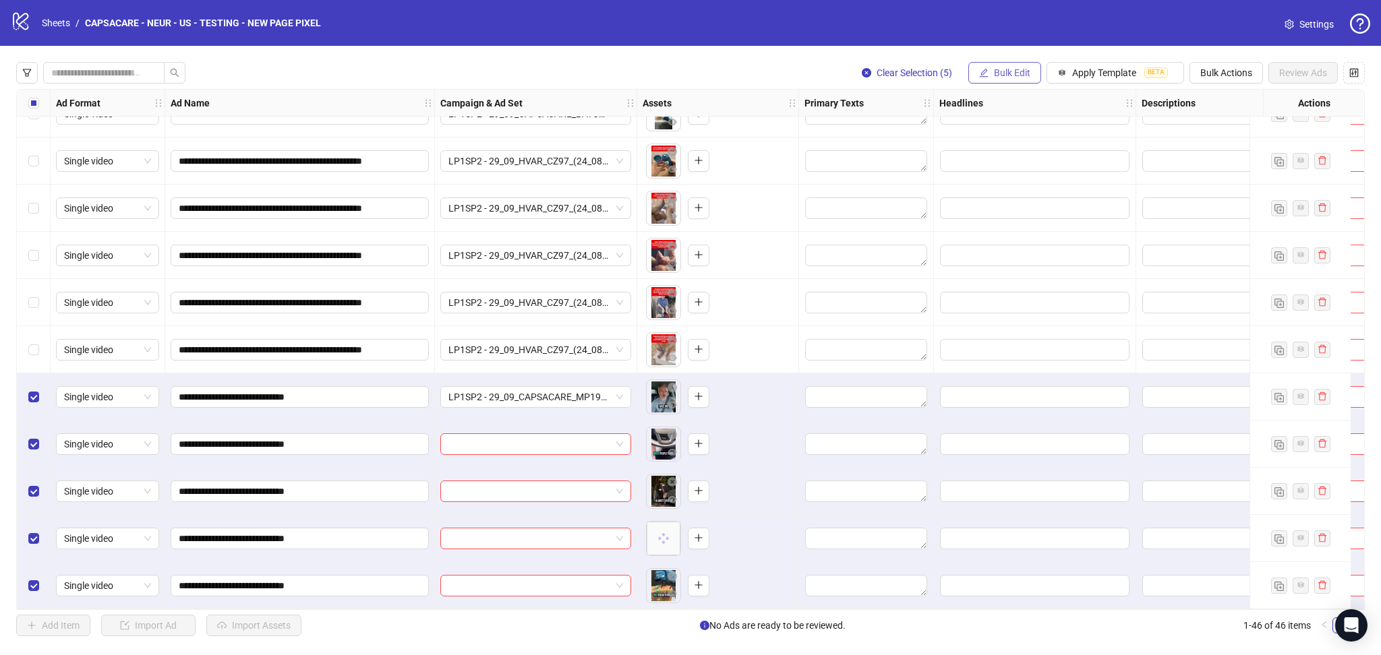
click at [1003, 75] on span "Bulk Edit" at bounding box center [1012, 72] width 36 height 11
click at [1039, 142] on span "Campaign & Ad Set" at bounding box center [1017, 143] width 80 height 15
click at [1093, 167] on icon "check" at bounding box center [1093, 166] width 9 height 7
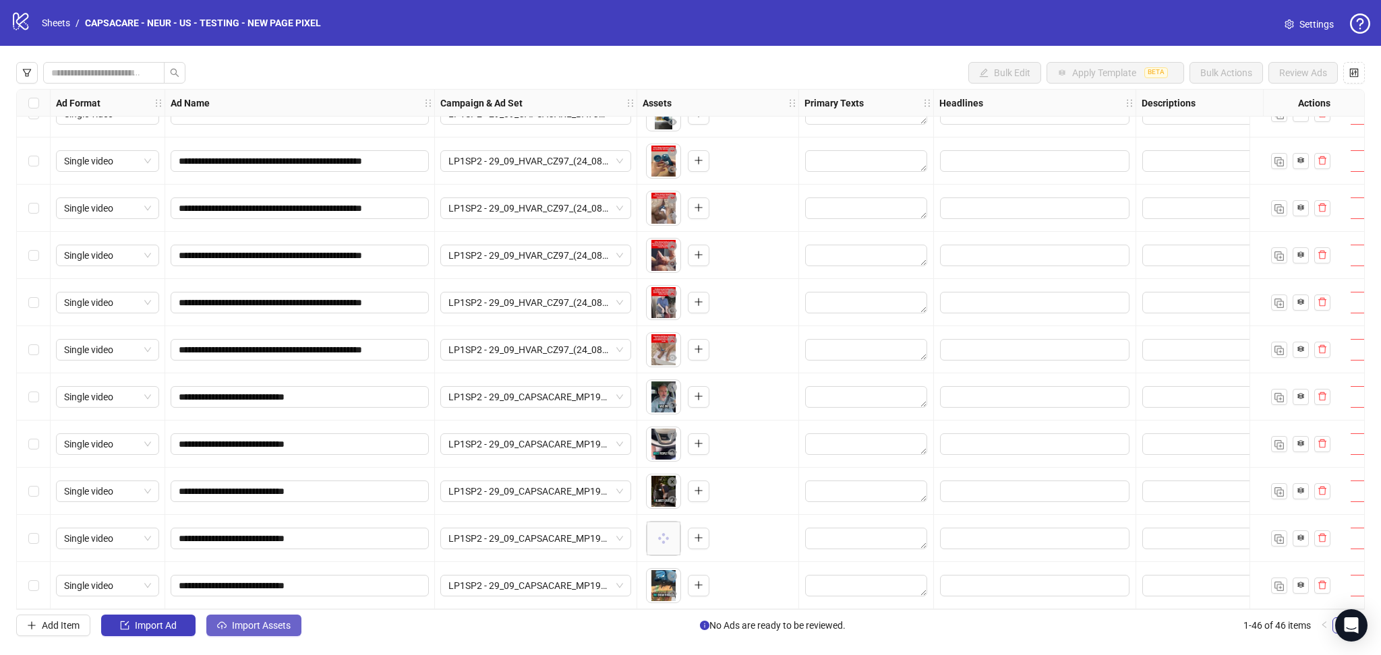
click at [245, 636] on button "Import Assets" at bounding box center [253, 626] width 95 height 22
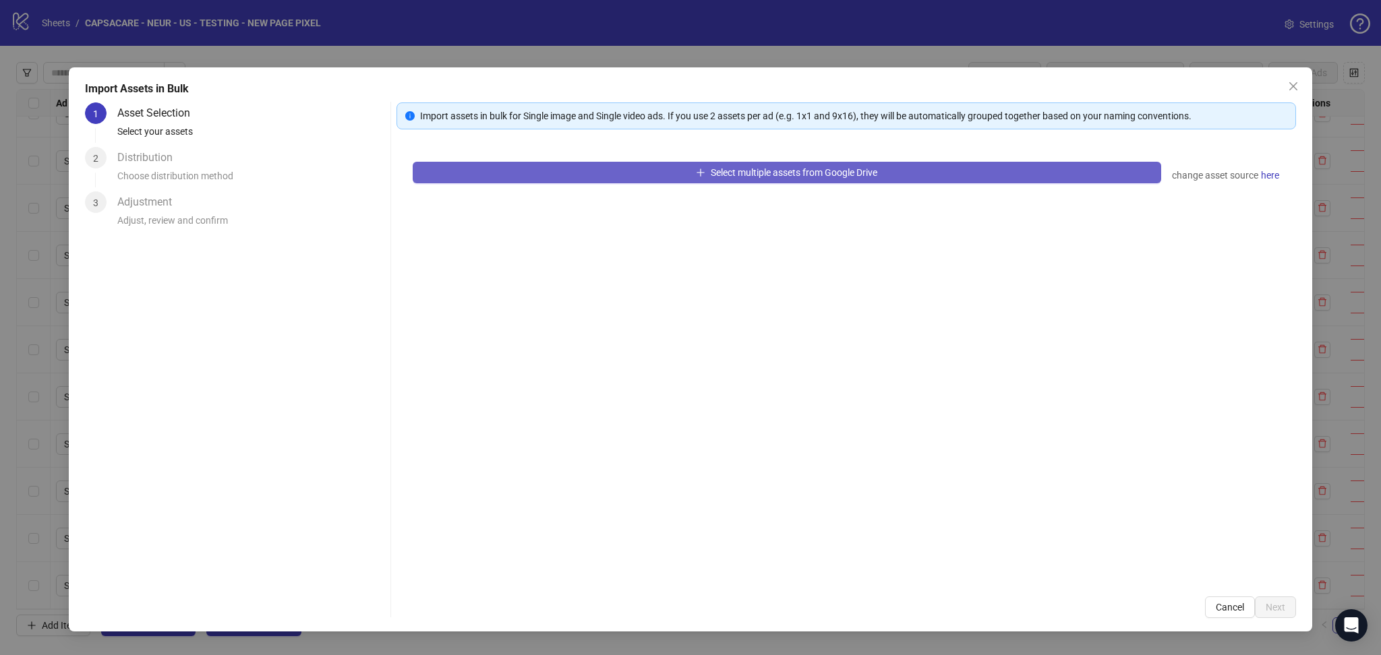
click at [583, 167] on button "Select multiple assets from Google Drive" at bounding box center [787, 173] width 748 height 22
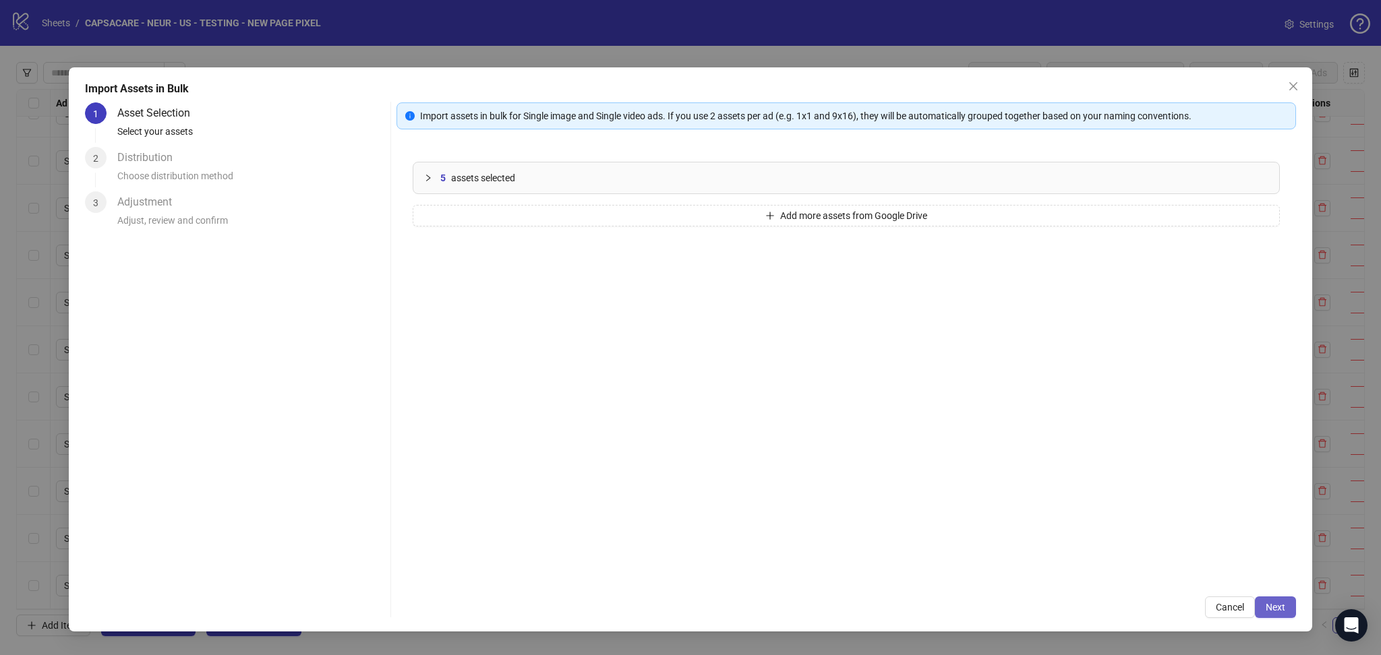
click at [1284, 607] on span "Next" at bounding box center [1276, 607] width 20 height 11
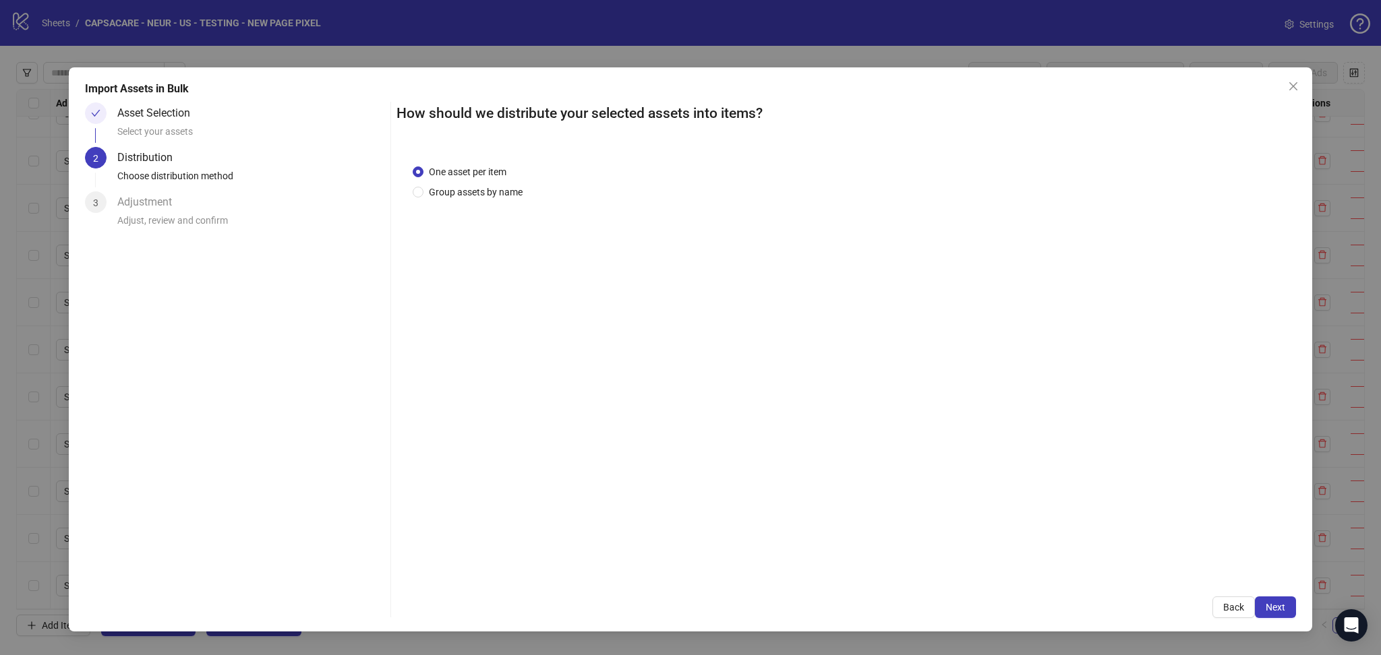
click at [1280, 607] on span "Next" at bounding box center [1276, 607] width 20 height 11
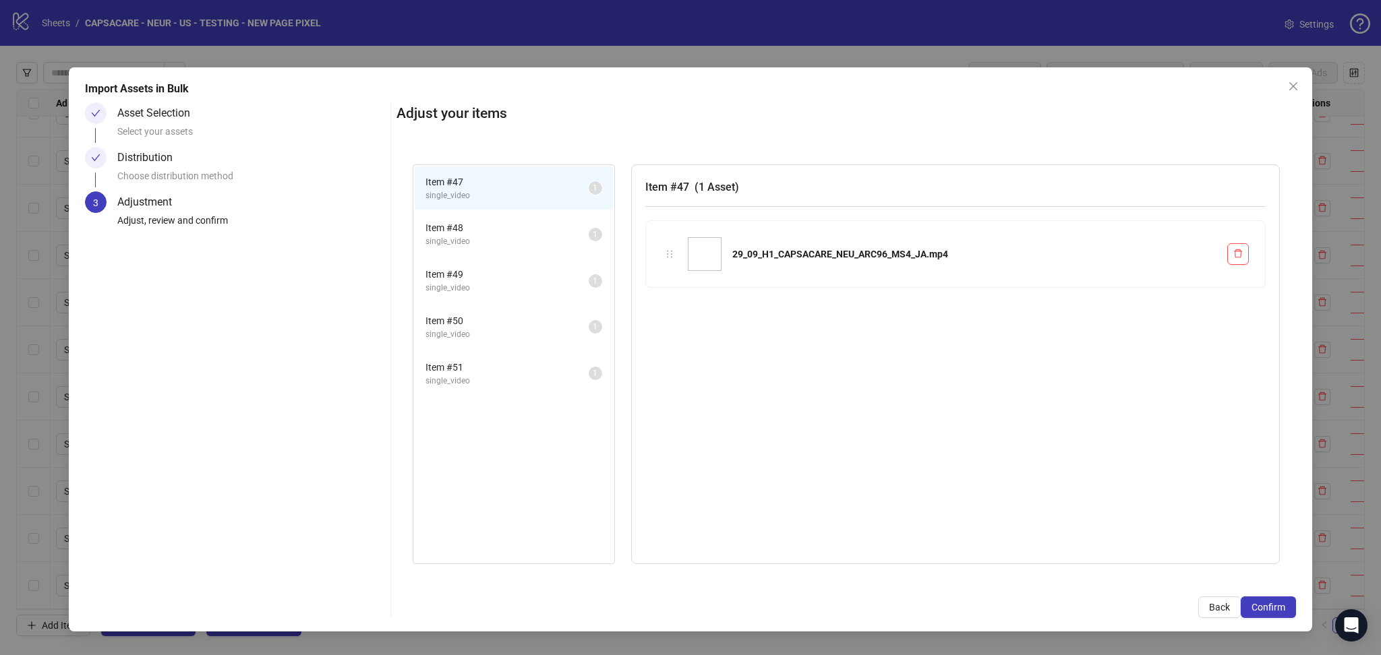
click at [1280, 607] on span "Confirm" at bounding box center [1268, 607] width 34 height 11
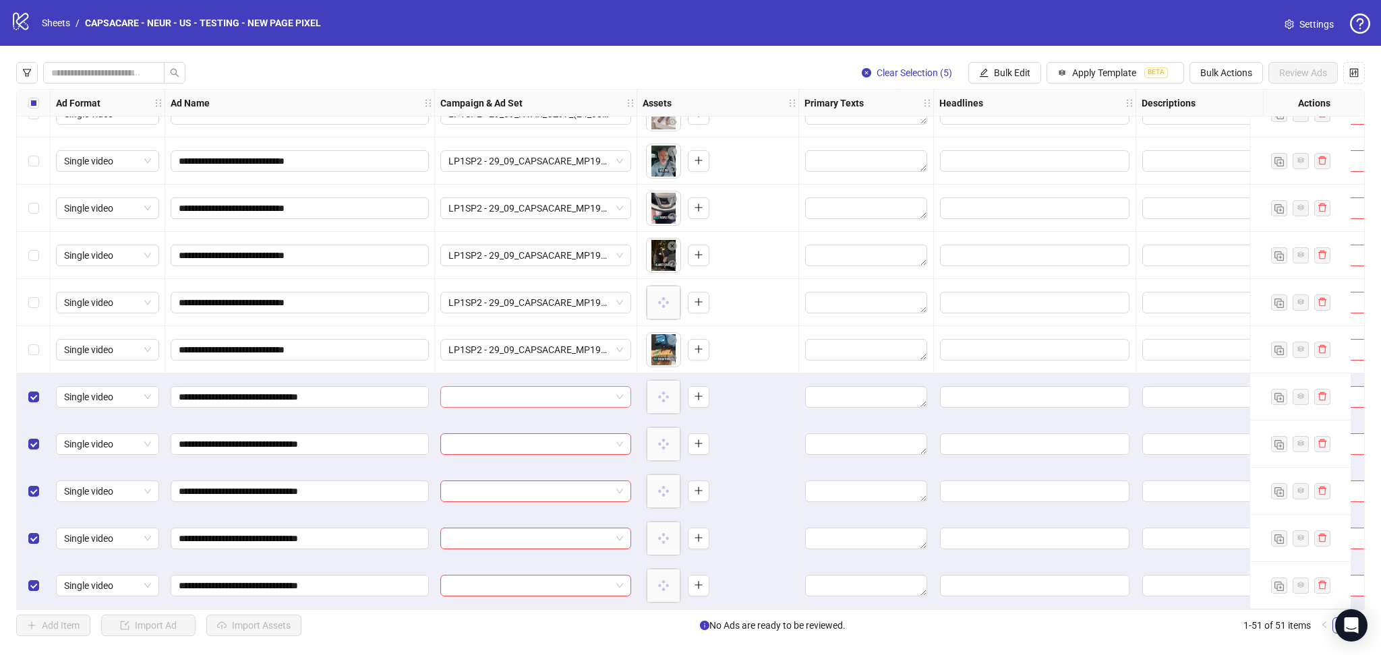
click at [503, 392] on input "search" at bounding box center [529, 397] width 162 height 20
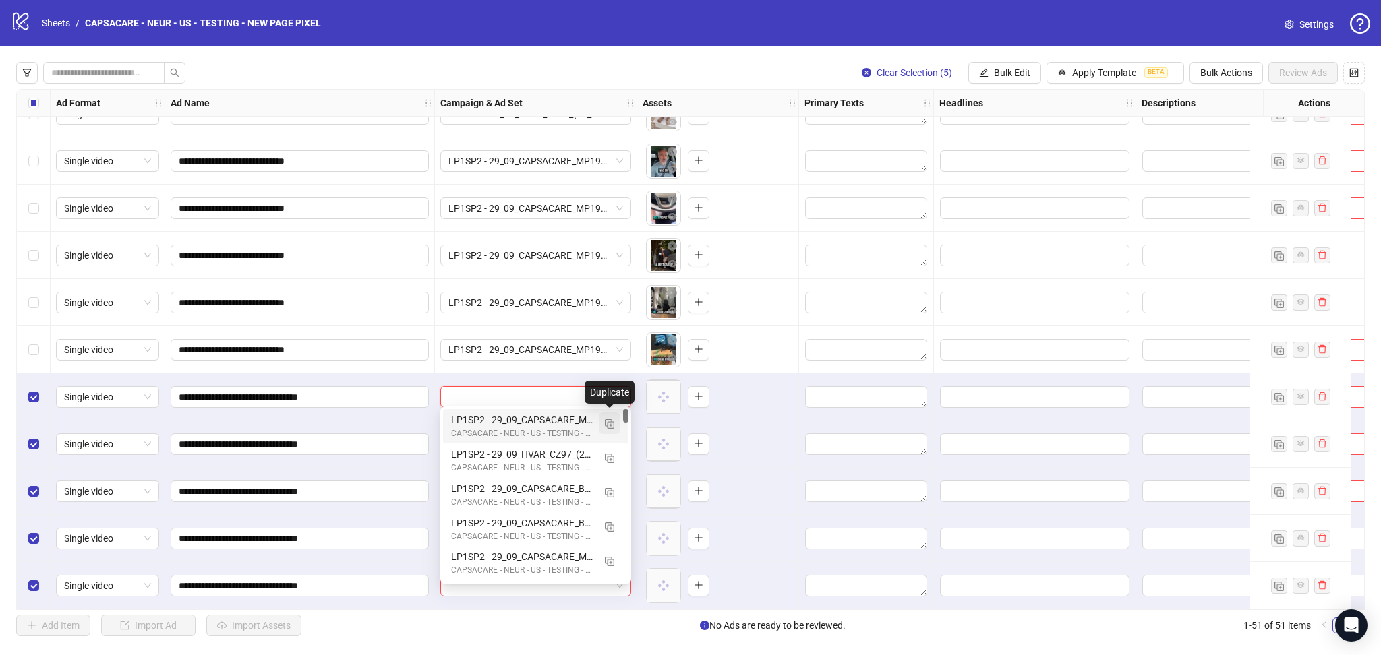
click at [610, 423] on img "button" at bounding box center [609, 423] width 9 height 9
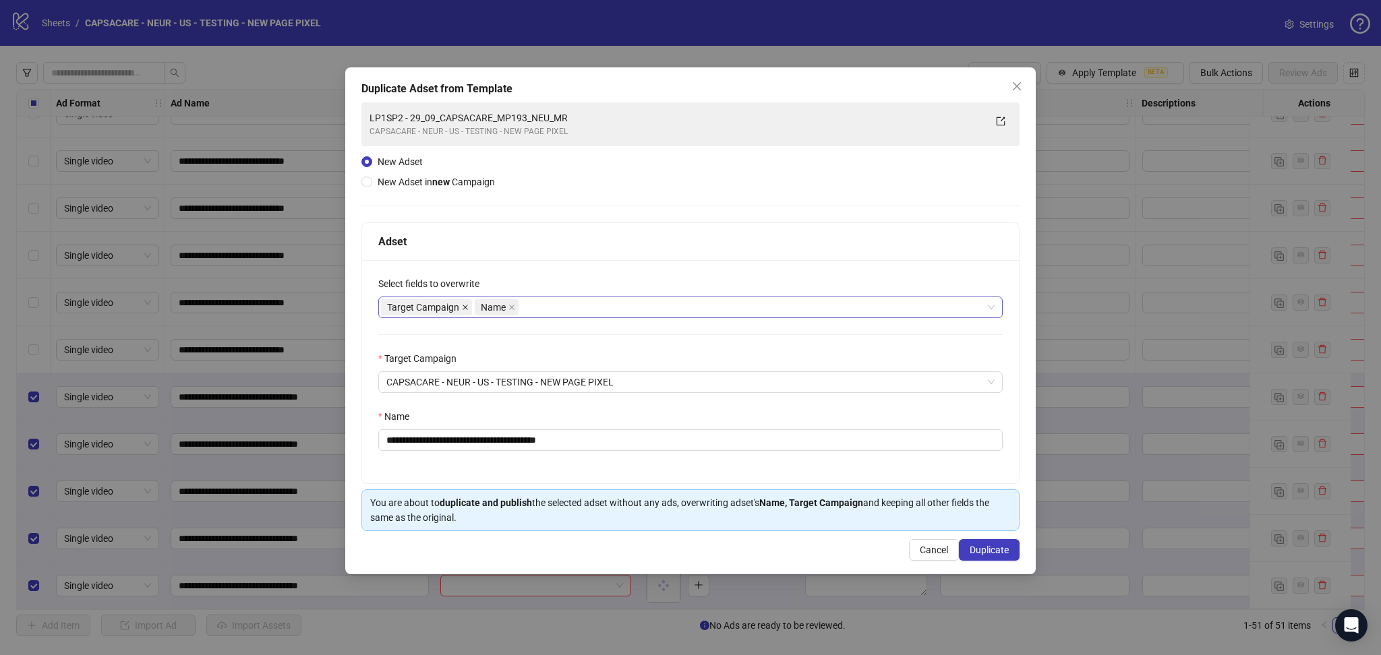
click at [467, 305] on icon "close" at bounding box center [465, 307] width 5 height 5
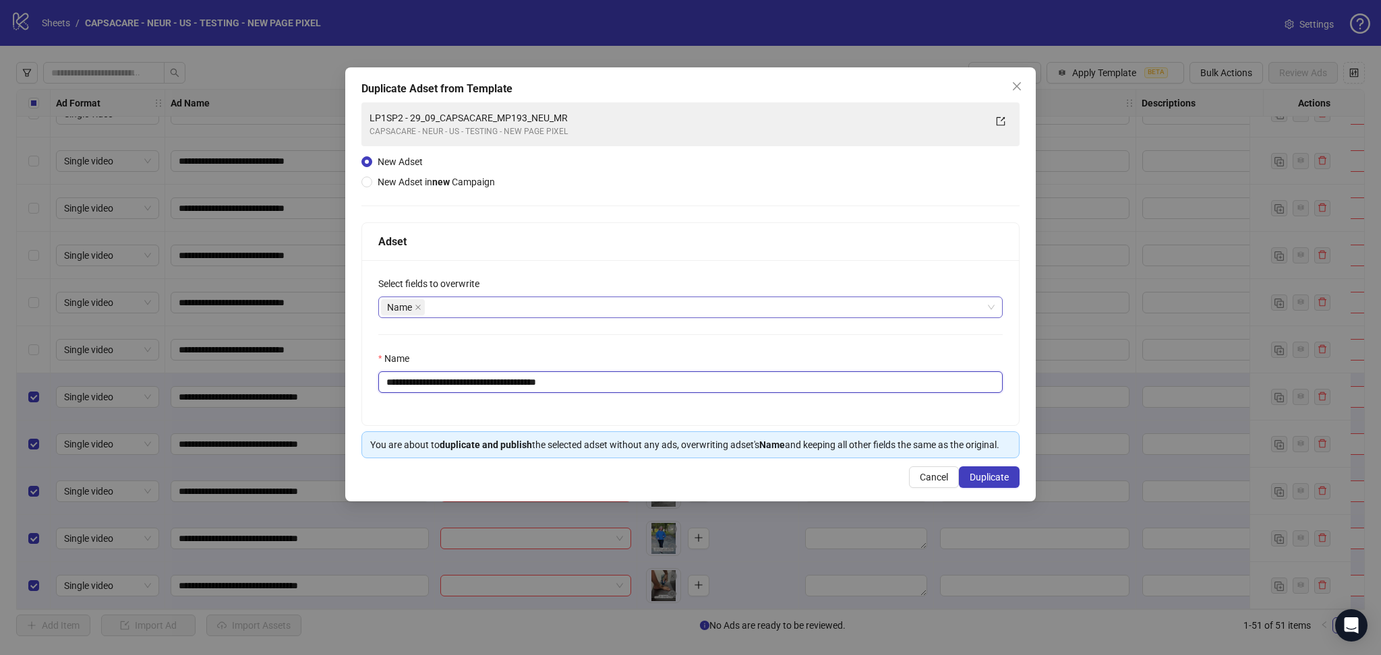
drag, startPoint x: 427, startPoint y: 381, endPoint x: 746, endPoint y: 401, distance: 318.9
click at [746, 401] on div "**********" at bounding box center [690, 342] width 657 height 165
paste input "text"
type input "**********"
click at [989, 477] on span "Duplicate" at bounding box center [989, 477] width 39 height 11
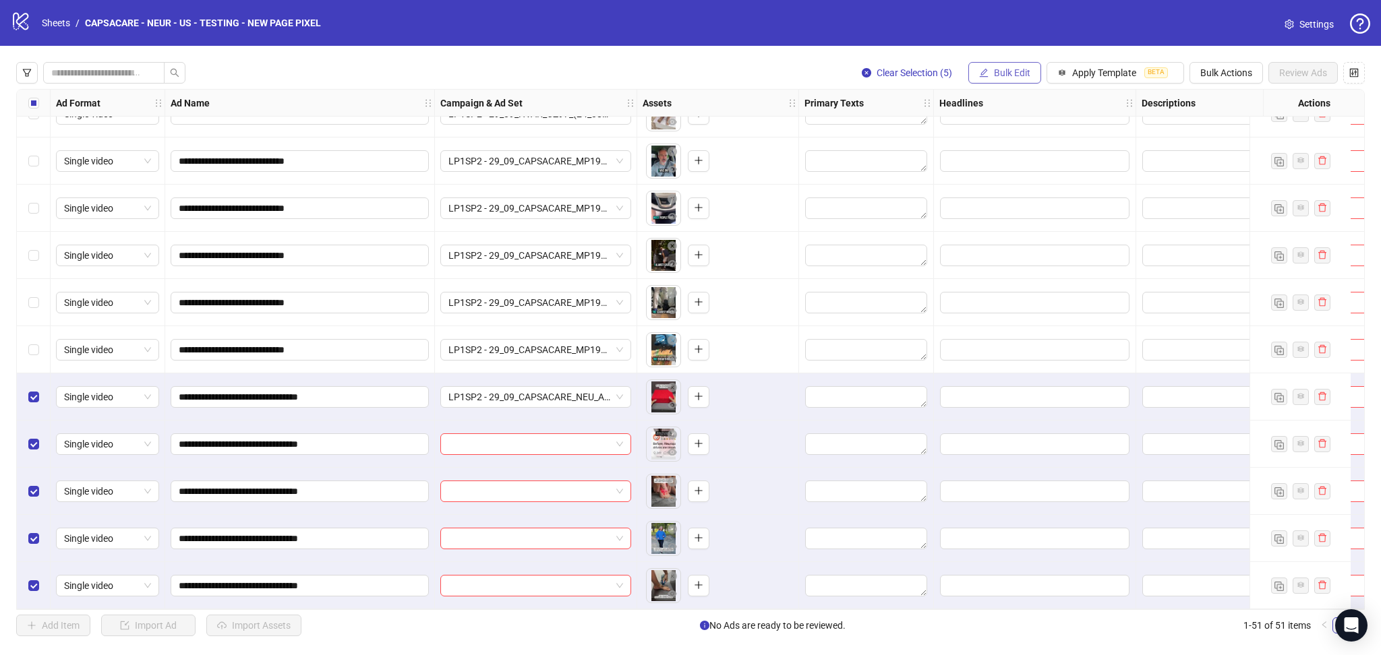
click at [997, 77] on span "Bulk Edit" at bounding box center [1012, 72] width 36 height 11
click at [1040, 142] on span "Campaign & Ad Set" at bounding box center [1017, 143] width 80 height 15
click at [1099, 168] on button "submit" at bounding box center [1093, 166] width 16 height 16
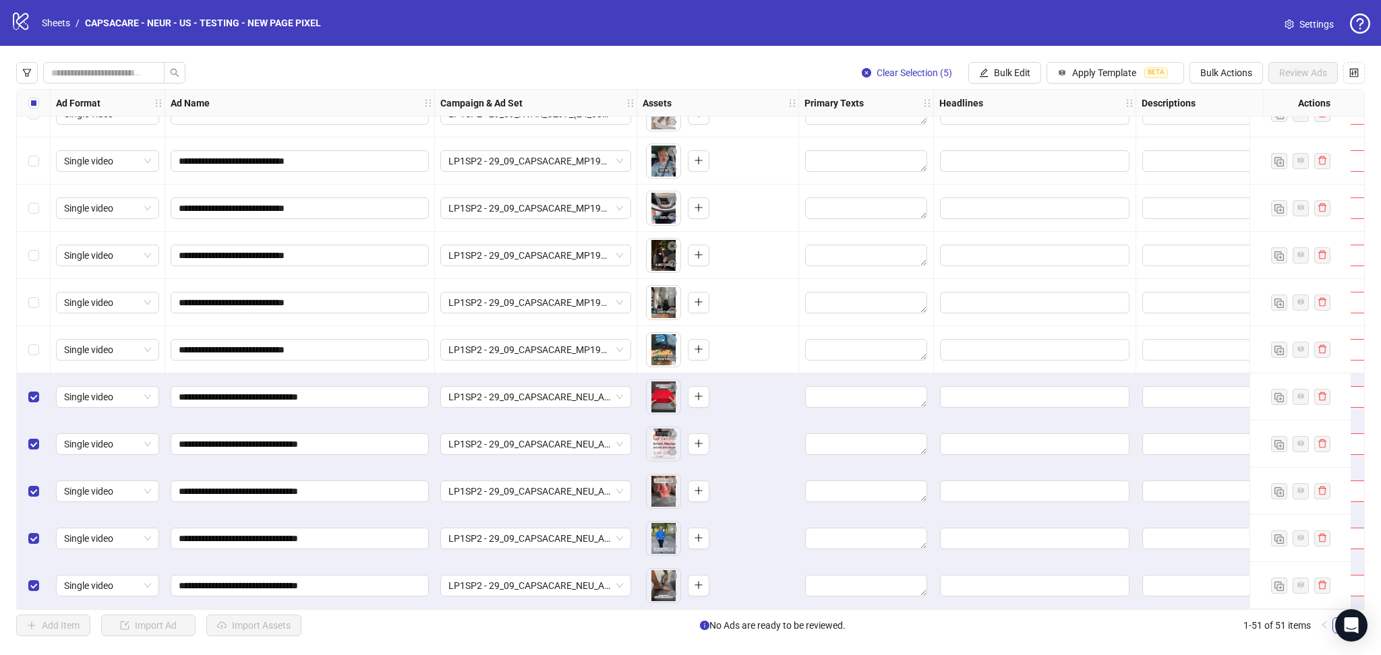
click at [33, 95] on div "Select all rows" at bounding box center [34, 103] width 34 height 27
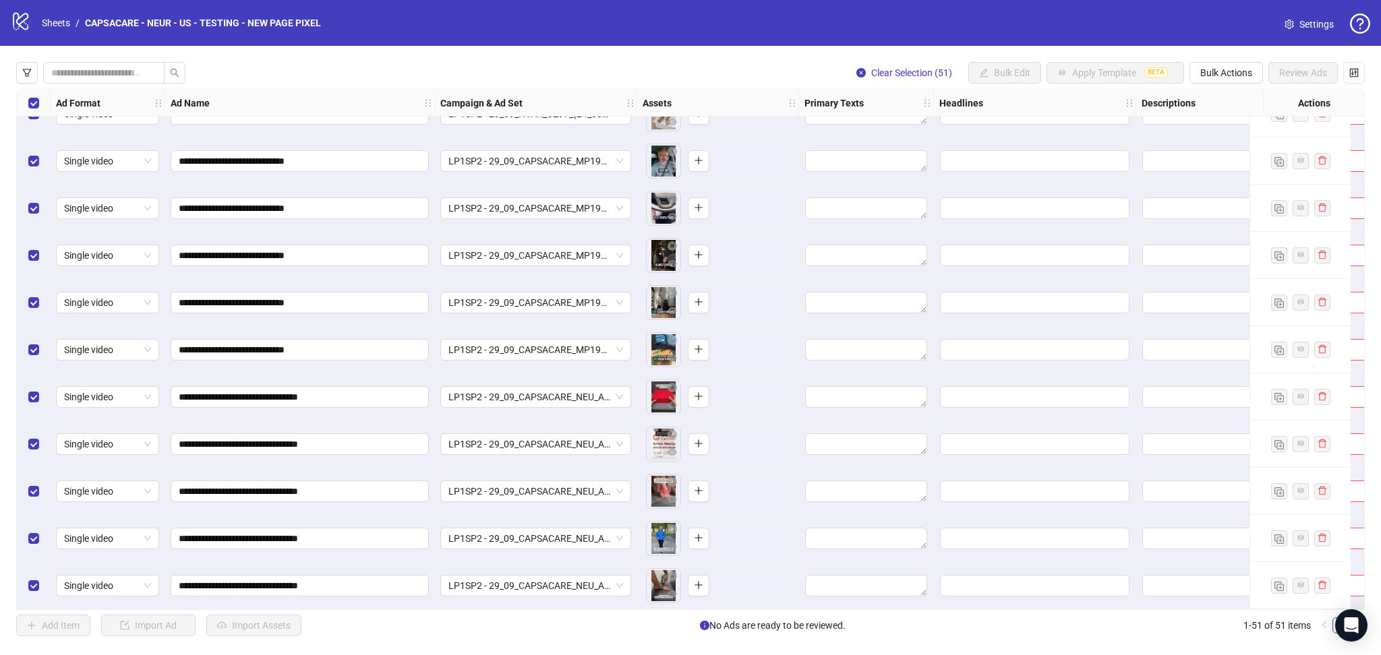
click at [33, 95] on div "Select all rows" at bounding box center [34, 103] width 34 height 27
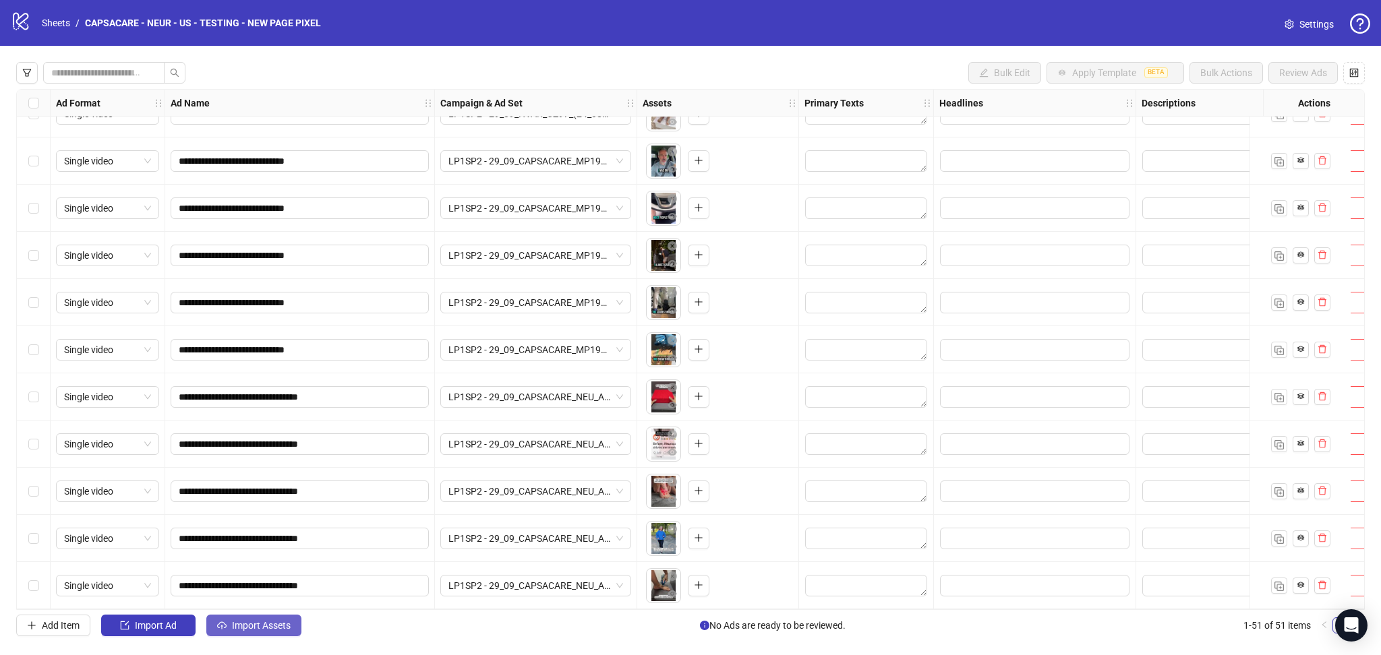
click at [263, 618] on button "Import Assets" at bounding box center [253, 626] width 95 height 22
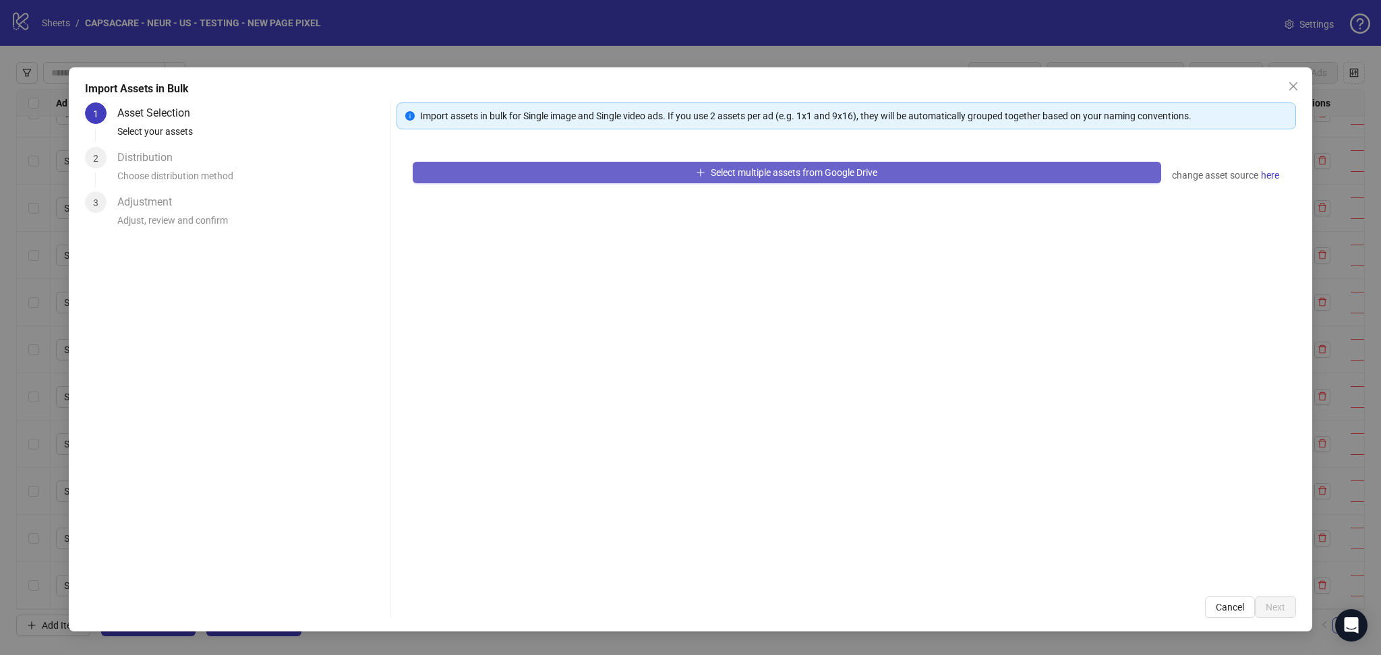
click at [554, 177] on button "Select multiple assets from Google Drive" at bounding box center [787, 173] width 748 height 22
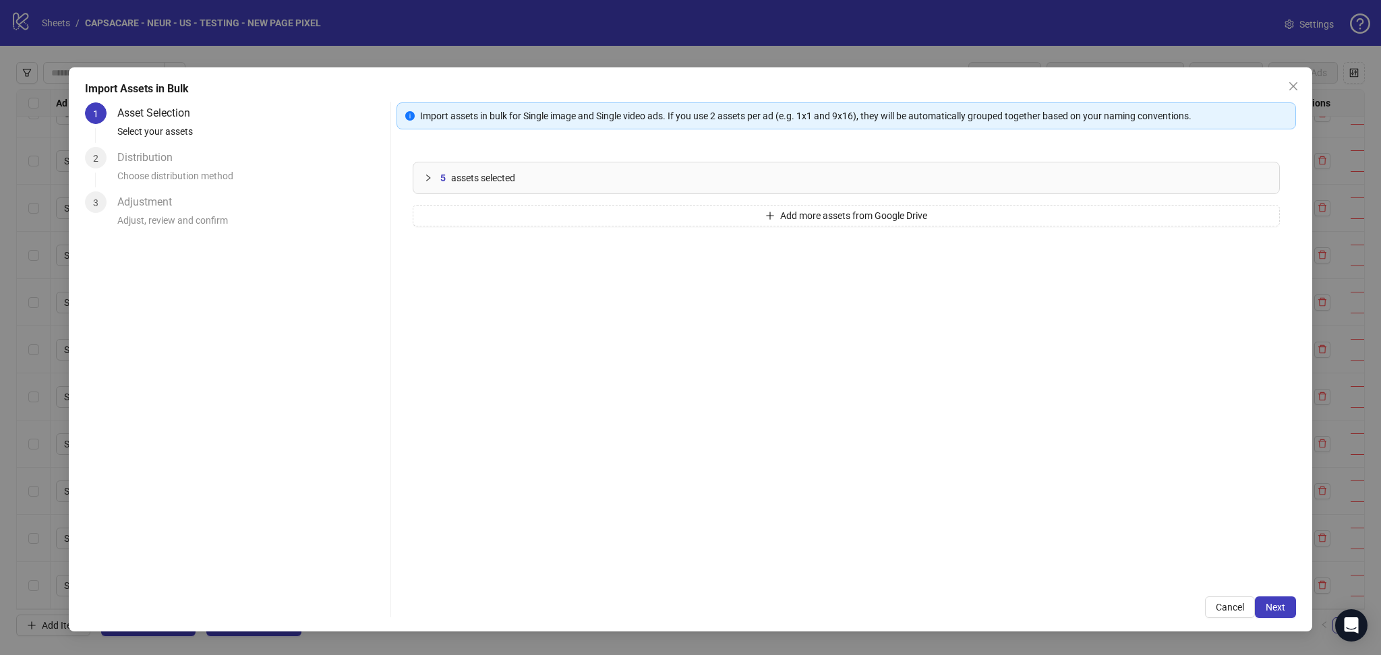
click at [1276, 594] on div "Import assets in bulk for Single image and Single video ads. If you use 2 asset…" at bounding box center [845, 360] width 899 height 516
click at [1286, 604] on button "Next" at bounding box center [1275, 608] width 41 height 22
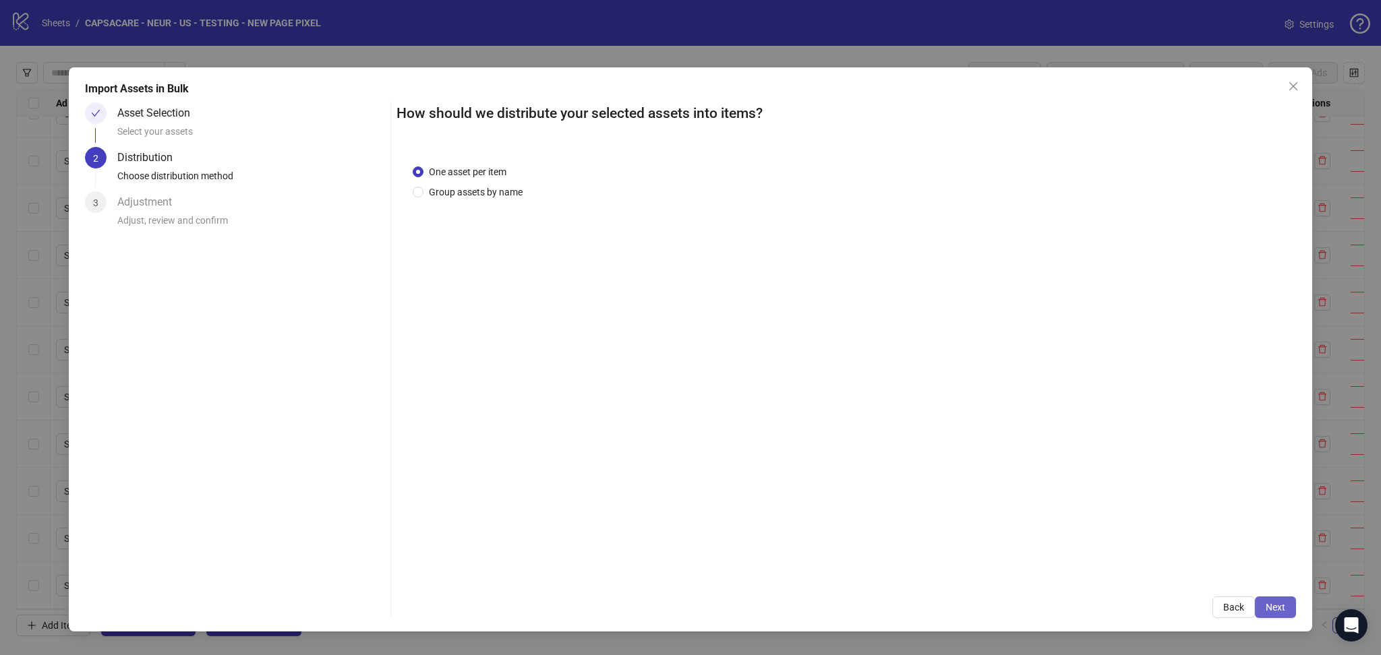
click at [1282, 610] on span "Next" at bounding box center [1276, 607] width 20 height 11
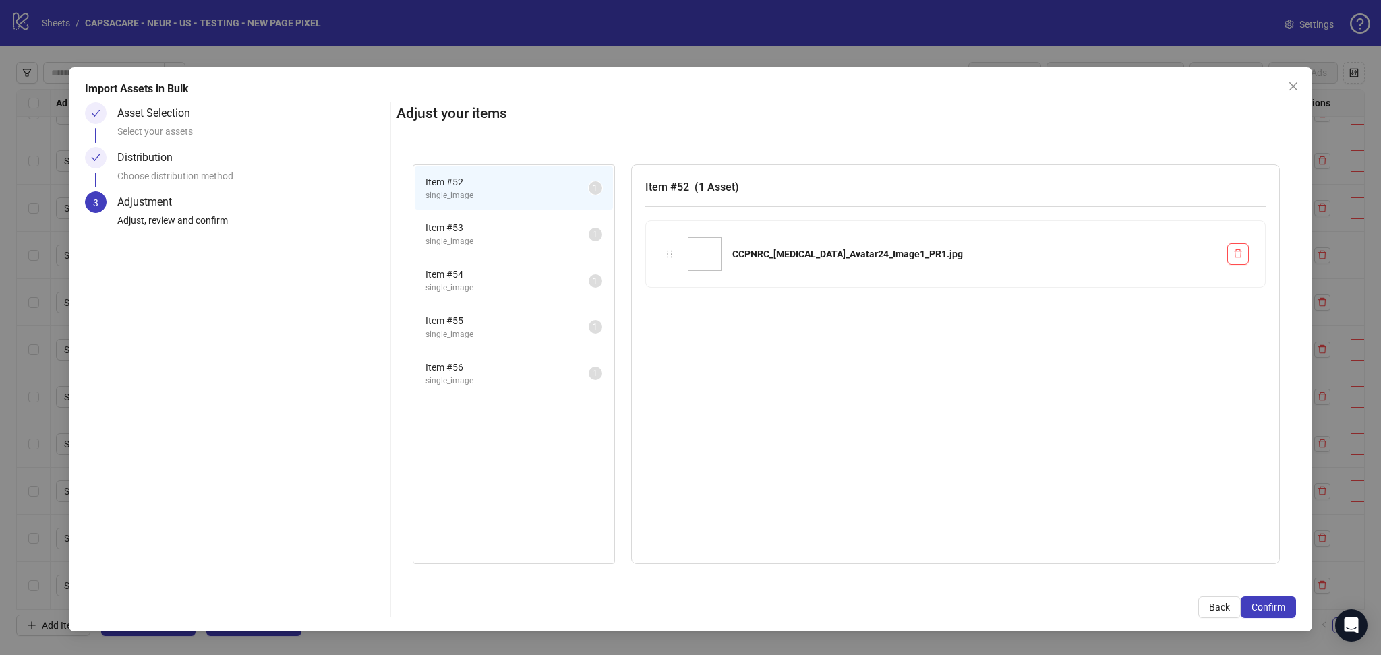
click at [1282, 610] on span "Confirm" at bounding box center [1268, 607] width 34 height 11
click at [1292, 86] on div "Import Assets in Bulk Asset Selection Select your assets Distribution Choose di…" at bounding box center [690, 327] width 1381 height 655
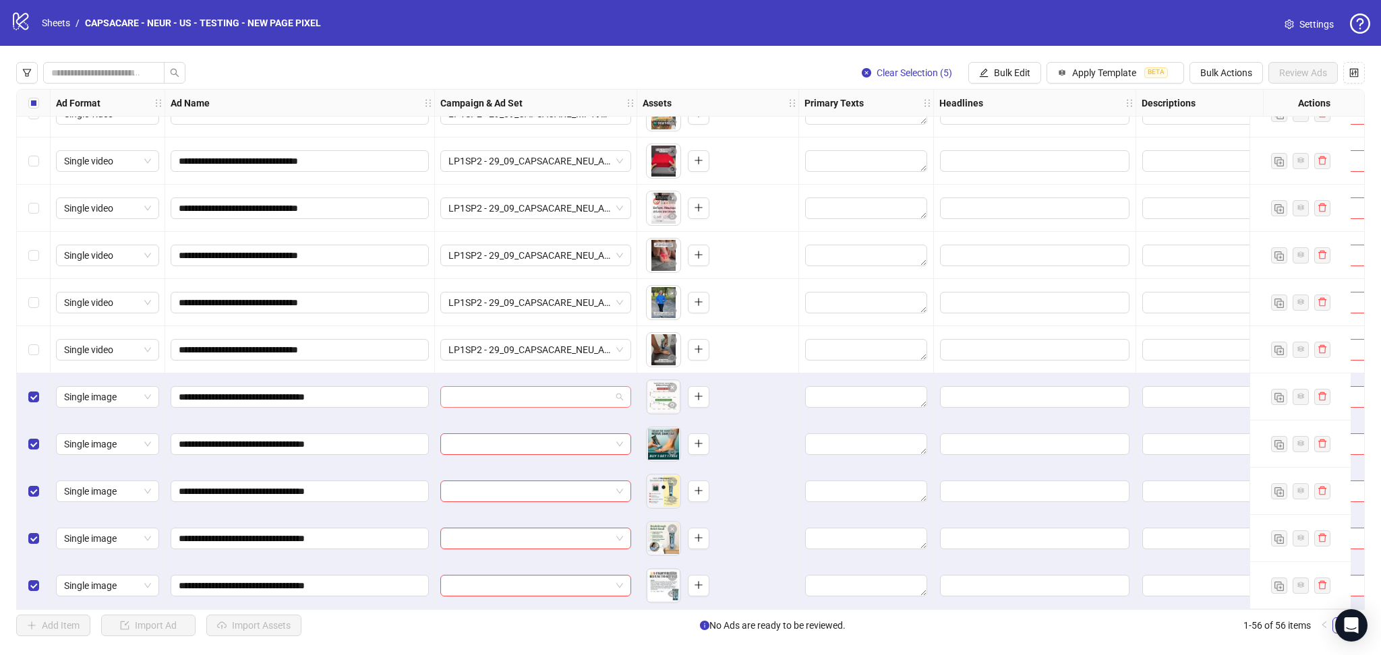
drag, startPoint x: 498, startPoint y: 383, endPoint x: 505, endPoint y: 384, distance: 7.4
click at [498, 387] on input "search" at bounding box center [529, 397] width 162 height 20
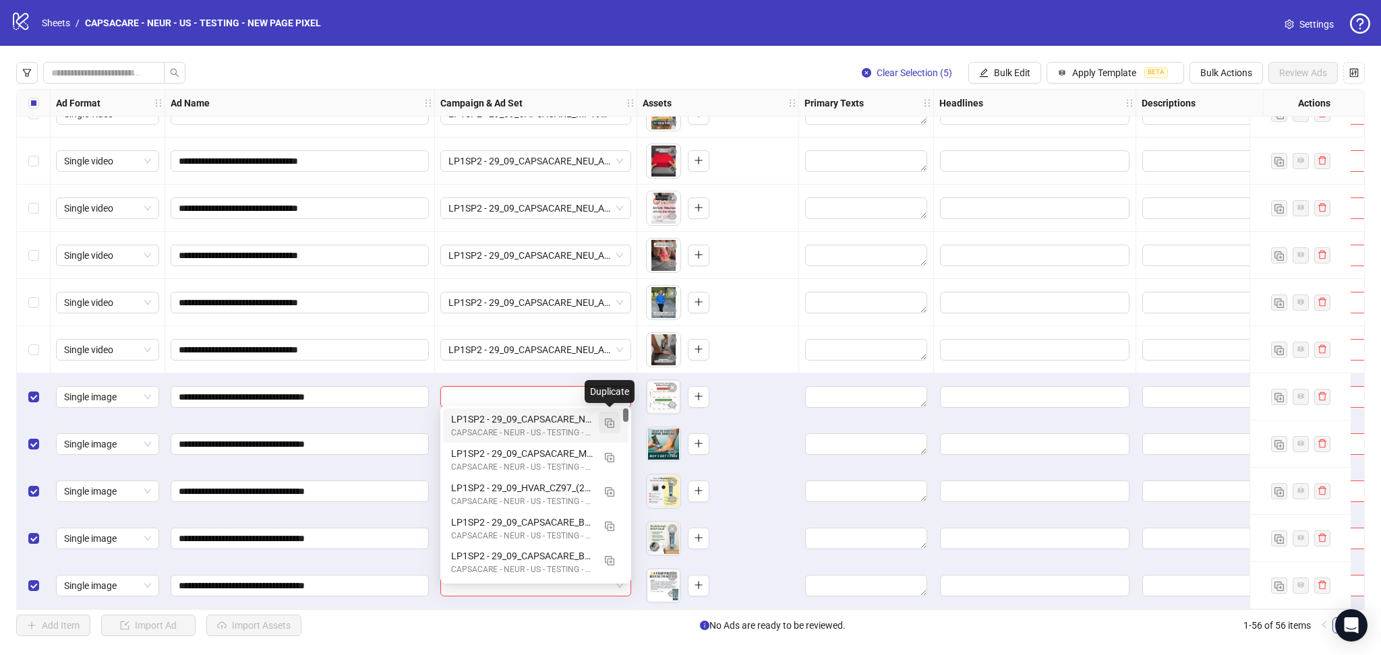
click at [615, 420] on button "button" at bounding box center [610, 423] width 22 height 22
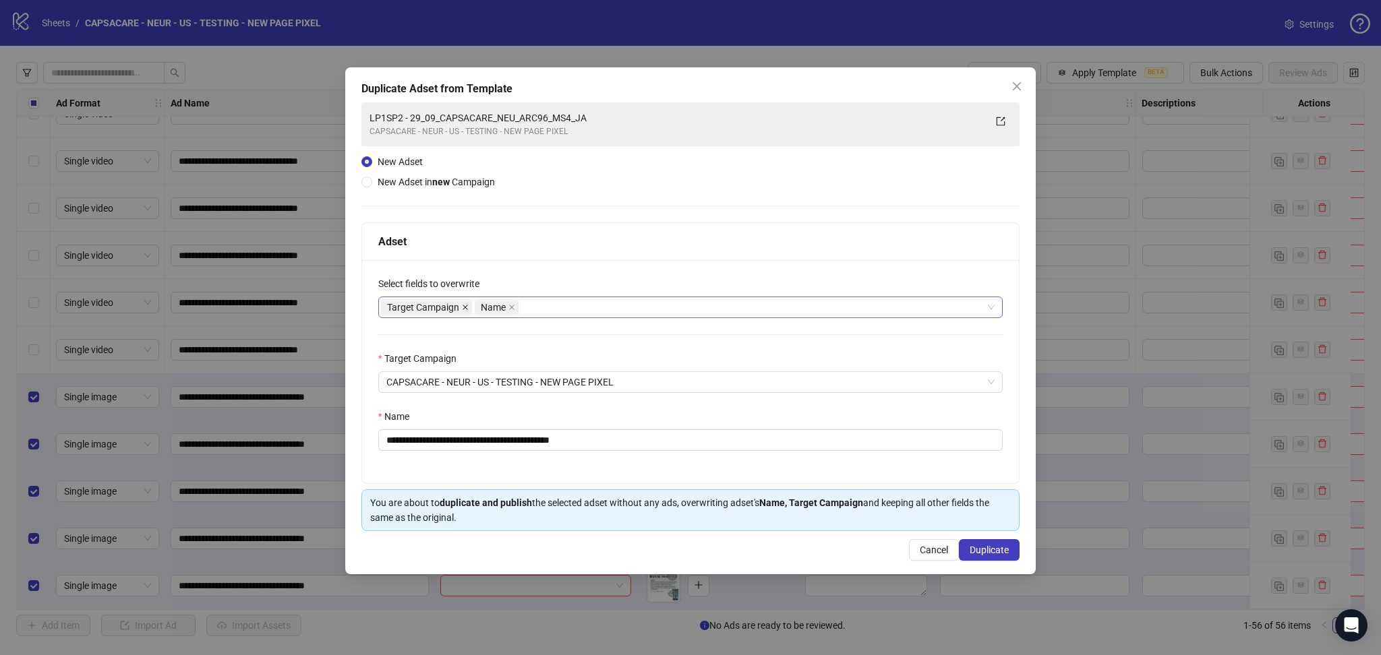
click at [467, 306] on icon "close" at bounding box center [465, 307] width 7 height 7
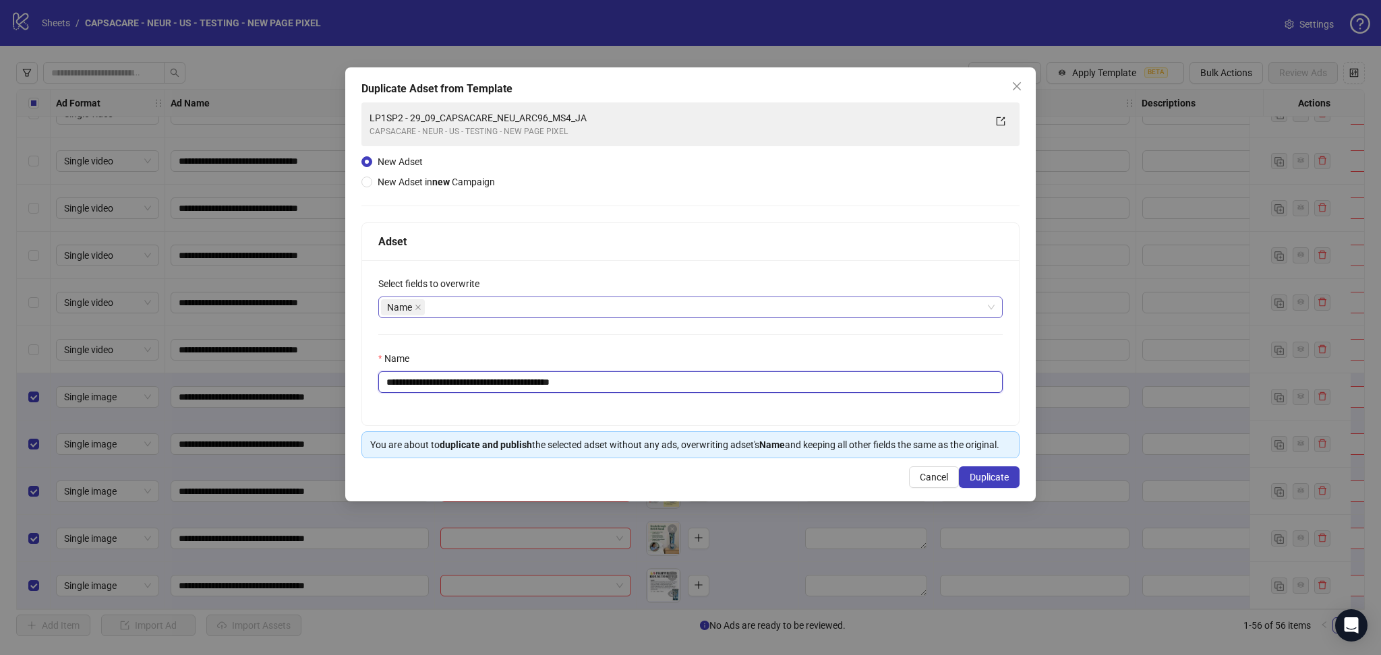
drag, startPoint x: 438, startPoint y: 388, endPoint x: 759, endPoint y: 410, distance: 322.3
click at [756, 408] on div "**********" at bounding box center [690, 342] width 657 height 165
paste input "text"
type input "**********"
click at [1006, 479] on span "Duplicate" at bounding box center [989, 477] width 39 height 11
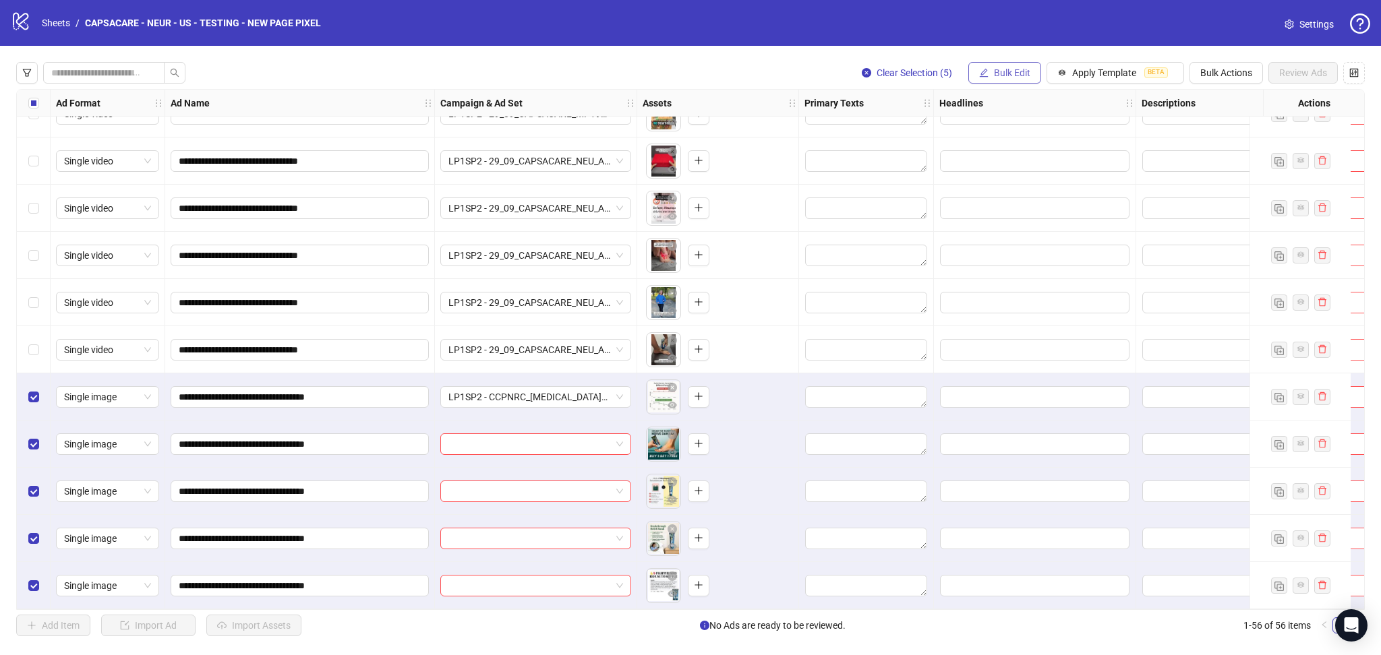
click at [1009, 78] on span "Bulk Edit" at bounding box center [1012, 72] width 36 height 11
click at [1028, 142] on span "Campaign & Ad Set" at bounding box center [1017, 143] width 80 height 15
click at [1094, 165] on icon "check" at bounding box center [1092, 166] width 9 height 9
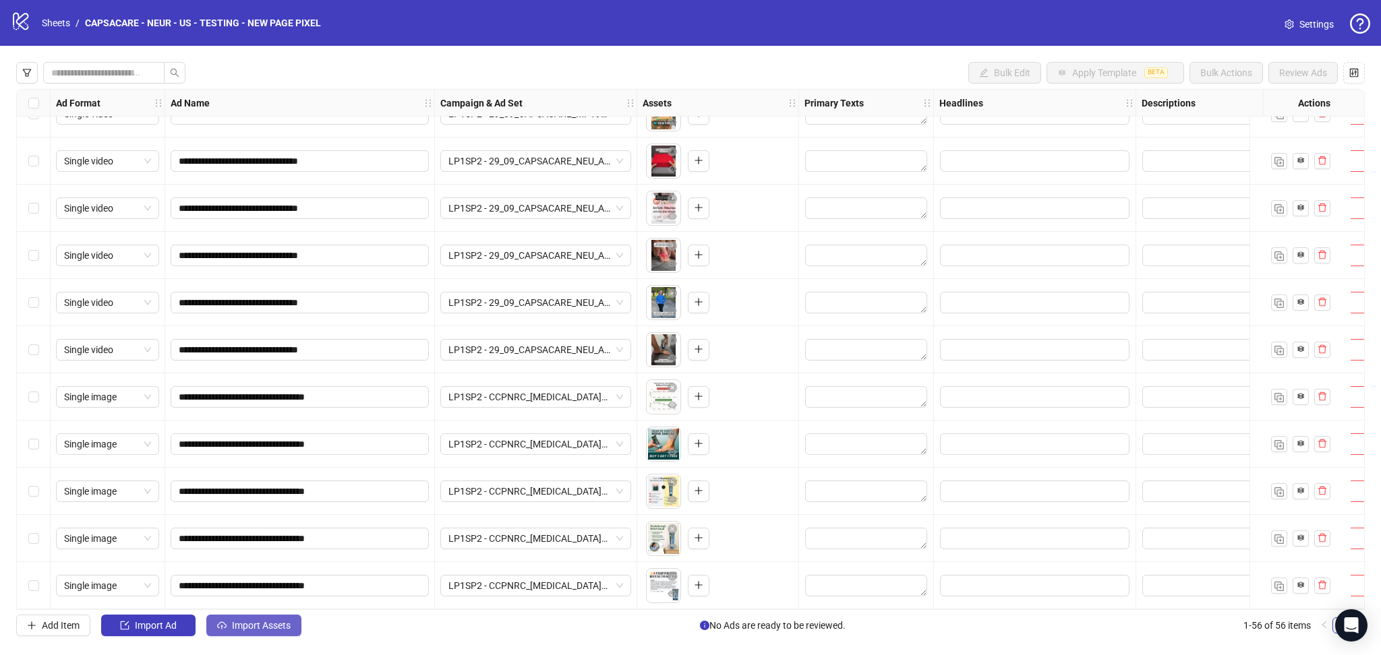
click at [239, 626] on span "Import Assets" at bounding box center [261, 625] width 59 height 11
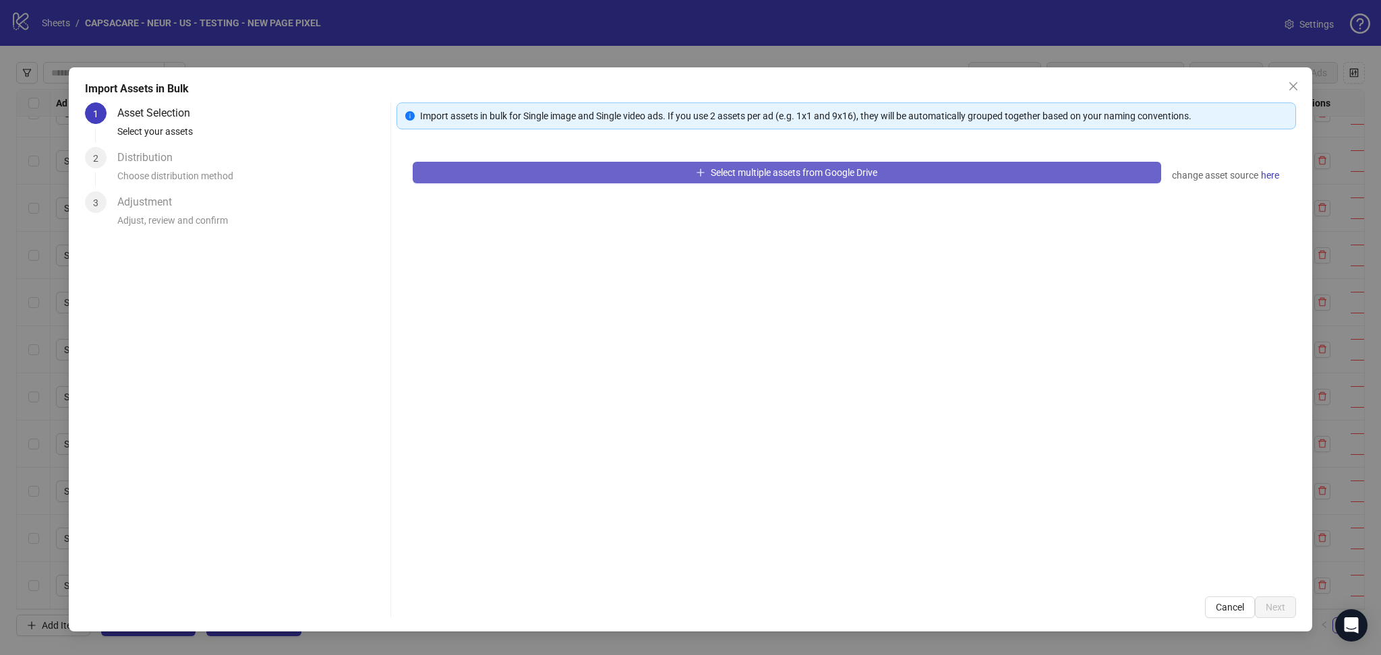
click at [591, 175] on button "Select multiple assets from Google Drive" at bounding box center [787, 173] width 748 height 22
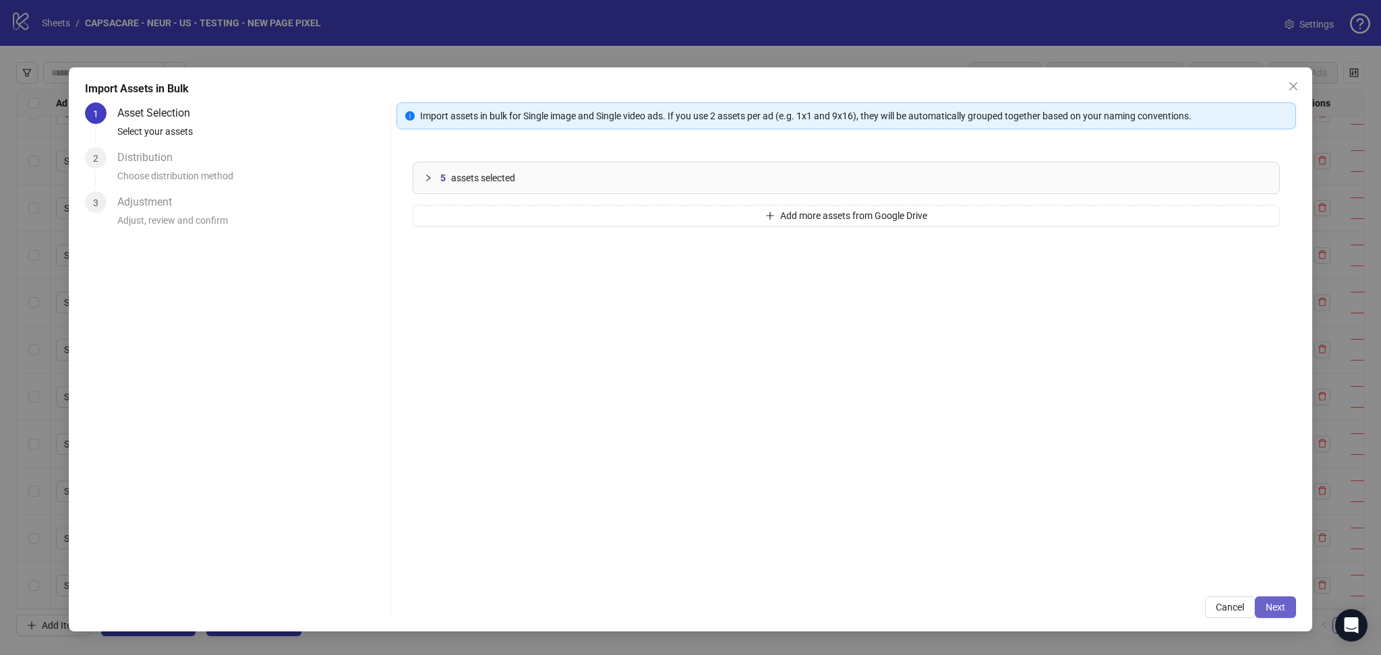
click at [1290, 614] on button "Next" at bounding box center [1275, 608] width 41 height 22
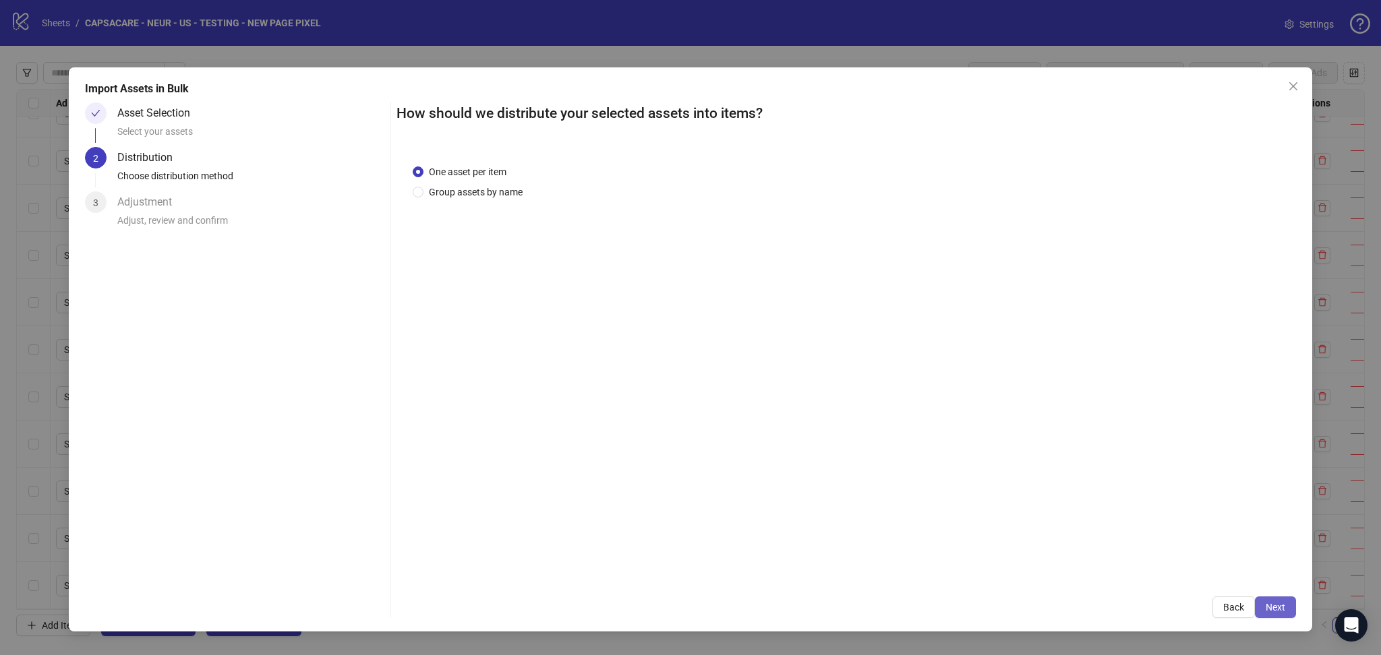
click at [1274, 607] on span "Next" at bounding box center [1276, 607] width 20 height 11
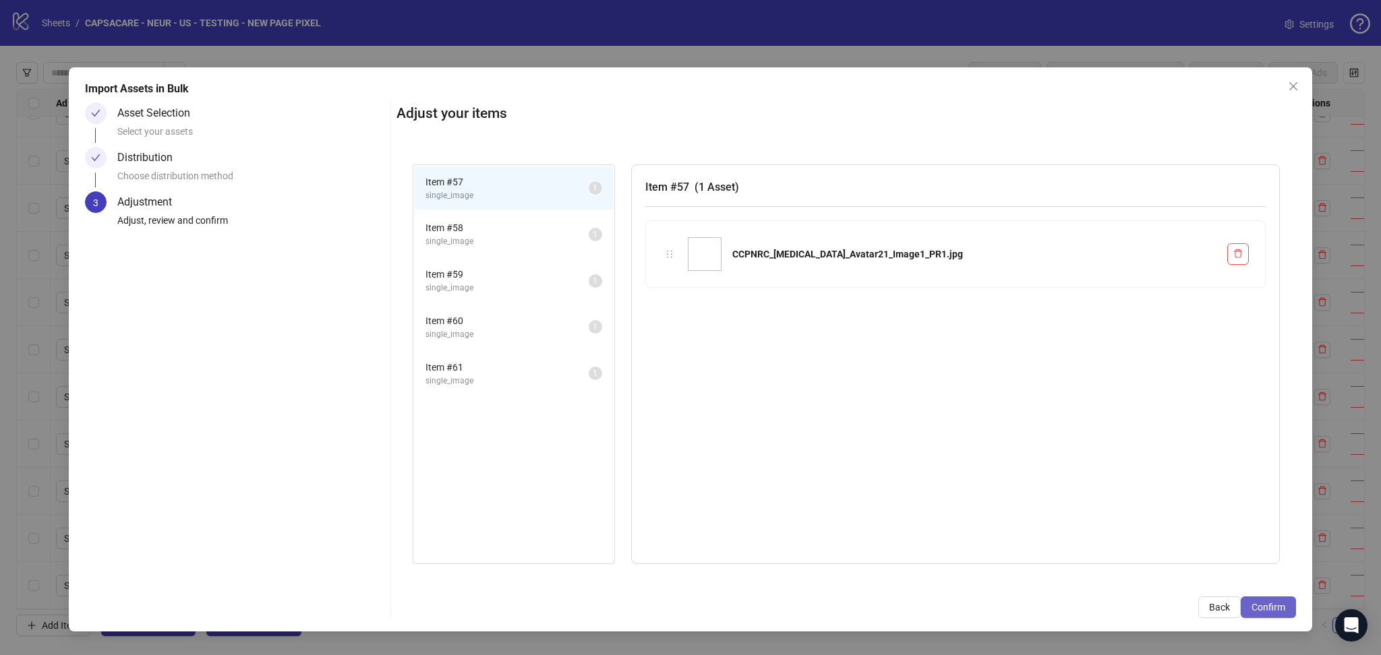
click at [1282, 616] on button "Confirm" at bounding box center [1268, 608] width 55 height 22
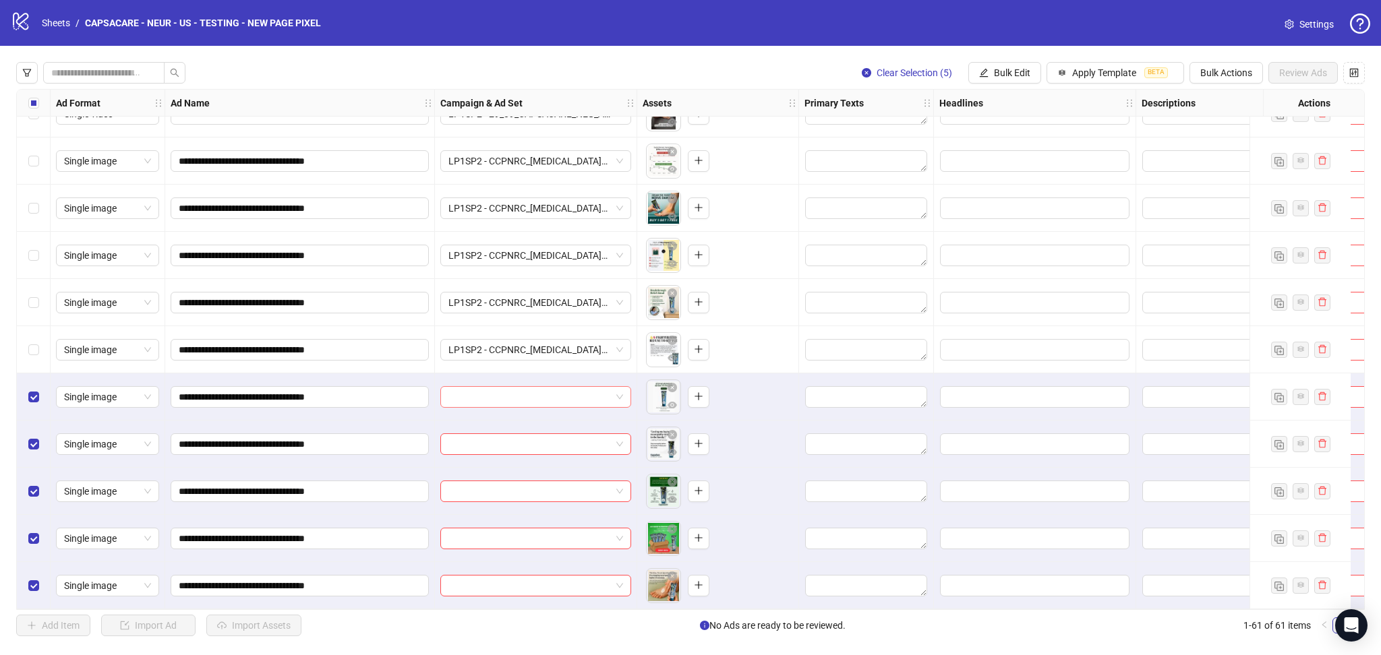
click at [496, 388] on input "search" at bounding box center [529, 397] width 162 height 20
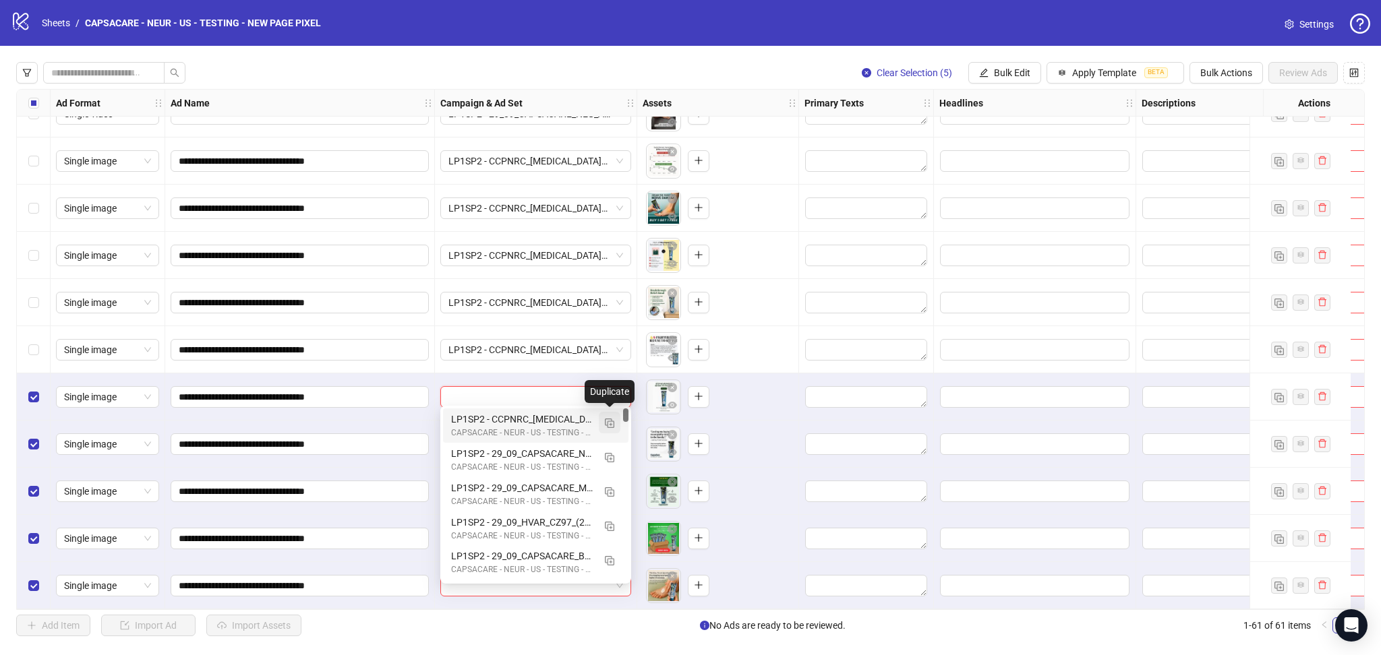
click at [608, 419] on img "button" at bounding box center [609, 423] width 9 height 9
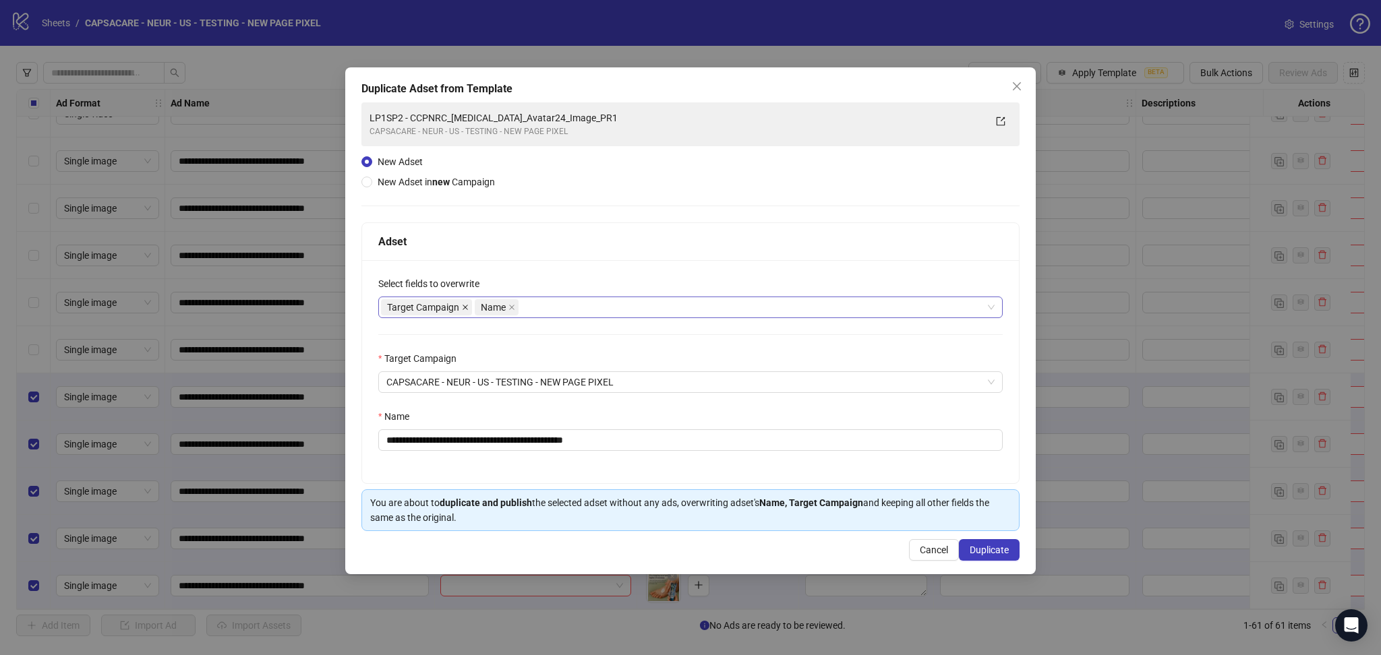
click at [463, 306] on icon "close" at bounding box center [465, 307] width 7 height 7
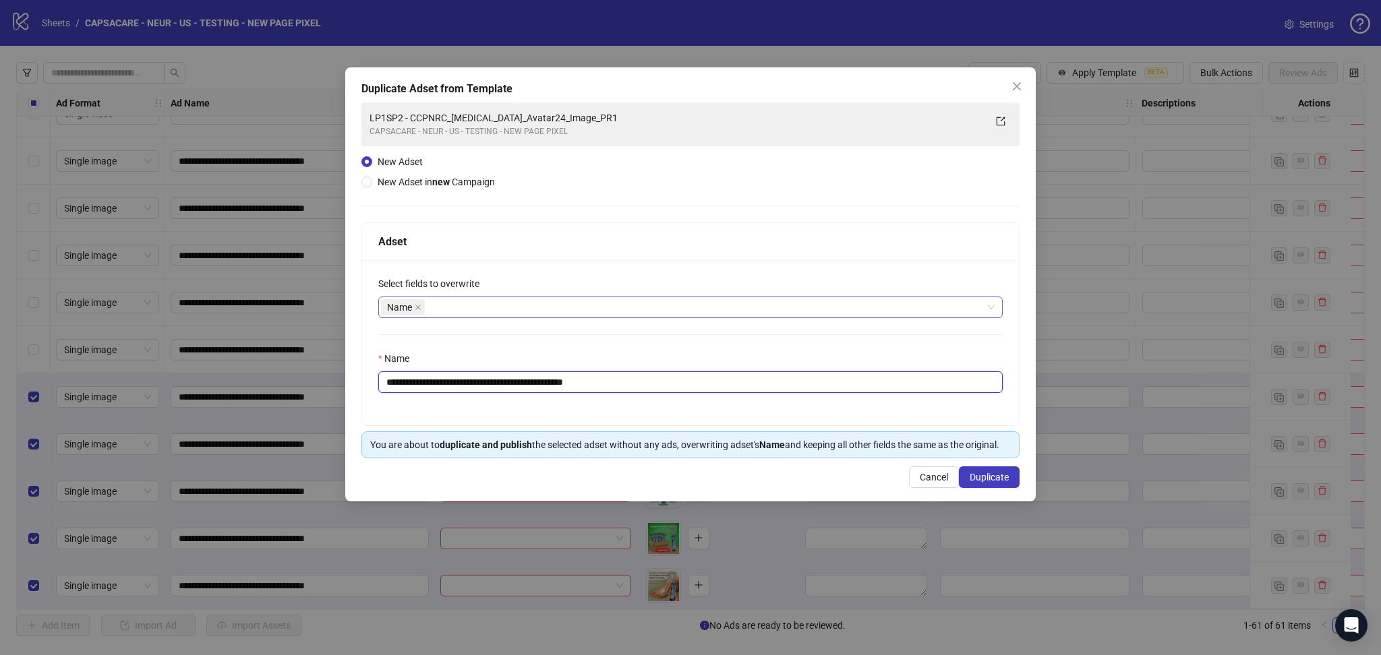
drag, startPoint x: 425, startPoint y: 379, endPoint x: 441, endPoint y: 375, distance: 16.7
click at [441, 375] on input "**********" at bounding box center [690, 383] width 624 height 22
click at [443, 375] on input "**********" at bounding box center [690, 383] width 624 height 22
drag, startPoint x: 425, startPoint y: 386, endPoint x: 475, endPoint y: 386, distance: 49.9
click at [475, 386] on input "**********" at bounding box center [690, 383] width 624 height 22
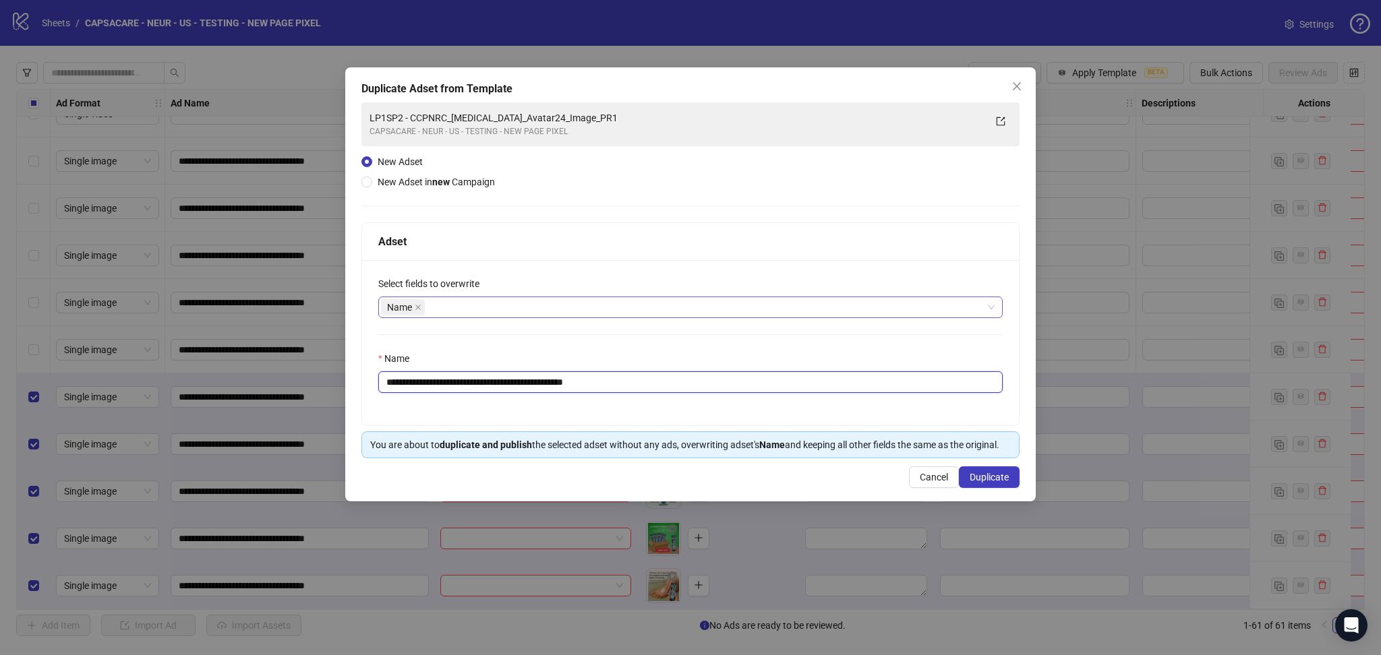
click at [477, 386] on input "**********" at bounding box center [690, 383] width 624 height 22
drag, startPoint x: 427, startPoint y: 380, endPoint x: 803, endPoint y: 410, distance: 377.4
click at [805, 409] on div "**********" at bounding box center [690, 342] width 657 height 165
paste input "text"
type input "**********"
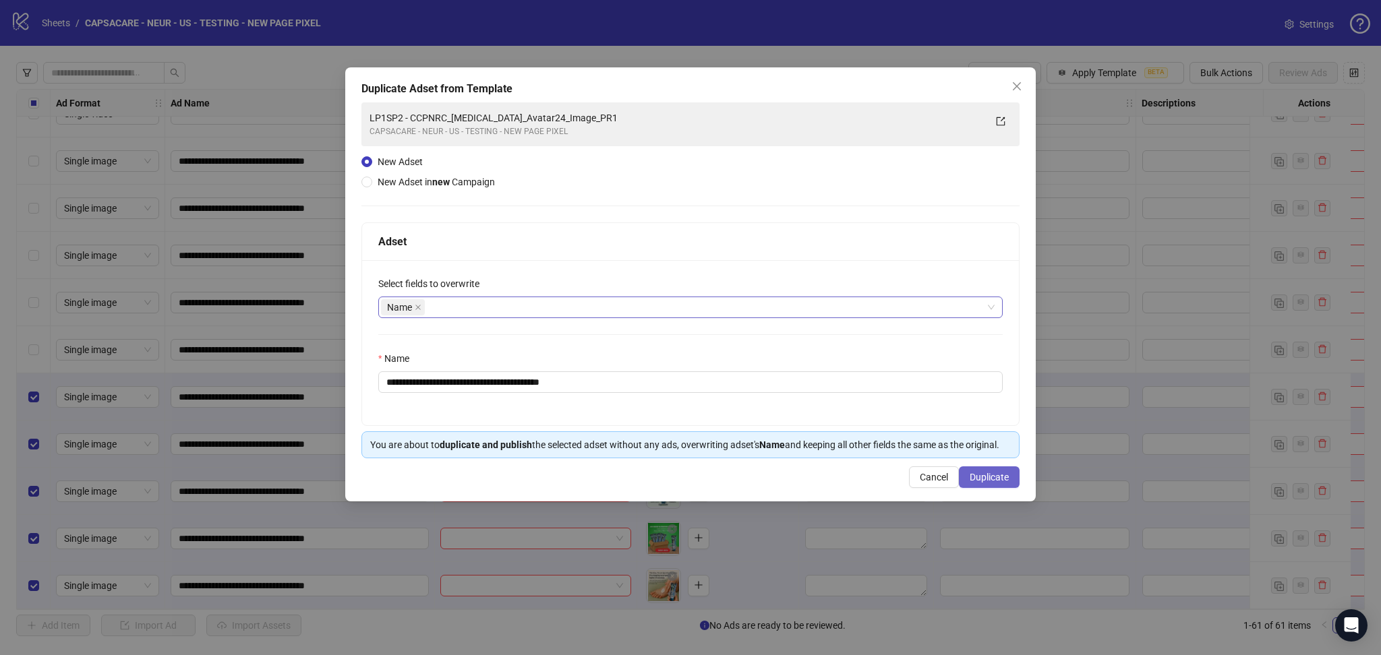
click at [987, 475] on span "Duplicate" at bounding box center [989, 477] width 39 height 11
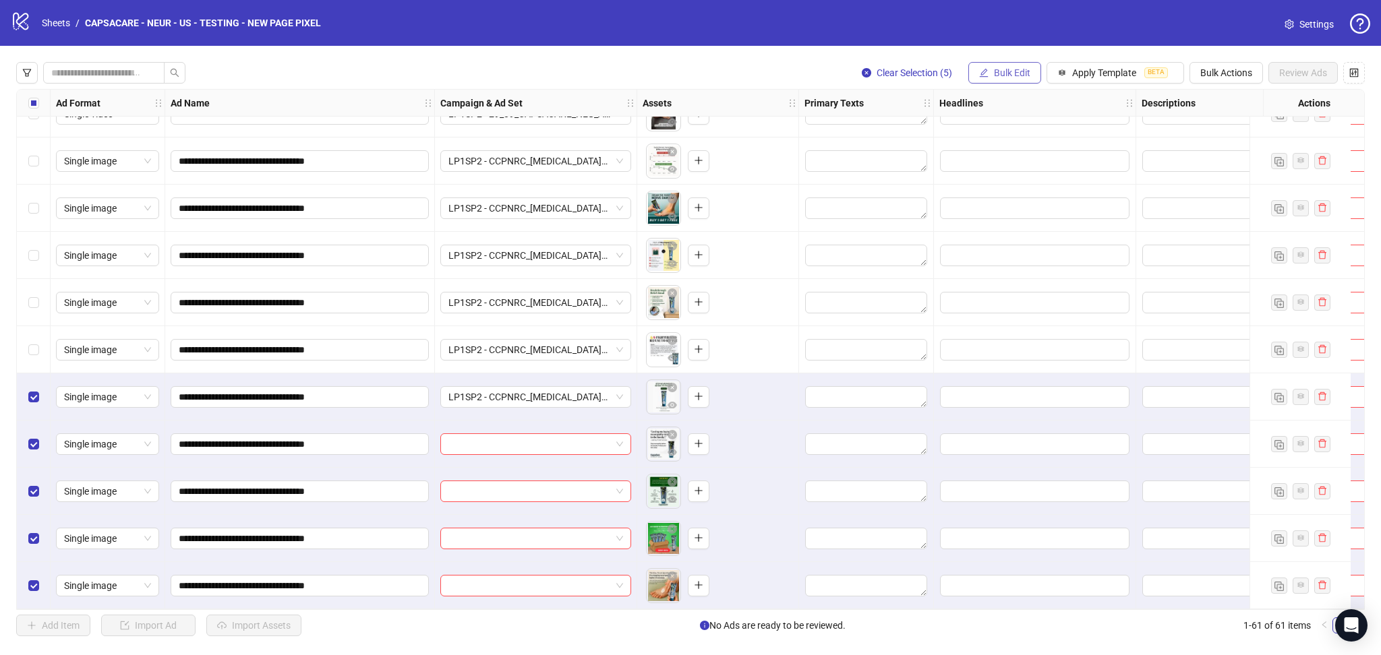
click at [1010, 76] on span "Bulk Edit" at bounding box center [1012, 72] width 36 height 11
click at [1030, 148] on span "Campaign & Ad Set" at bounding box center [1017, 143] width 80 height 15
click at [1096, 164] on icon "check" at bounding box center [1093, 166] width 9 height 7
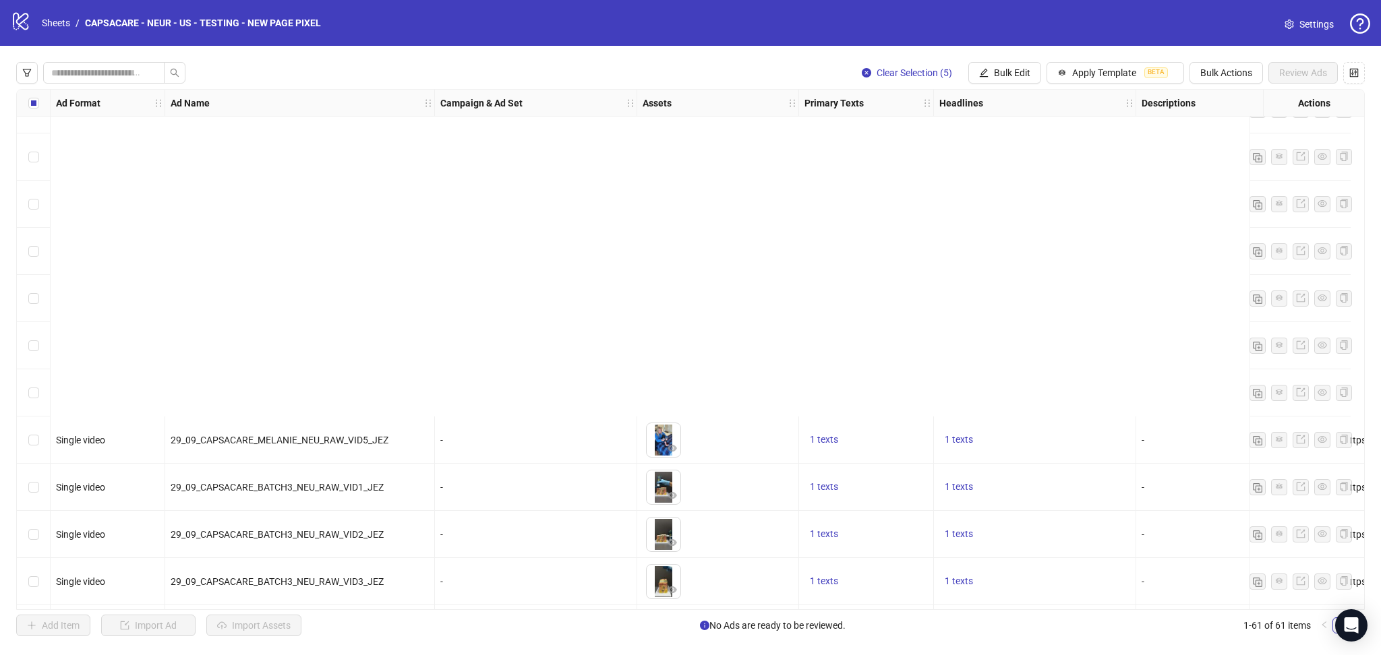
scroll to position [1222, 0]
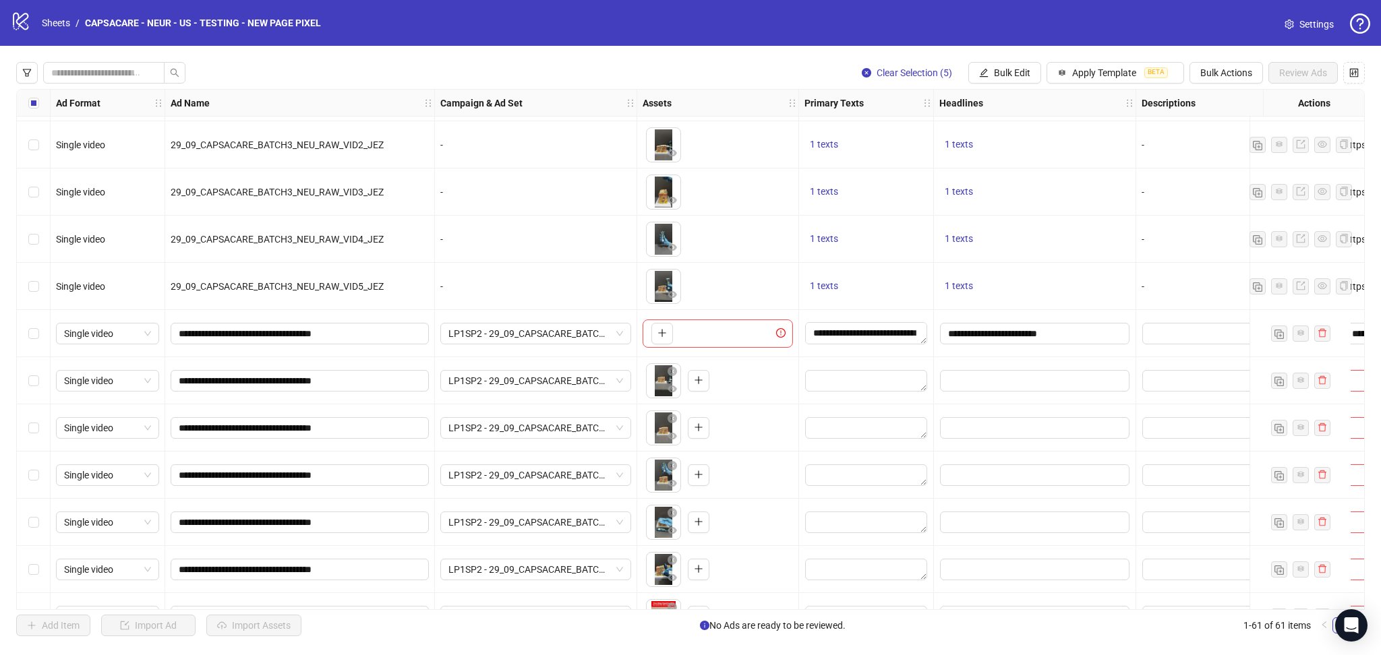
click at [39, 335] on div "Select row 31" at bounding box center [34, 333] width 34 height 47
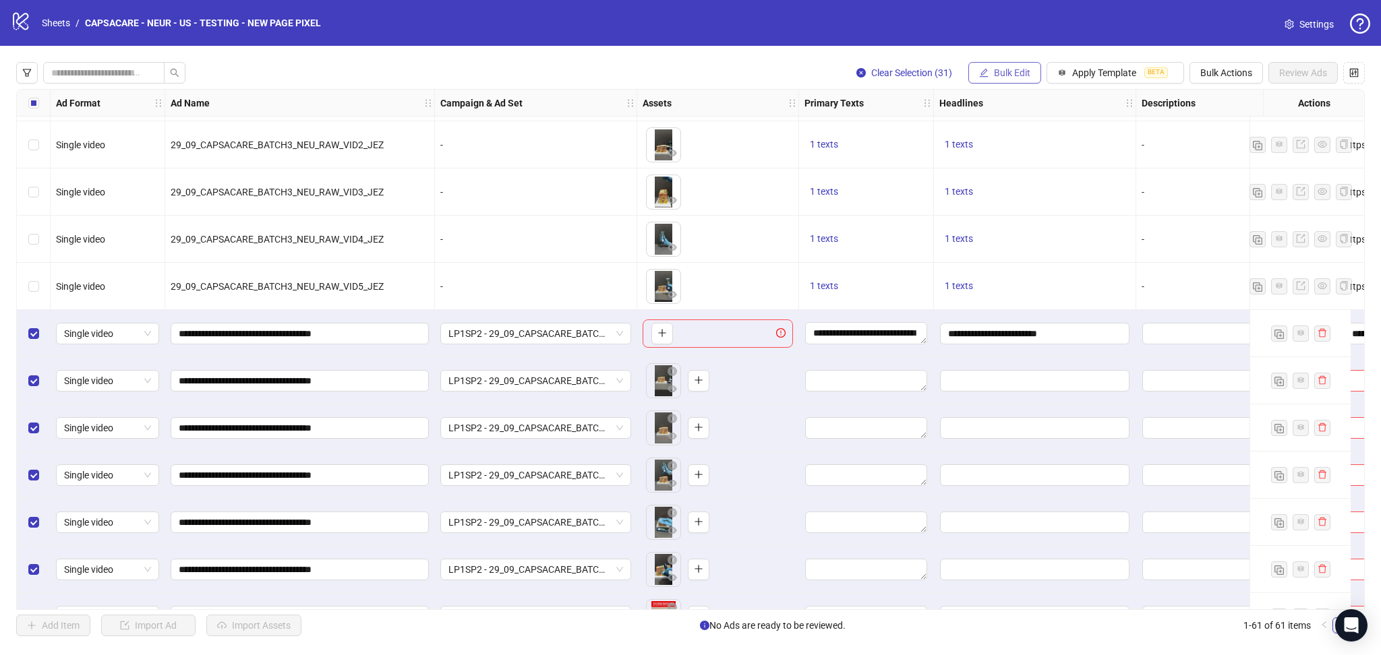
click at [1017, 66] on button "Bulk Edit" at bounding box center [1004, 73] width 73 height 22
click at [1026, 161] on span "Primary Texts" at bounding box center [1017, 165] width 80 height 15
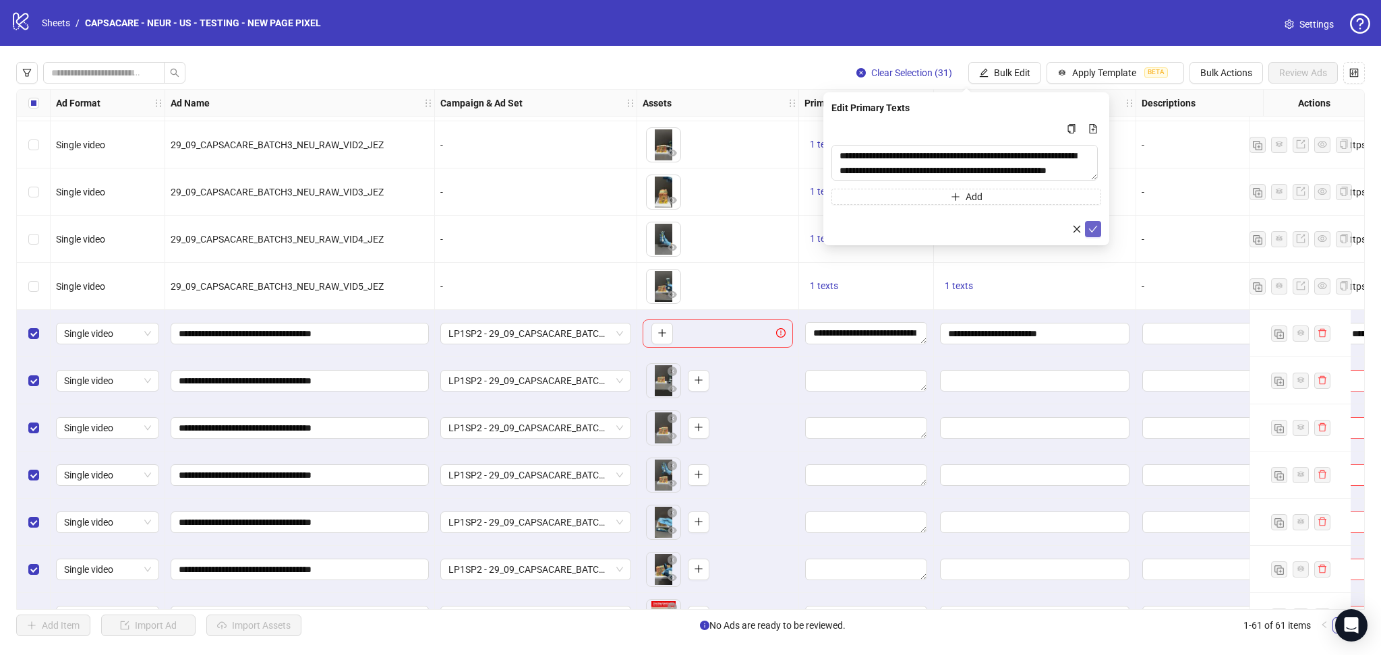
click at [1097, 226] on icon "check" at bounding box center [1092, 229] width 9 height 9
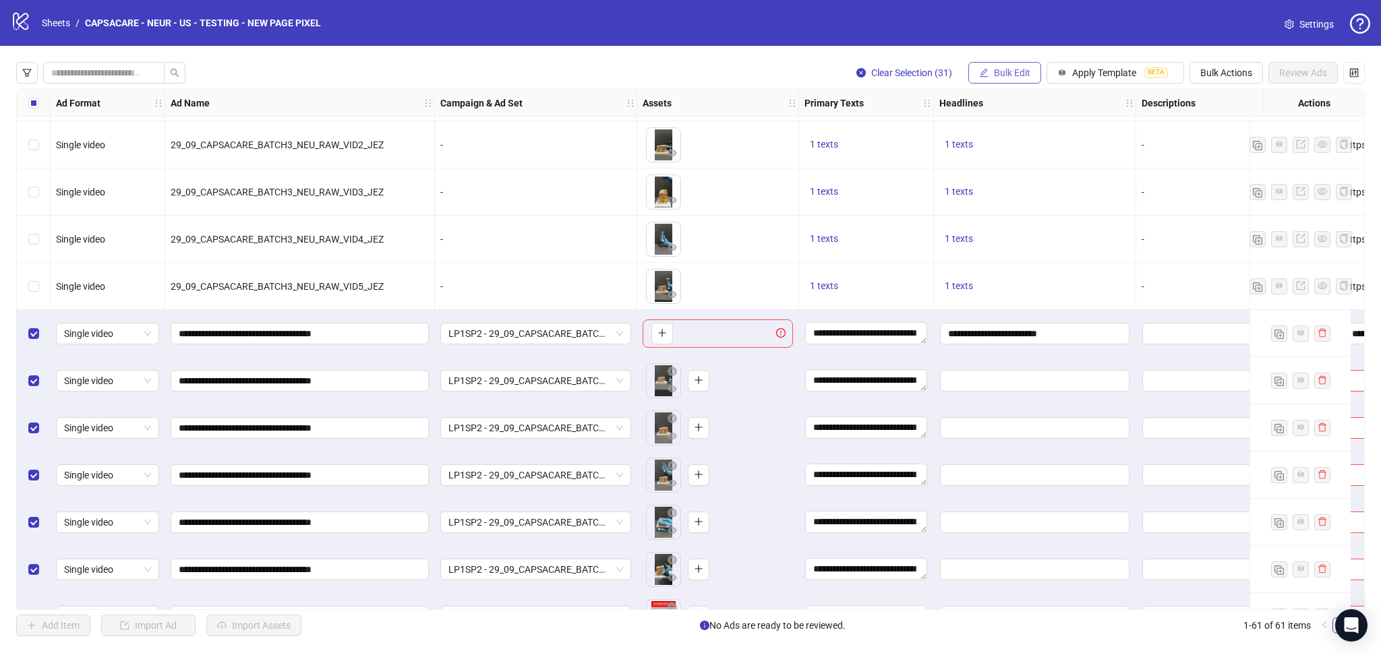
click at [1008, 73] on span "Bulk Edit" at bounding box center [1012, 72] width 36 height 11
click at [1014, 184] on span "Headlines" at bounding box center [1017, 186] width 80 height 15
click at [1096, 210] on form "**********" at bounding box center [966, 172] width 270 height 102
click at [1092, 213] on icon "check" at bounding box center [1092, 214] width 9 height 9
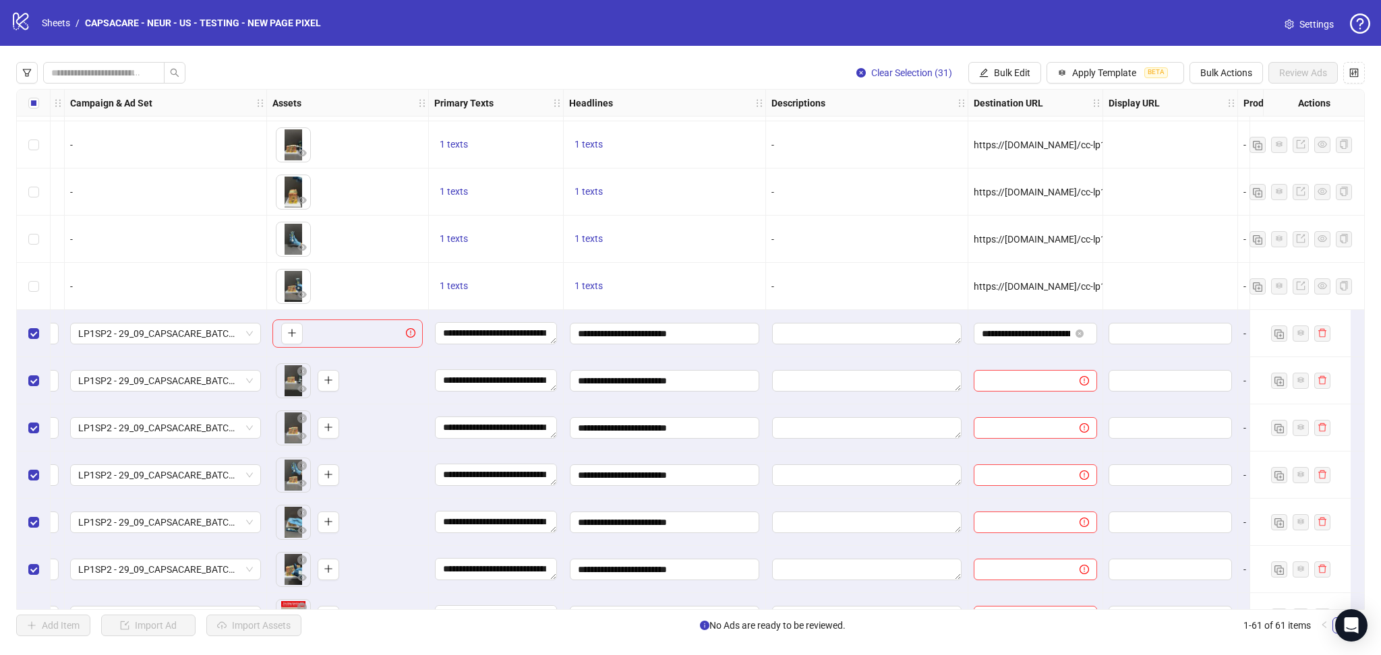
scroll to position [1222, 386]
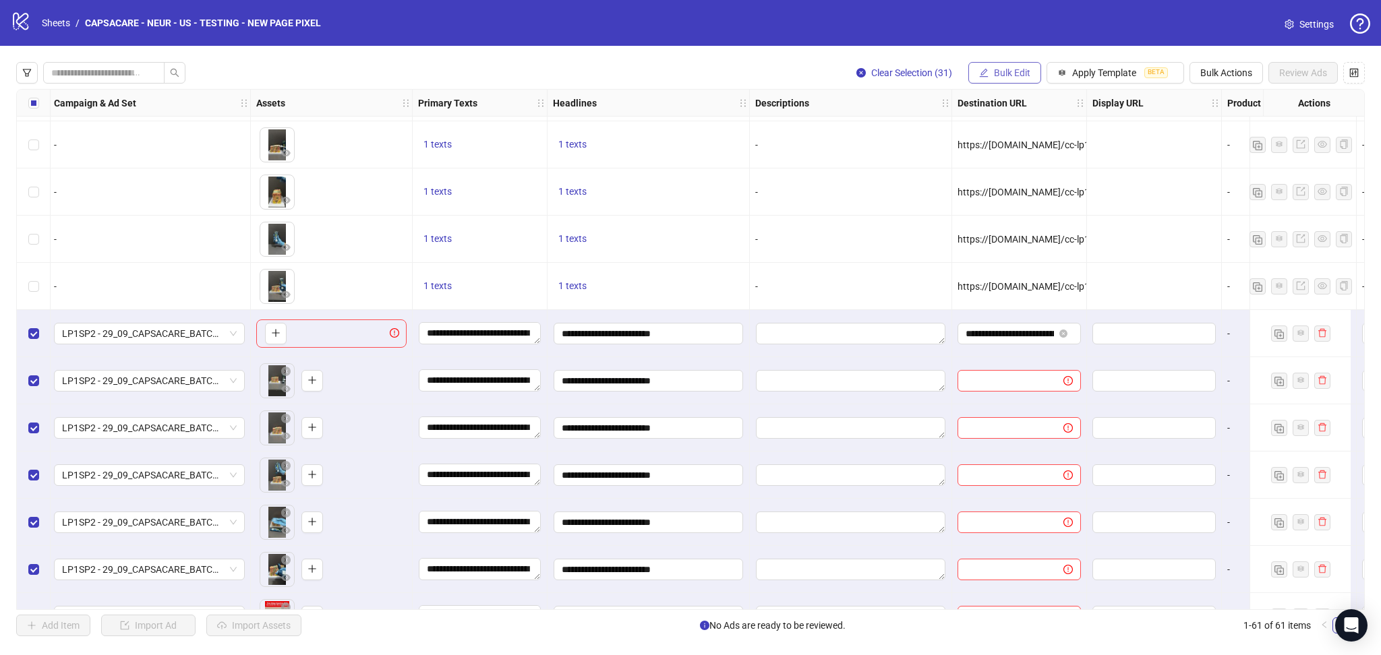
click at [1007, 81] on button "Bulk Edit" at bounding box center [1004, 73] width 73 height 22
click at [1028, 224] on span "Destination URL" at bounding box center [1017, 229] width 80 height 15
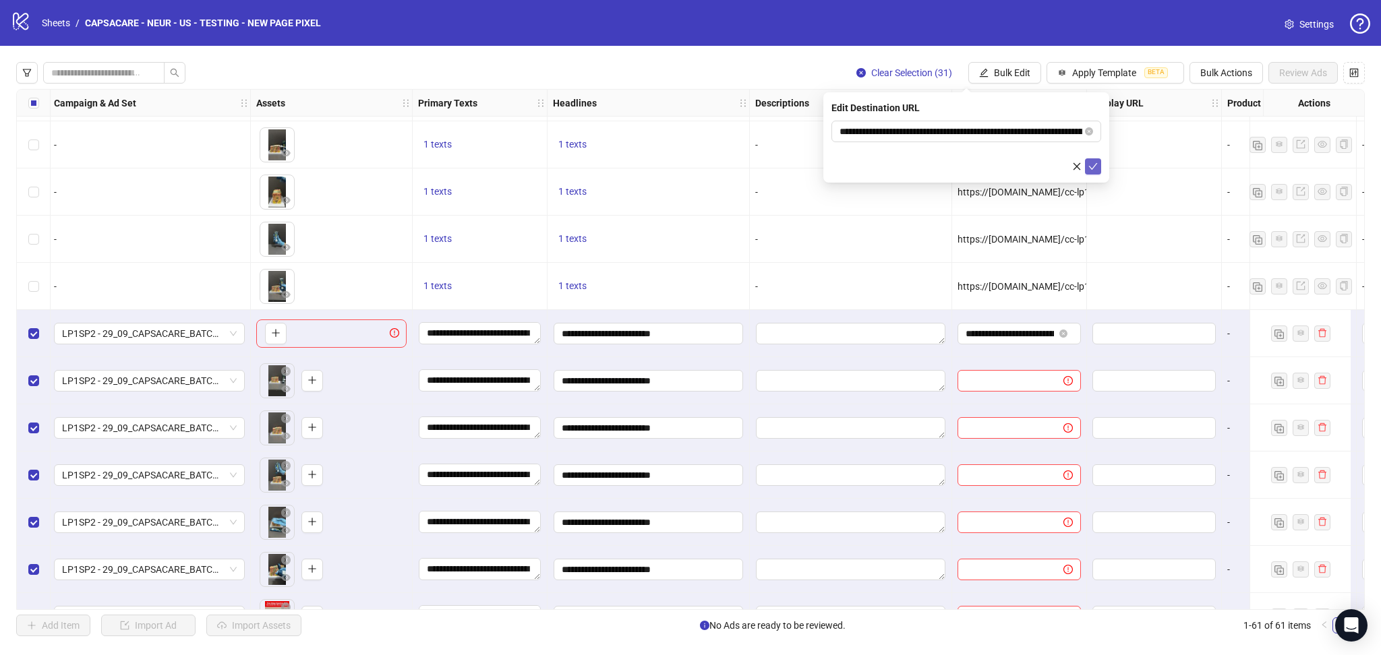
click at [1092, 168] on icon "check" at bounding box center [1093, 166] width 9 height 7
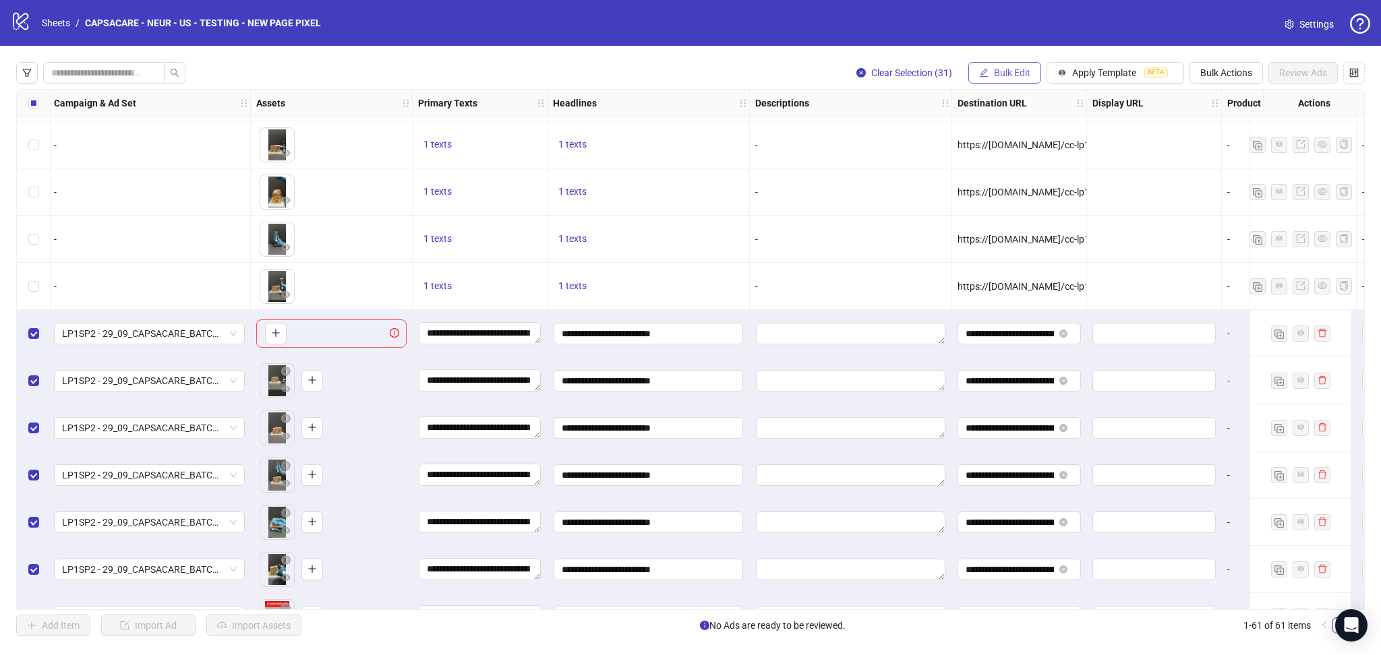
click at [997, 76] on span "Bulk Edit" at bounding box center [1012, 72] width 36 height 11
click at [1014, 291] on span "Call to Action" at bounding box center [1017, 294] width 80 height 15
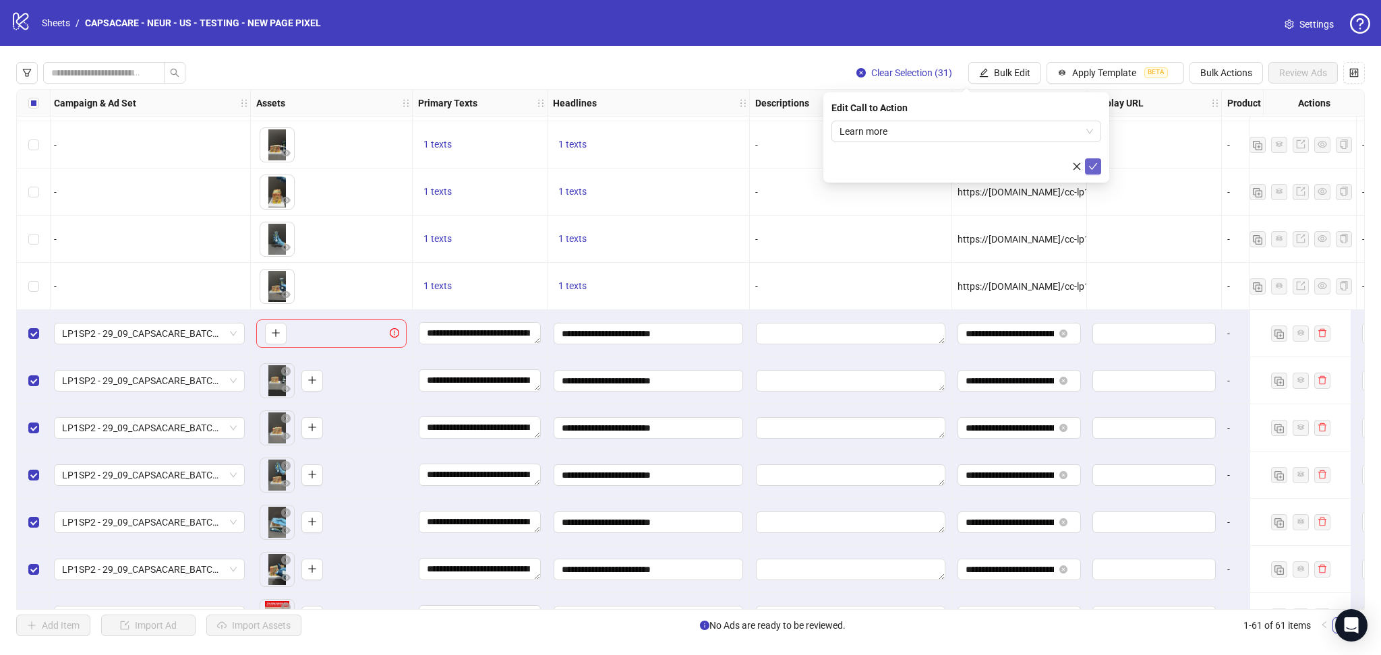
click at [1093, 170] on icon "check" at bounding box center [1092, 166] width 9 height 9
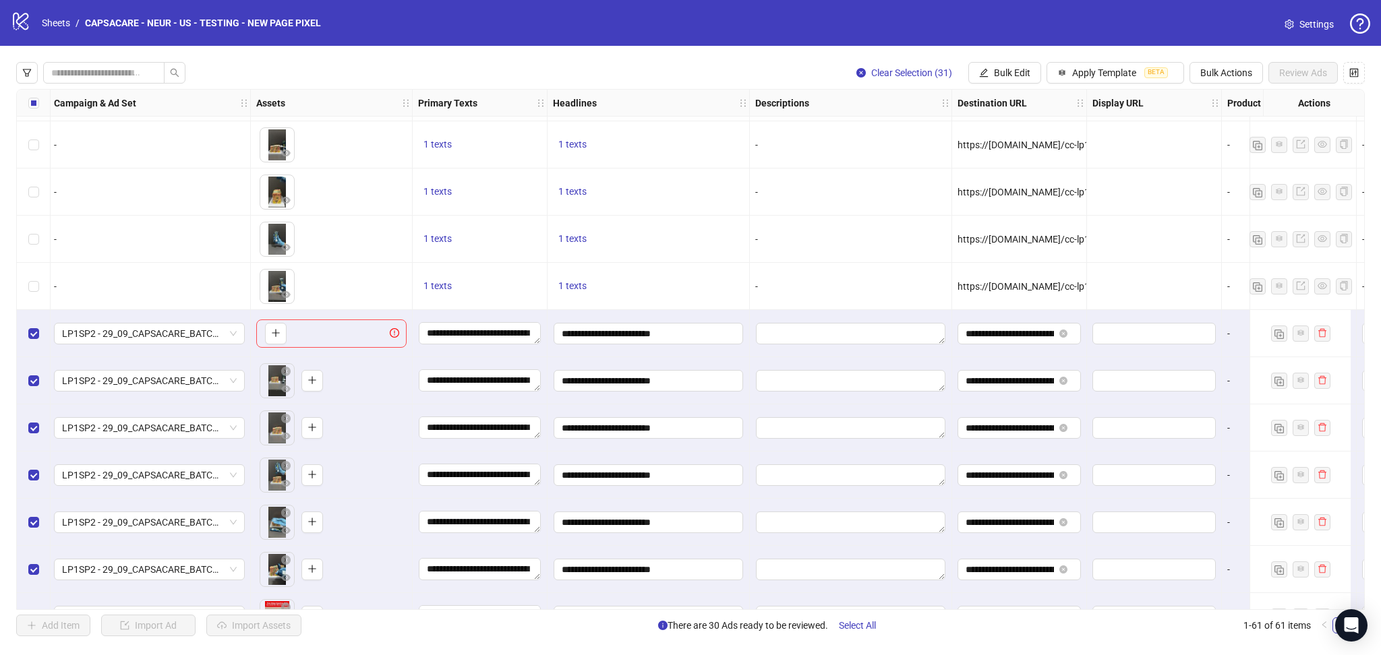
click at [39, 337] on div "Select row 31" at bounding box center [34, 333] width 34 height 47
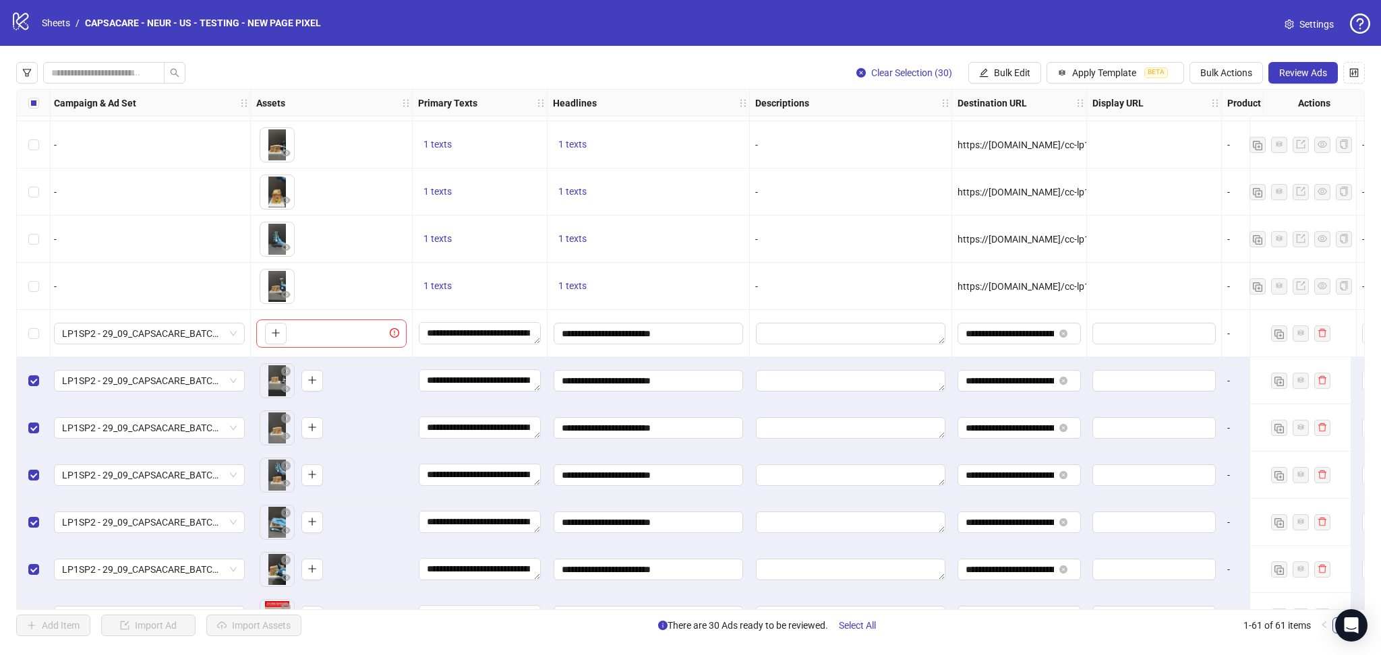
click at [1309, 84] on div "Clear Selection (30) Bulk Edit Apply Template BETA Bulk Actions Review Ads Ad F…" at bounding box center [690, 349] width 1381 height 607
click at [1303, 73] on span "Review Ads" at bounding box center [1303, 72] width 48 height 11
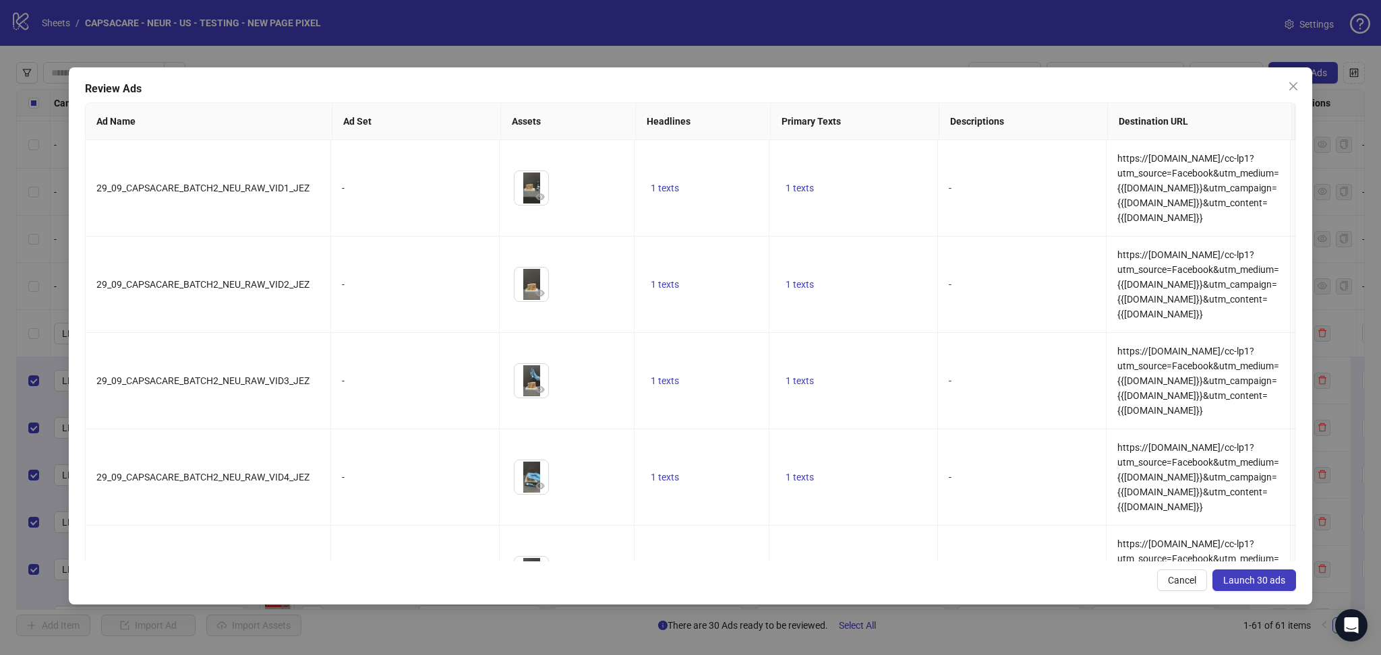
drag, startPoint x: 1263, startPoint y: 583, endPoint x: 1258, endPoint y: 589, distance: 7.2
click at [1263, 584] on span "Launch 30 ads" at bounding box center [1254, 580] width 62 height 11
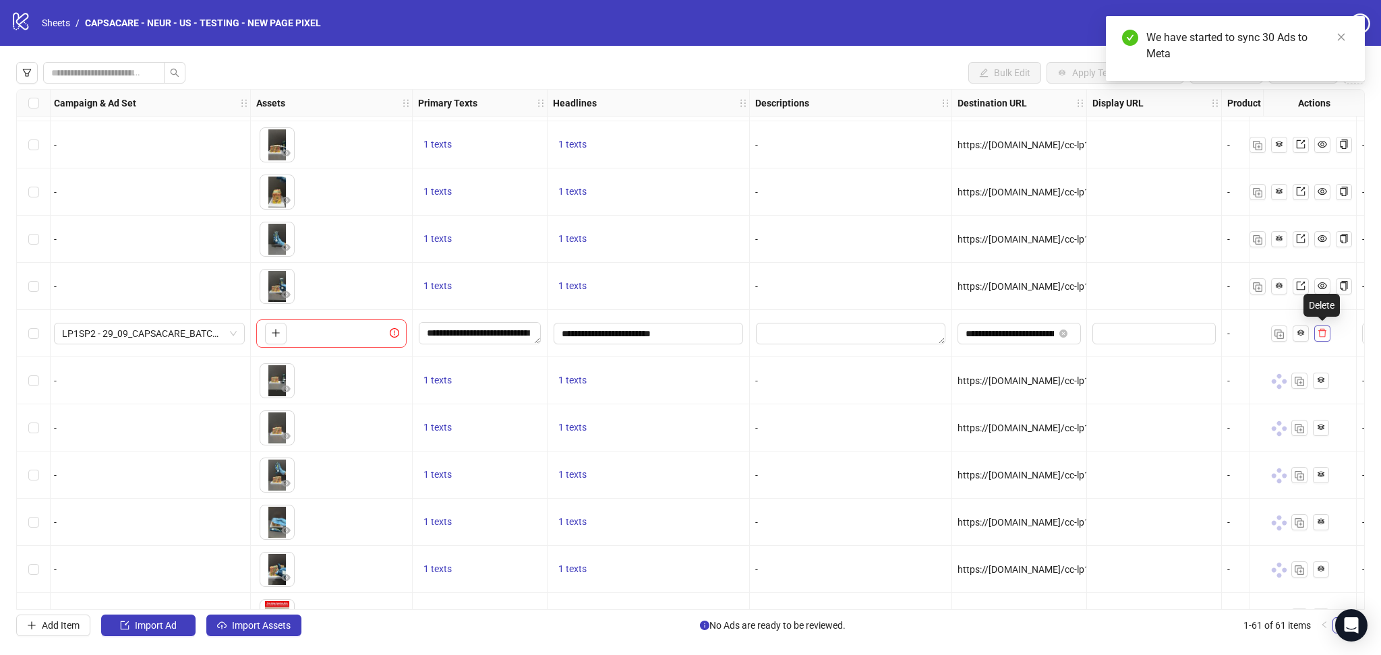
click at [1323, 336] on icon "delete" at bounding box center [1321, 332] width 9 height 9
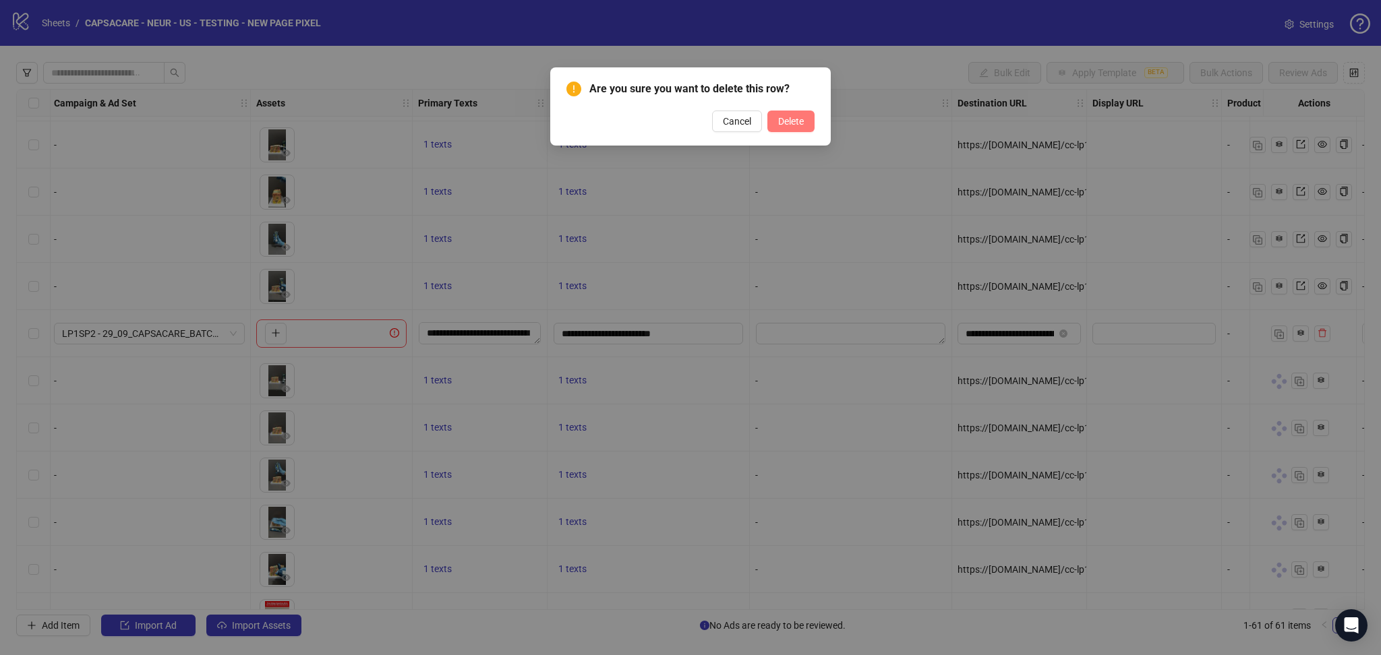
click at [802, 119] on span "Delete" at bounding box center [791, 121] width 26 height 11
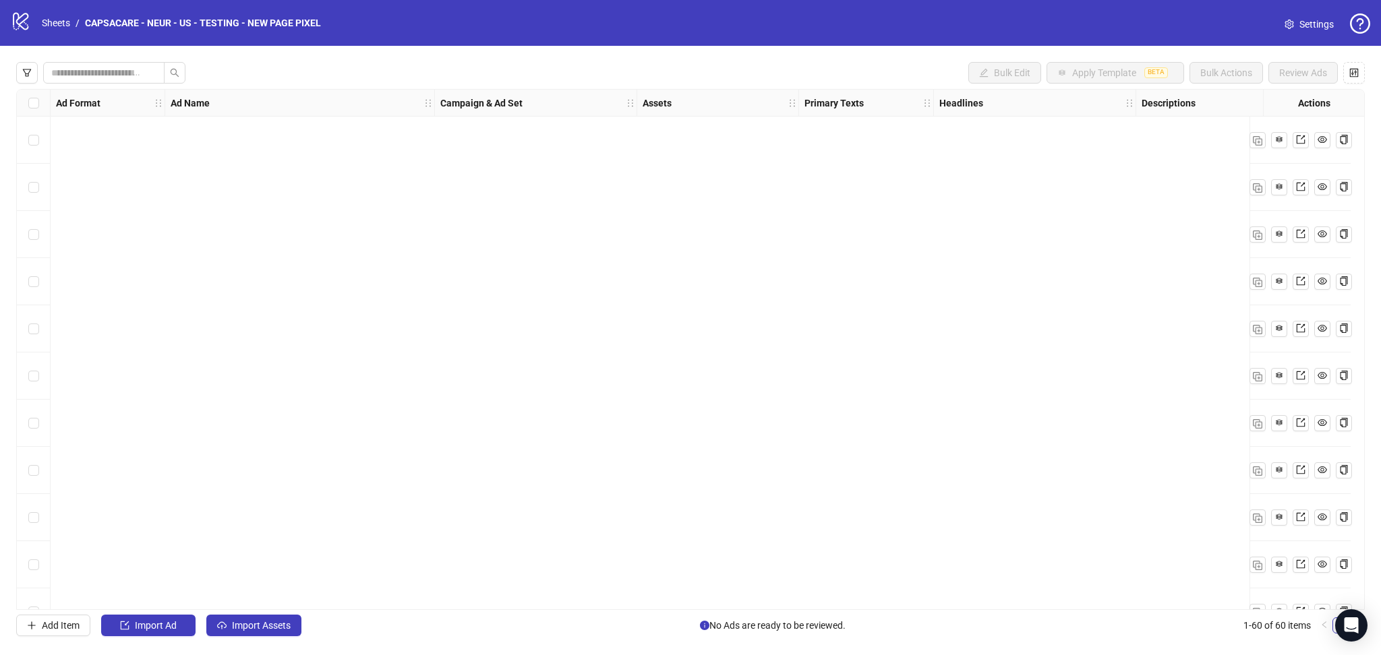
scroll to position [2344, 0]
